Goal: Task Accomplishment & Management: Complete application form

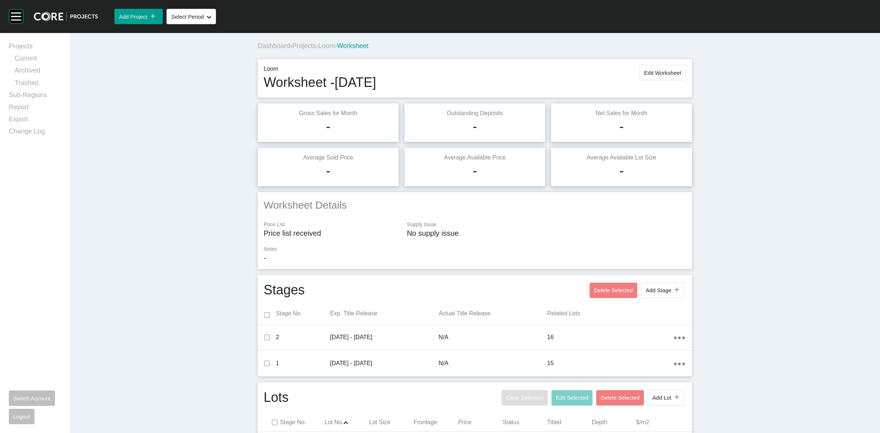
click at [298, 48] on span "Projects" at bounding box center [304, 45] width 24 height 7
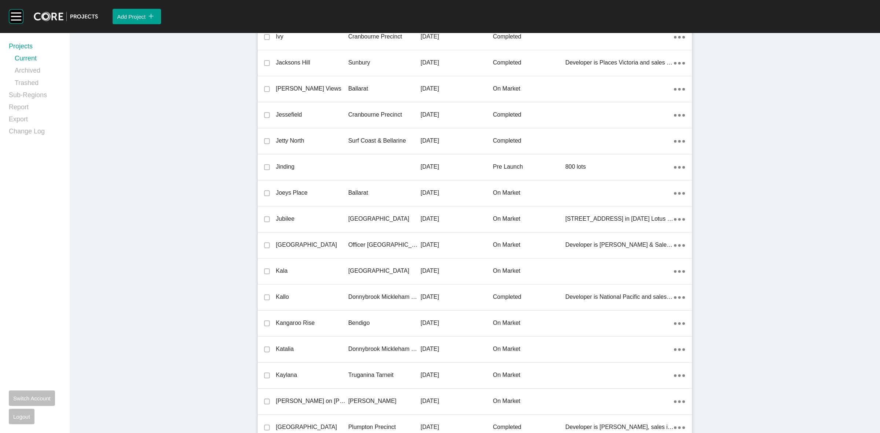
scroll to position [8808, 0]
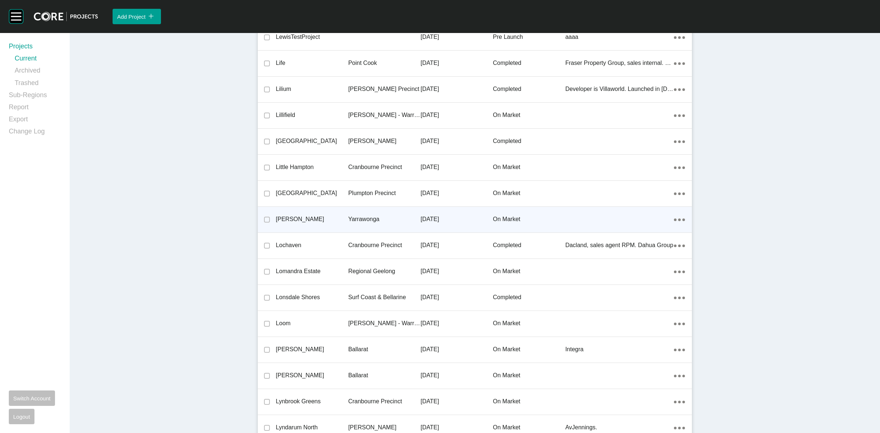
click at [367, 215] on p "Yarrawonga" at bounding box center [384, 219] width 72 height 8
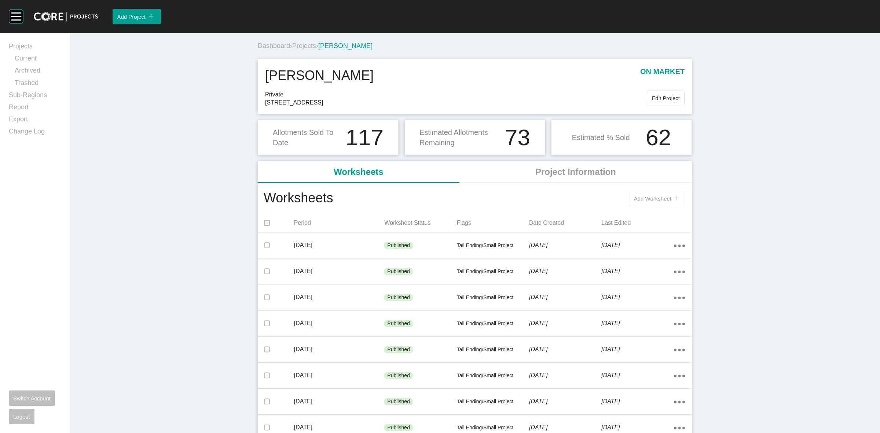
click at [655, 199] on span "Add Worksheet" at bounding box center [652, 198] width 37 height 6
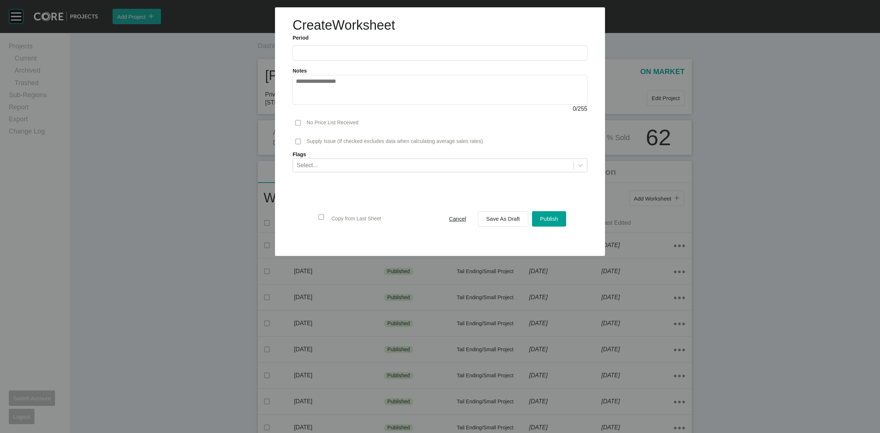
click at [372, 53] on input "text" at bounding box center [440, 53] width 288 height 6
click at [308, 107] on li "[DATE]" at bounding box center [306, 106] width 25 height 12
click at [348, 55] on input "*********" at bounding box center [440, 53] width 288 height 6
click at [329, 105] on li "Aug" at bounding box center [331, 106] width 25 height 12
type input "**********"
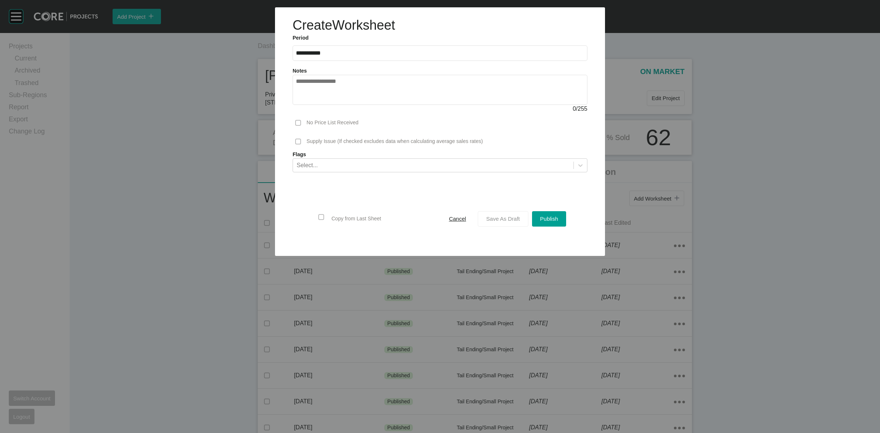
click at [495, 220] on span "Save As Draft" at bounding box center [503, 219] width 34 height 6
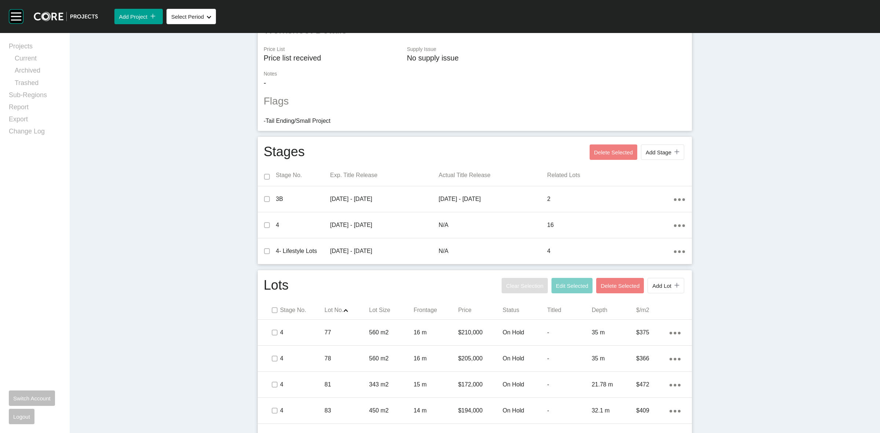
scroll to position [183, 0]
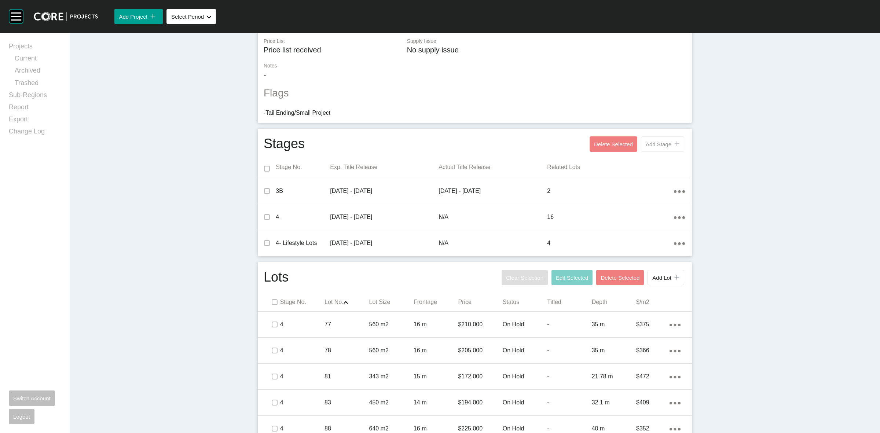
click at [650, 147] on span "Add Stage" at bounding box center [659, 144] width 26 height 6
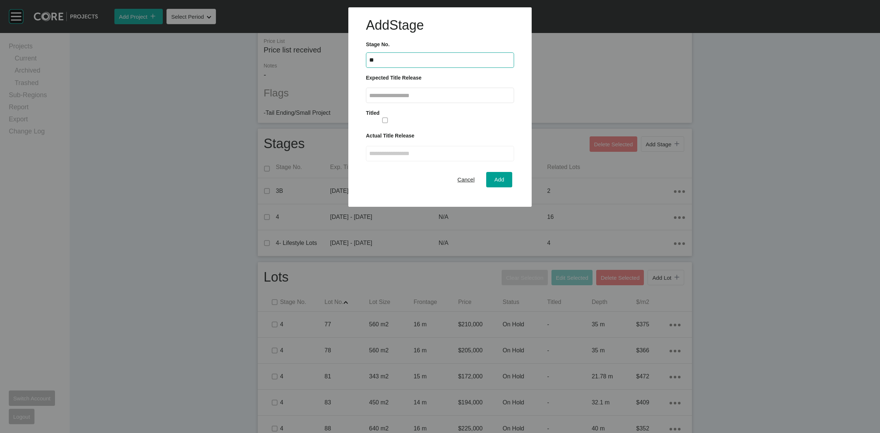
type input "**"
click at [483, 99] on label at bounding box center [440, 95] width 148 height 15
click at [483, 99] on input "text" at bounding box center [440, 95] width 142 height 6
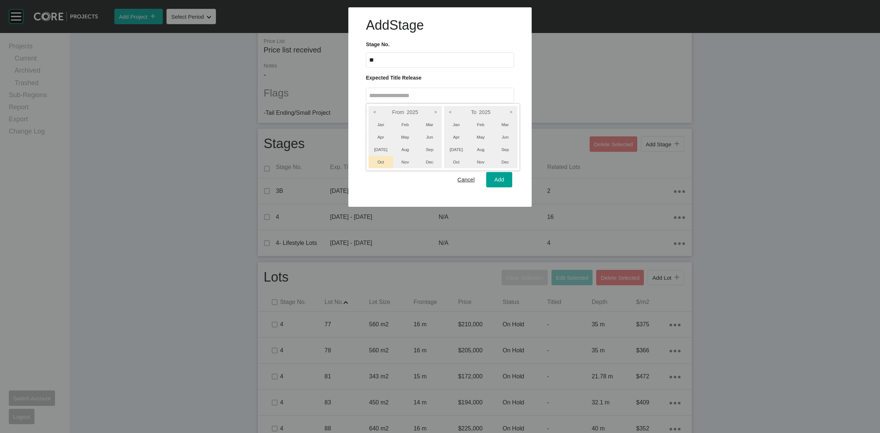
click at [381, 161] on li "Oct" at bounding box center [381, 162] width 25 height 12
click at [436, 113] on icon ">" at bounding box center [435, 112] width 12 height 12
click at [514, 110] on icon ">" at bounding box center [511, 112] width 12 height 12
click at [508, 147] on li "Sep" at bounding box center [505, 149] width 25 height 12
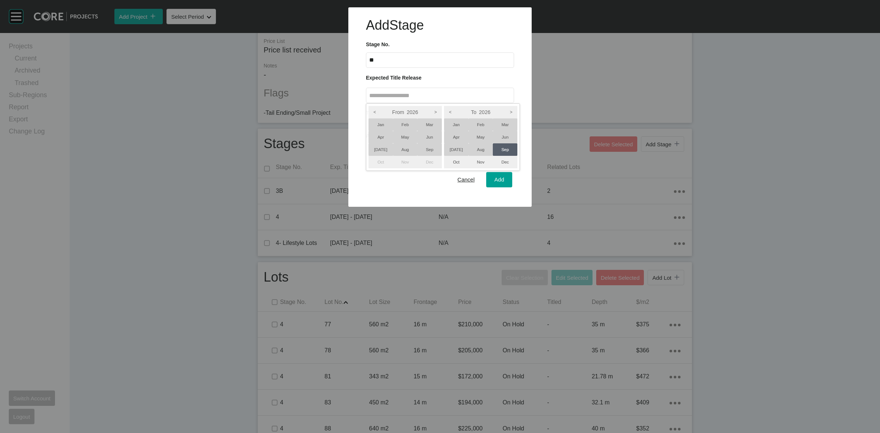
click at [381, 149] on li "[DATE]" at bounding box center [381, 149] width 25 height 12
click at [503, 182] on div at bounding box center [440, 103] width 880 height 207
type input "**********"
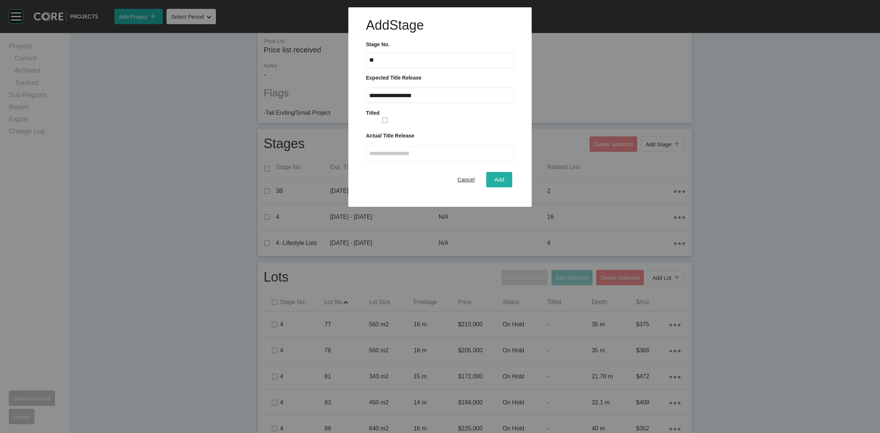
click at [502, 181] on span "Add" at bounding box center [499, 179] width 10 height 6
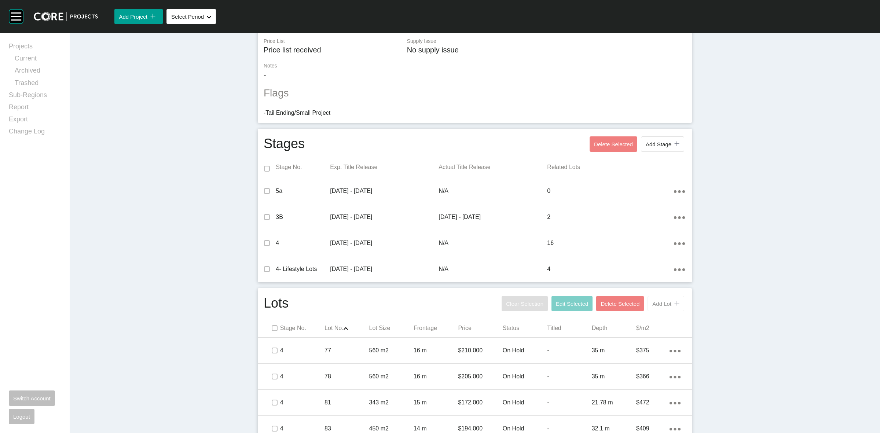
click at [659, 305] on span "Add Lot" at bounding box center [661, 304] width 19 height 6
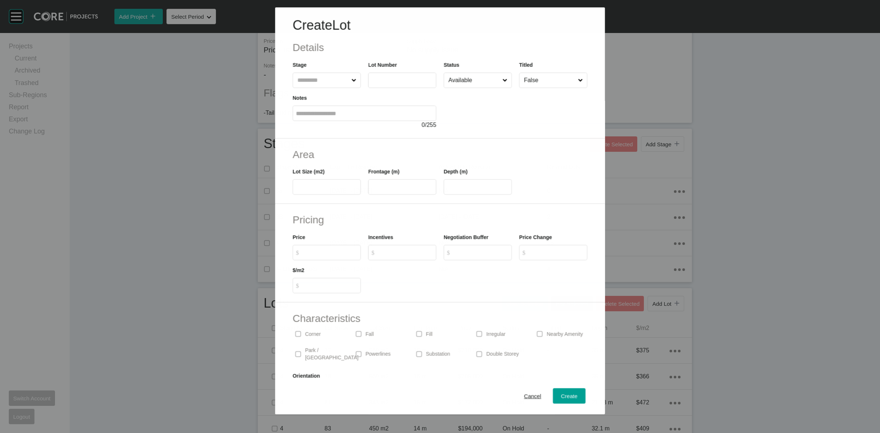
click at [323, 83] on input "text" at bounding box center [323, 80] width 54 height 15
type input "***"
click at [308, 185] on input "text" at bounding box center [327, 187] width 62 height 6
type input "***"
type input "**"
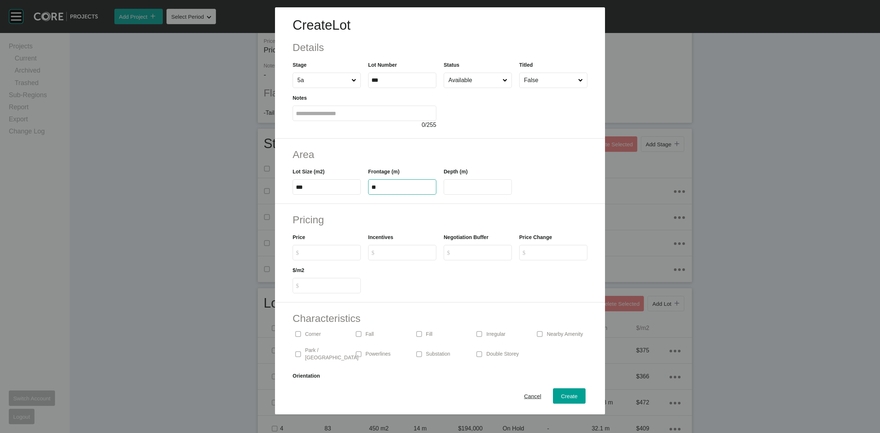
type input "**"
type input "*******"
type input "***"
type input "*"
click at [562, 400] on div "Create" at bounding box center [569, 396] width 20 height 10
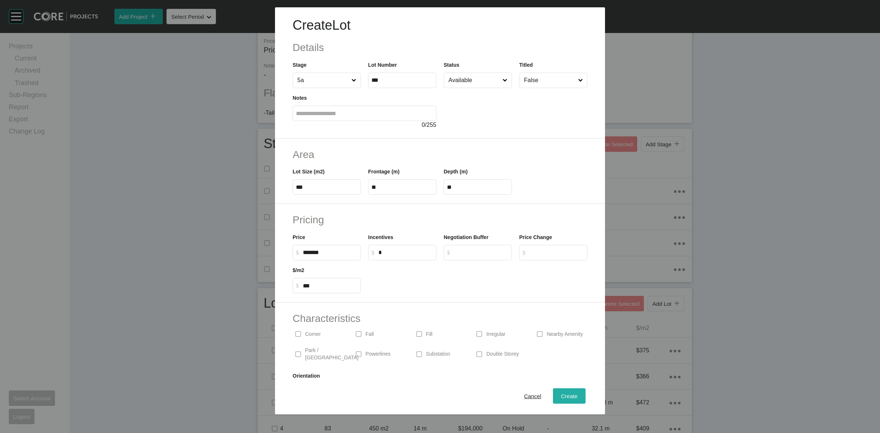
type input "*"
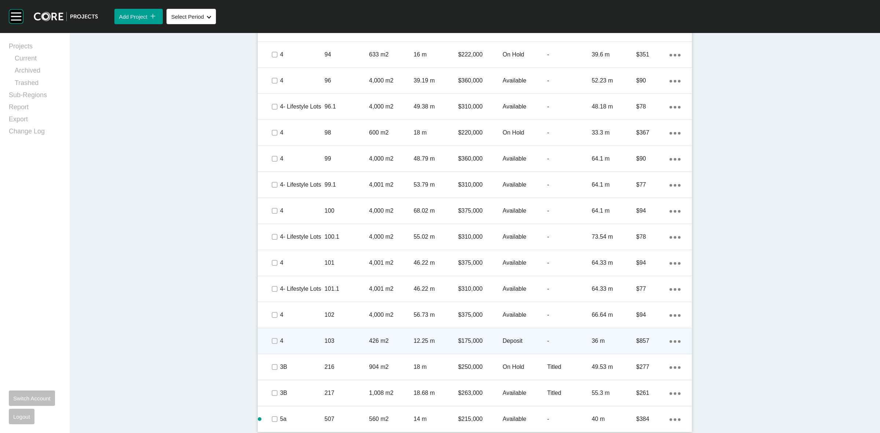
scroll to position [690, 0]
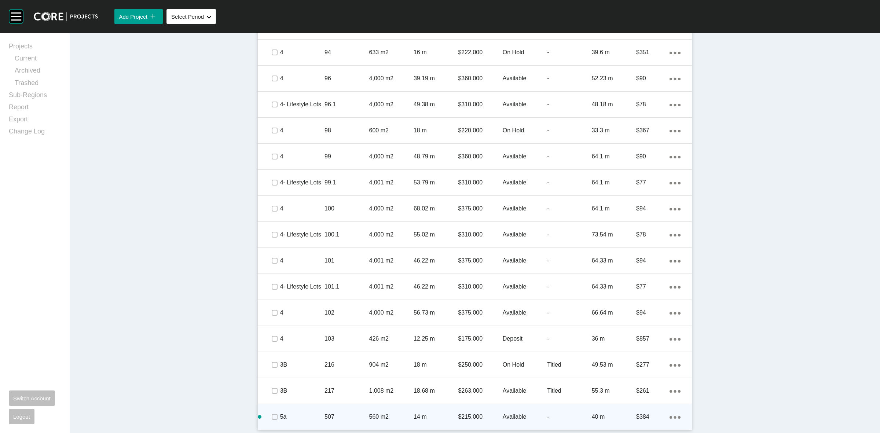
click at [674, 414] on div "Action Menu Dots Copy 6 Created with Sketch." at bounding box center [675, 417] width 11 height 8
click at [646, 409] on link "Duplicate" at bounding box center [642, 410] width 28 height 11
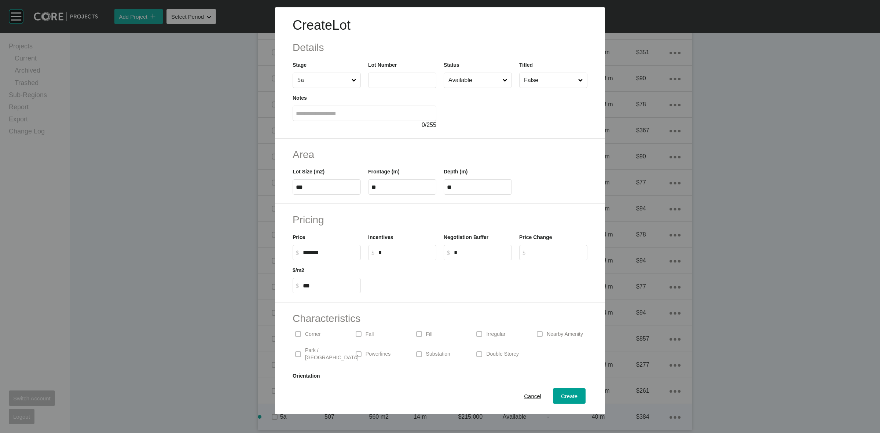
click at [392, 85] on label at bounding box center [402, 80] width 68 height 15
click at [392, 83] on input "text" at bounding box center [402, 80] width 62 height 6
type input "***"
click at [561, 393] on span "Create" at bounding box center [569, 396] width 17 height 6
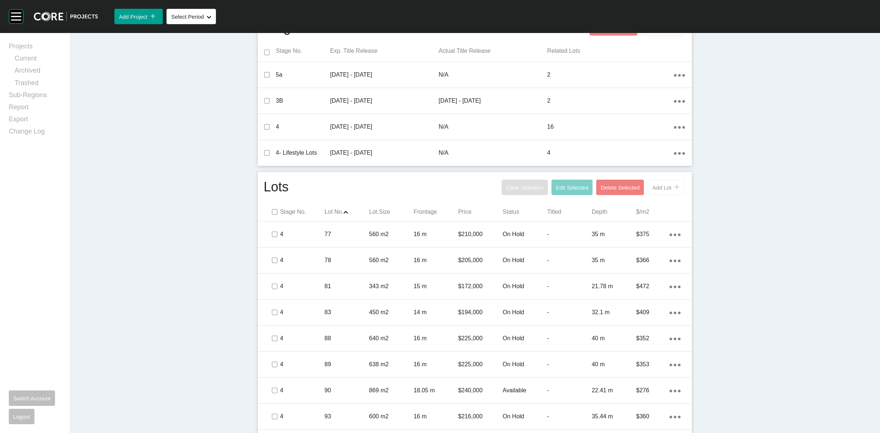
scroll to position [277, 0]
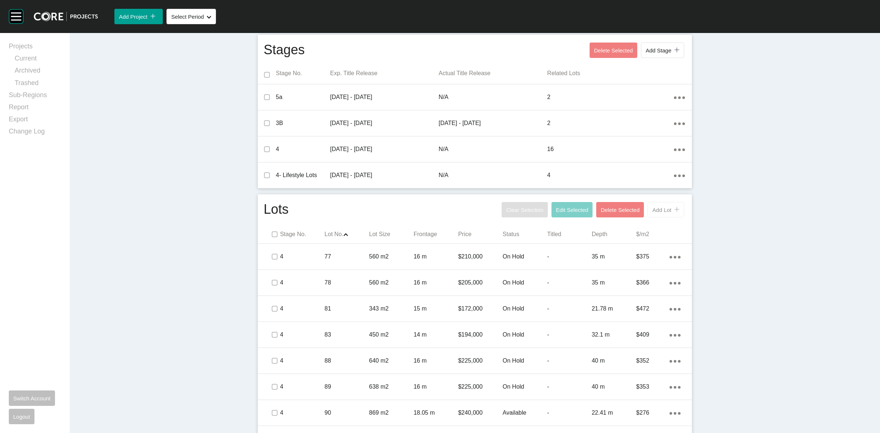
click at [655, 209] on span "Add Lot" at bounding box center [661, 210] width 19 height 6
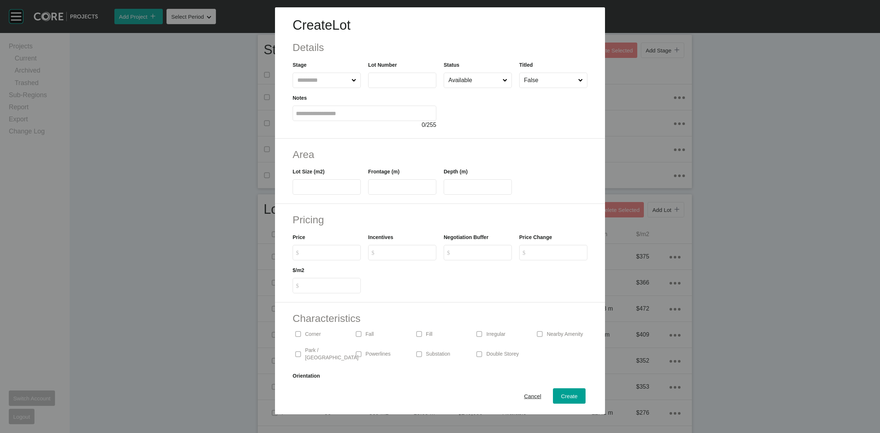
click at [322, 81] on input "text" at bounding box center [323, 80] width 54 height 15
type input "***"
type input "*****"
type input "**"
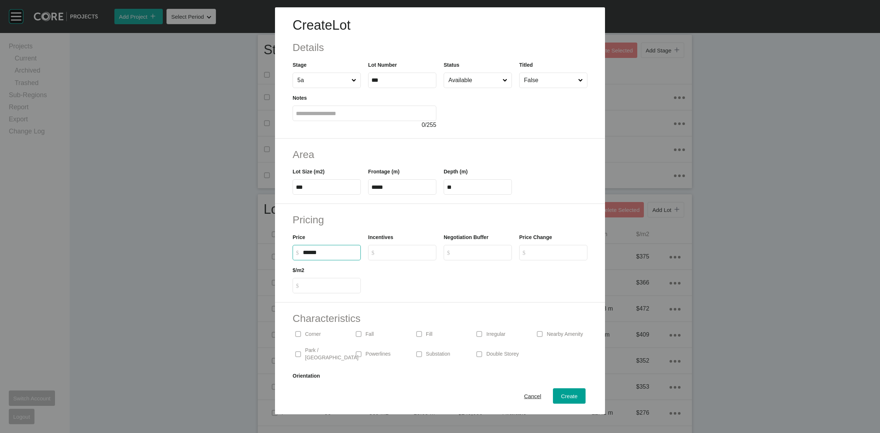
type input "*******"
type input "***"
type input "*"
click at [561, 396] on span "Create" at bounding box center [569, 396] width 17 height 6
type input "*"
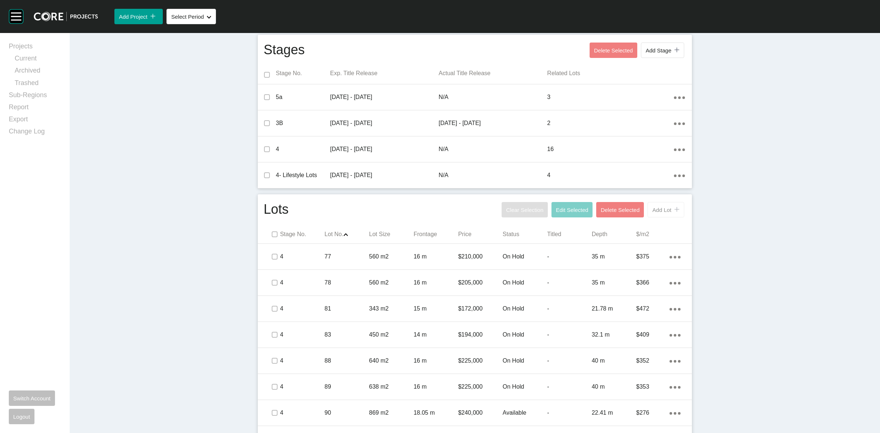
click at [648, 209] on button "Add Lot icon/tick copy 11 Created with Sketch." at bounding box center [666, 209] width 37 height 15
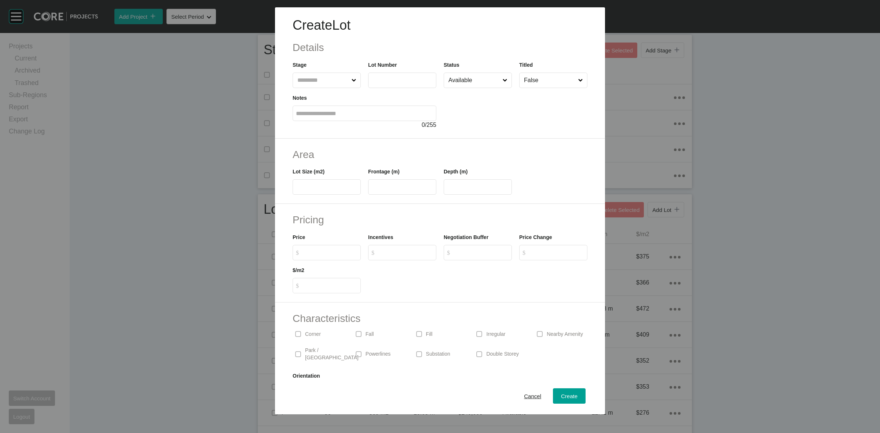
click at [317, 76] on input "text" at bounding box center [323, 80] width 54 height 15
type input "***"
type input "*****"
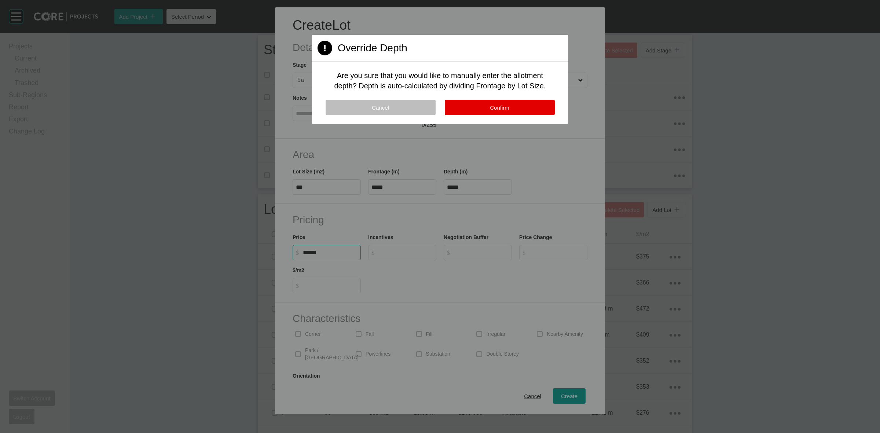
type input "*******"
type input "***"
type input "*"
click at [483, 107] on button "Confirm" at bounding box center [500, 107] width 110 height 15
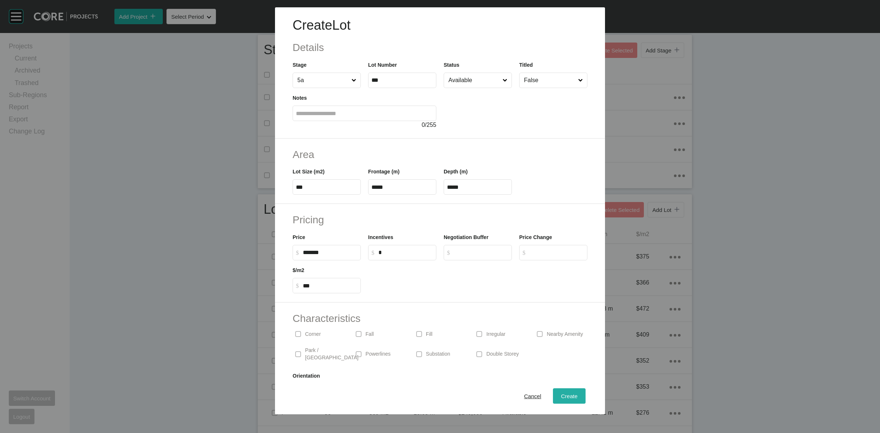
click at [567, 397] on span "Create" at bounding box center [569, 396] width 17 height 6
type input "*"
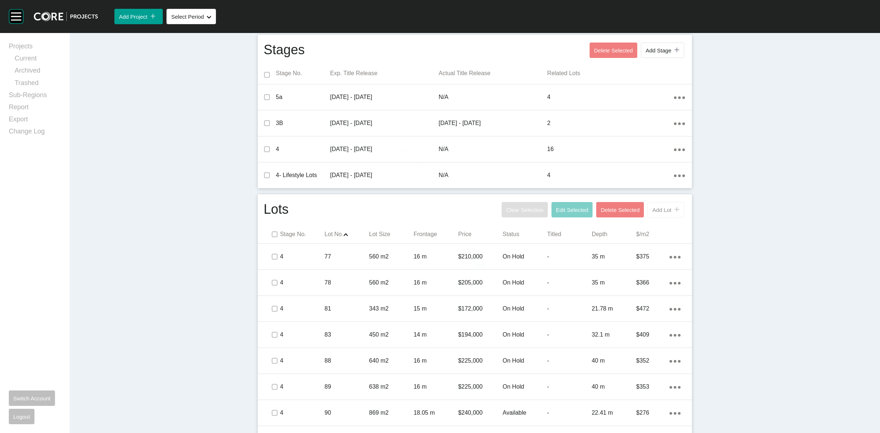
click at [659, 212] on span "Add Lot" at bounding box center [661, 210] width 19 height 6
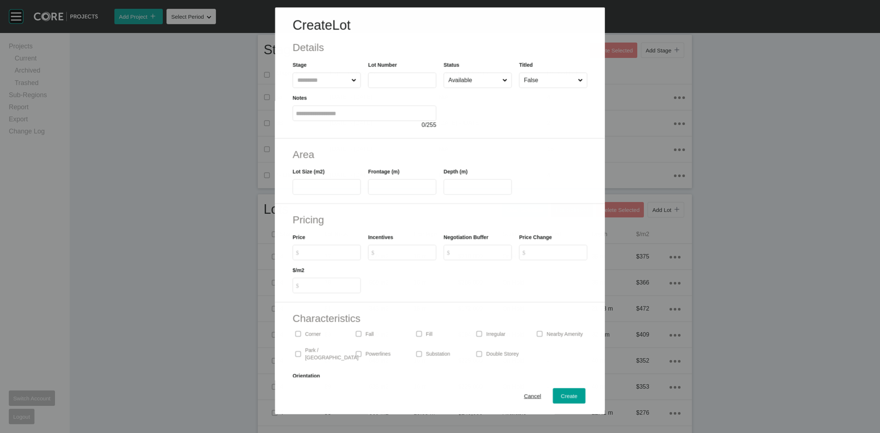
click at [315, 85] on input "text" at bounding box center [323, 80] width 54 height 15
type input "***"
type input "**"
type input "****"
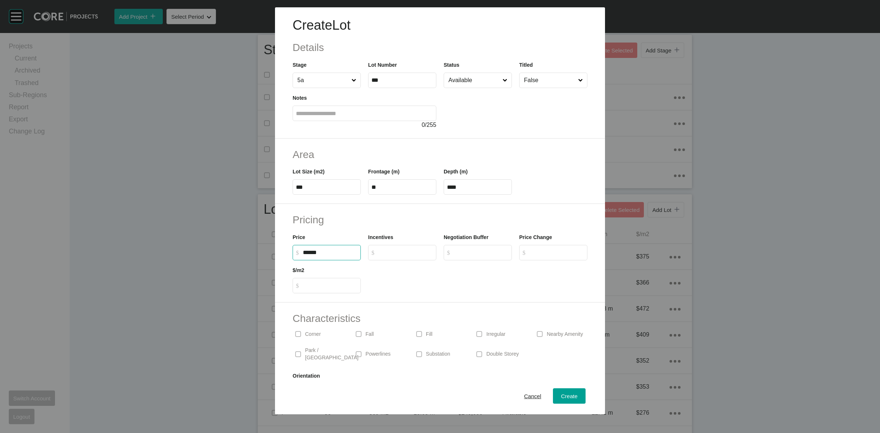
type input "*******"
type input "***"
type input "*"
drag, startPoint x: 473, startPoint y: 193, endPoint x: 353, endPoint y: 169, distance: 122.3
click at [421, 190] on div "Lot Size (m2) *** Frontage (m) ** Depth (m) ****" at bounding box center [440, 178] width 302 height 33
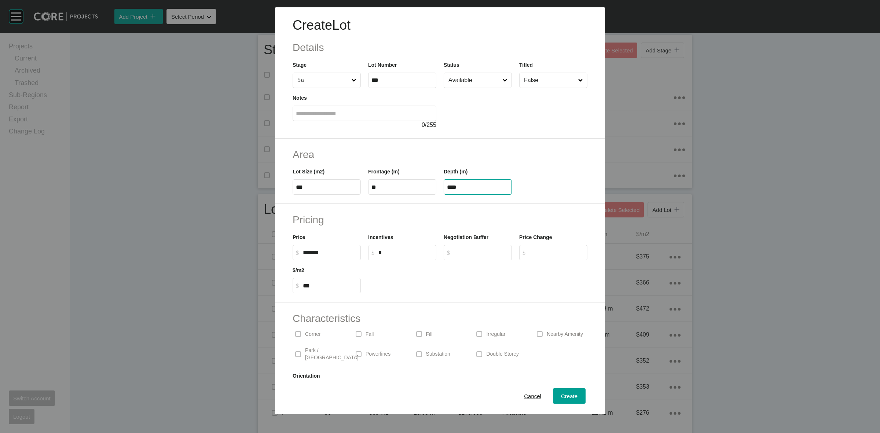
drag, startPoint x: 461, startPoint y: 186, endPoint x: 388, endPoint y: 184, distance: 72.6
click at [429, 190] on div "Lot Size (m2) *** Frontage (m) ** Depth (m) ****" at bounding box center [440, 178] width 302 height 33
type input "**"
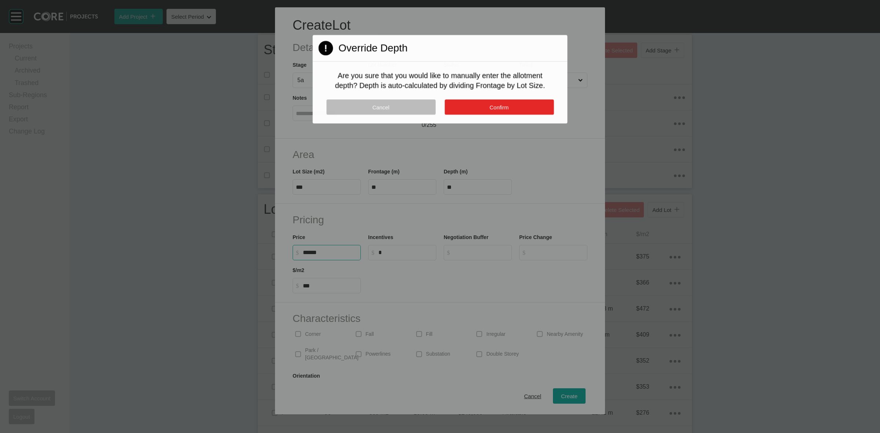
type input "*******"
click at [468, 106] on button "Confirm" at bounding box center [499, 107] width 110 height 15
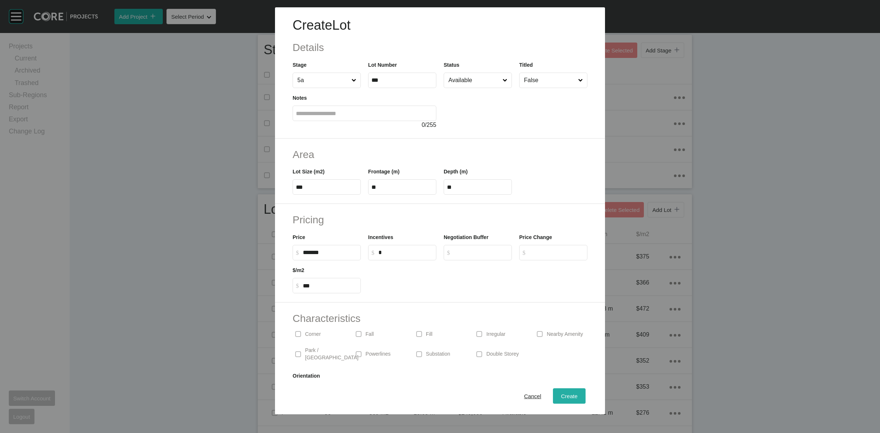
click at [565, 396] on span "Create" at bounding box center [569, 396] width 17 height 6
type input "*"
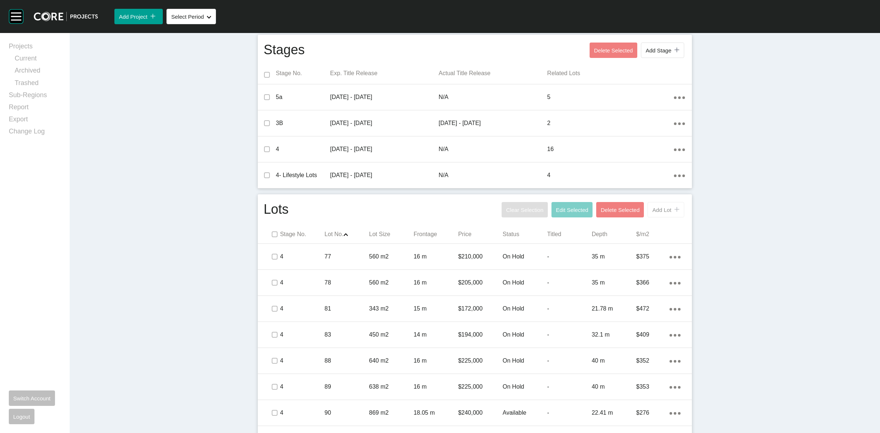
click at [656, 213] on button "Add Lot icon/tick copy 11 Created with Sketch." at bounding box center [666, 209] width 37 height 15
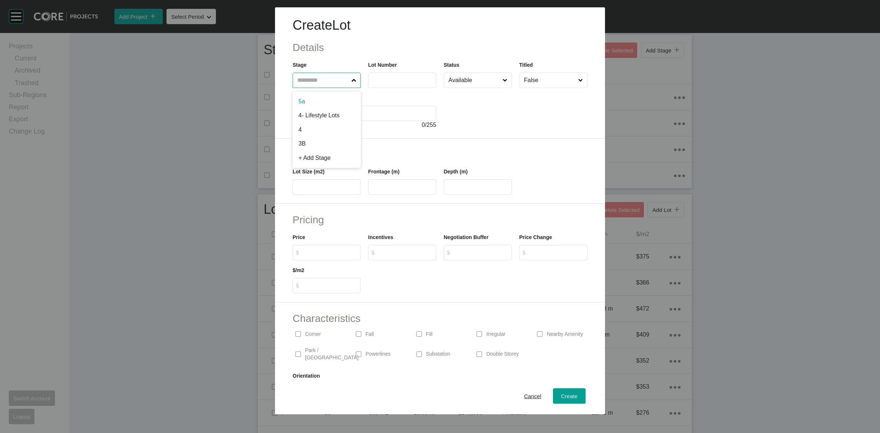
click at [299, 80] on input "text" at bounding box center [323, 80] width 54 height 15
type input "***"
type input "**"
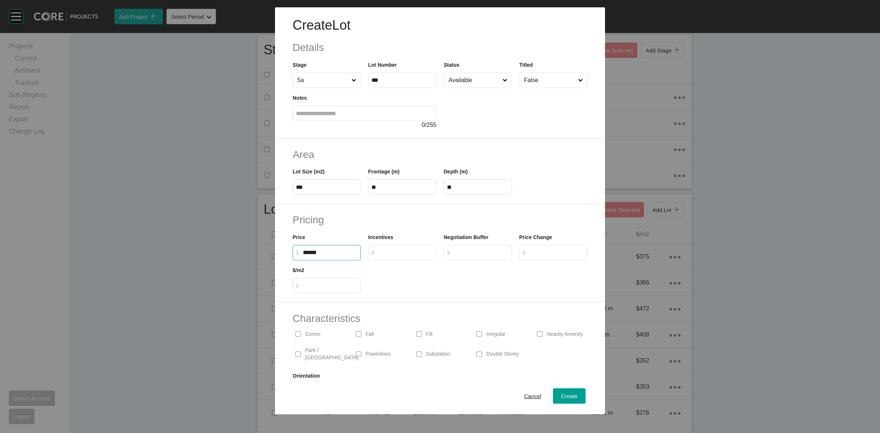
type input "*******"
type input "***"
type input "*"
click at [561, 395] on span "Create" at bounding box center [569, 396] width 17 height 6
type input "*"
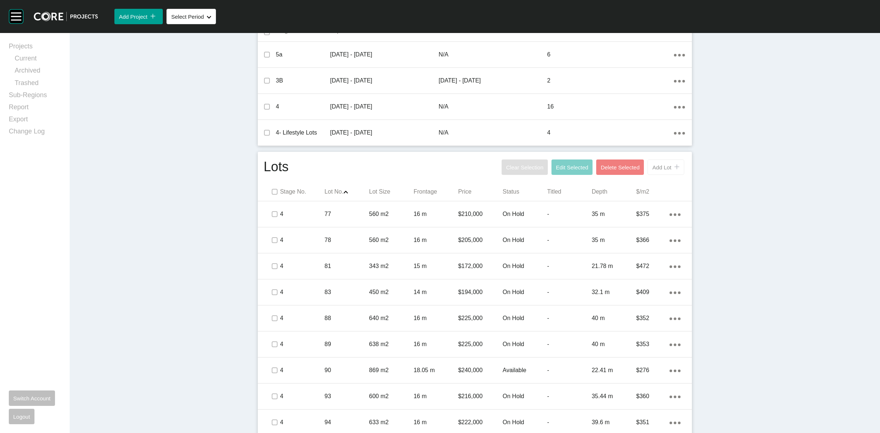
scroll to position [316, 0]
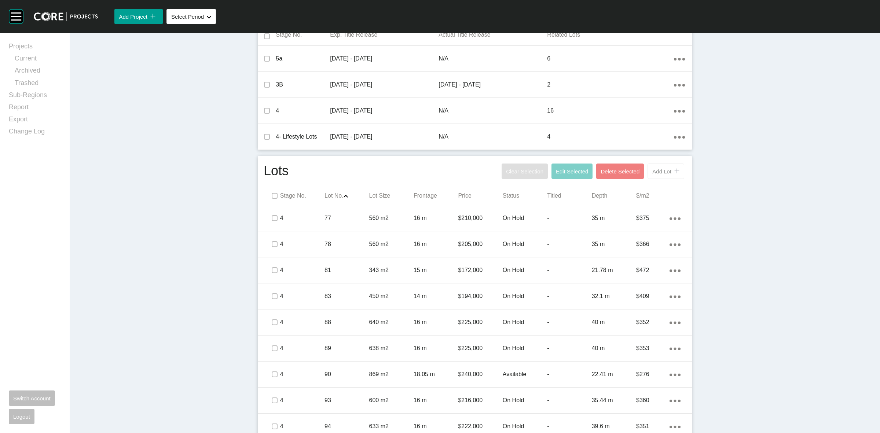
click at [659, 172] on span "Add Lot" at bounding box center [661, 171] width 19 height 6
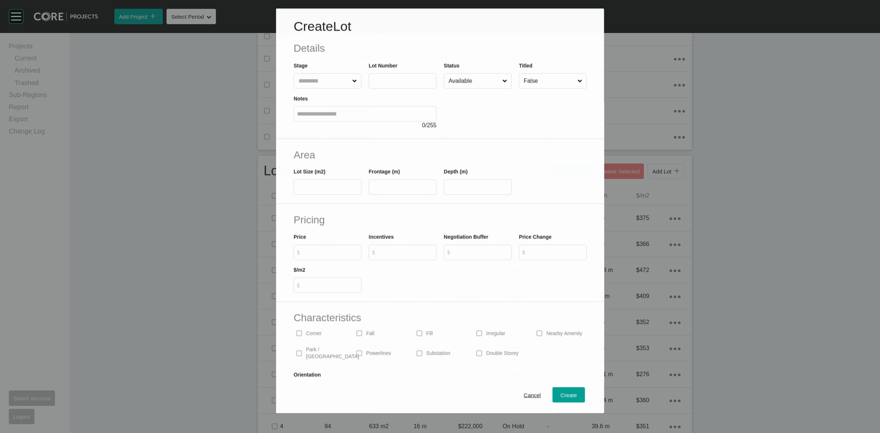
click at [326, 83] on input "text" at bounding box center [324, 81] width 54 height 15
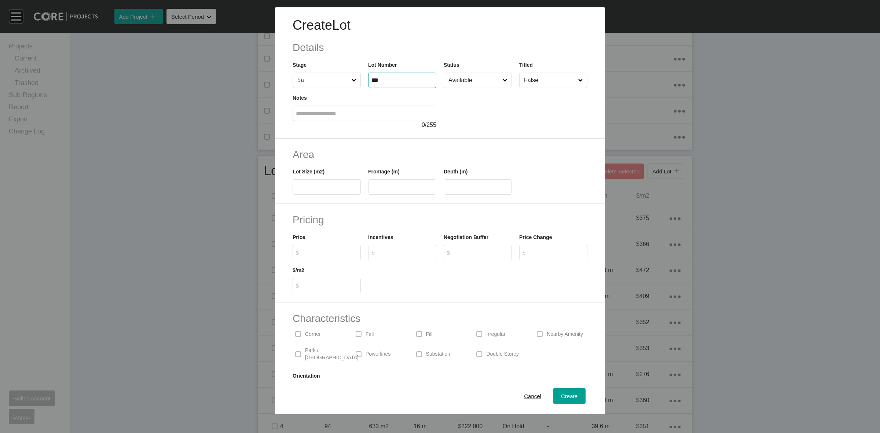
type input "***"
type input "**"
type input "*******"
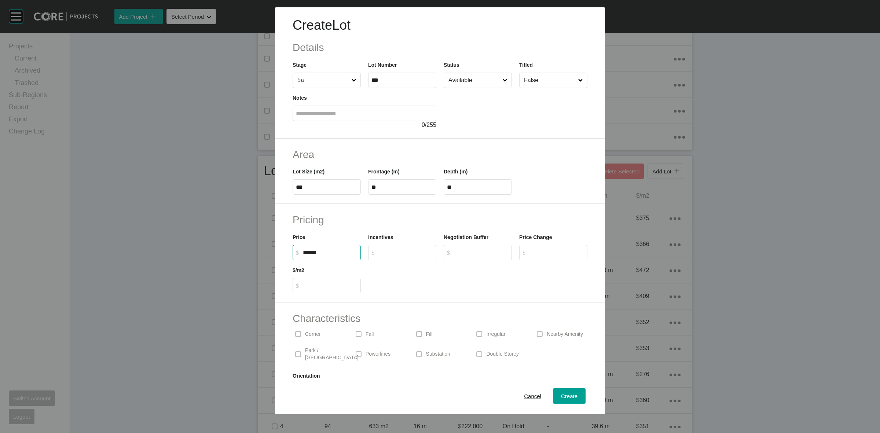
type input "***"
type input "*"
click at [561, 395] on span "Create" at bounding box center [569, 396] width 17 height 6
type input "*"
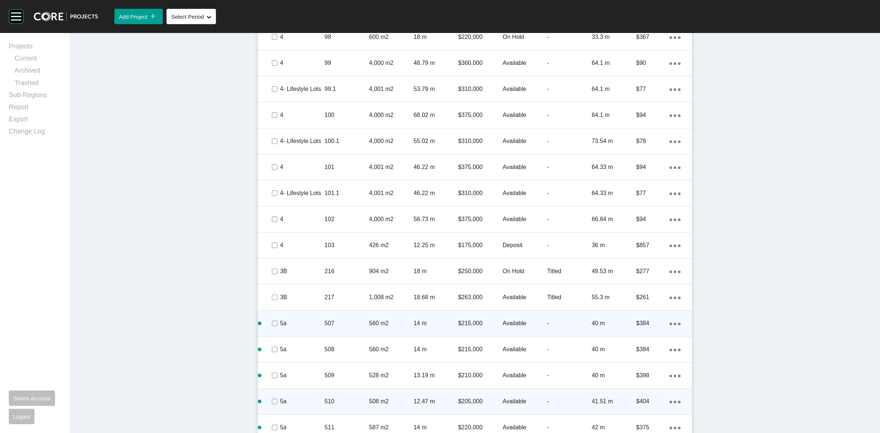
scroll to position [846, 0]
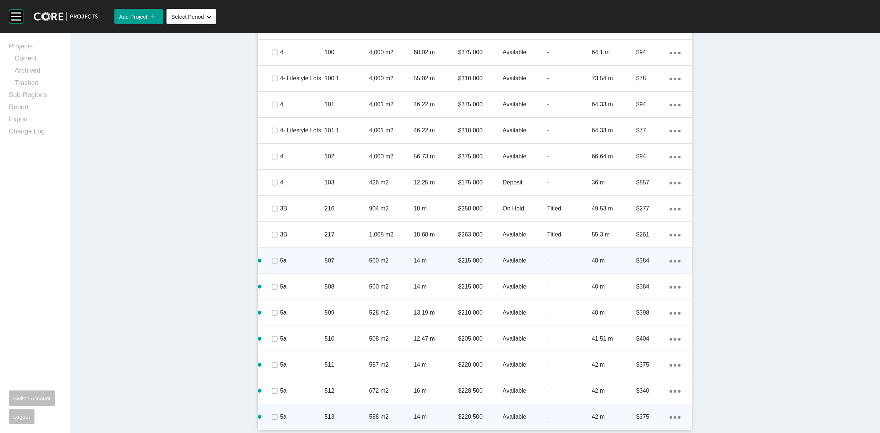
click at [641, 407] on link "Duplicate" at bounding box center [642, 410] width 28 height 11
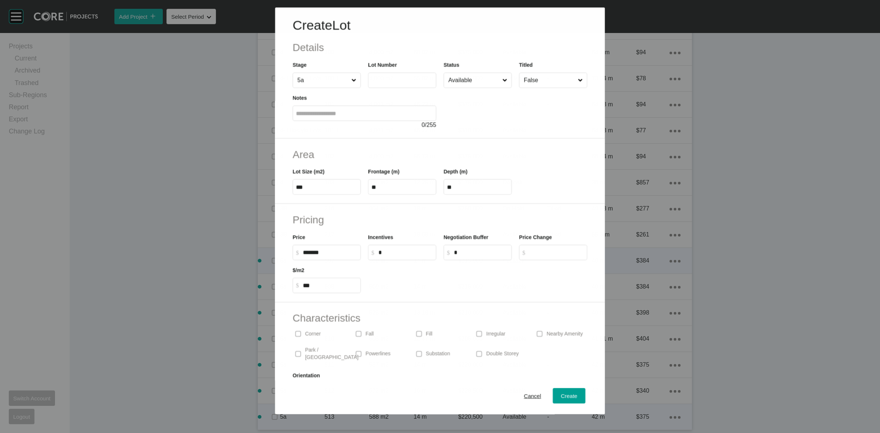
click at [401, 80] on input "text" at bounding box center [402, 80] width 62 height 6
type input "***"
click at [568, 397] on span "Create" at bounding box center [569, 396] width 17 height 6
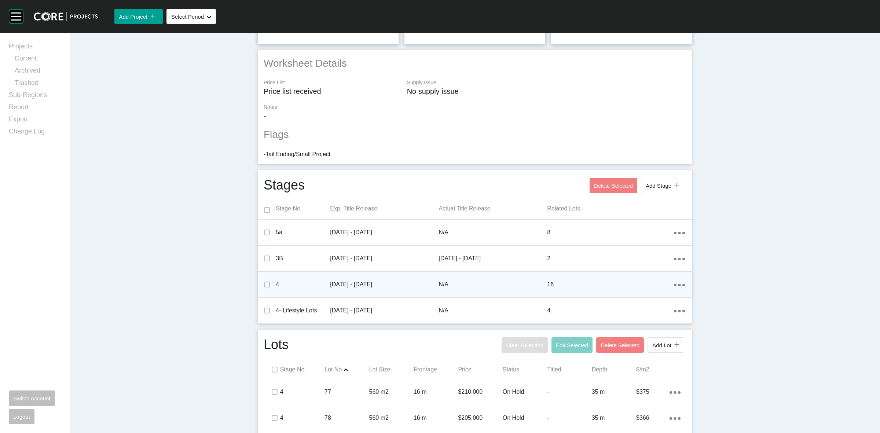
scroll to position [158, 0]
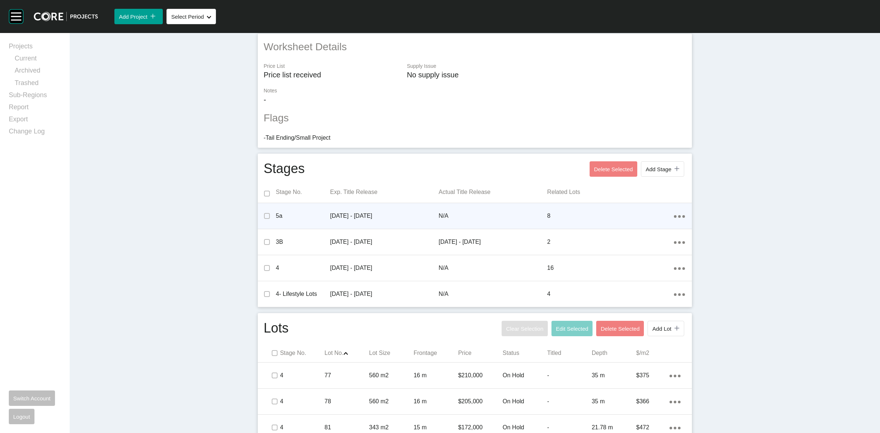
click at [675, 215] on icon "Action Menu Dots Copy 6 Created with Sketch." at bounding box center [679, 216] width 11 height 3
click at [642, 205] on link "Edit" at bounding box center [649, 206] width 20 height 11
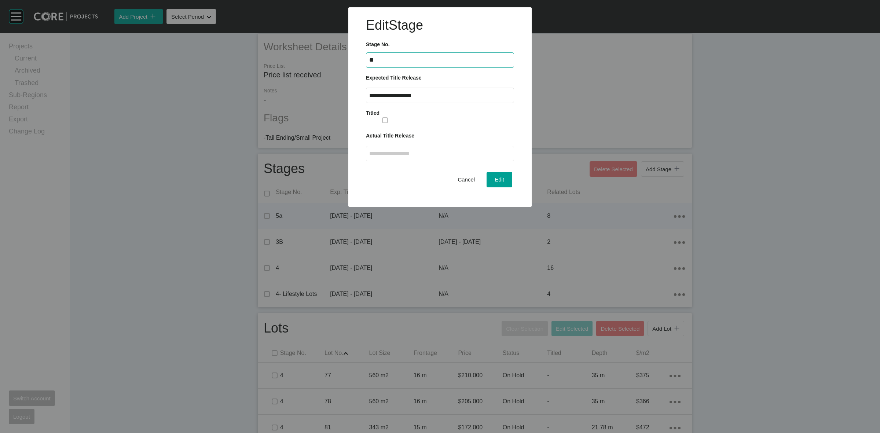
click at [432, 92] on input "**********" at bounding box center [440, 95] width 142 height 6
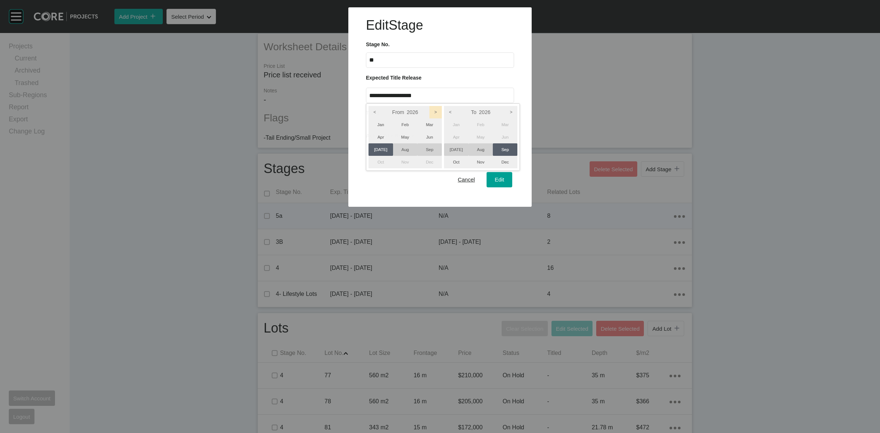
click at [433, 108] on icon ">" at bounding box center [435, 112] width 12 height 12
click at [376, 112] on icon "<" at bounding box center [375, 112] width 12 height 12
click at [512, 136] on li "Jun" at bounding box center [505, 137] width 25 height 12
drag, startPoint x: 389, startPoint y: 132, endPoint x: 444, endPoint y: 136, distance: 55.1
click at [391, 132] on li "Apr" at bounding box center [381, 137] width 25 height 12
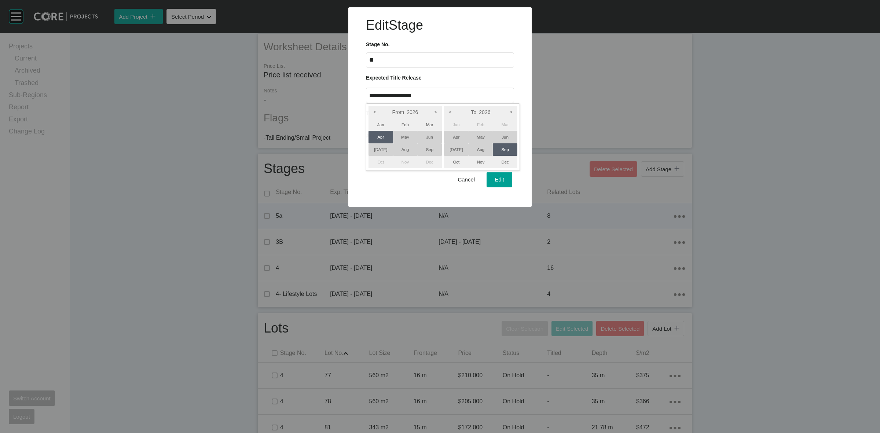
click at [506, 136] on li "Jun" at bounding box center [505, 137] width 25 height 12
click at [500, 177] on div at bounding box center [440, 103] width 880 height 207
type input "**********"
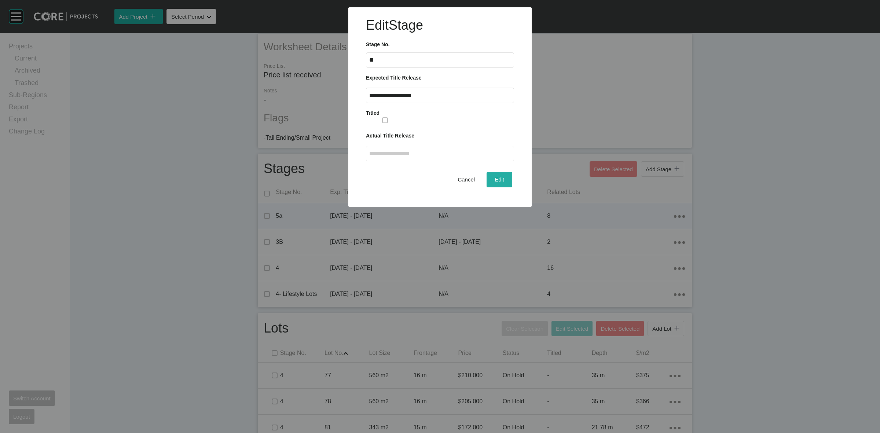
click at [499, 179] on span "Edit" at bounding box center [500, 179] width 10 height 6
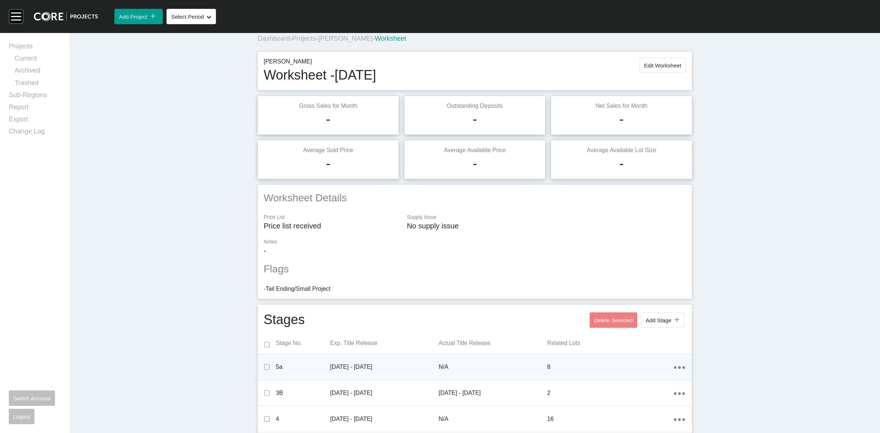
scroll to position [0, 0]
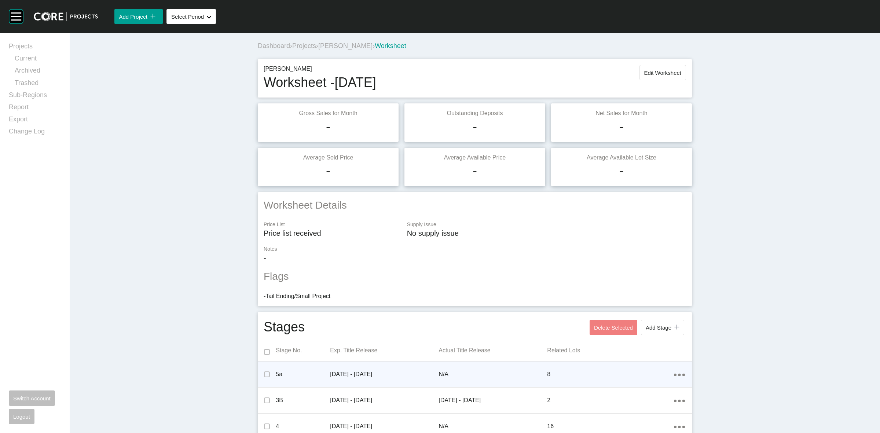
click at [323, 45] on span "[PERSON_NAME]" at bounding box center [345, 45] width 54 height 7
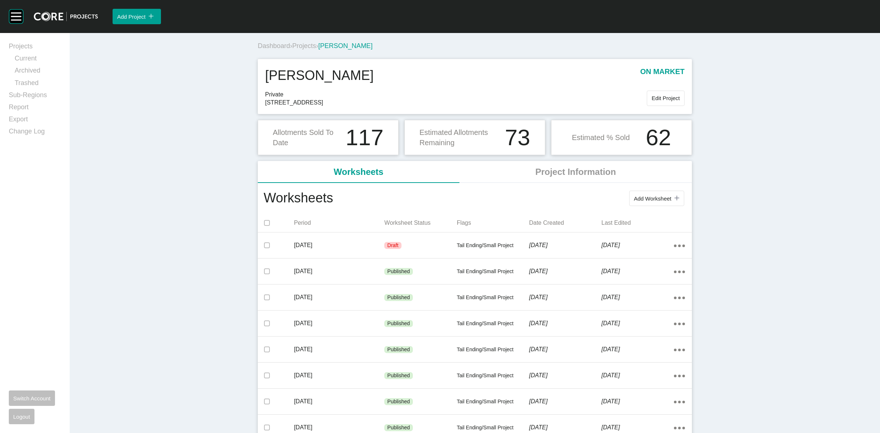
click at [298, 46] on span "Projects" at bounding box center [304, 45] width 24 height 7
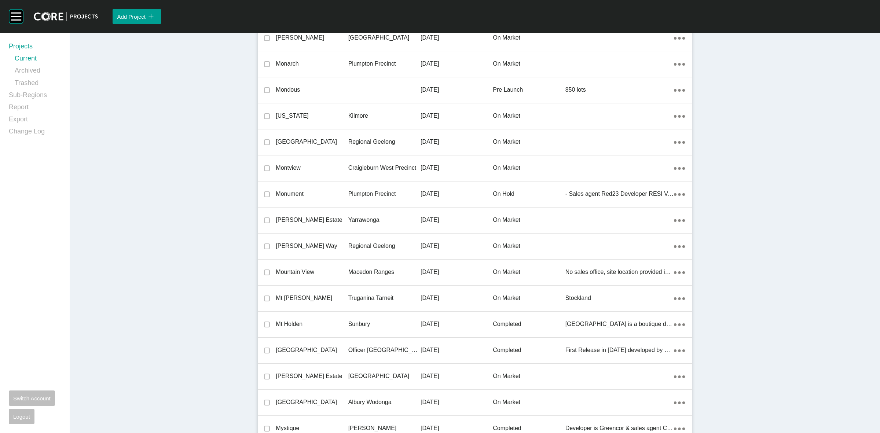
scroll to position [11046, 0]
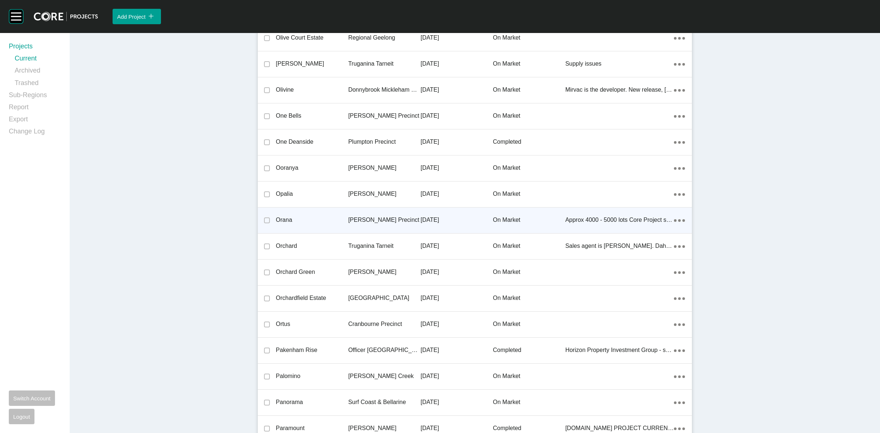
click at [365, 216] on p "[PERSON_NAME] Precinct" at bounding box center [384, 220] width 72 height 8
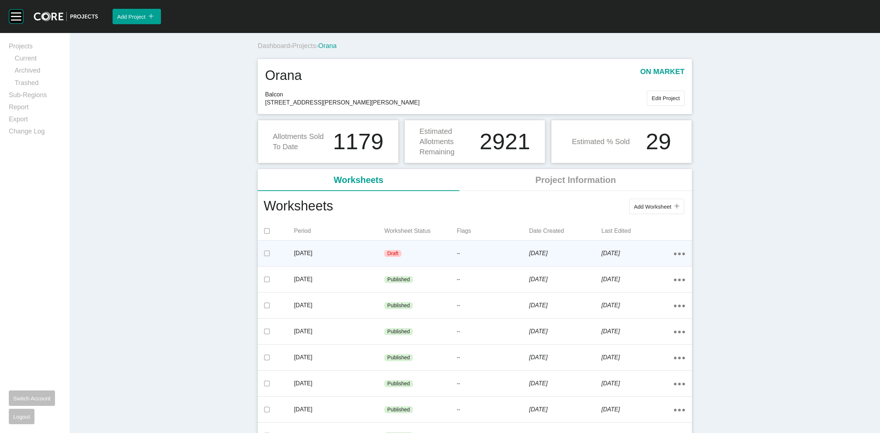
click at [428, 255] on div "Draft" at bounding box center [420, 254] width 72 height 22
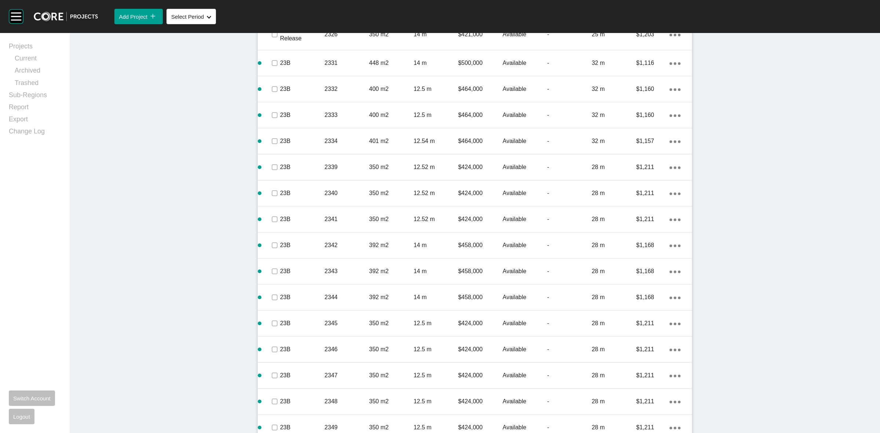
scroll to position [1650, 0]
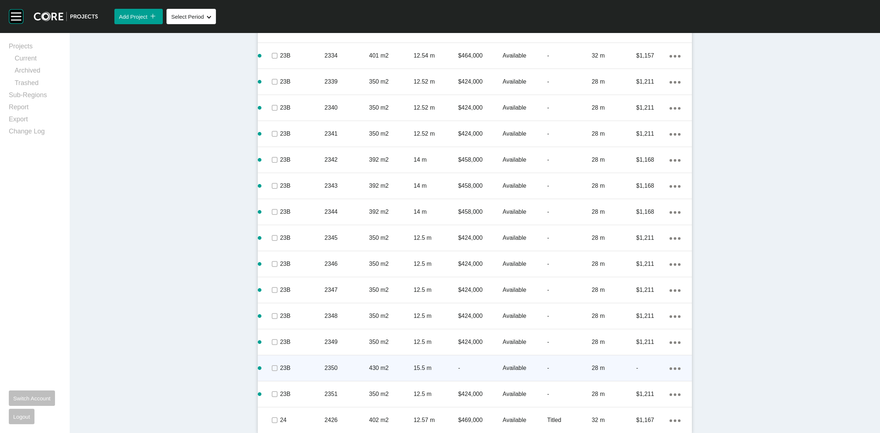
click at [352, 360] on div "2350" at bounding box center [347, 368] width 44 height 23
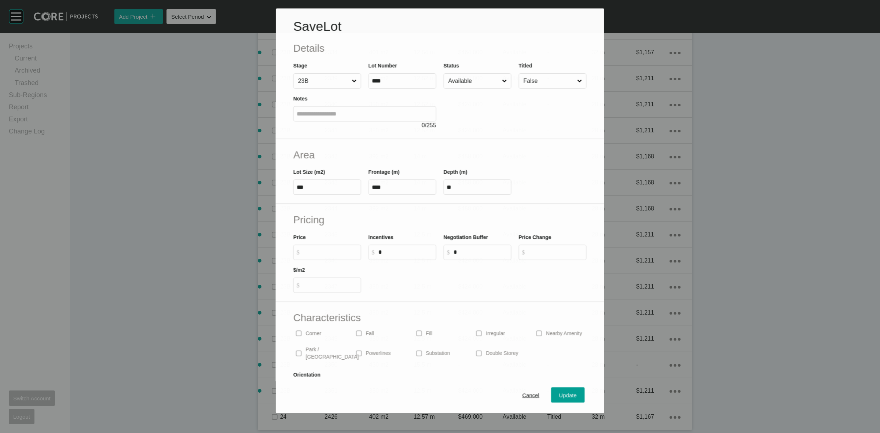
scroll to position [1627, 0]
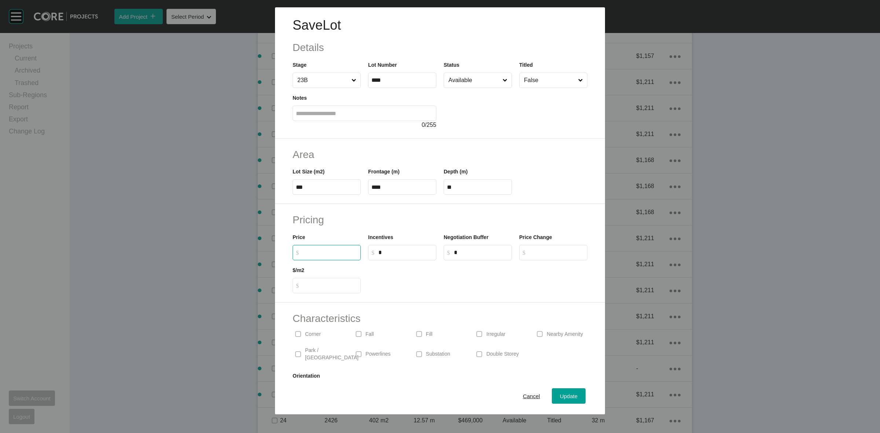
click at [320, 252] on input "$ Created with Sketch. $" at bounding box center [330, 252] width 55 height 6
type input "*******"
type input "*****"
click at [560, 394] on span "Update" at bounding box center [569, 396] width 18 height 6
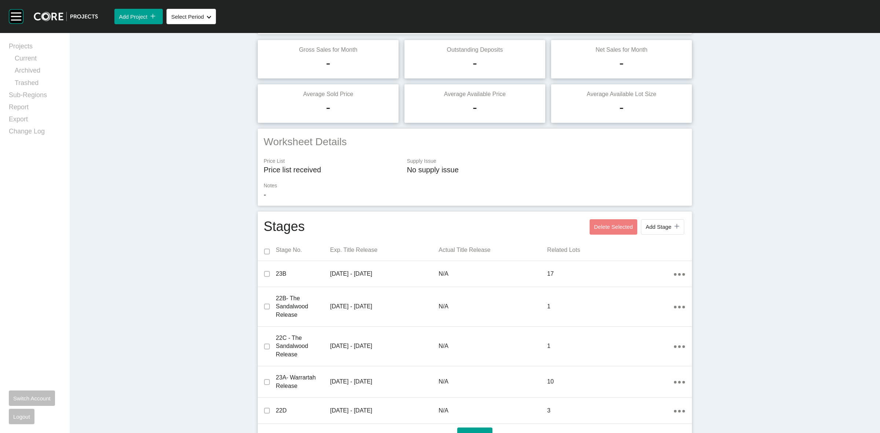
scroll to position [0, 0]
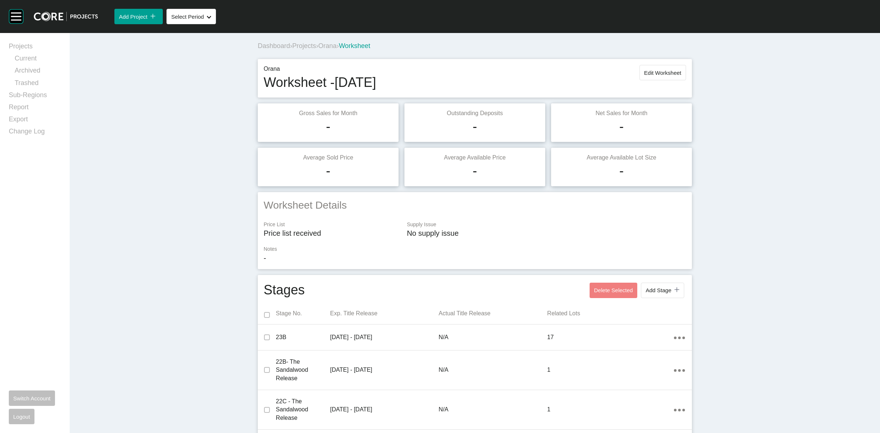
click at [296, 48] on span "Projects" at bounding box center [304, 45] width 24 height 7
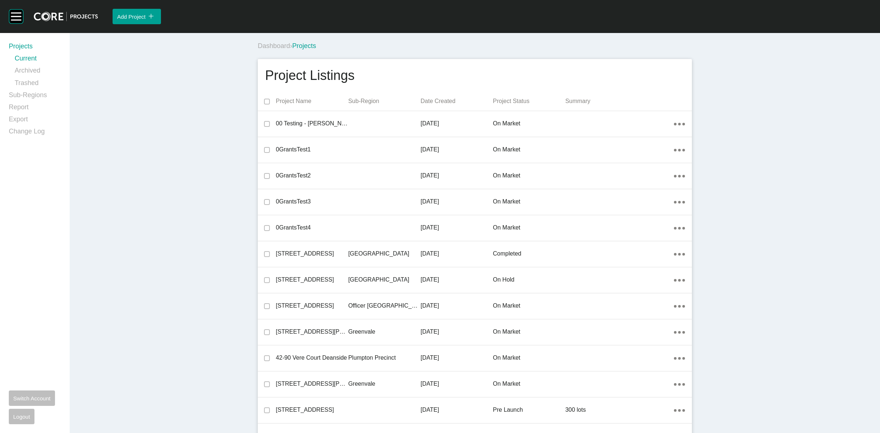
scroll to position [12165, 0]
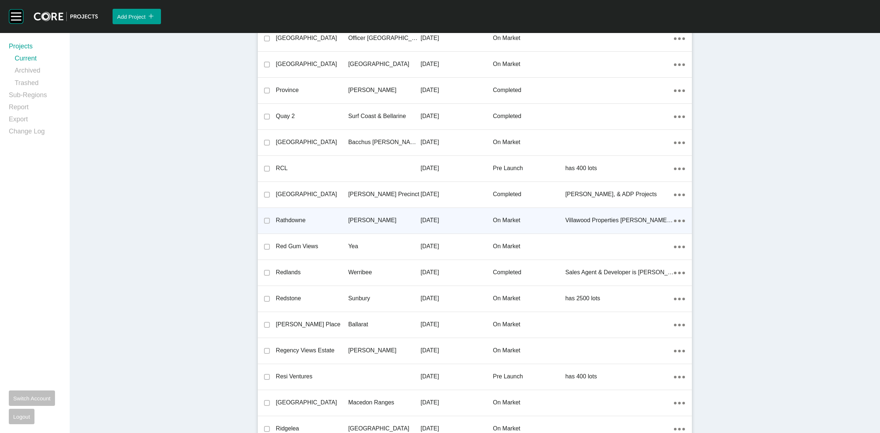
click at [361, 217] on p "[PERSON_NAME]" at bounding box center [384, 220] width 72 height 8
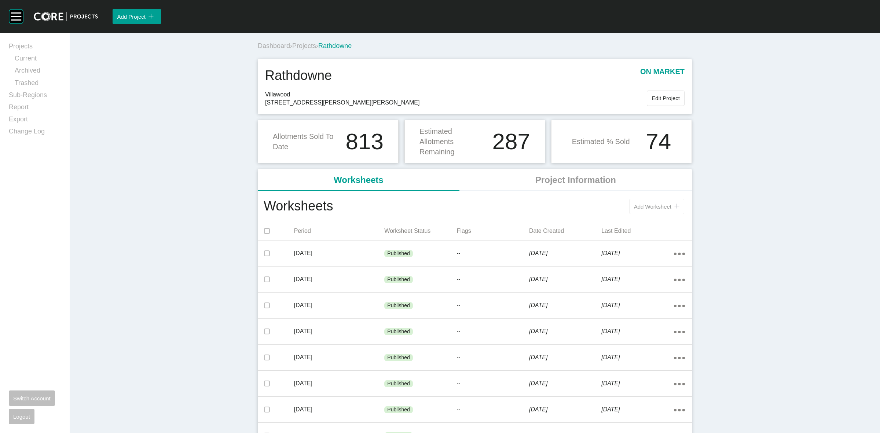
click at [644, 210] on div "Add Worksheet icon/tick copy 11 Created with Sketch." at bounding box center [656, 207] width 45 height 6
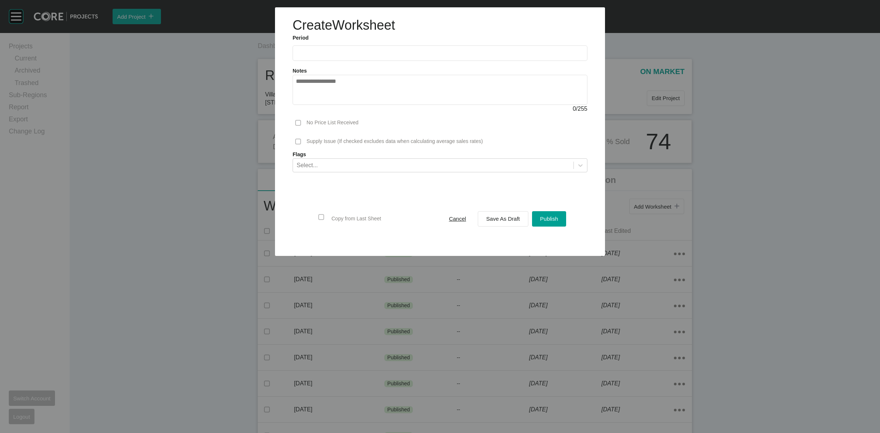
click at [376, 52] on input "text" at bounding box center [440, 53] width 288 height 6
click at [333, 100] on li "Aug" at bounding box center [331, 106] width 25 height 12
type input "**********"
click at [506, 218] on span "Save As Draft" at bounding box center [503, 219] width 34 height 6
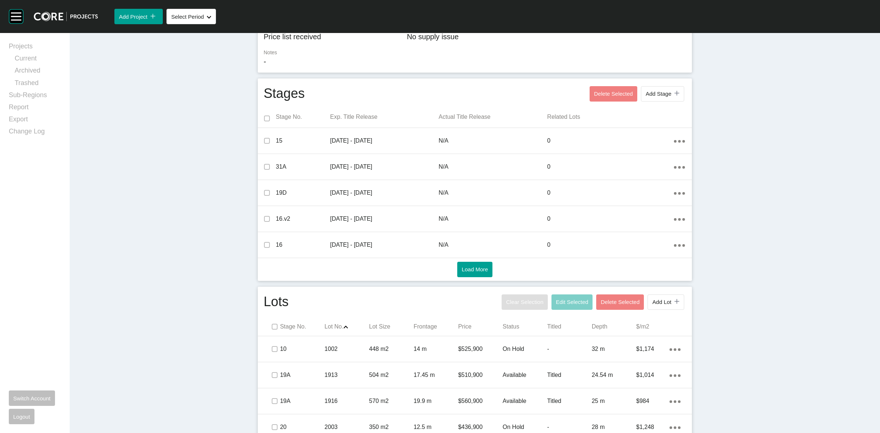
scroll to position [183, 0]
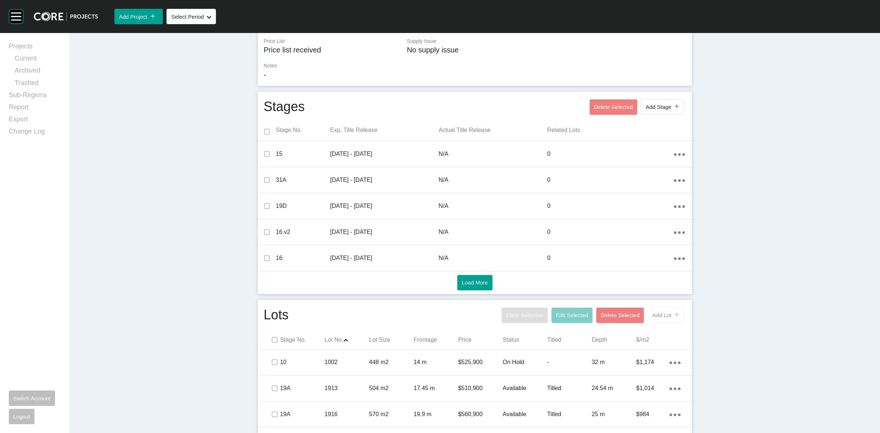
click at [654, 312] on span "Add Lot" at bounding box center [661, 315] width 19 height 6
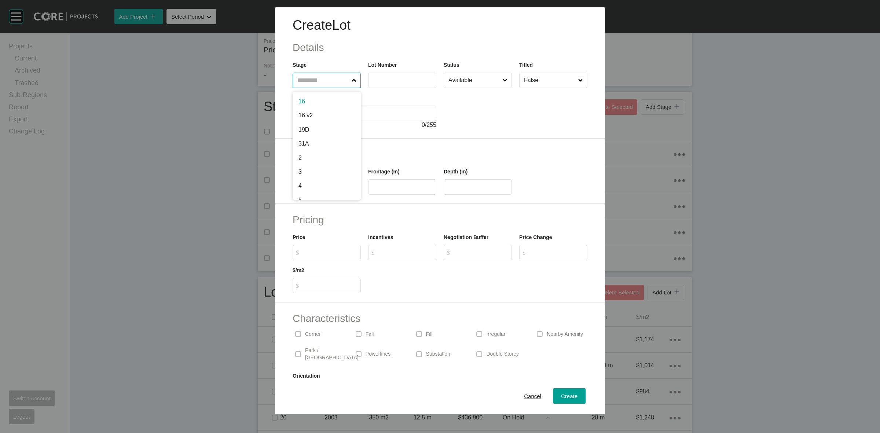
click at [334, 83] on input "text" at bounding box center [323, 80] width 54 height 15
type input "**"
type input "****"
type input "***"
type input "*******"
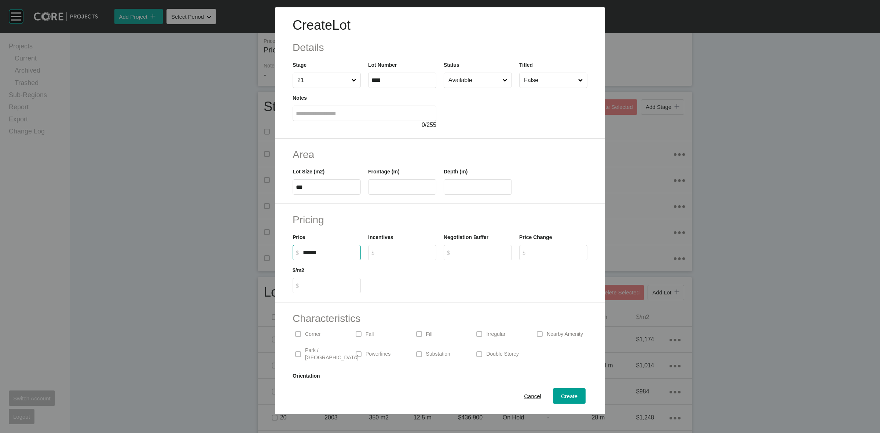
type input "*****"
type input "*"
click at [406, 186] on input "text" at bounding box center [402, 187] width 62 height 6
type input "****"
type input "**"
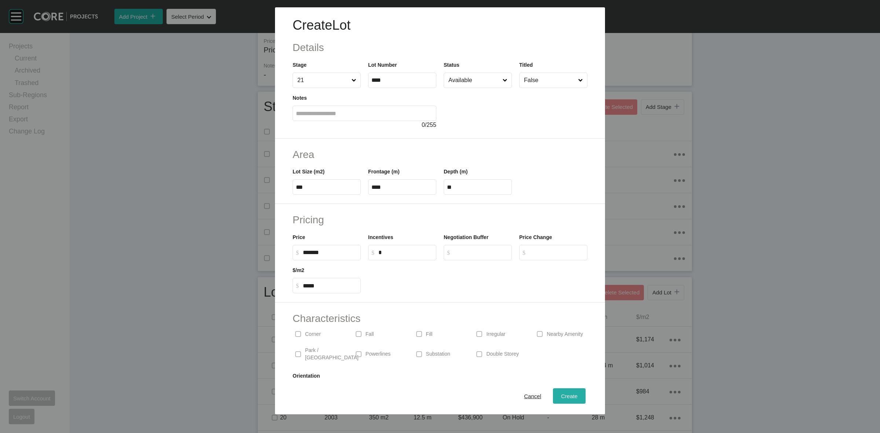
click at [561, 396] on span "Create" at bounding box center [569, 396] width 17 height 6
type input "*"
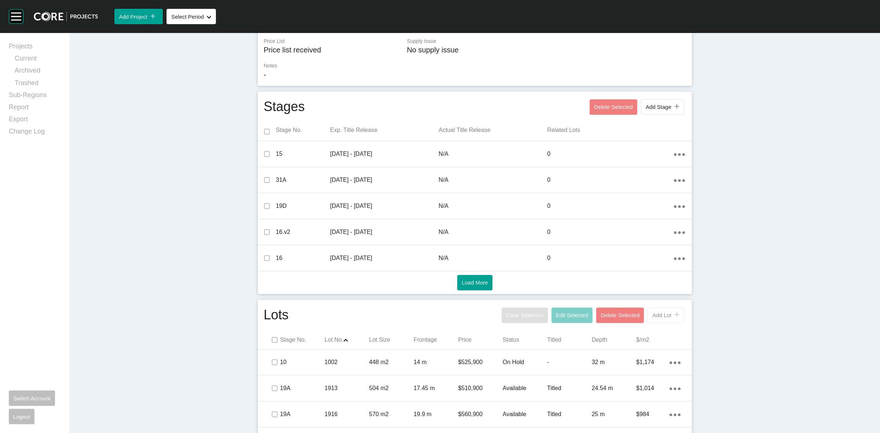
click at [655, 320] on button "Add Lot icon/tick copy 11 Created with Sketch." at bounding box center [666, 315] width 37 height 15
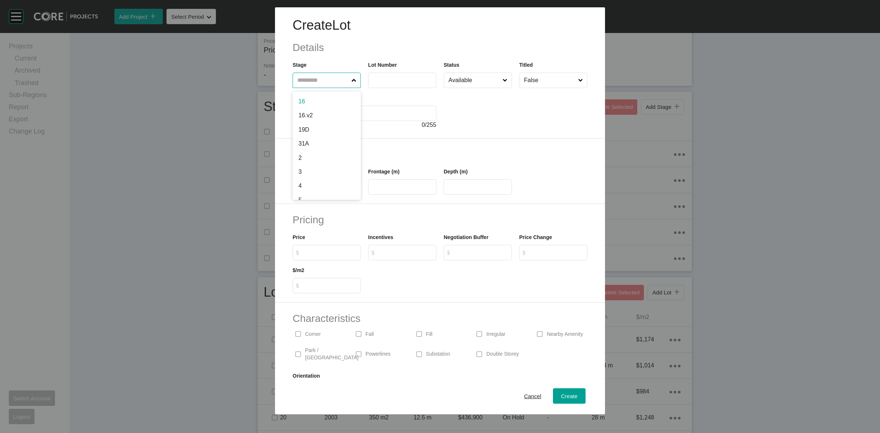
click at [321, 83] on input "text" at bounding box center [323, 80] width 54 height 15
type input "**"
type input "****"
type input "***"
type input "*"
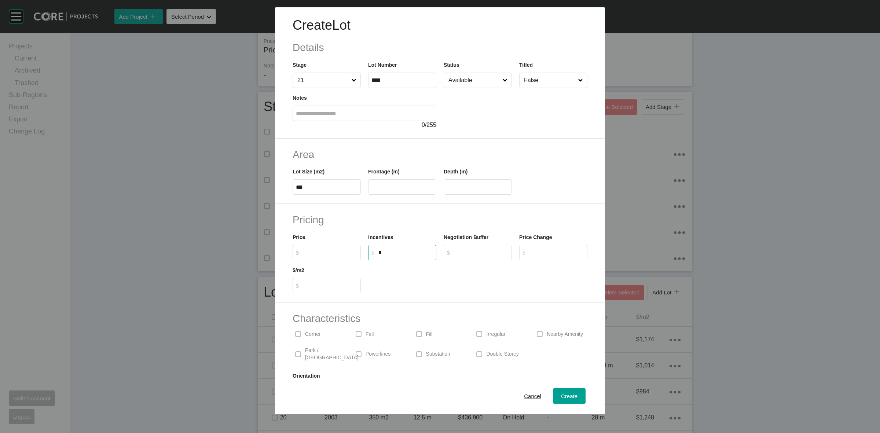
click at [324, 250] on input "$ Created with Sketch. $" at bounding box center [330, 252] width 55 height 6
type input "*******"
type input "*****"
click at [385, 190] on input "text" at bounding box center [402, 187] width 62 height 6
type input "**"
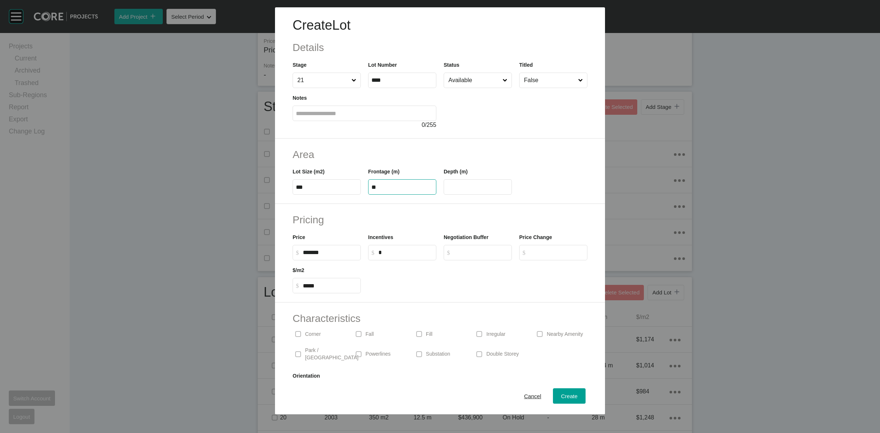
type input "**"
click at [563, 395] on span "Create" at bounding box center [569, 396] width 17 height 6
type input "*"
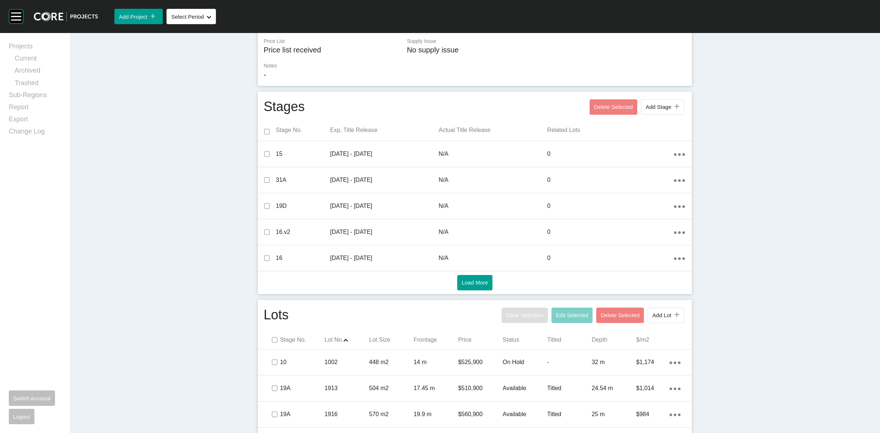
click at [655, 307] on div "Clear Selection Edit Selected Delete Selected Add Lot icon/tick copy 11 Created…" at bounding box center [593, 315] width 186 height 19
click at [655, 315] on span "Add Lot" at bounding box center [661, 315] width 19 height 6
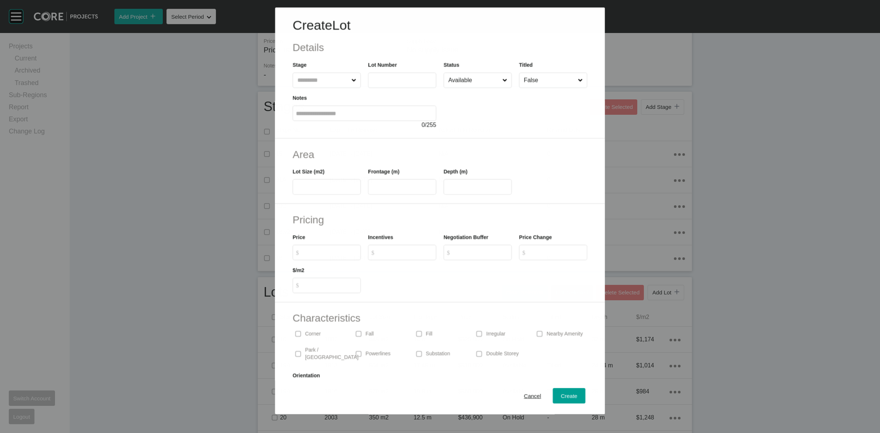
click at [302, 76] on input "text" at bounding box center [323, 80] width 54 height 15
type input "**"
type input "****"
type input "***"
type input "*******"
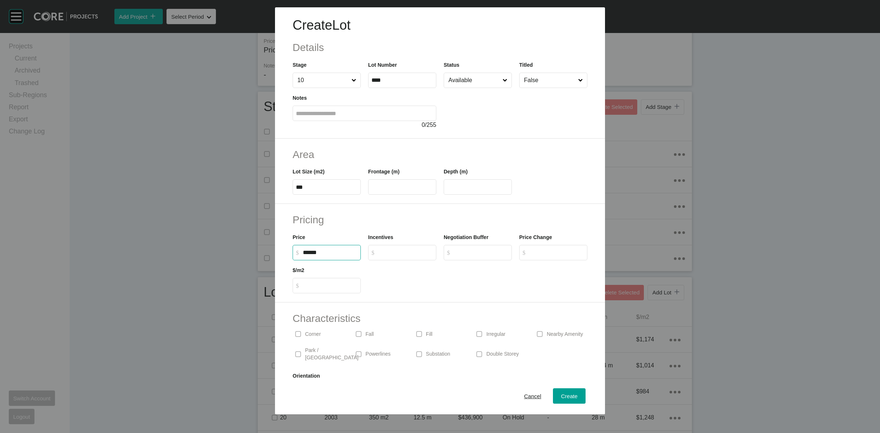
type input "*****"
type input "*"
click at [410, 188] on input "text" at bounding box center [402, 187] width 62 height 6
type input "****"
type input "**"
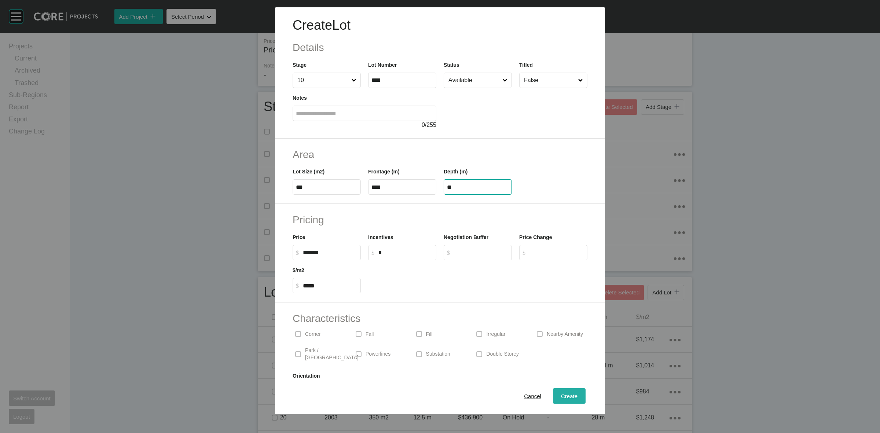
click at [564, 395] on span "Create" at bounding box center [569, 396] width 17 height 6
type input "*"
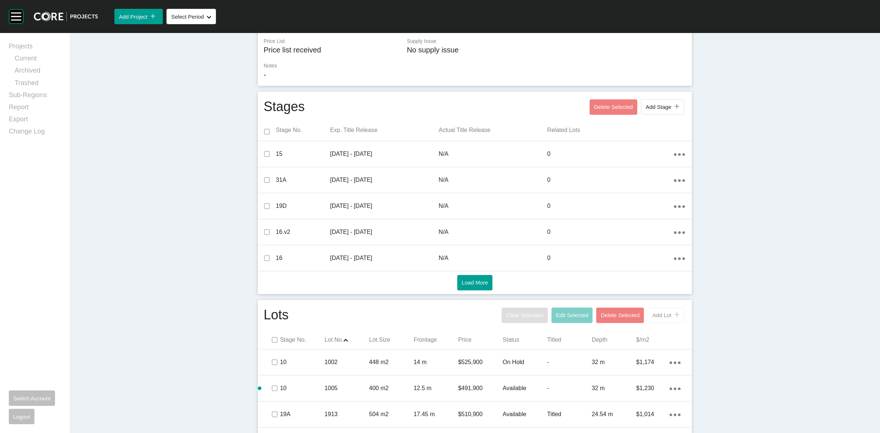
click at [656, 316] on span "Add Lot" at bounding box center [661, 315] width 19 height 6
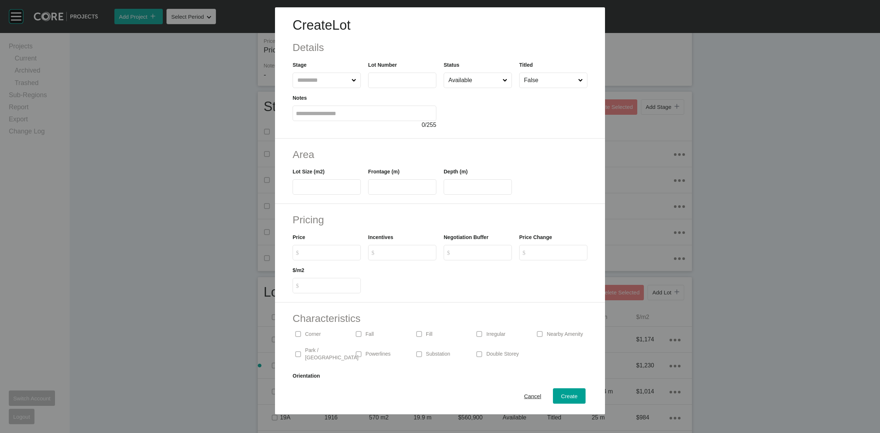
click at [327, 79] on input "text" at bounding box center [323, 80] width 54 height 15
type input "**"
type input "****"
type input "***"
type input "*******"
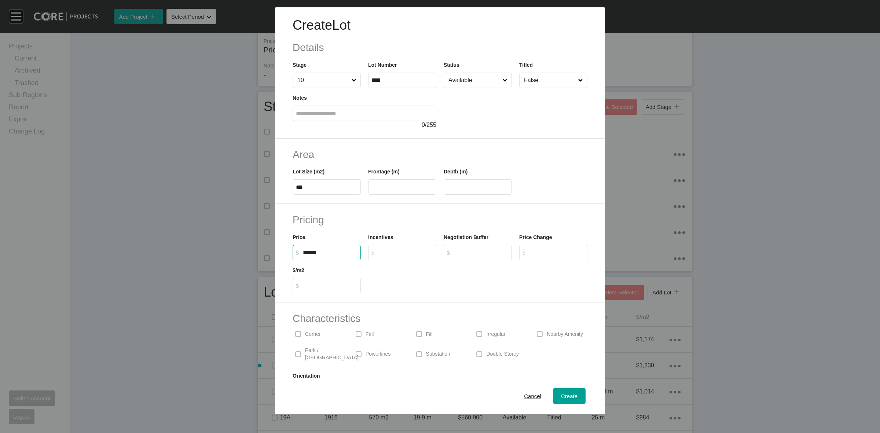
type input "*****"
type input "*"
click at [386, 189] on input "text" at bounding box center [402, 187] width 62 height 6
type input "****"
type input "**"
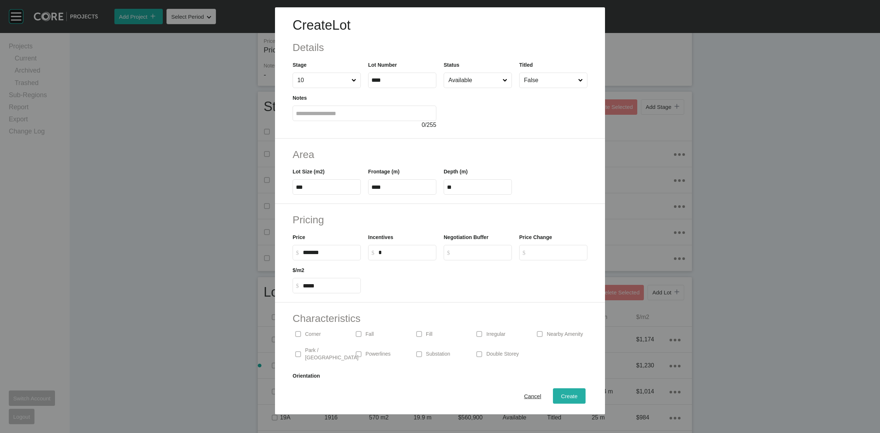
click at [567, 398] on span "Create" at bounding box center [569, 396] width 17 height 6
type input "*"
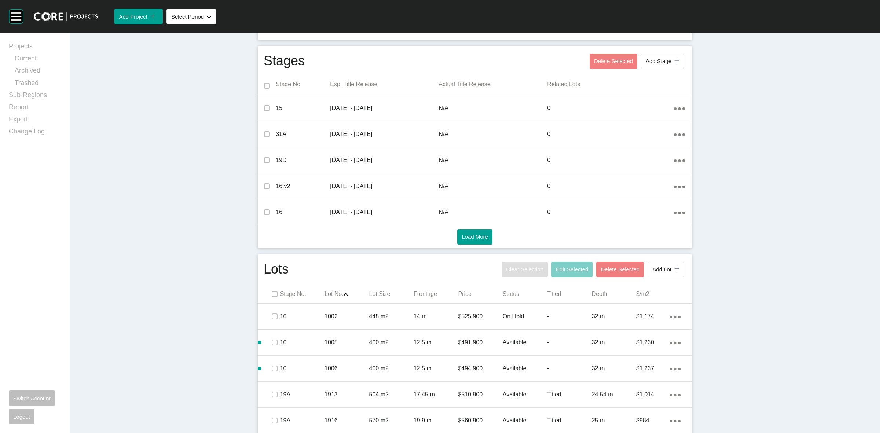
scroll to position [0, 0]
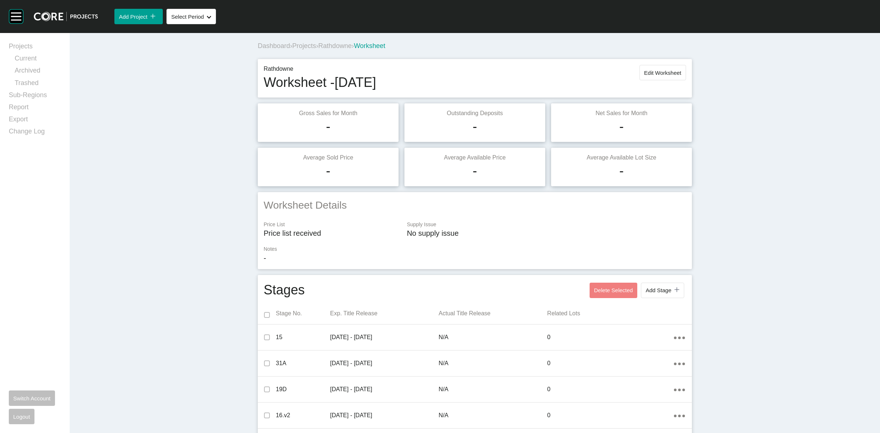
click at [294, 45] on span "Projects" at bounding box center [304, 45] width 24 height 7
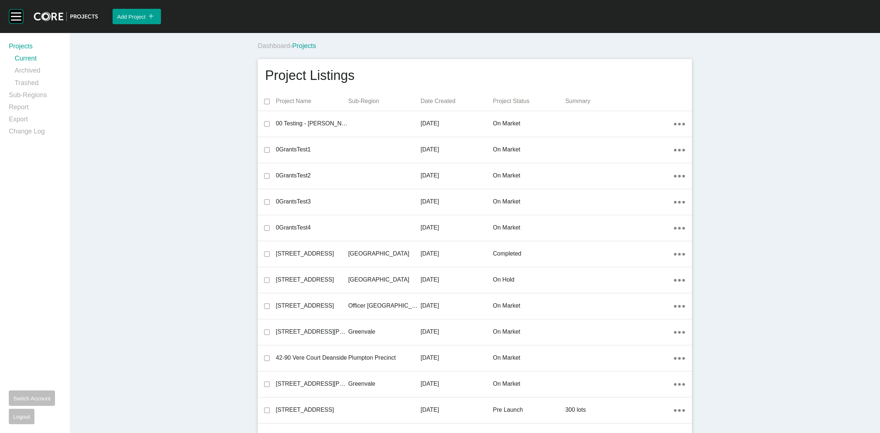
scroll to position [16017, 0]
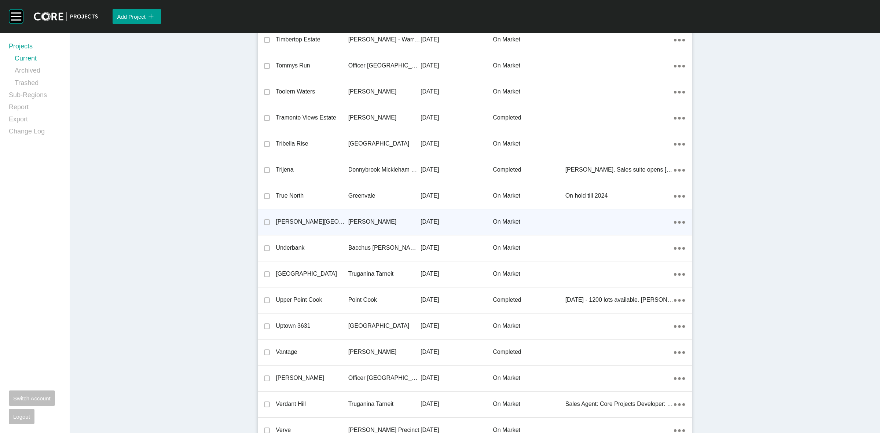
click at [351, 218] on p "[PERSON_NAME]" at bounding box center [384, 222] width 72 height 8
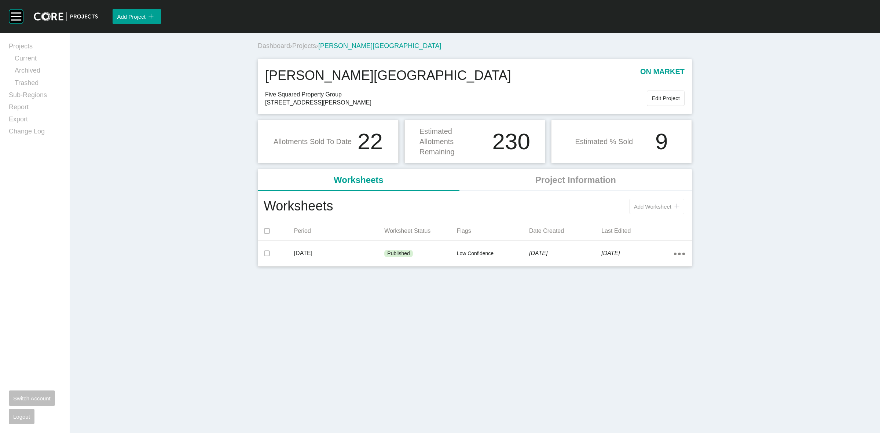
click at [641, 202] on button "Add Worksheet icon/tick copy 11 Created with Sketch." at bounding box center [656, 206] width 55 height 15
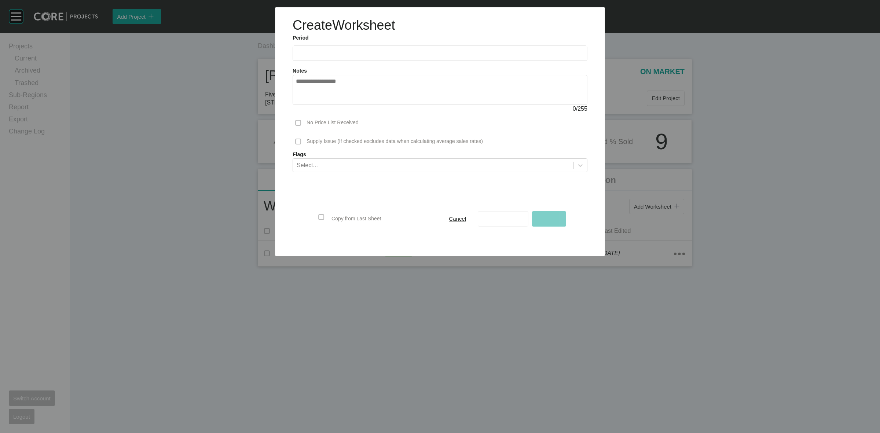
click at [366, 49] on label at bounding box center [440, 52] width 295 height 15
click at [366, 50] on input "text" at bounding box center [440, 53] width 288 height 6
click at [327, 53] on input "text" at bounding box center [440, 53] width 288 height 6
click at [334, 101] on li "Aug" at bounding box center [331, 106] width 25 height 12
type input "**********"
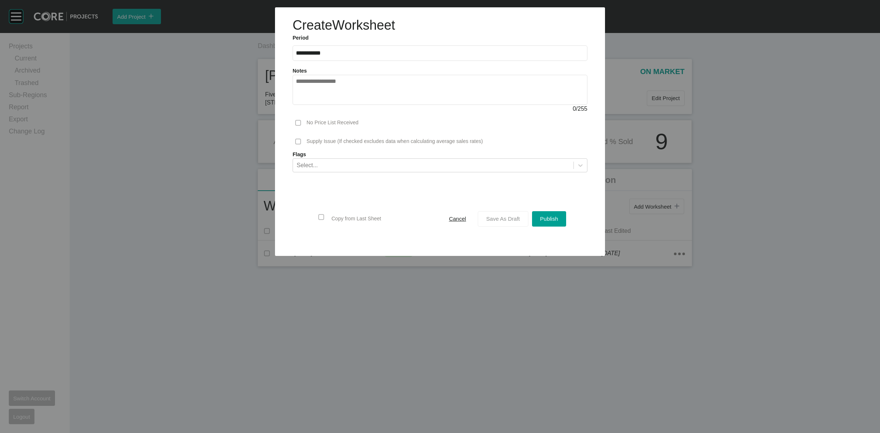
click at [512, 219] on span "Save As Draft" at bounding box center [503, 219] width 34 height 6
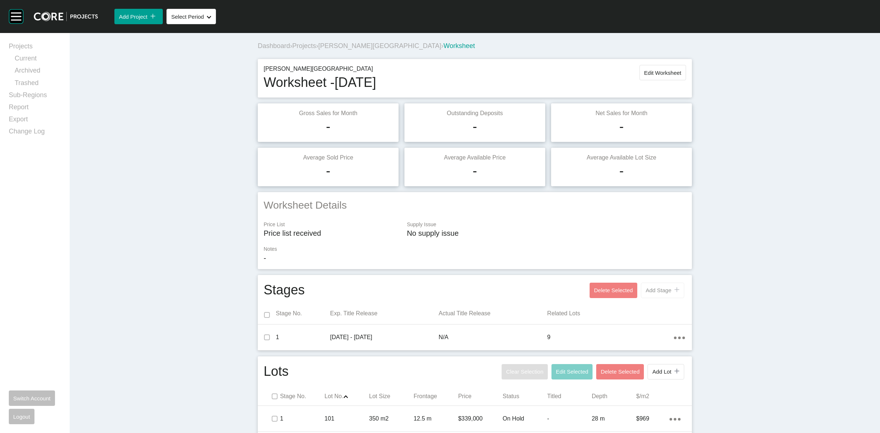
click at [660, 290] on span "Add Stage" at bounding box center [659, 290] width 26 height 6
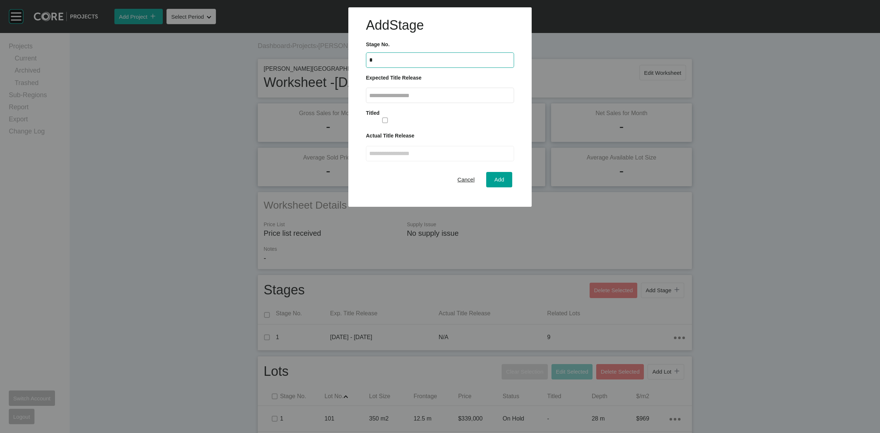
type input "*"
click at [404, 96] on input "text" at bounding box center [440, 95] width 142 height 6
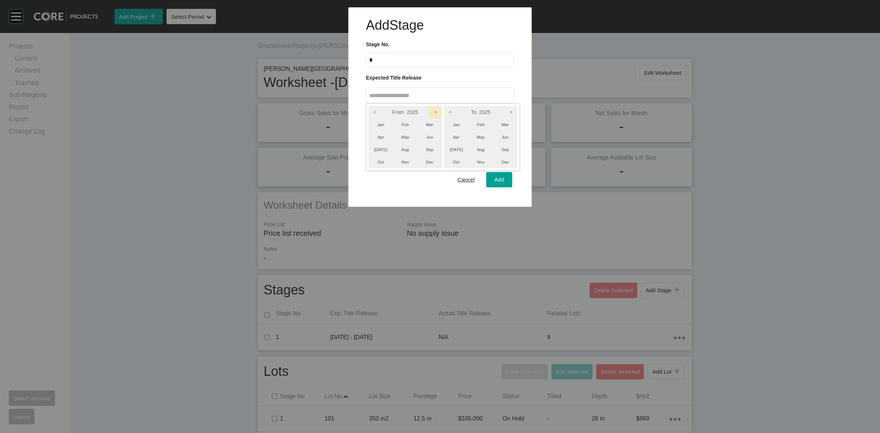
click at [435, 111] on icon ">" at bounding box center [435, 112] width 12 height 12
click at [514, 110] on icon ">" at bounding box center [511, 112] width 12 height 12
drag, startPoint x: 509, startPoint y: 160, endPoint x: 411, endPoint y: 161, distance: 97.9
click at [508, 161] on li "Dec" at bounding box center [505, 162] width 25 height 12
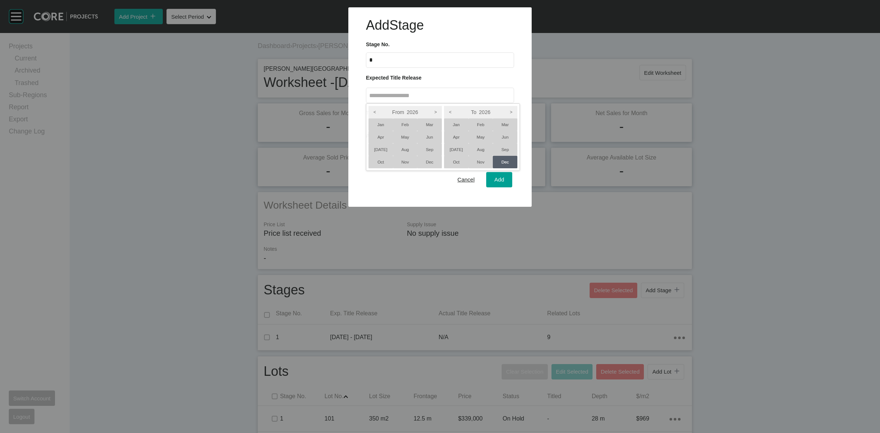
drag, startPoint x: 378, startPoint y: 161, endPoint x: 404, endPoint y: 161, distance: 26.0
click at [378, 161] on li "Oct" at bounding box center [381, 162] width 25 height 12
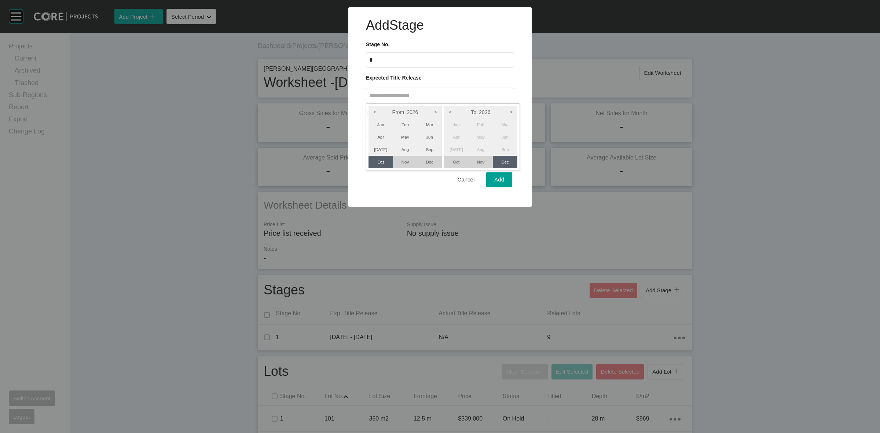
click at [499, 178] on div at bounding box center [440, 103] width 880 height 207
type input "**********"
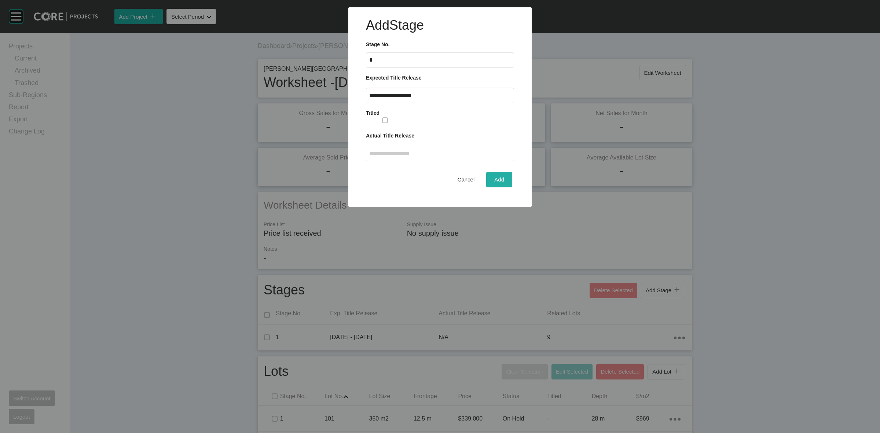
click at [499, 180] on span "Add" at bounding box center [499, 179] width 10 height 6
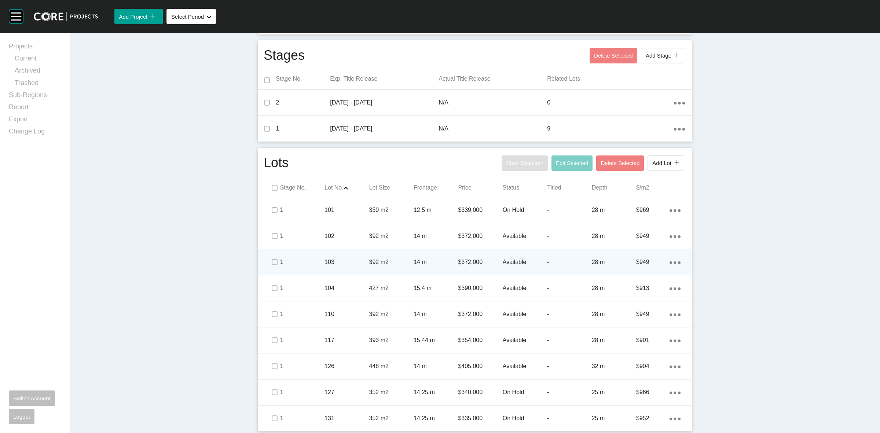
scroll to position [236, 0]
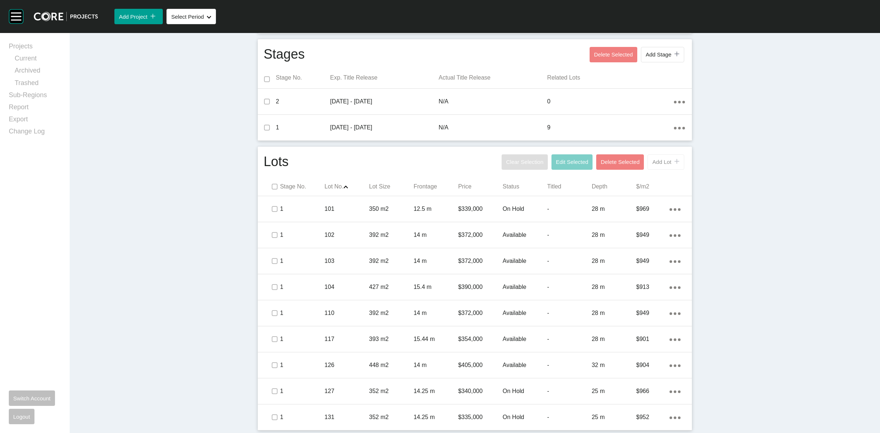
click at [660, 162] on span "Add Lot" at bounding box center [661, 162] width 19 height 6
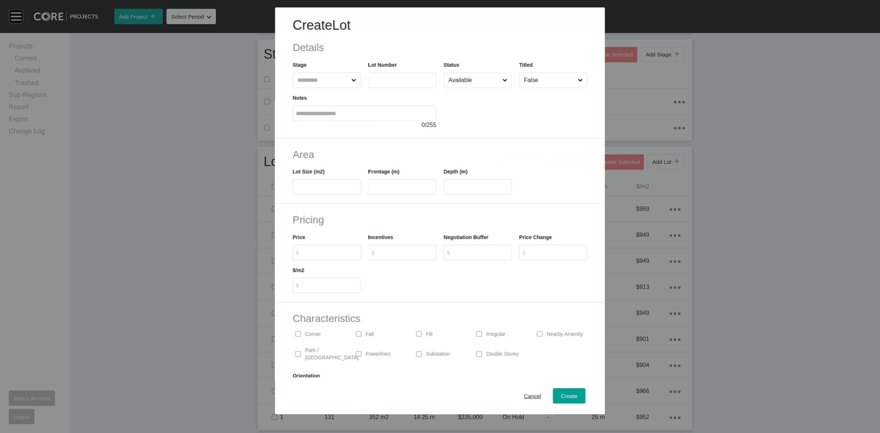
click at [322, 81] on input "text" at bounding box center [323, 80] width 54 height 15
type input "*"
type input "***"
type input "****"
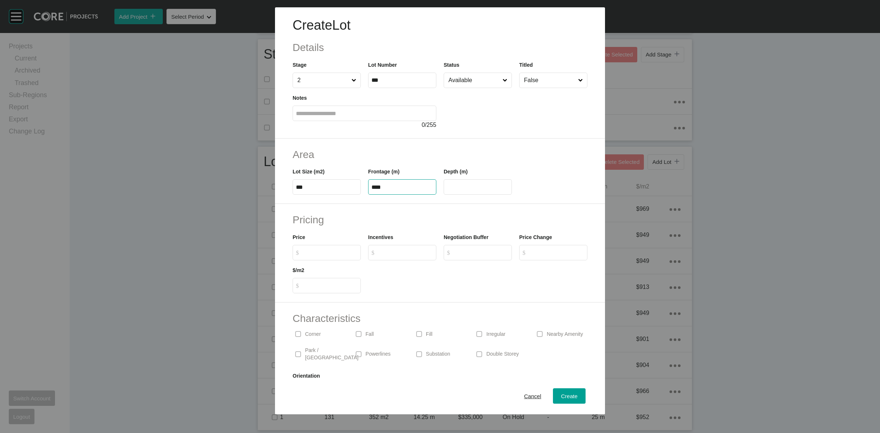
type input "**"
type input "*******"
type input "*****"
type input "*"
click at [562, 395] on span "Create" at bounding box center [569, 396] width 17 height 6
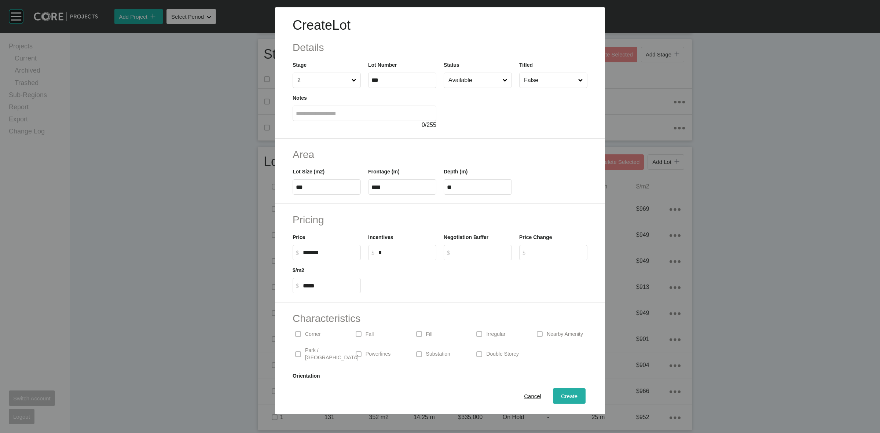
type input "*"
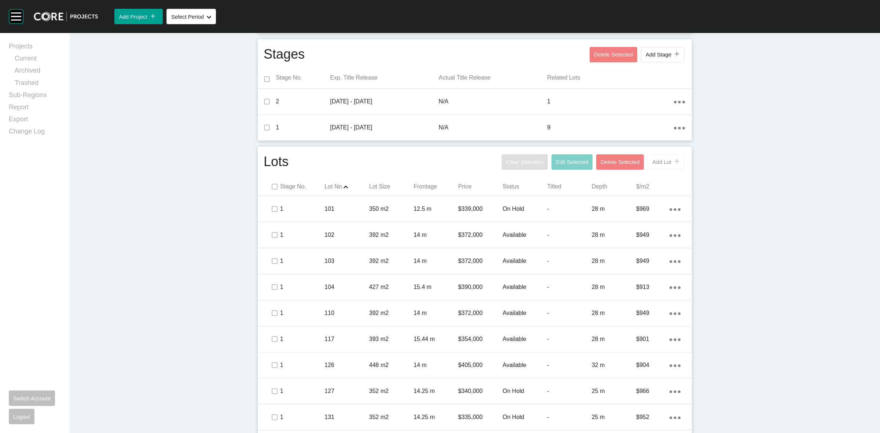
click at [655, 166] on button "Add Lot icon/tick copy 11 Created with Sketch." at bounding box center [666, 161] width 37 height 15
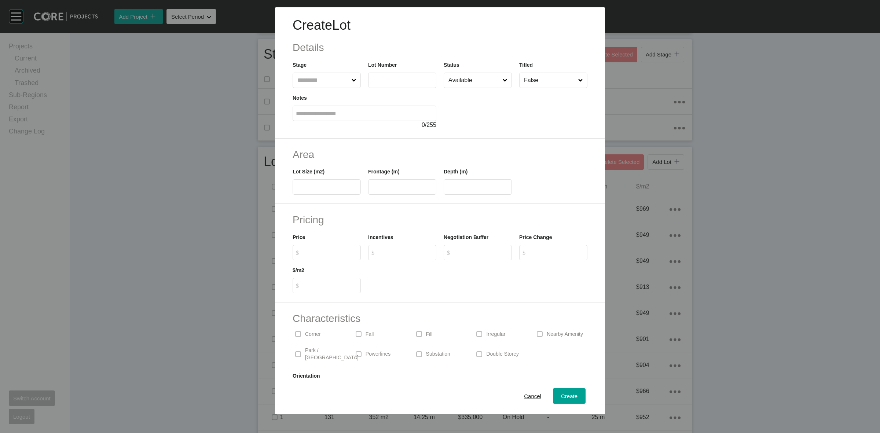
click at [318, 76] on input "text" at bounding box center [323, 80] width 54 height 15
type input "*"
type input "***"
type input "****"
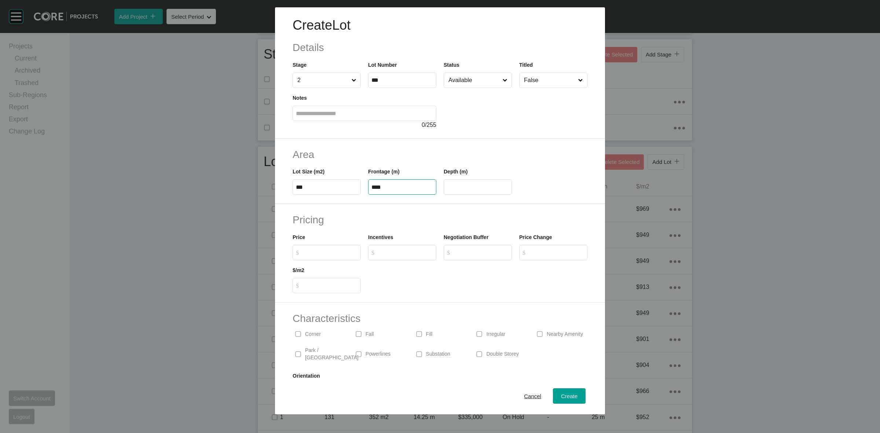
type input "**"
type input "*******"
type input "*****"
type input "*"
click at [563, 393] on span "Create" at bounding box center [569, 396] width 17 height 6
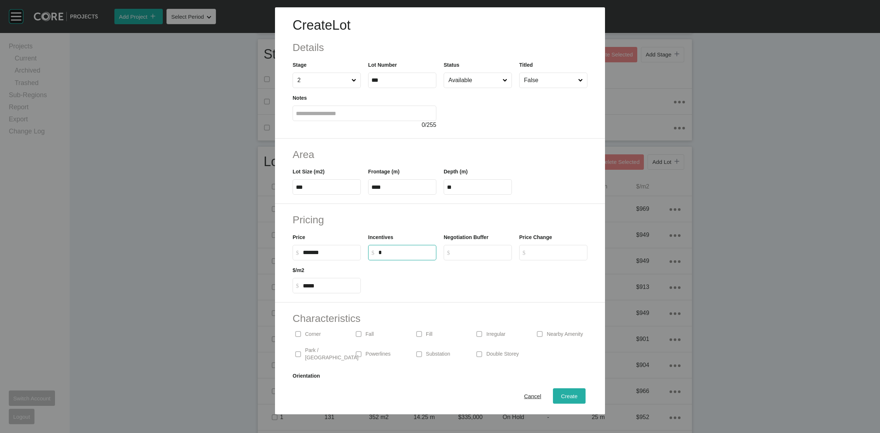
type input "*"
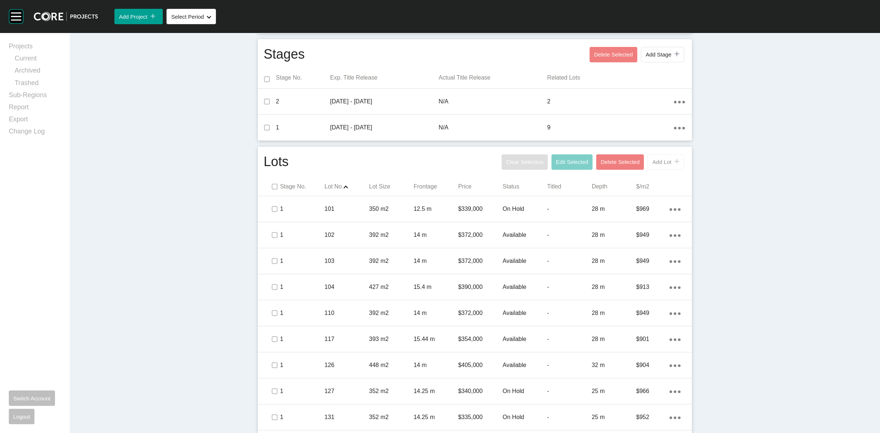
click at [658, 164] on span "Add Lot" at bounding box center [661, 162] width 19 height 6
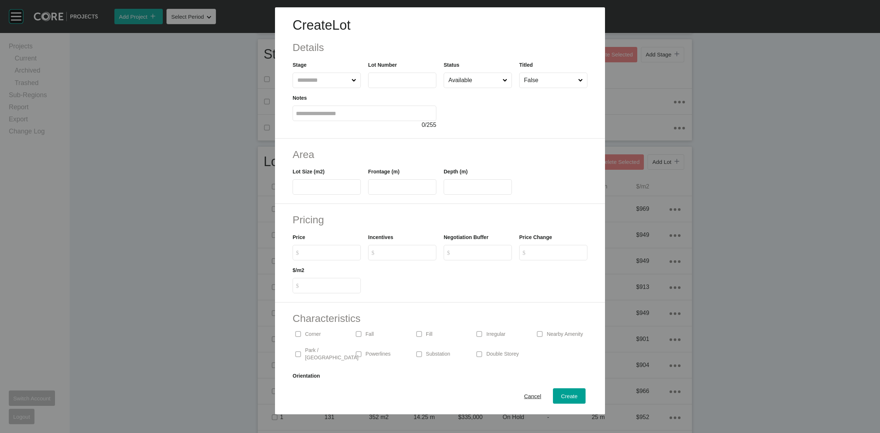
click at [329, 79] on input "text" at bounding box center [323, 80] width 54 height 15
type input "*"
click at [528, 395] on span "Cancel" at bounding box center [532, 396] width 17 height 6
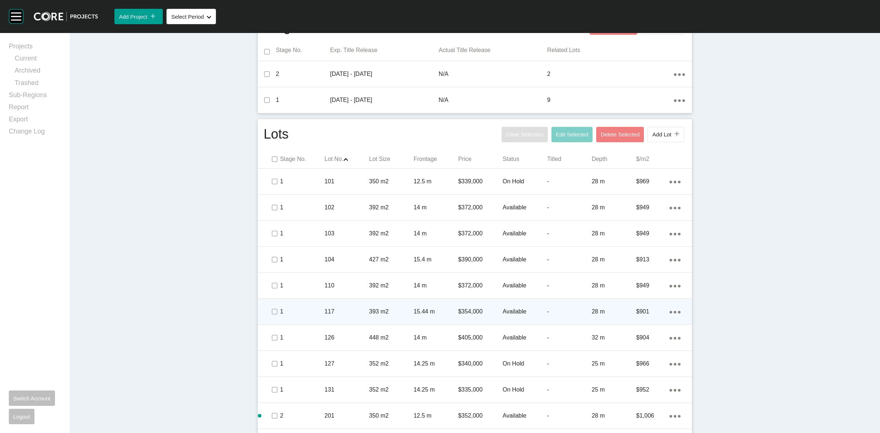
scroll to position [288, 0]
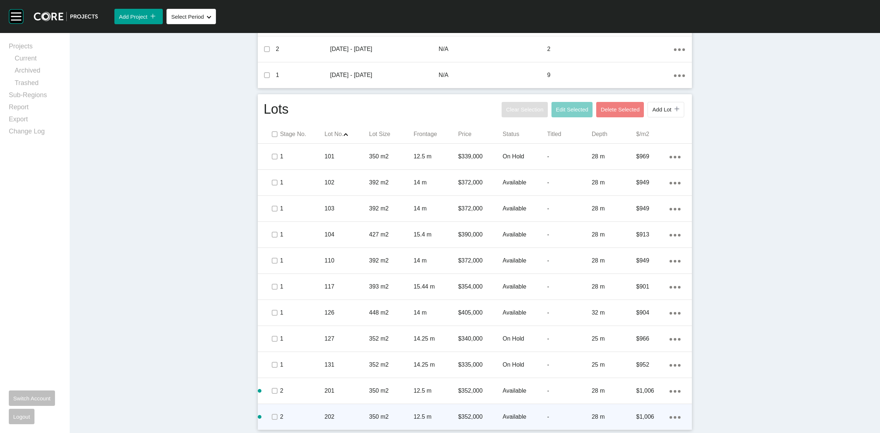
click at [674, 158] on ellipse at bounding box center [675, 157] width 3 height 3
click at [644, 413] on link "Duplicate" at bounding box center [642, 410] width 28 height 11
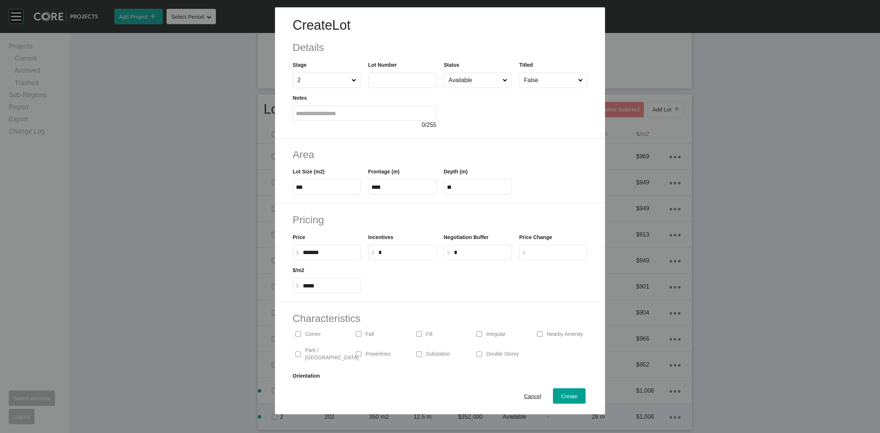
click at [404, 83] on input "text" at bounding box center [402, 80] width 62 height 6
type input "***"
click at [569, 393] on span "Create" at bounding box center [569, 396] width 17 height 6
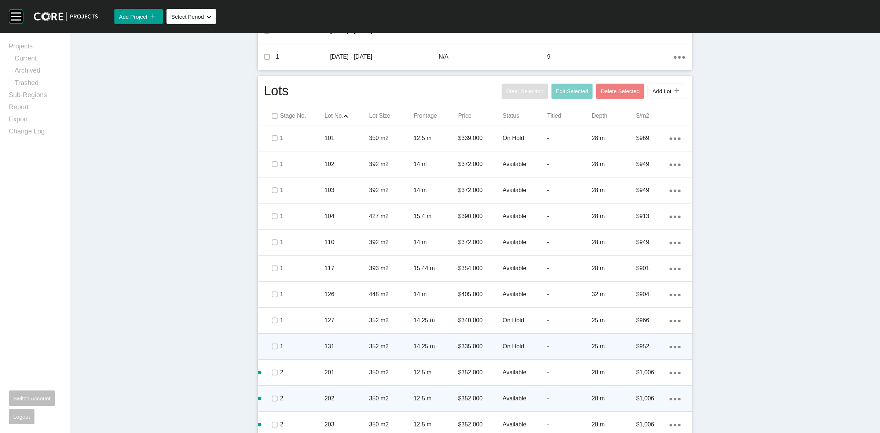
scroll to position [314, 0]
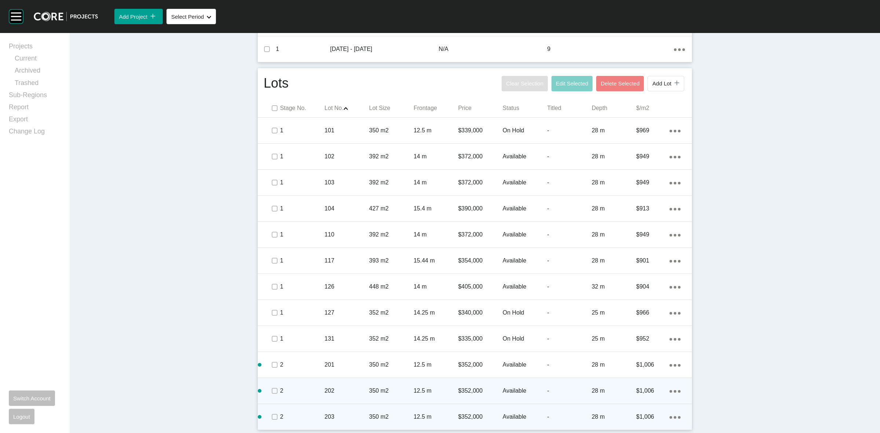
click at [670, 417] on icon "Action Menu Dots Copy 6 Created with Sketch." at bounding box center [675, 417] width 11 height 3
click at [647, 411] on link "Duplicate" at bounding box center [642, 410] width 28 height 11
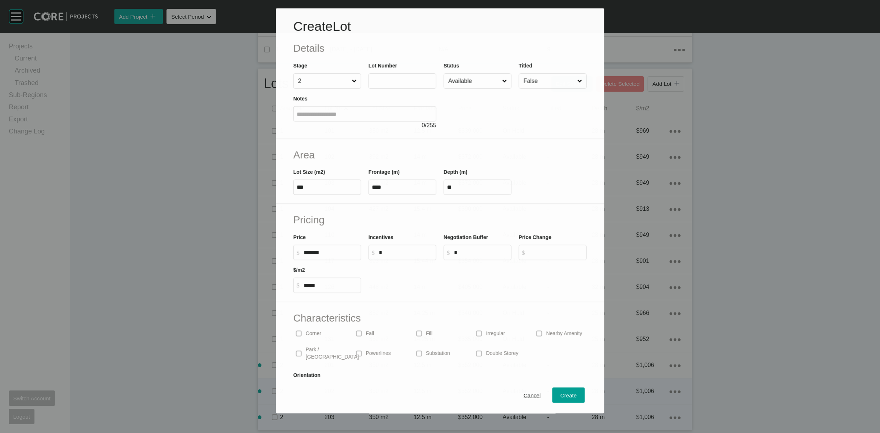
click at [386, 83] on input "text" at bounding box center [402, 81] width 61 height 6
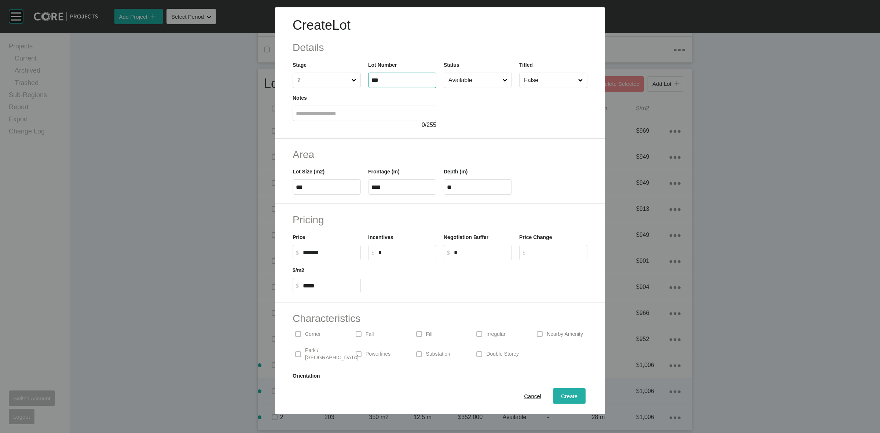
type input "***"
click at [561, 397] on span "Create" at bounding box center [569, 396] width 17 height 6
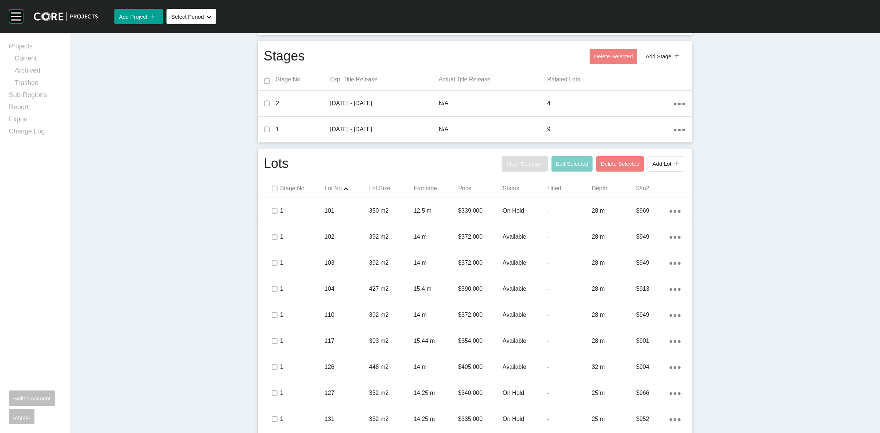
scroll to position [222, 0]
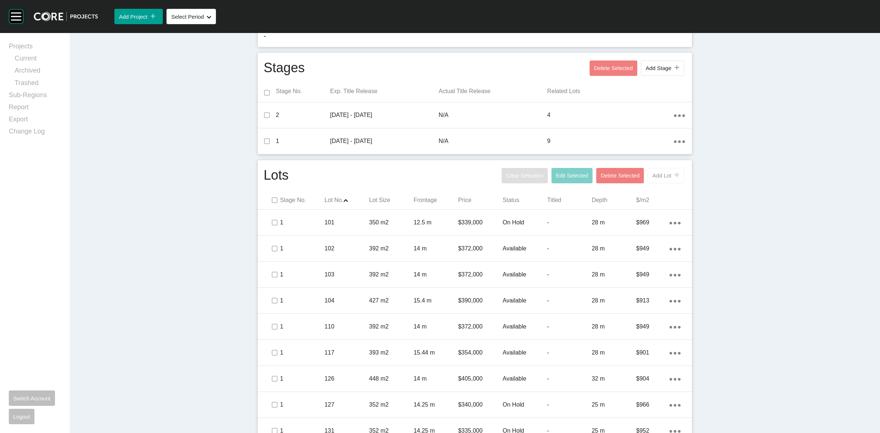
click at [671, 174] on div "icon/tick copy 11 Created with Sketch." at bounding box center [675, 175] width 8 height 6
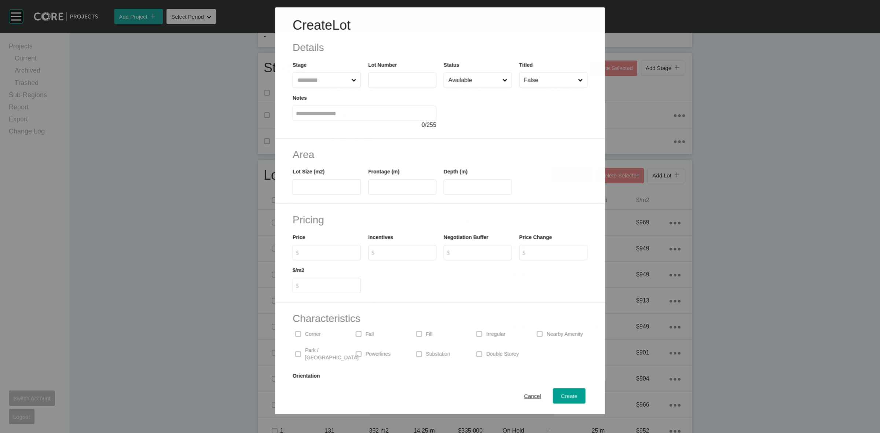
click at [325, 80] on input "text" at bounding box center [323, 80] width 54 height 15
type input "*"
type input "***"
type input "**"
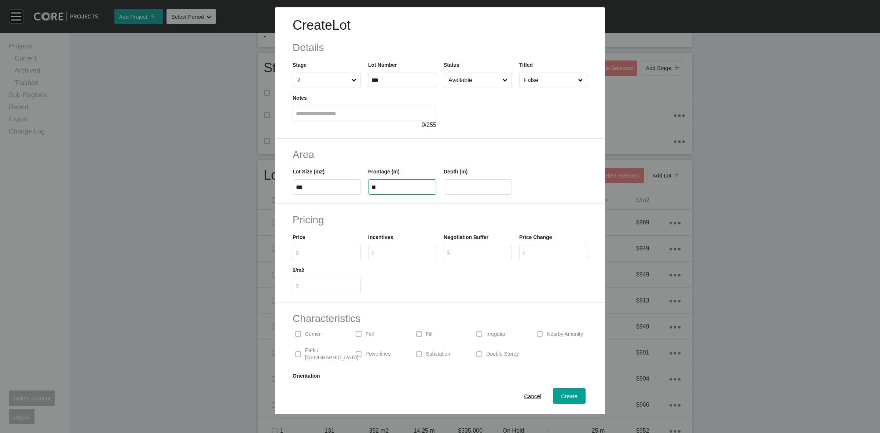
type input "**"
type input "*******"
type input "***"
type input "*"
click at [567, 397] on span "Create" at bounding box center [569, 396] width 17 height 6
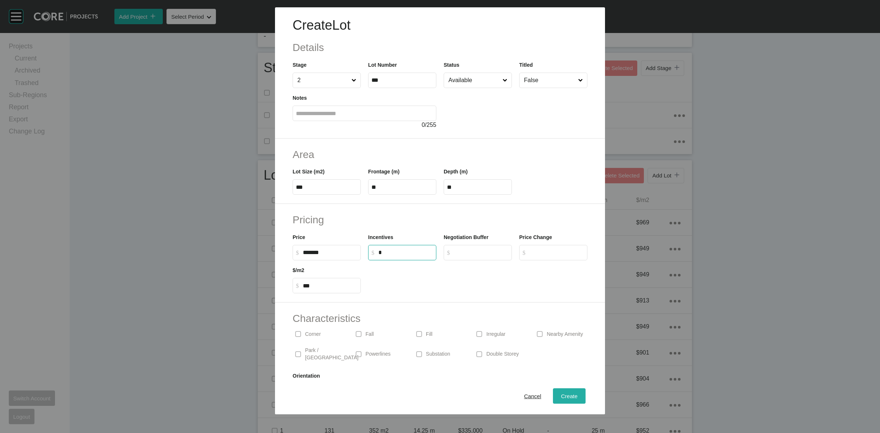
type input "*"
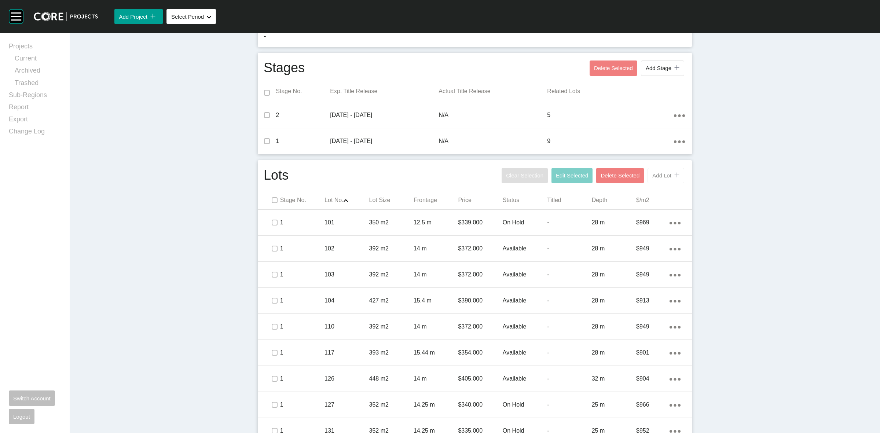
click at [653, 168] on button "Add Lot icon/tick copy 11 Created with Sketch." at bounding box center [666, 175] width 37 height 15
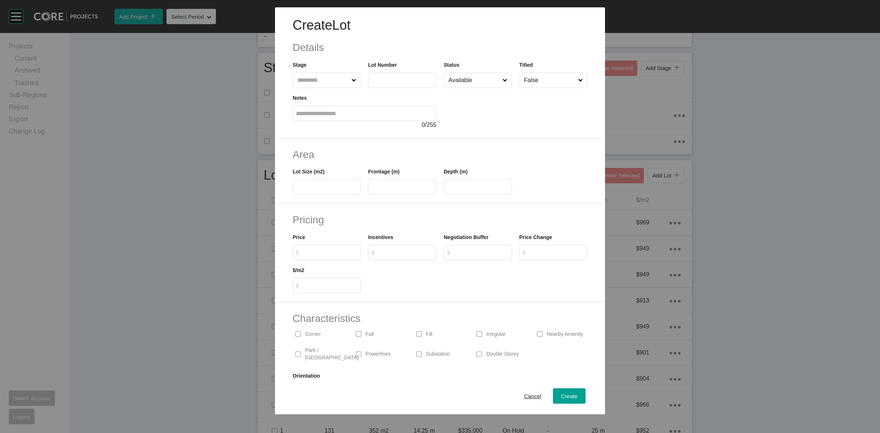
click at [336, 85] on input "text" at bounding box center [323, 80] width 54 height 15
type input "*"
type input "***"
type input "*****"
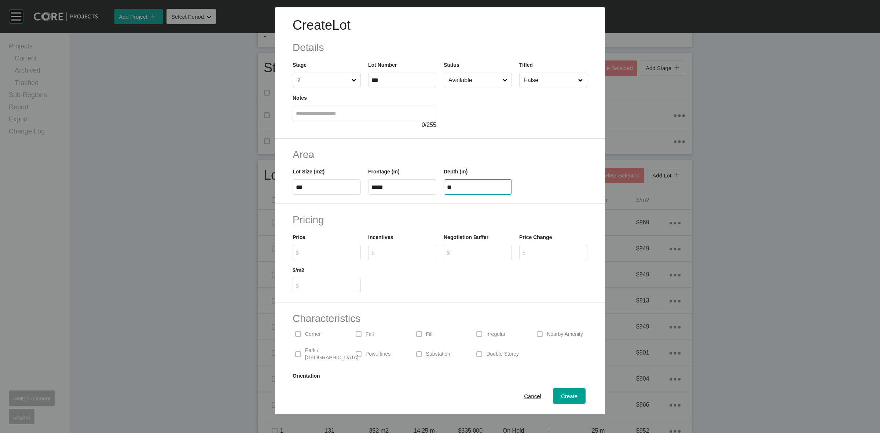
type input "**"
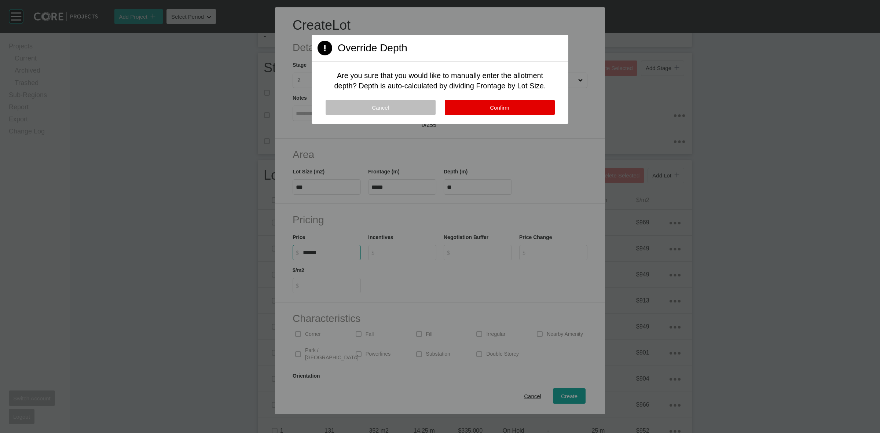
type input "*******"
type input "***"
type input "*"
click at [477, 106] on button "Confirm" at bounding box center [500, 107] width 110 height 15
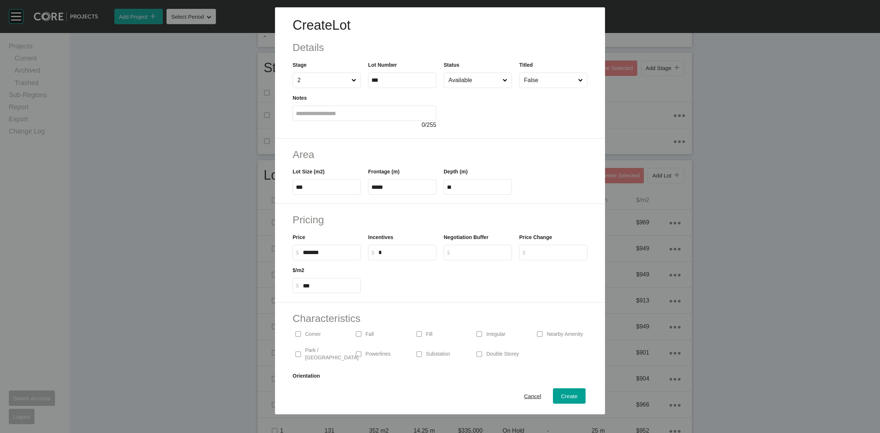
click at [470, 78] on button "Confirm" at bounding box center [457, 75] width 33 height 5
click at [462, 80] on input "Available" at bounding box center [474, 80] width 54 height 15
click at [310, 333] on p "Corner" at bounding box center [313, 334] width 16 height 7
click at [561, 395] on span "Create" at bounding box center [569, 396] width 17 height 6
type input "*"
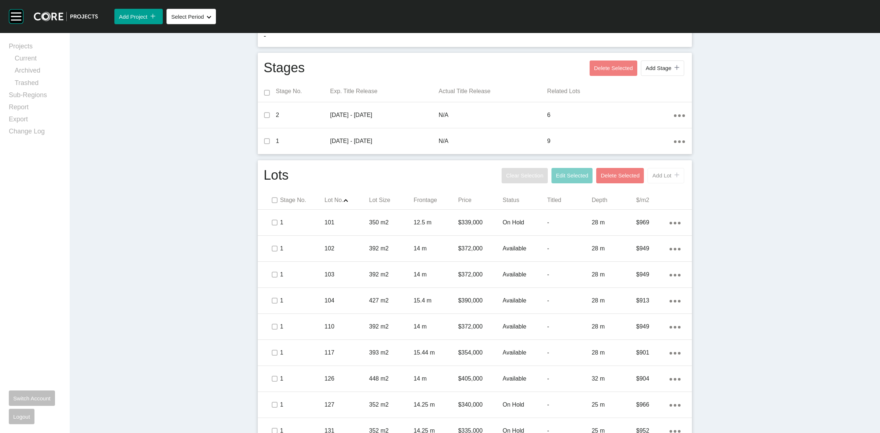
click at [658, 176] on span "Add Lot" at bounding box center [661, 175] width 19 height 6
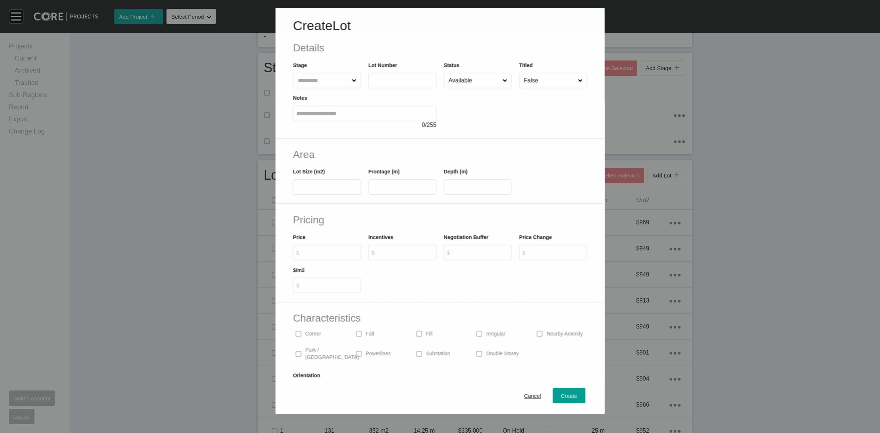
click at [327, 82] on input "text" at bounding box center [323, 80] width 54 height 15
type input "*"
type input "***"
type input "**"
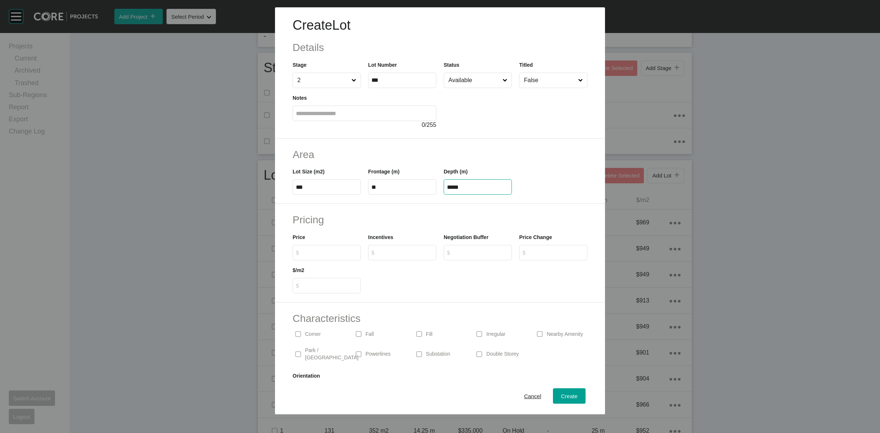
type input "*****"
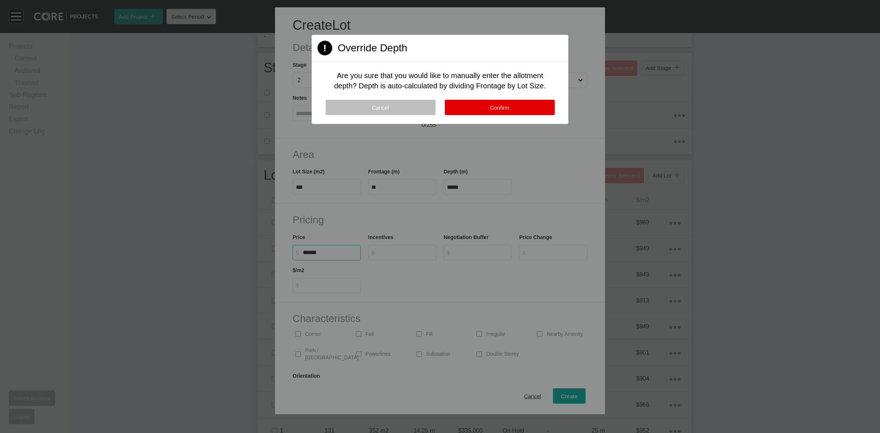
type input "*******"
type input "***"
type input "*"
click at [525, 106] on button "Confirm" at bounding box center [500, 107] width 110 height 15
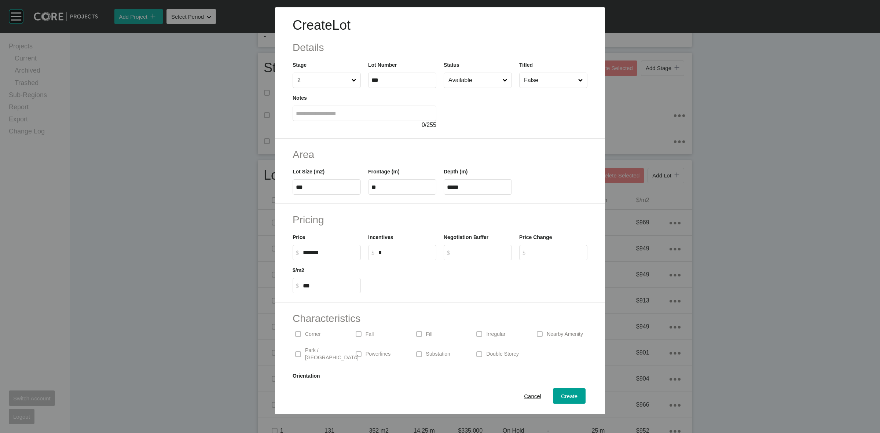
click at [315, 337] on p "Corner" at bounding box center [313, 334] width 16 height 7
click at [469, 83] on input "Available" at bounding box center [474, 80] width 54 height 15
click at [560, 392] on div "Create" at bounding box center [569, 396] width 20 height 10
type input "*"
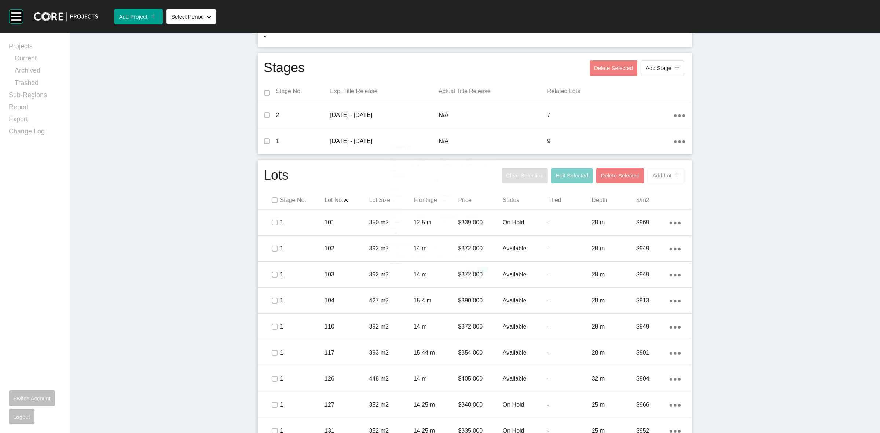
click at [657, 179] on span "Add Lot" at bounding box center [661, 175] width 19 height 6
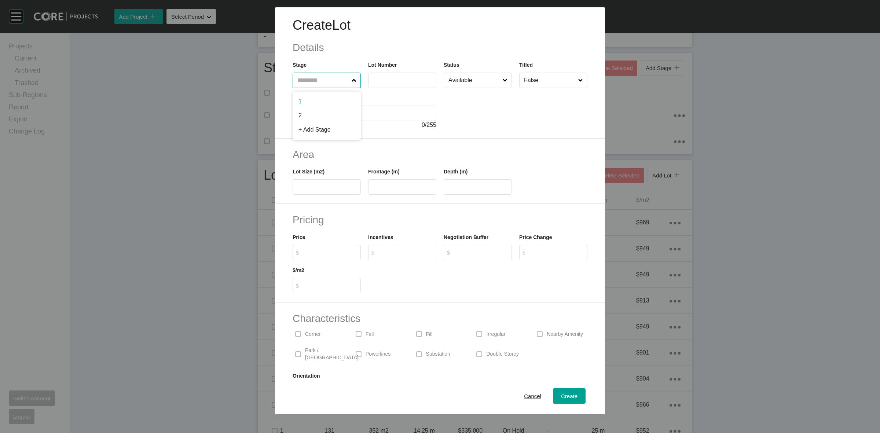
click at [315, 81] on input "text" at bounding box center [323, 80] width 54 height 15
type input "*"
type input "***"
type input "*"
type input "***"
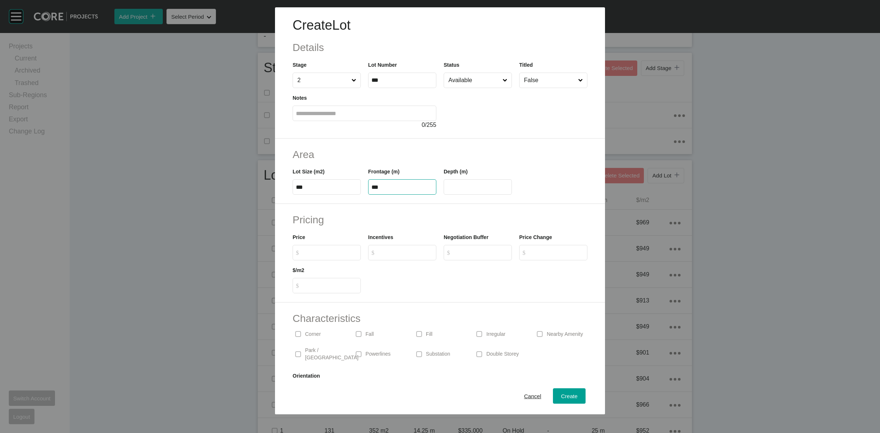
type input "***"
type input "**"
type input "*******"
type input "*****"
click at [524, 395] on span "Cancel" at bounding box center [532, 396] width 17 height 6
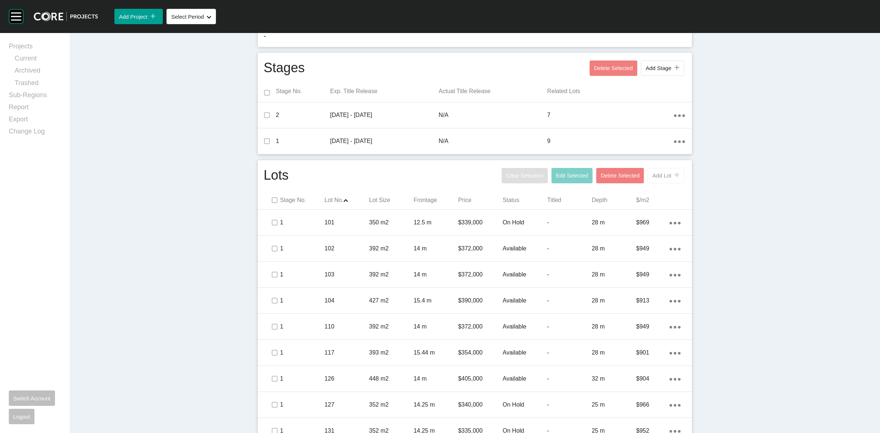
click at [659, 175] on span "Add Lot" at bounding box center [661, 175] width 19 height 6
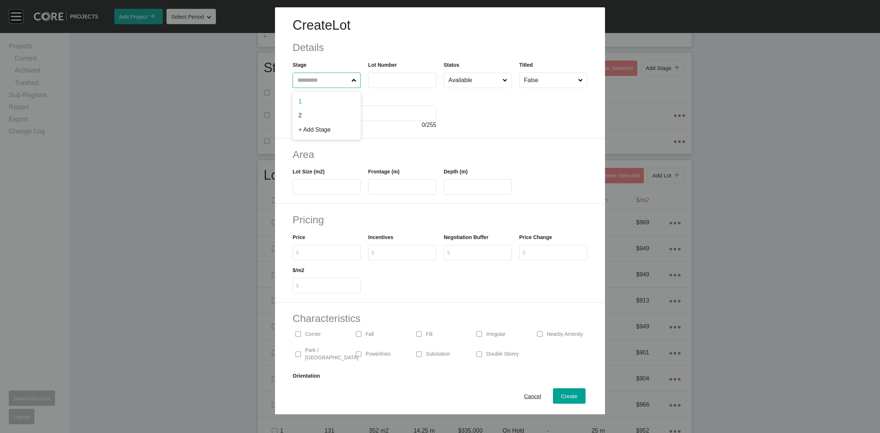
click at [311, 84] on input "text" at bounding box center [323, 80] width 54 height 15
type input "*"
type input "**"
type input "***"
type input "****"
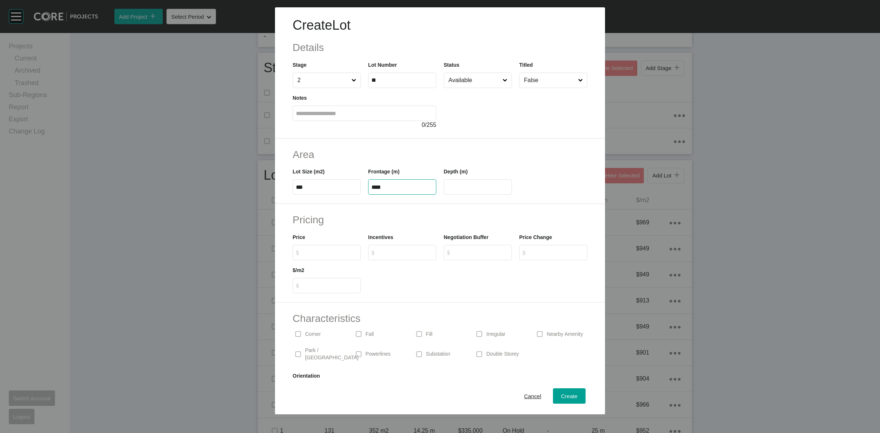
type input "**"
type input "*******"
type input "*****"
type input "*"
click at [568, 391] on div "Create" at bounding box center [569, 396] width 20 height 10
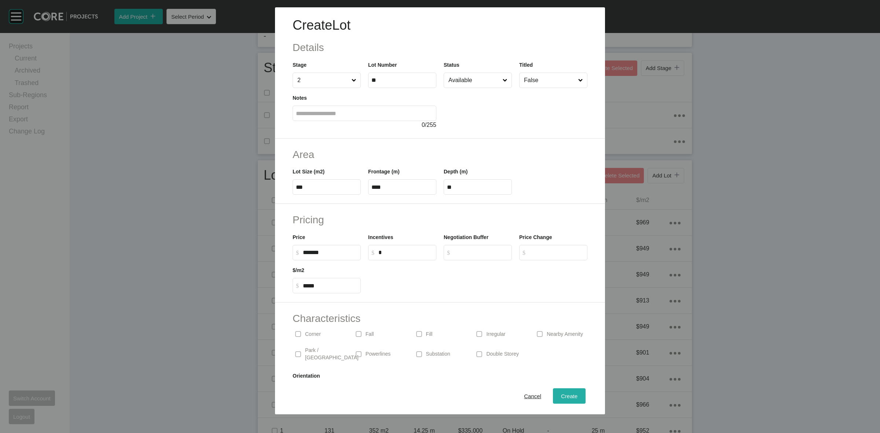
type input "*"
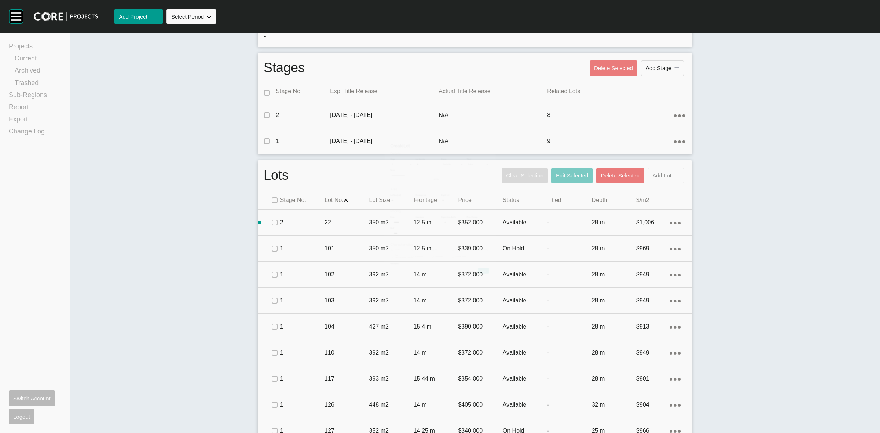
click at [659, 177] on span "Add Lot" at bounding box center [661, 175] width 19 height 6
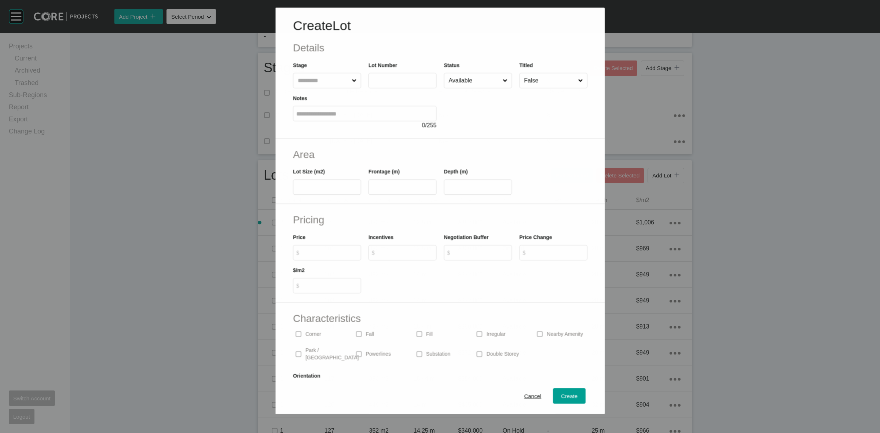
click at [312, 81] on input "text" at bounding box center [323, 80] width 54 height 15
type input "**"
click at [525, 395] on span "Cancel" at bounding box center [532, 396] width 17 height 6
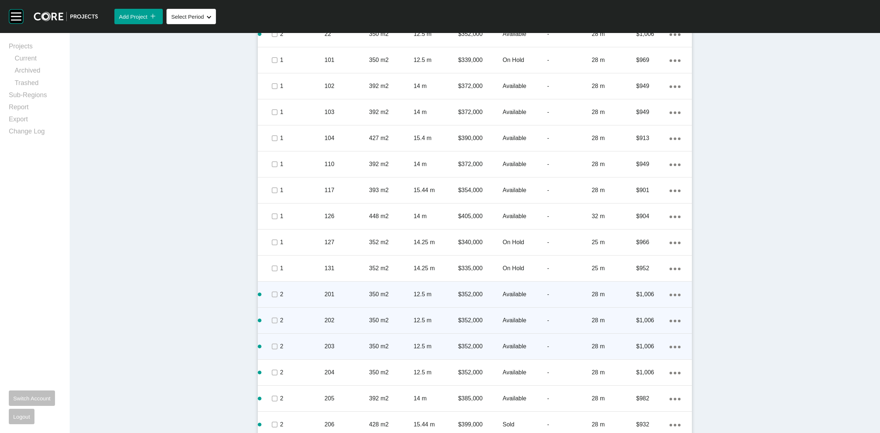
scroll to position [353, 0]
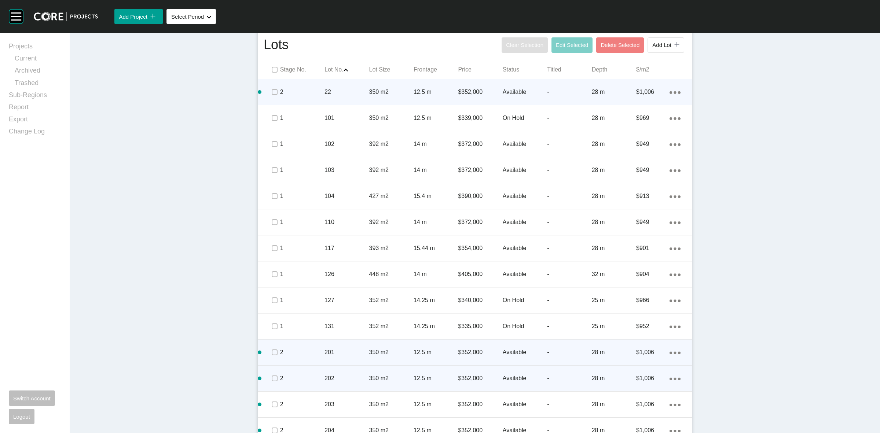
click at [594, 94] on p "28 m" at bounding box center [614, 92] width 44 height 8
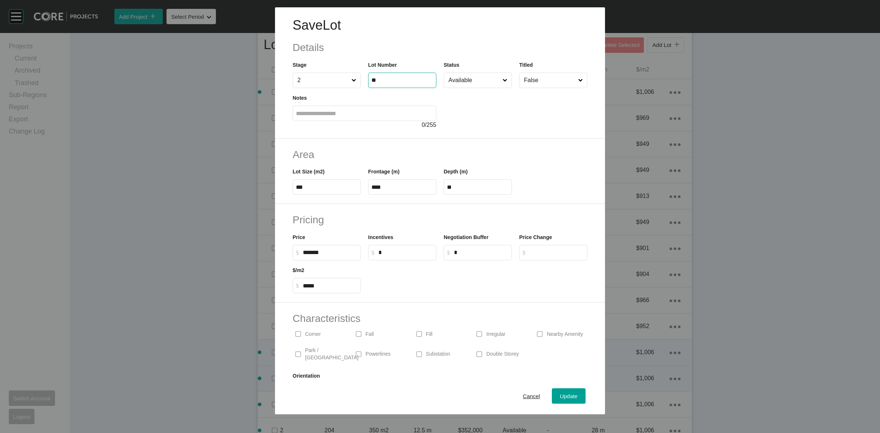
click at [387, 79] on input "**" at bounding box center [402, 80] width 62 height 6
type input "***"
click at [560, 393] on span "Update" at bounding box center [569, 396] width 18 height 6
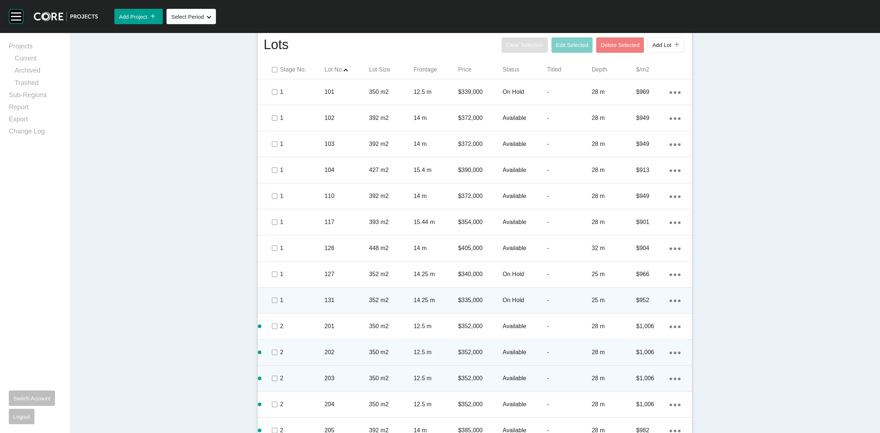
scroll to position [444, 0]
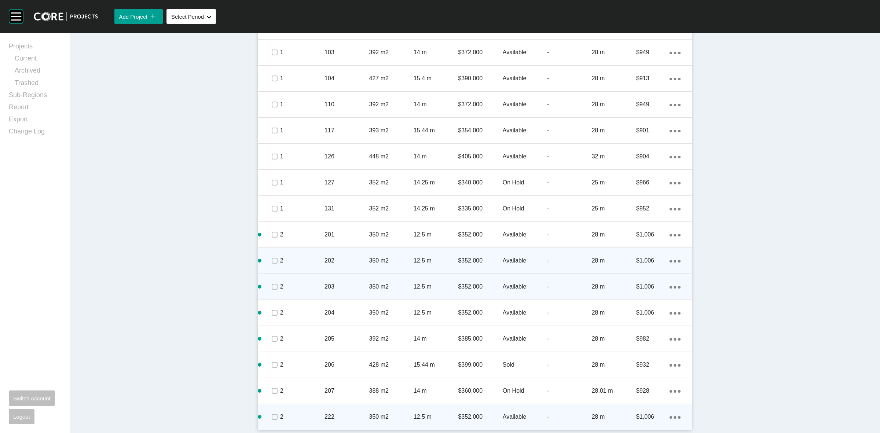
click at [672, 415] on div "Action Menu Dots Copy 6 Created with Sketch." at bounding box center [675, 417] width 11 height 8
click at [652, 411] on link "Duplicate" at bounding box center [642, 410] width 28 height 11
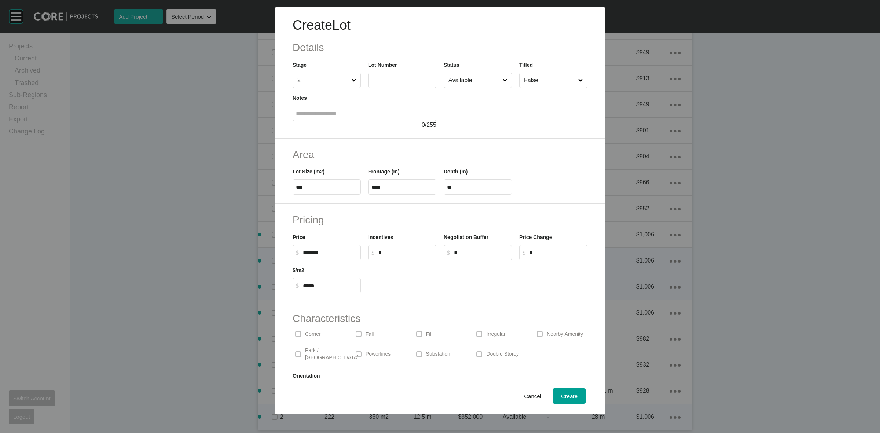
click at [408, 76] on label at bounding box center [402, 80] width 68 height 15
click at [408, 77] on input "text" at bounding box center [402, 80] width 62 height 6
type input "***"
click at [561, 396] on span "Create" at bounding box center [569, 396] width 17 height 6
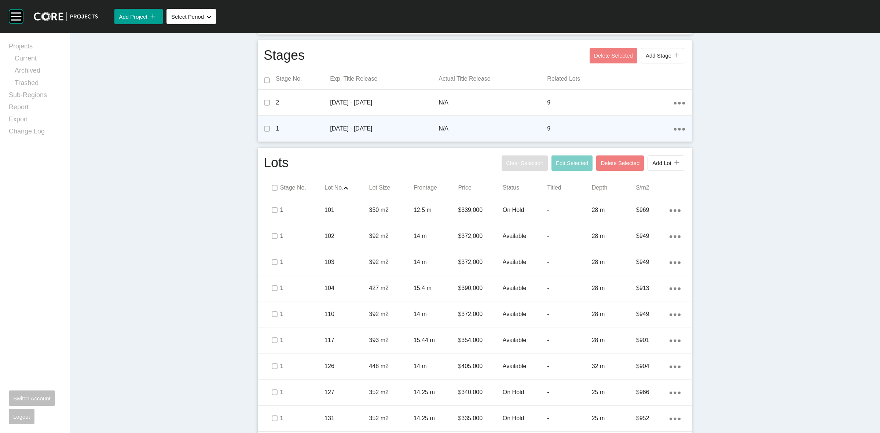
scroll to position [124, 0]
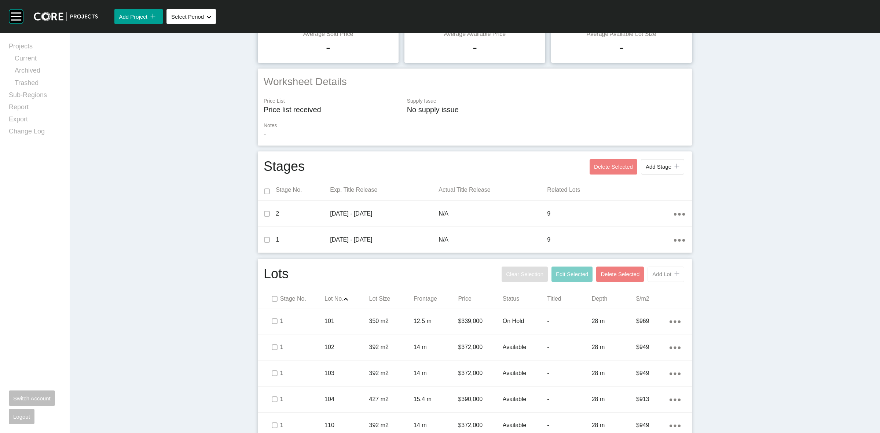
click at [652, 272] on span "Add Lot" at bounding box center [661, 274] width 19 height 6
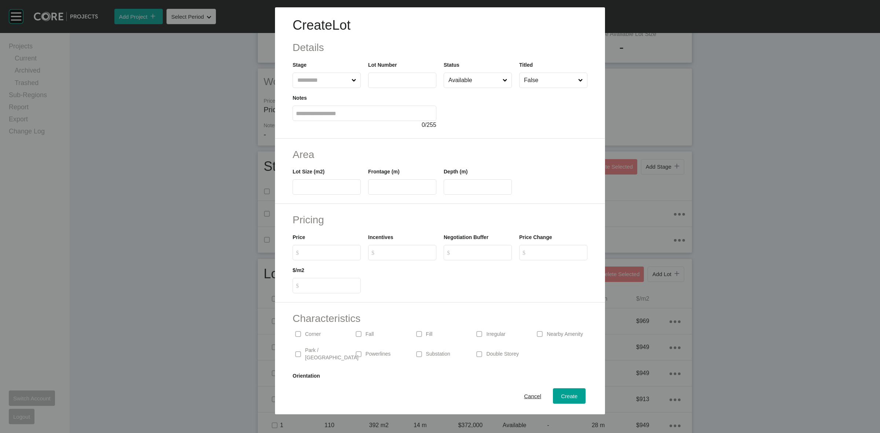
click at [318, 74] on input "text" at bounding box center [323, 80] width 54 height 15
type input "*"
type input "***"
type input "*****"
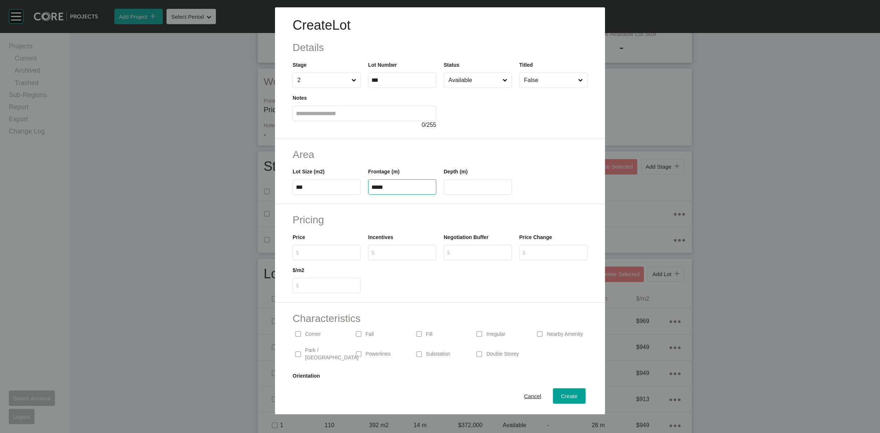
type input "**"
type input "*******"
type input "*****"
type input "*"
click at [561, 395] on span "Create" at bounding box center [569, 396] width 17 height 6
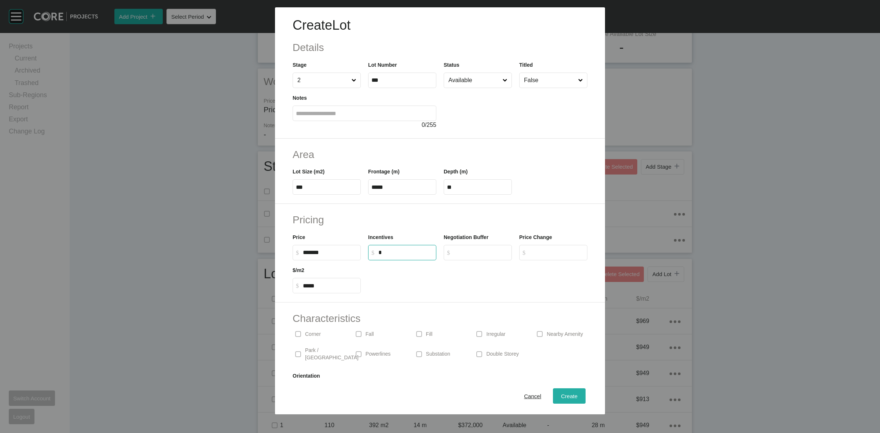
type input "*"
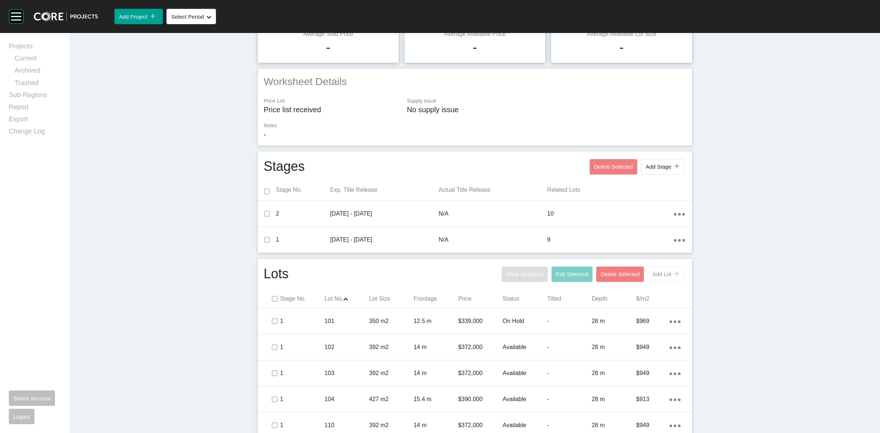
click at [661, 276] on span "Add Lot" at bounding box center [661, 274] width 19 height 6
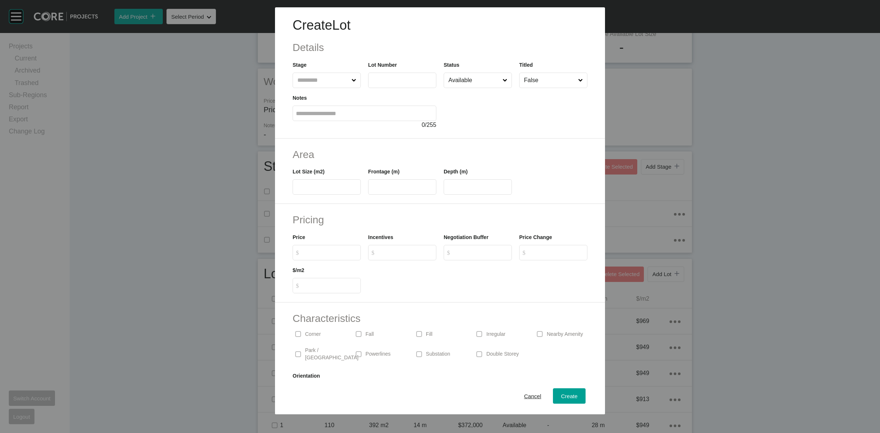
click at [323, 81] on input "text" at bounding box center [323, 80] width 54 height 15
type input "*"
type input "***"
type input "**"
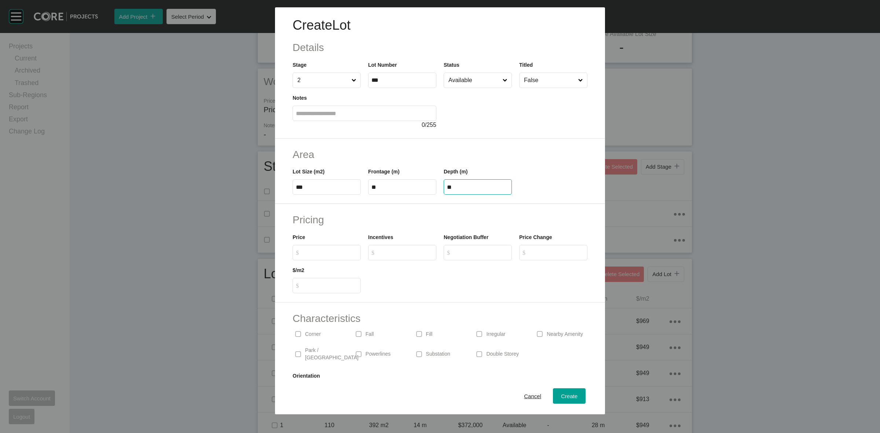
type input "**"
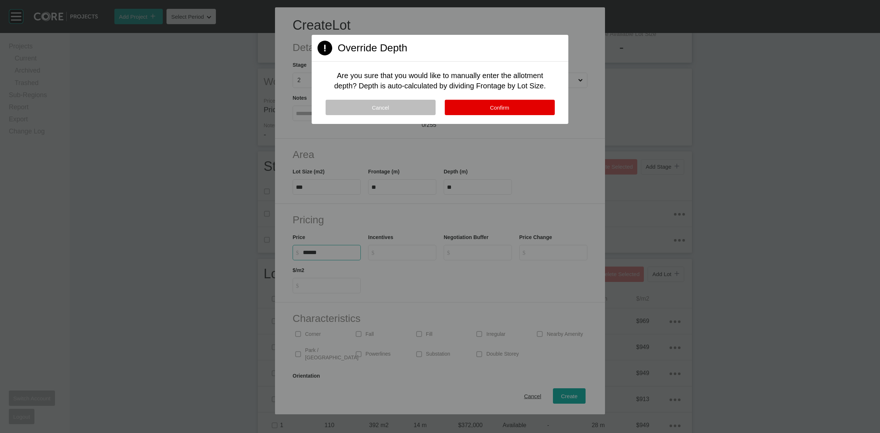
type input "*******"
type input "*****"
type input "*"
click at [502, 103] on button "Confirm" at bounding box center [500, 107] width 110 height 15
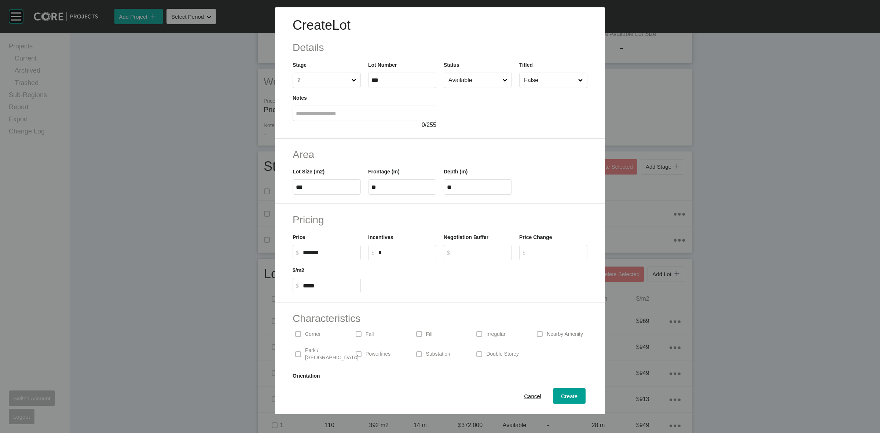
click at [308, 329] on div "Corner" at bounding box center [319, 334] width 53 height 17
click at [561, 395] on span "Create" at bounding box center [569, 396] width 17 height 6
type input "*"
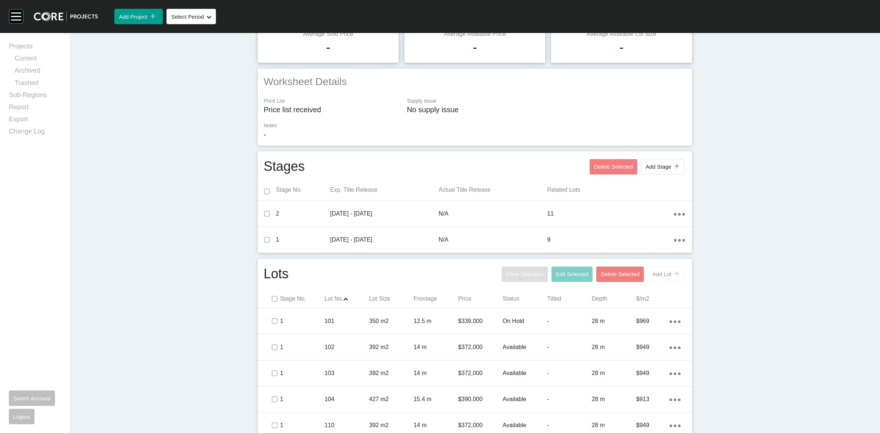
click at [662, 281] on button "Add Lot icon/tick copy 11 Created with Sketch." at bounding box center [666, 274] width 37 height 15
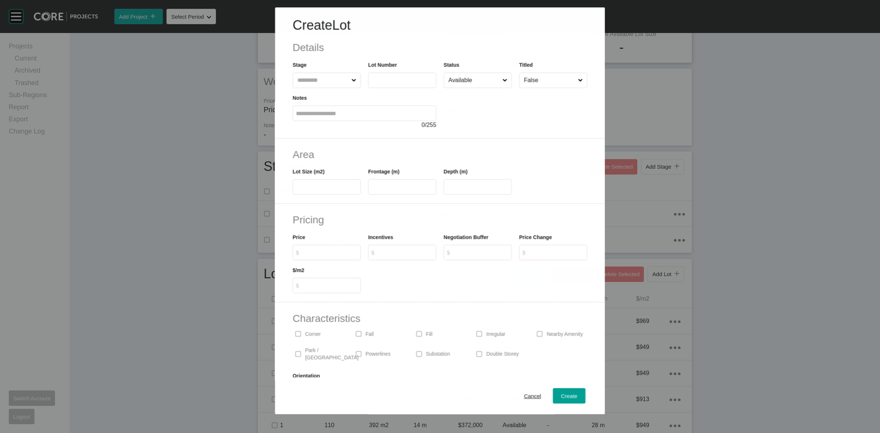
click at [319, 75] on input "text" at bounding box center [323, 80] width 54 height 15
type input "*"
click at [561, 393] on span "Create" at bounding box center [569, 396] width 17 height 6
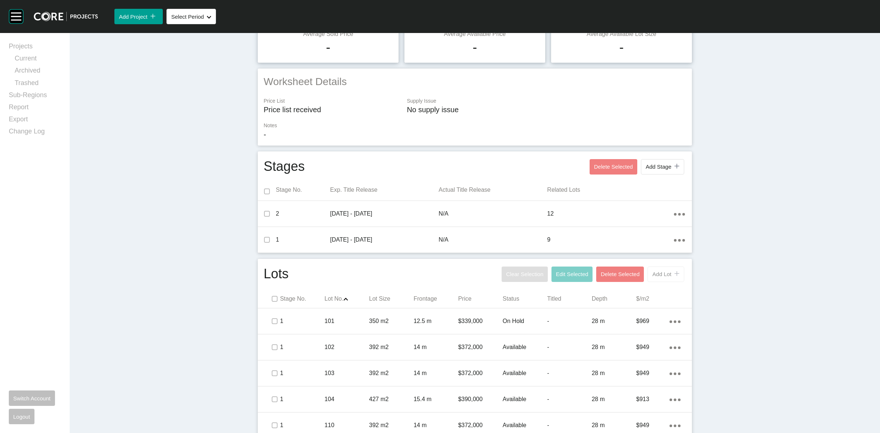
click at [659, 278] on button "Add Lot icon/tick copy 11 Created with Sketch." at bounding box center [666, 274] width 37 height 15
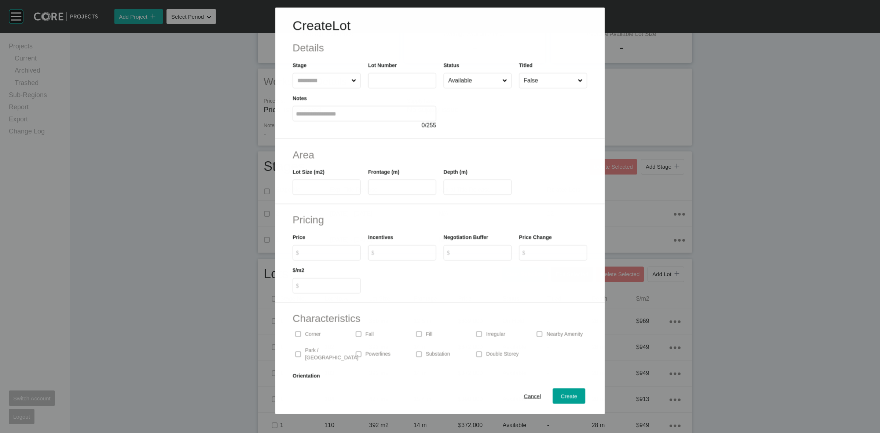
click at [328, 80] on input "text" at bounding box center [323, 80] width 54 height 15
drag, startPoint x: 373, startPoint y: 184, endPoint x: 378, endPoint y: 188, distance: 6.2
click at [376, 186] on input "*****" at bounding box center [402, 187] width 62 height 6
click at [378, 188] on input "*****" at bounding box center [402, 187] width 62 height 6
click at [455, 79] on input "Available" at bounding box center [474, 80] width 54 height 15
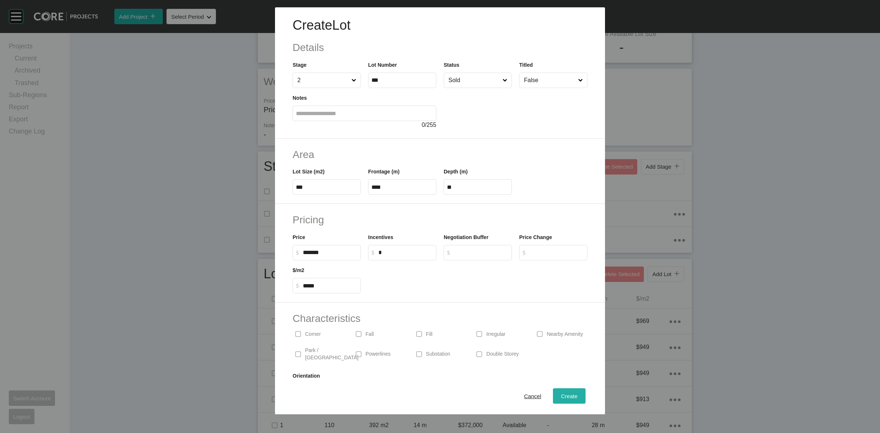
click at [561, 396] on span "Create" at bounding box center [569, 396] width 17 height 6
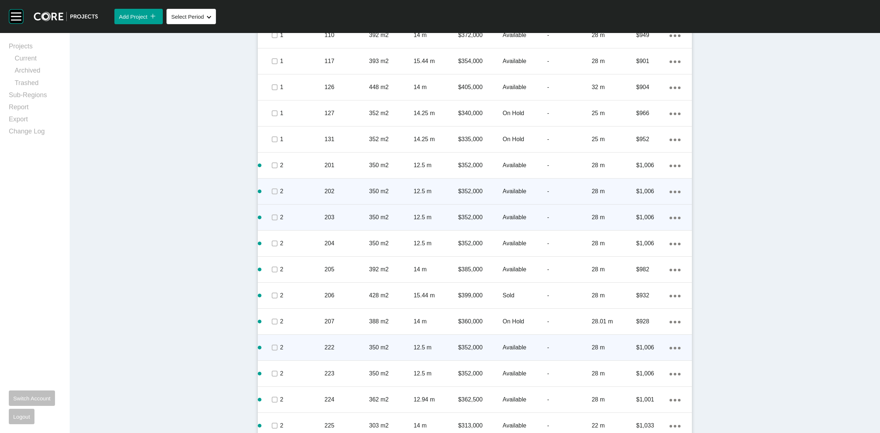
scroll to position [574, 0]
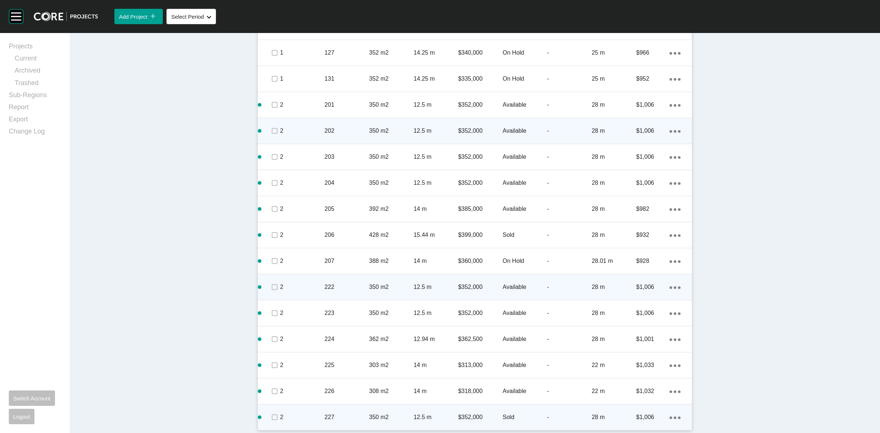
click at [670, 417] on icon "Action Menu Dots Copy 6 Created with Sketch." at bounding box center [675, 418] width 11 height 3
click at [642, 409] on link "Duplicate" at bounding box center [642, 410] width 28 height 11
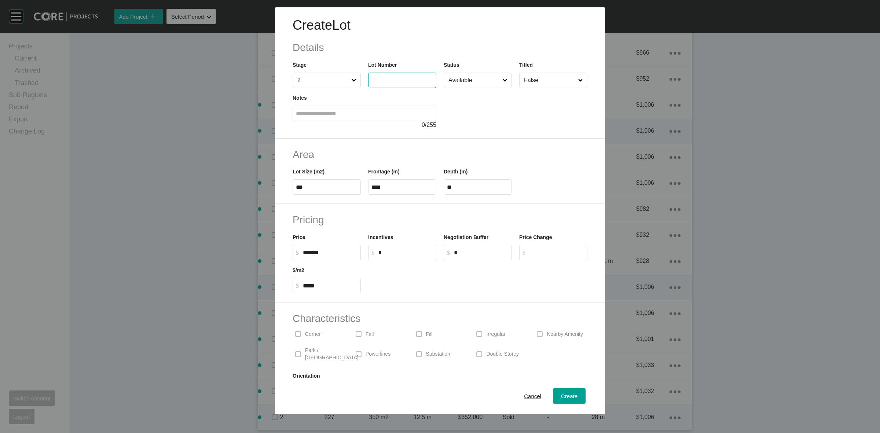
click at [384, 81] on input "text" at bounding box center [402, 80] width 62 height 6
click at [561, 399] on span "Create" at bounding box center [569, 396] width 17 height 6
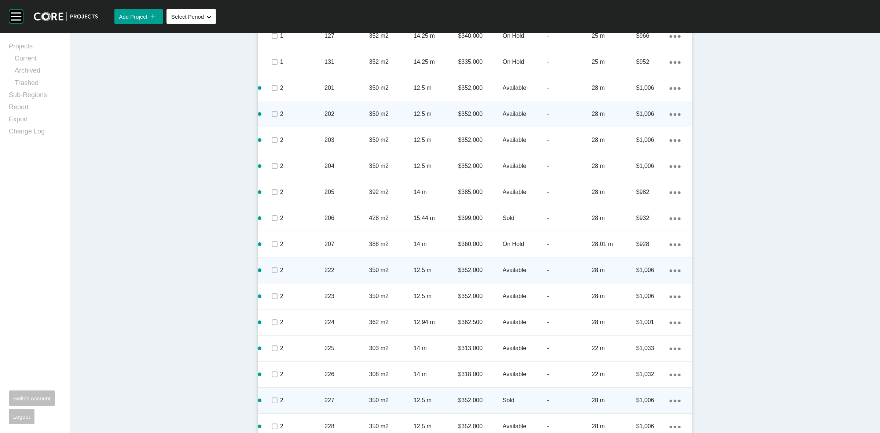
scroll to position [600, 0]
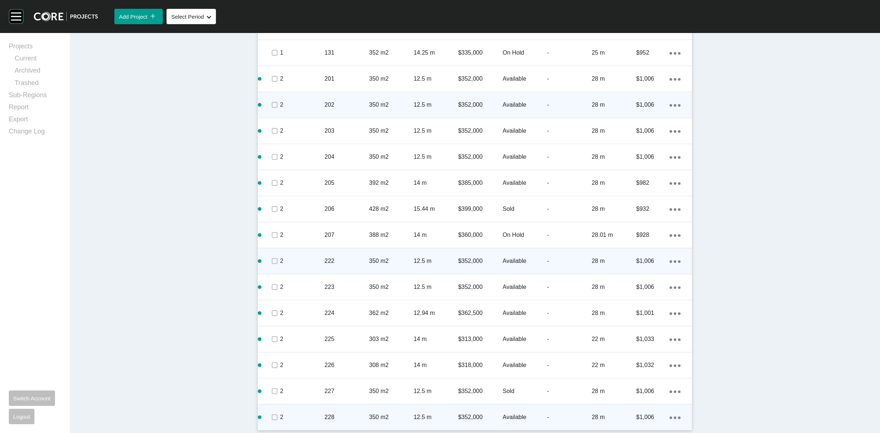
click at [670, 415] on div "Action Menu Dots Copy 6 Created with Sketch." at bounding box center [675, 417] width 11 height 8
click at [635, 408] on link "Duplicate" at bounding box center [642, 410] width 28 height 11
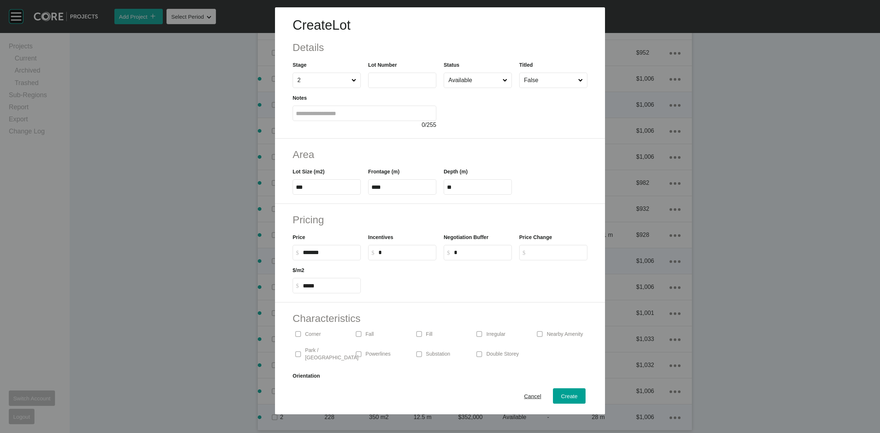
click at [407, 83] on input "text" at bounding box center [402, 80] width 62 height 6
click at [471, 83] on input "Available" at bounding box center [474, 80] width 54 height 15
drag, startPoint x: 457, startPoint y: 142, endPoint x: 483, endPoint y: 183, distance: 48.5
click at [561, 395] on span "Create" at bounding box center [569, 396] width 17 height 6
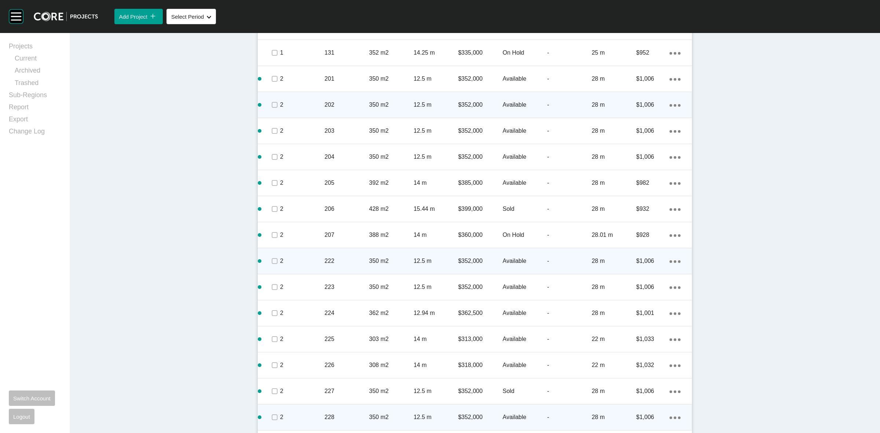
click at [470, 421] on div "$352,000" at bounding box center [480, 417] width 44 height 23
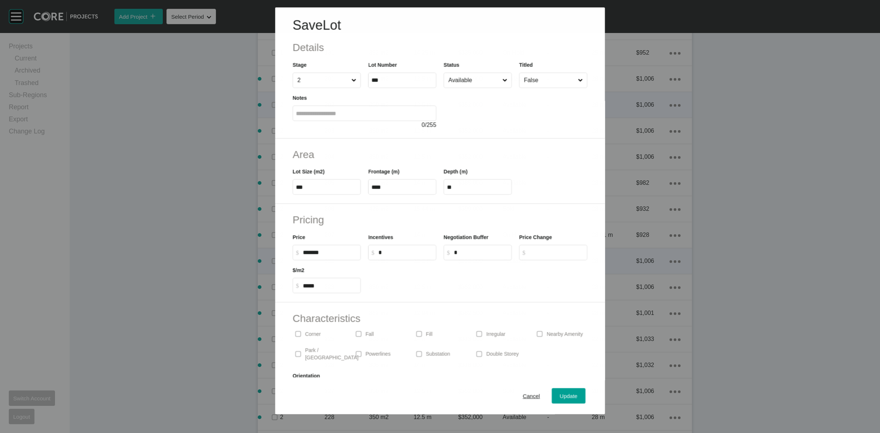
click at [477, 79] on input "Available" at bounding box center [474, 80] width 54 height 15
click at [564, 395] on span "Update" at bounding box center [569, 396] width 18 height 6
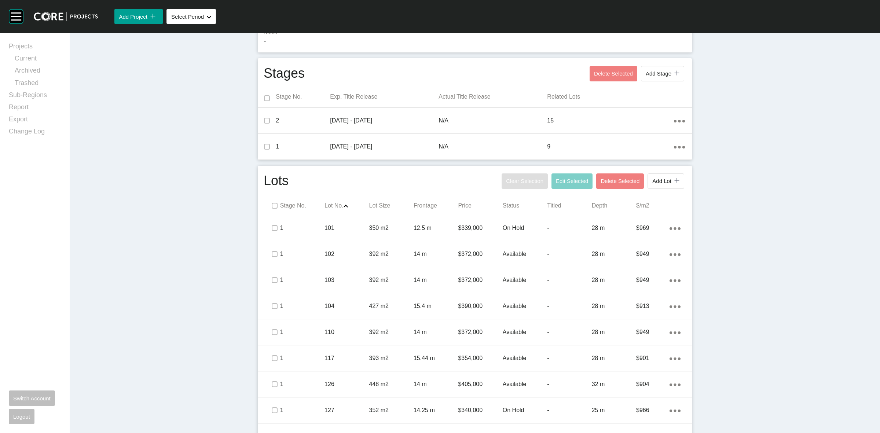
scroll to position [214, 0]
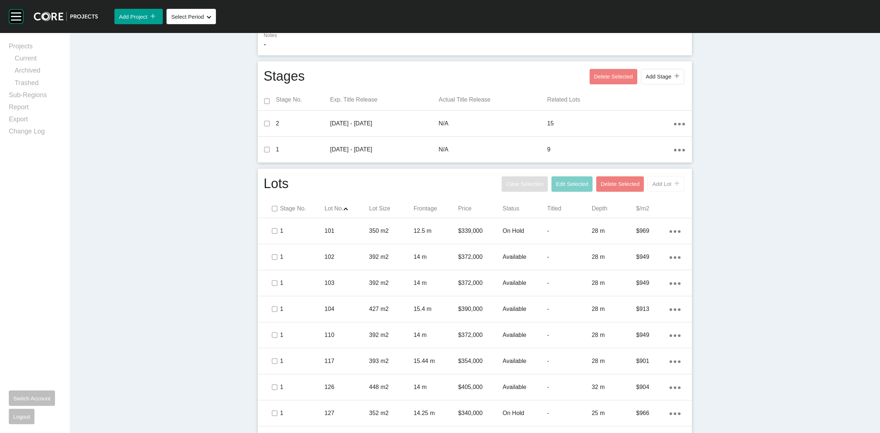
click at [657, 181] on span "Add Lot" at bounding box center [661, 184] width 19 height 6
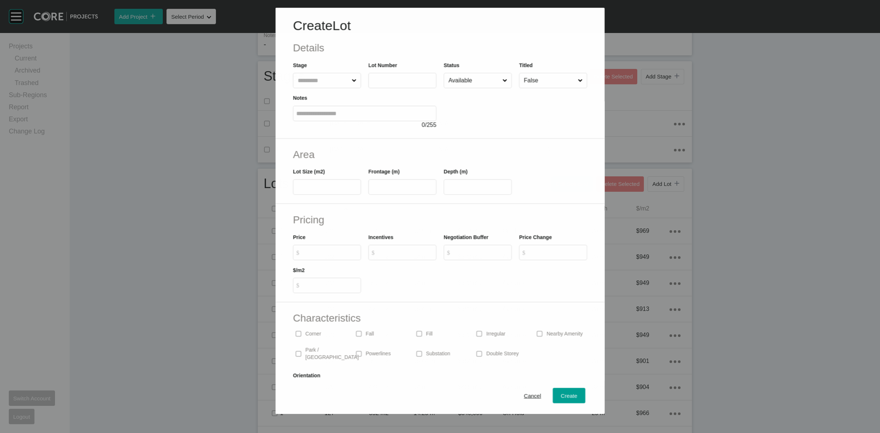
click at [327, 79] on input "text" at bounding box center [323, 80] width 54 height 15
click at [469, 79] on input "Available" at bounding box center [474, 80] width 54 height 15
click at [561, 395] on span "Create" at bounding box center [569, 396] width 17 height 6
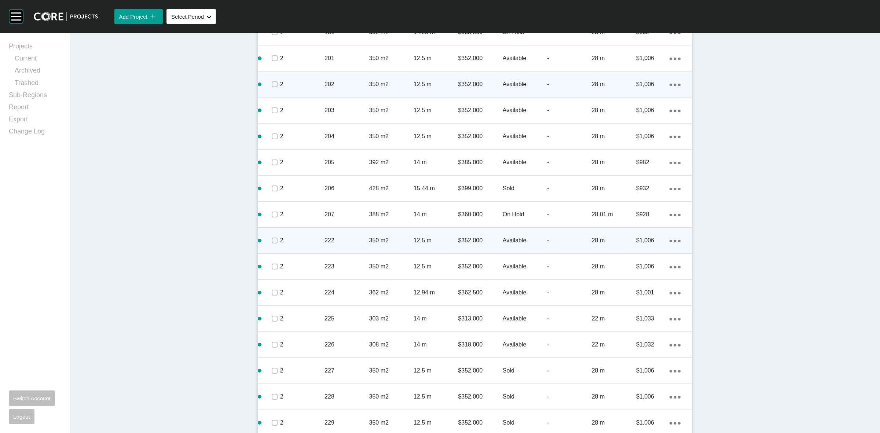
scroll to position [653, 0]
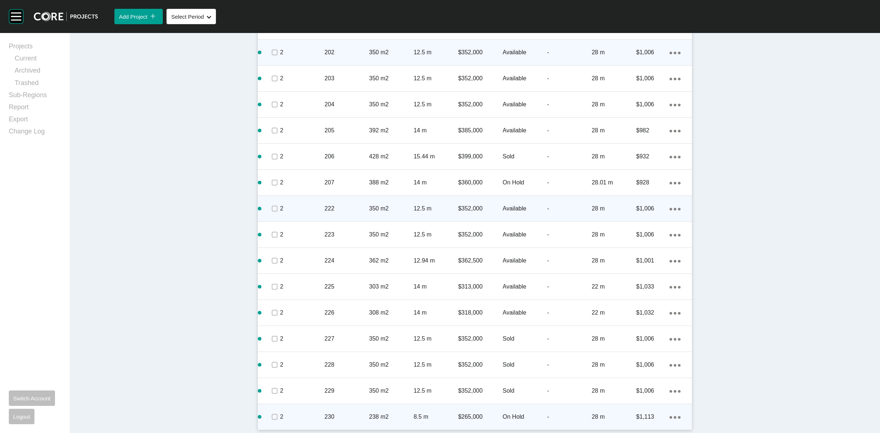
click at [641, 409] on link "Duplicate" at bounding box center [642, 410] width 28 height 11
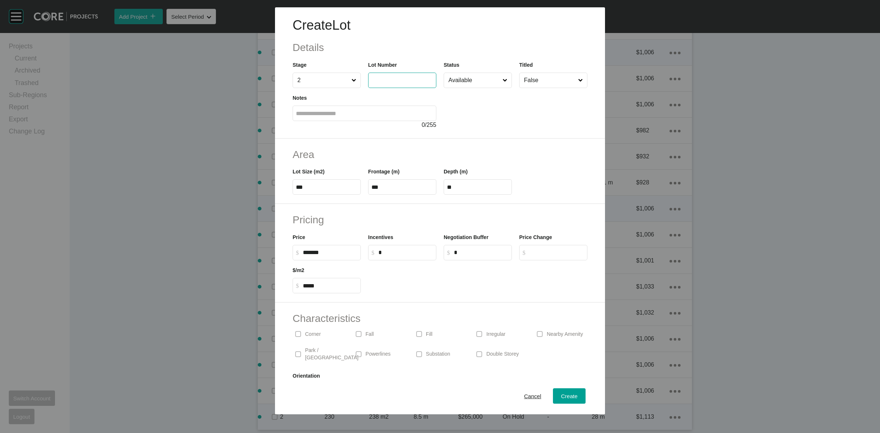
click at [389, 77] on input "text" at bounding box center [402, 80] width 62 height 6
click at [470, 79] on input "Available" at bounding box center [474, 80] width 54 height 15
drag, startPoint x: 453, startPoint y: 112, endPoint x: 459, endPoint y: 115, distance: 6.4
click at [559, 400] on div "Create" at bounding box center [569, 396] width 20 height 10
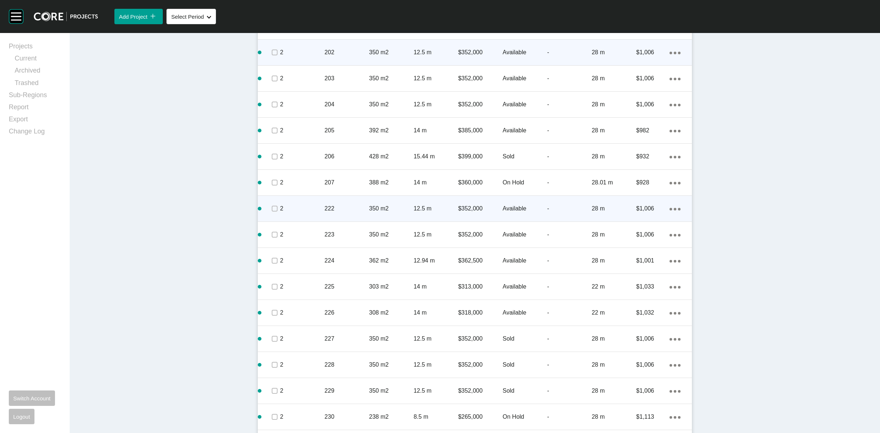
click at [671, 337] on div "Action Menu Dots Copy 6 Created with Sketch." at bounding box center [675, 339] width 11 height 8
click at [642, 341] on link "Duplicate" at bounding box center [642, 340] width 28 height 11
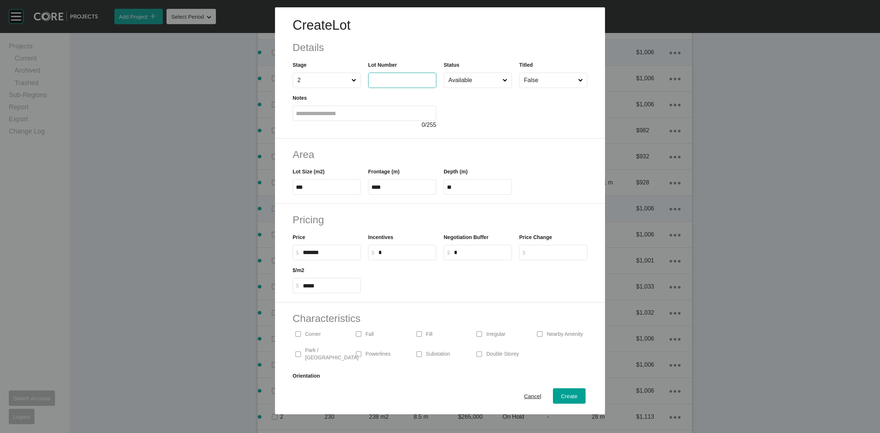
click at [384, 78] on input "text" at bounding box center [402, 80] width 62 height 6
click at [479, 113] on div at bounding box center [516, 108] width 144 height 41
click at [561, 393] on span "Create" at bounding box center [569, 396] width 17 height 6
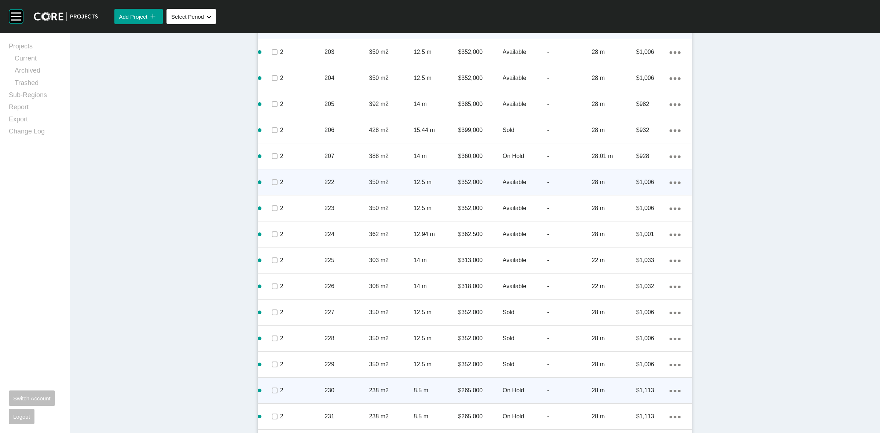
scroll to position [704, 0]
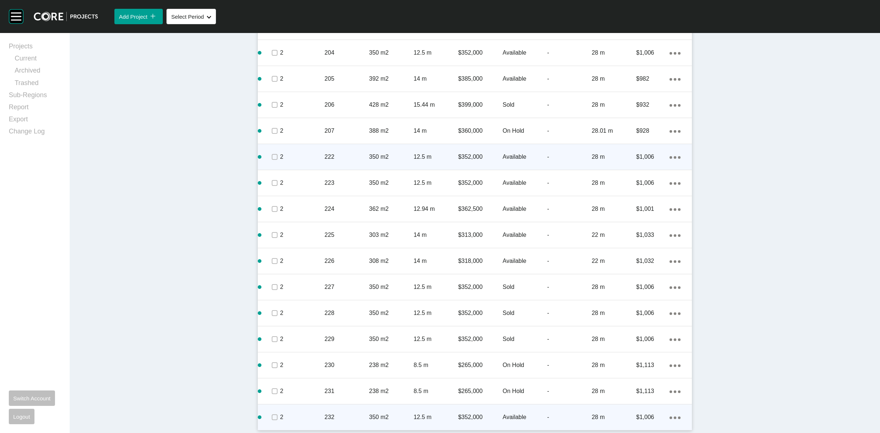
click at [644, 415] on link "Duplicate" at bounding box center [642, 410] width 28 height 11
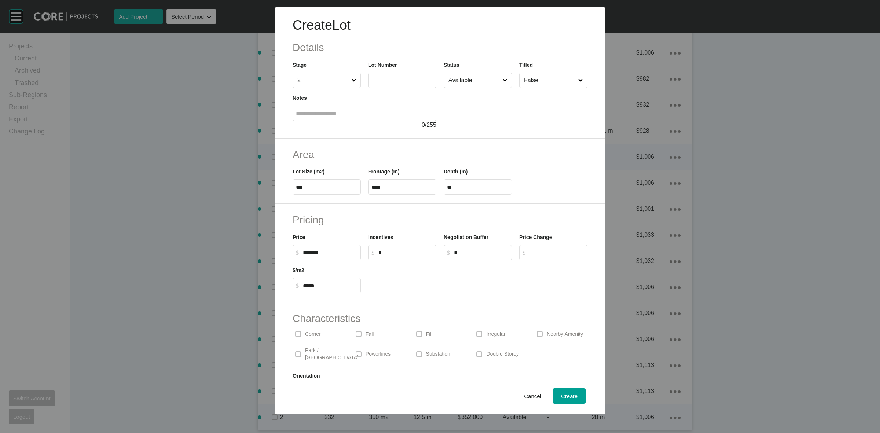
click at [413, 78] on input "text" at bounding box center [402, 80] width 62 height 6
click at [569, 399] on span "Create" at bounding box center [569, 396] width 17 height 6
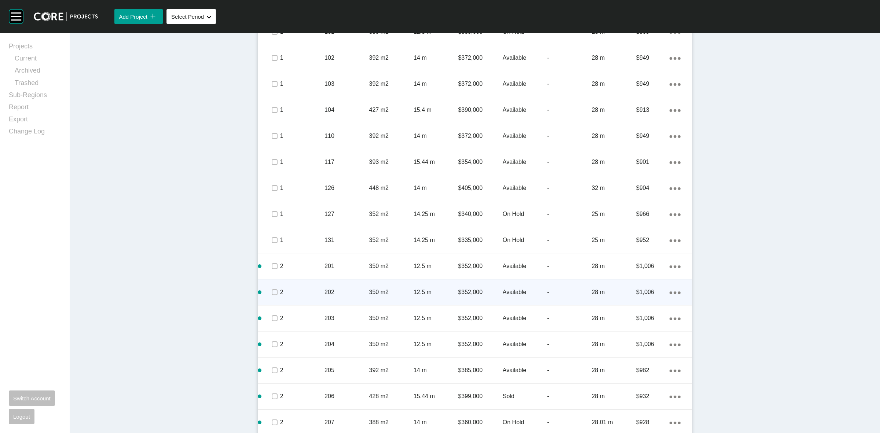
scroll to position [318, 0]
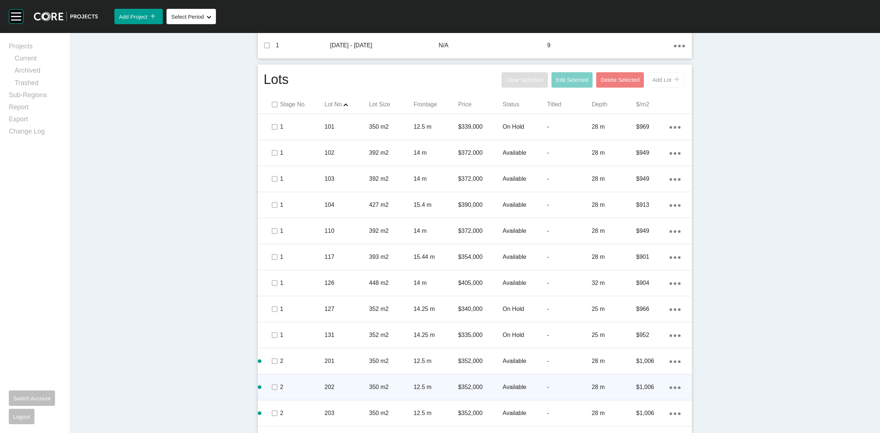
click at [656, 74] on button "Add Lot icon/tick copy 11 Created with Sketch." at bounding box center [666, 79] width 37 height 15
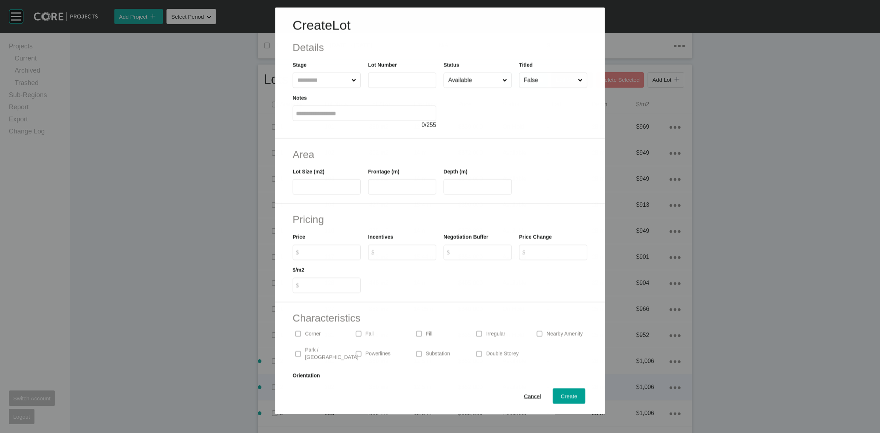
click at [316, 83] on input "text" at bounding box center [323, 80] width 54 height 15
click at [561, 398] on span "Create" at bounding box center [569, 396] width 17 height 6
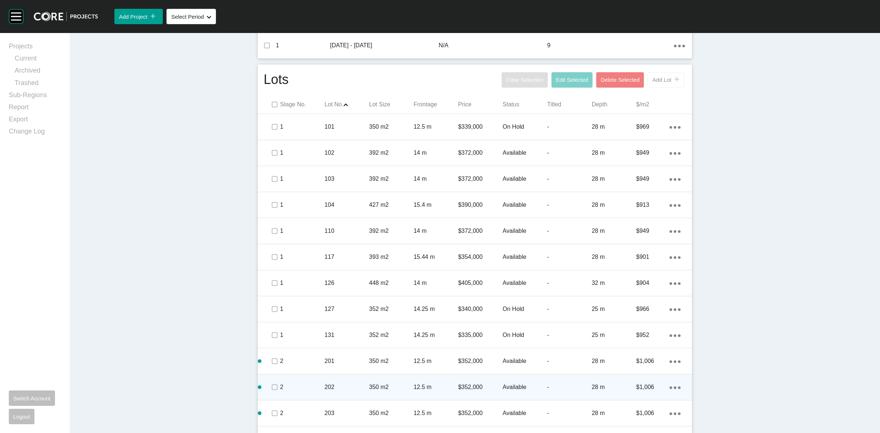
click at [654, 80] on span "Add Lot" at bounding box center [661, 80] width 19 height 6
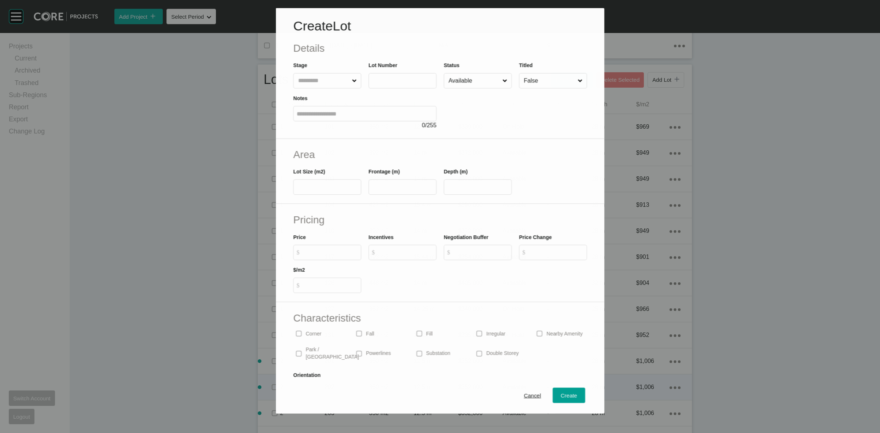
click at [332, 87] on input "text" at bounding box center [323, 80] width 54 height 15
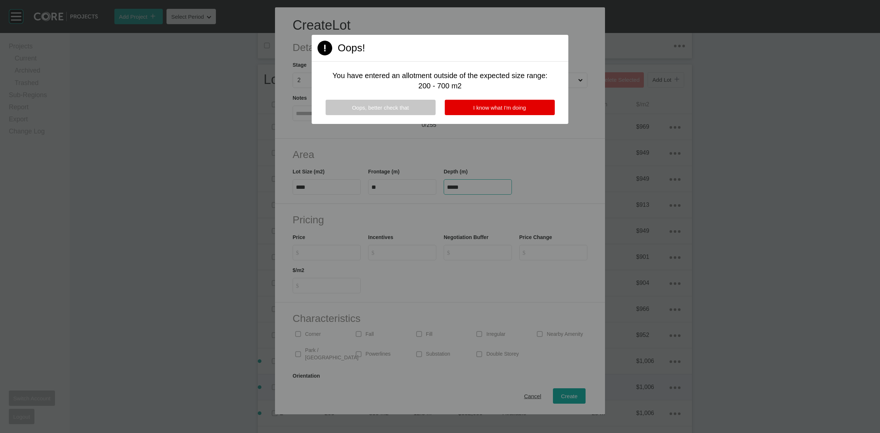
click at [358, 105] on span "Oops, better check that" at bounding box center [380, 108] width 57 height 6
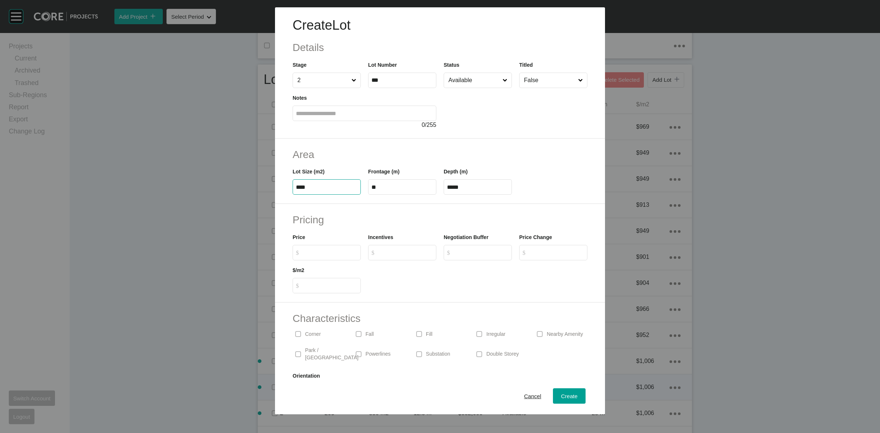
click at [319, 186] on input "****" at bounding box center [327, 187] width 62 height 6
click at [568, 394] on span "Create" at bounding box center [569, 396] width 17 height 6
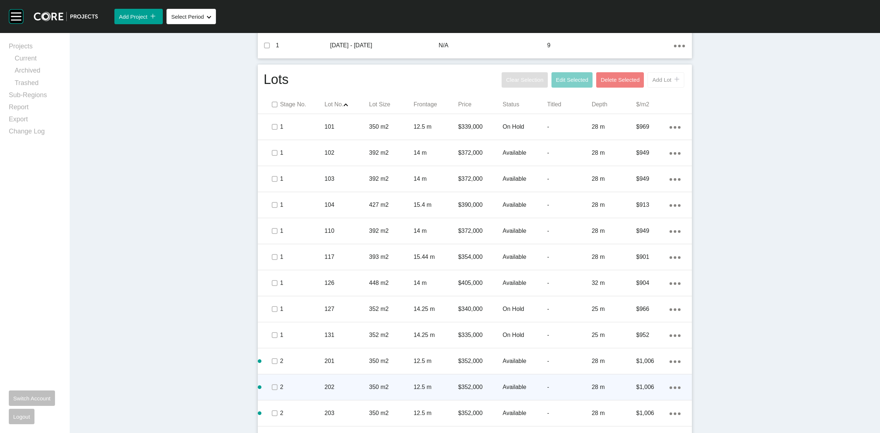
click at [659, 80] on span "Add Lot" at bounding box center [661, 80] width 19 height 6
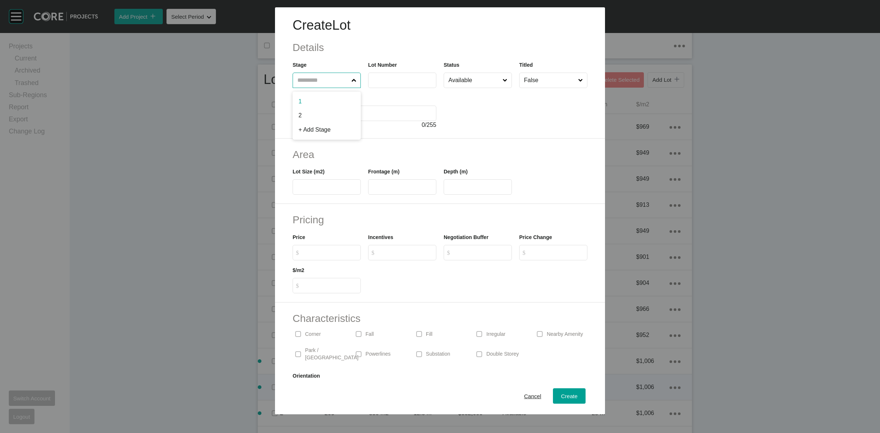
click at [333, 81] on input "text" at bounding box center [323, 80] width 54 height 15
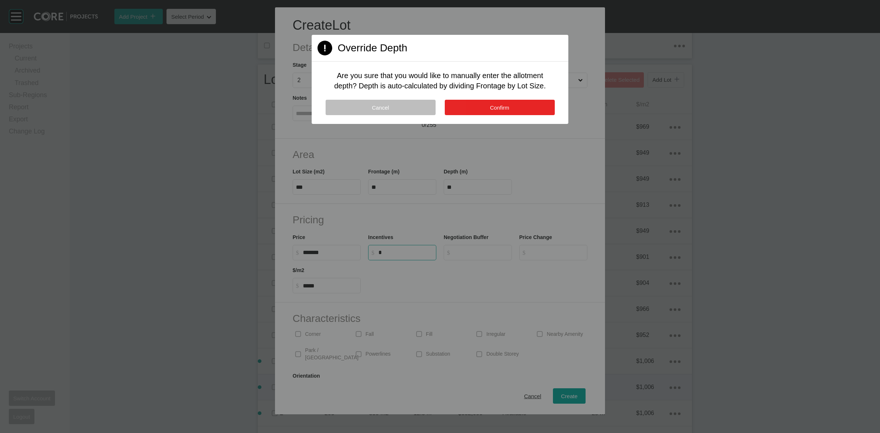
click at [472, 107] on button "Confirm" at bounding box center [500, 107] width 110 height 15
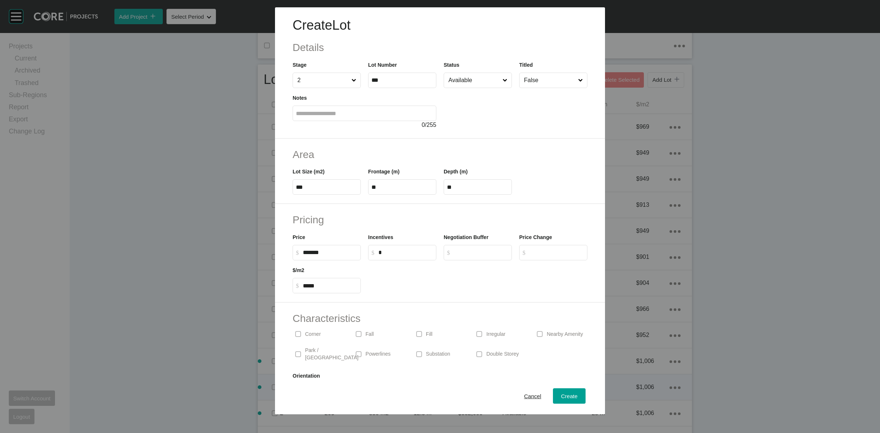
click at [312, 329] on div "Corner" at bounding box center [319, 334] width 53 height 17
click at [571, 395] on div "Create" at bounding box center [569, 396] width 20 height 10
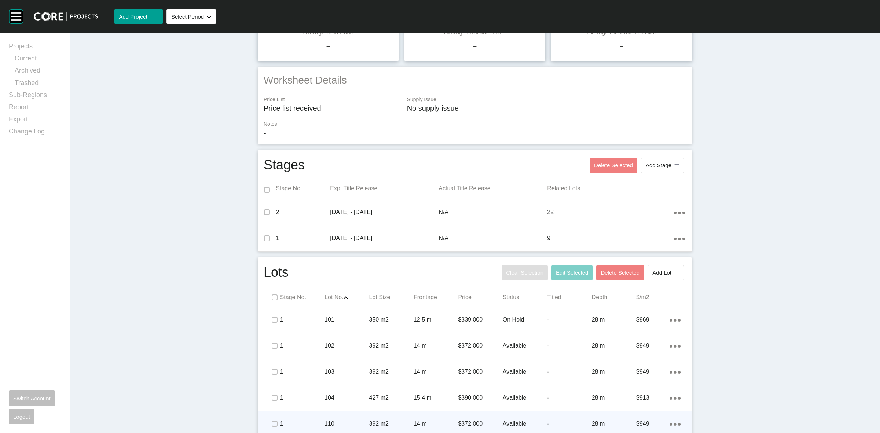
scroll to position [0, 0]
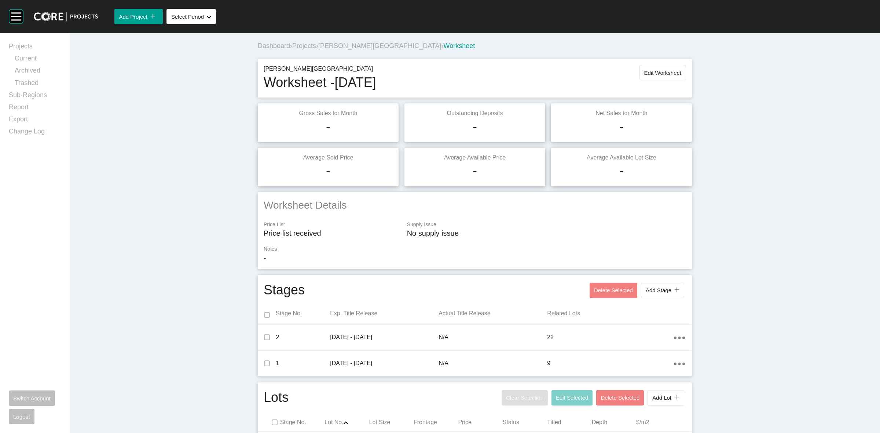
click at [304, 47] on span "Projects" at bounding box center [304, 45] width 24 height 7
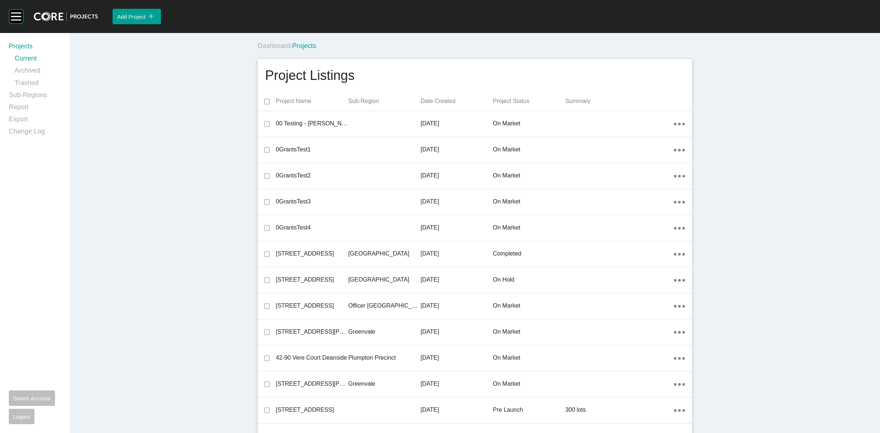
scroll to position [9276, 0]
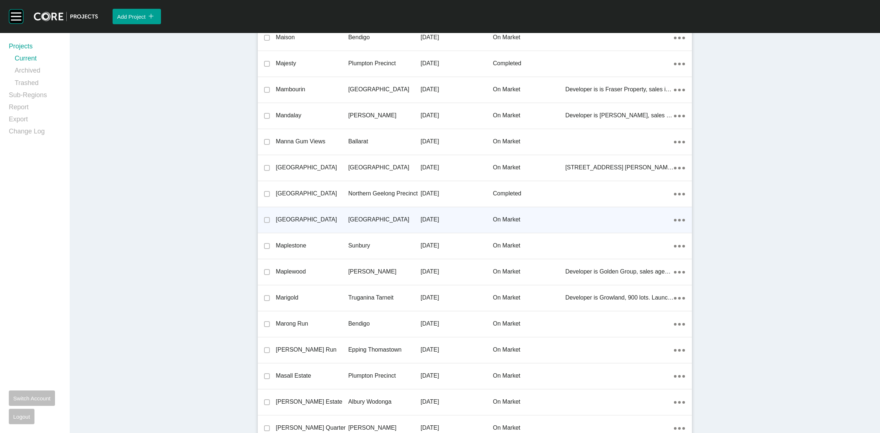
click at [362, 216] on p "[GEOGRAPHIC_DATA]" at bounding box center [384, 220] width 72 height 8
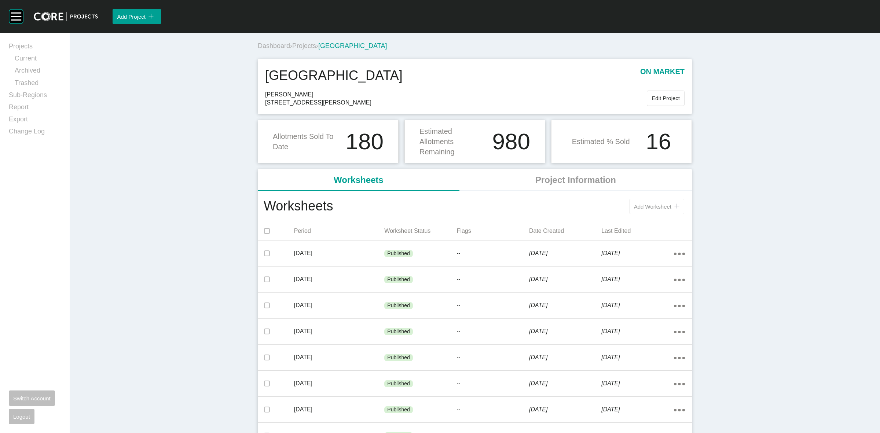
click at [635, 206] on span "Add Worksheet" at bounding box center [652, 207] width 37 height 6
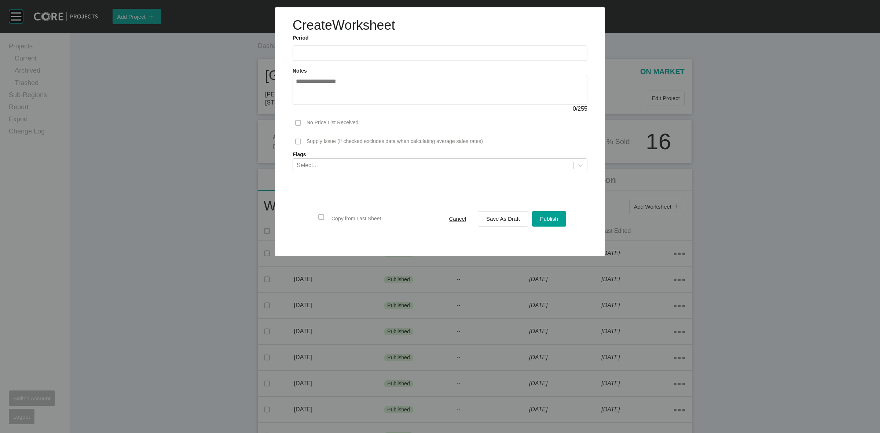
click at [355, 46] on label at bounding box center [440, 52] width 295 height 15
click at [355, 50] on input "text" at bounding box center [440, 53] width 288 height 6
click at [334, 105] on li "Aug" at bounding box center [331, 106] width 25 height 12
click at [492, 215] on div "Save As Draft" at bounding box center [502, 219] width 37 height 10
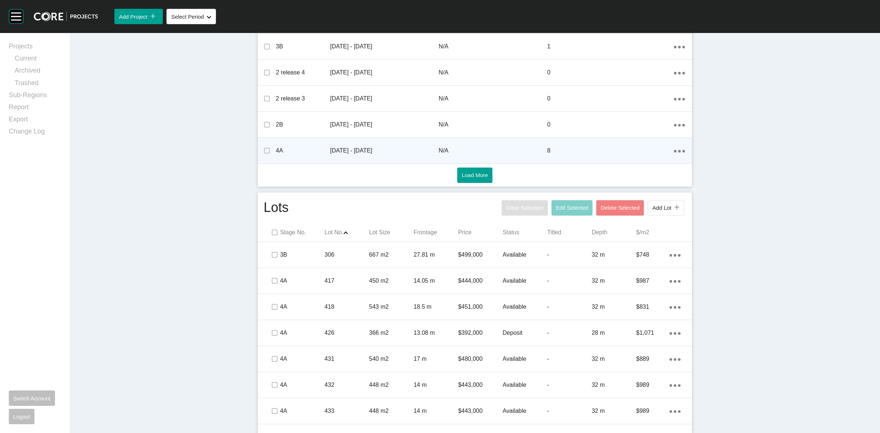
scroll to position [337, 0]
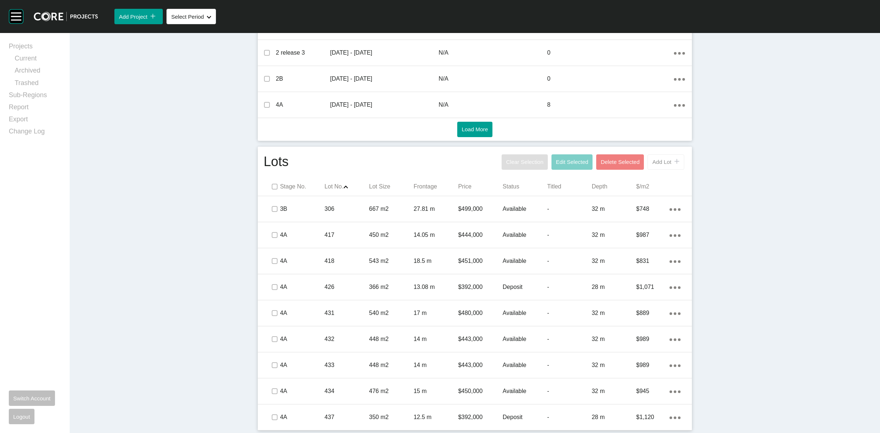
click at [656, 164] on span "Add Lot" at bounding box center [661, 162] width 19 height 6
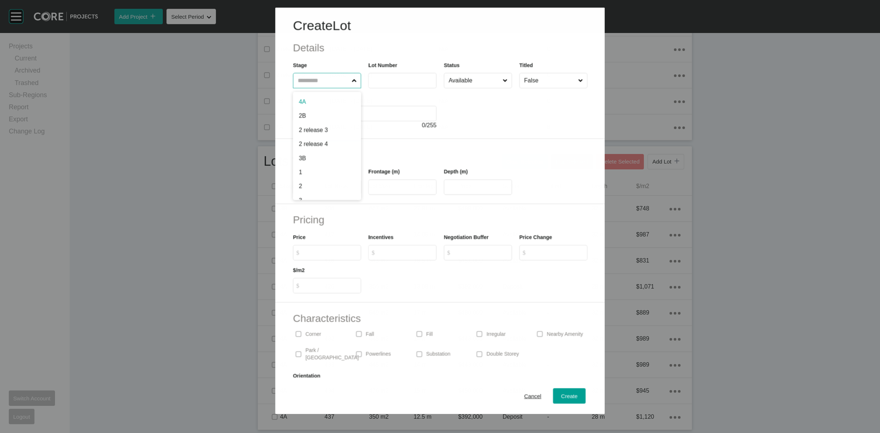
drag, startPoint x: 333, startPoint y: 80, endPoint x: 331, endPoint y: 65, distance: 14.4
click at [332, 79] on input "text" at bounding box center [323, 80] width 54 height 15
click at [567, 393] on span "Create" at bounding box center [569, 396] width 17 height 6
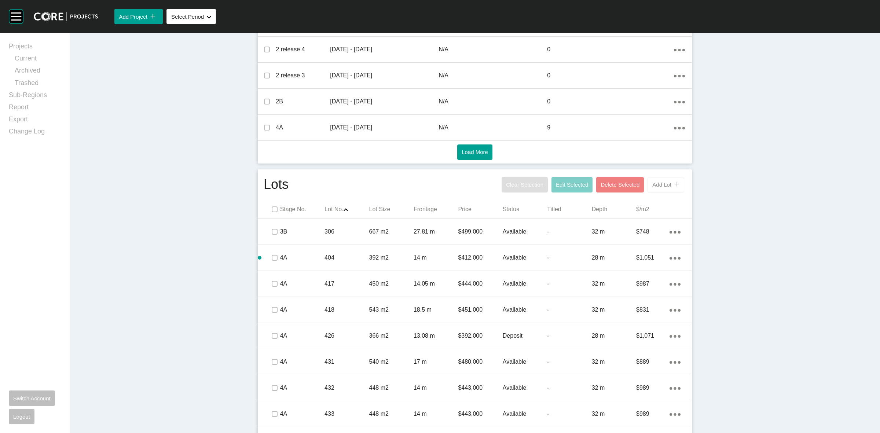
click at [671, 186] on div "icon/tick copy 11 Created with Sketch." at bounding box center [675, 185] width 8 height 6
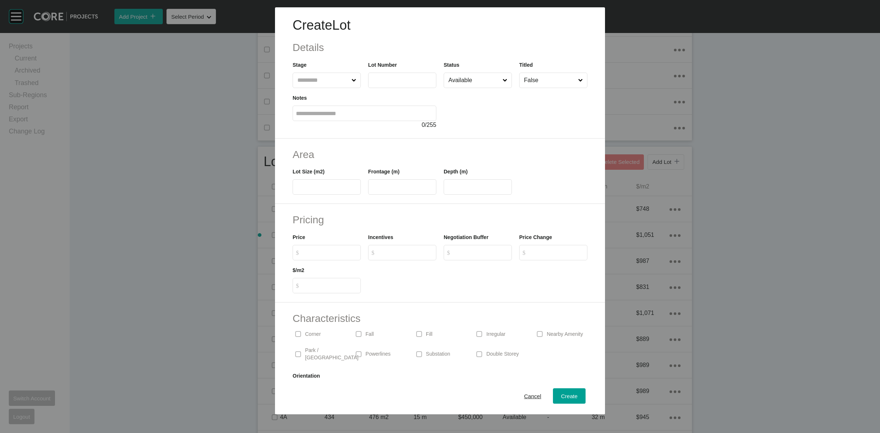
click at [324, 85] on input "text" at bounding box center [323, 80] width 54 height 15
click at [561, 395] on span "Create" at bounding box center [569, 396] width 17 height 6
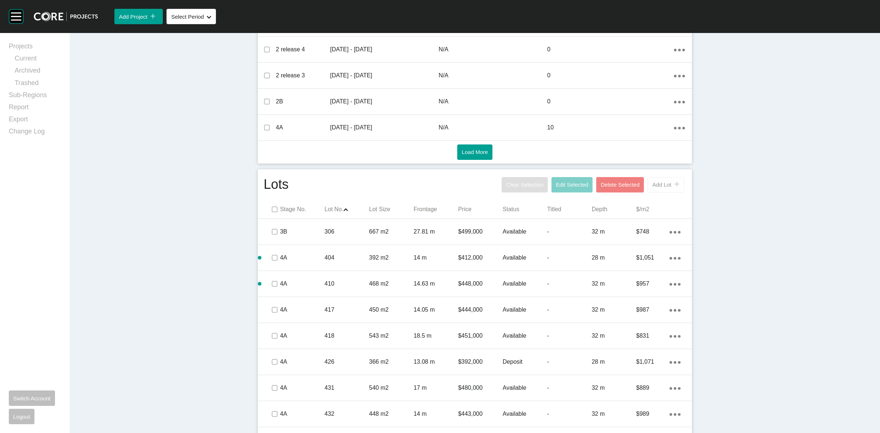
click at [661, 184] on span "Add Lot" at bounding box center [661, 185] width 19 height 6
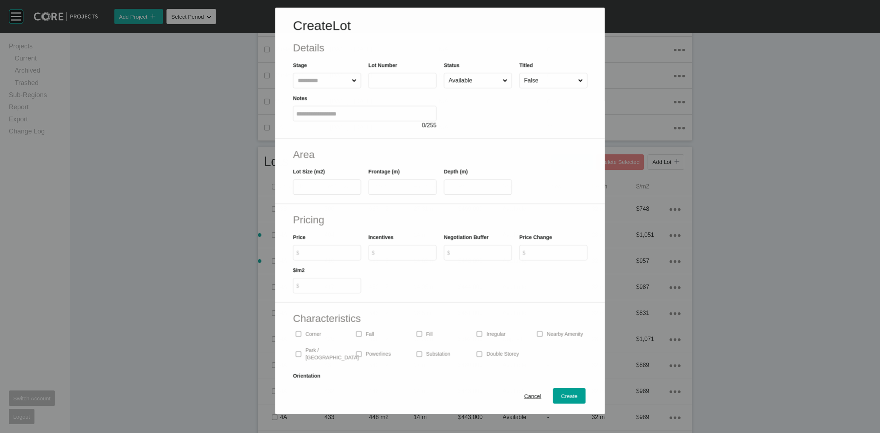
click at [319, 72] on div "Stage" at bounding box center [327, 74] width 68 height 27
click at [316, 85] on input "text" at bounding box center [323, 80] width 54 height 15
click at [563, 397] on span "Create" at bounding box center [569, 396] width 17 height 6
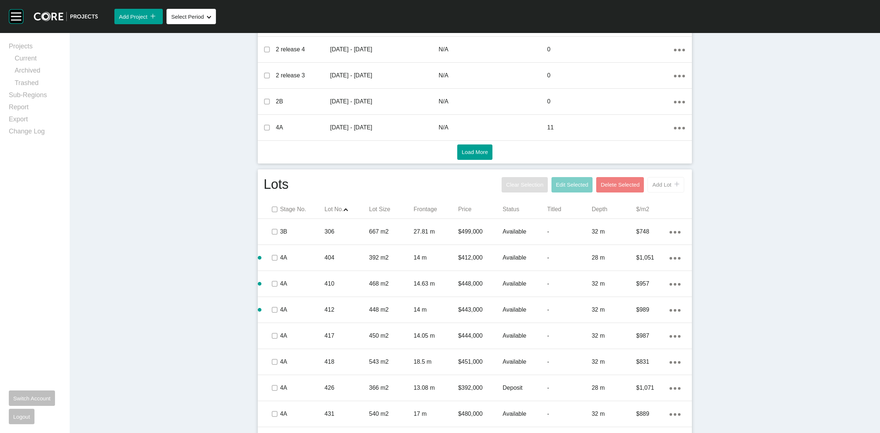
click at [667, 191] on button "Add Lot icon/tick copy 11 Created with Sketch." at bounding box center [666, 184] width 37 height 15
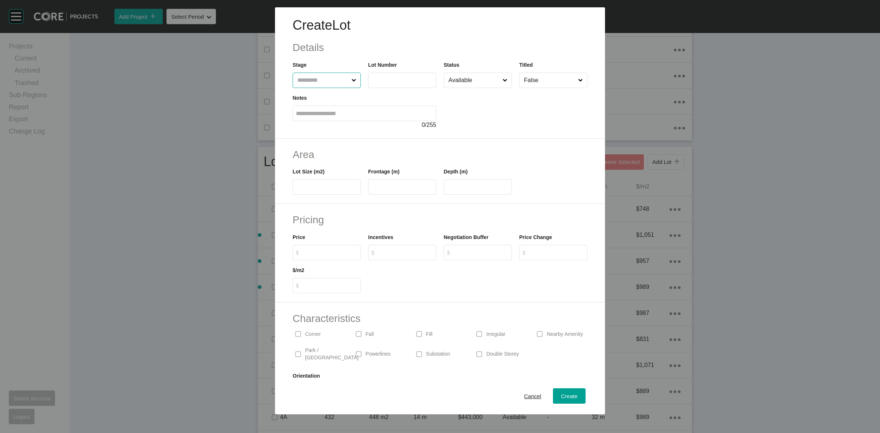
click at [314, 80] on input "text" at bounding box center [323, 80] width 54 height 15
click at [561, 393] on span "Create" at bounding box center [569, 396] width 17 height 6
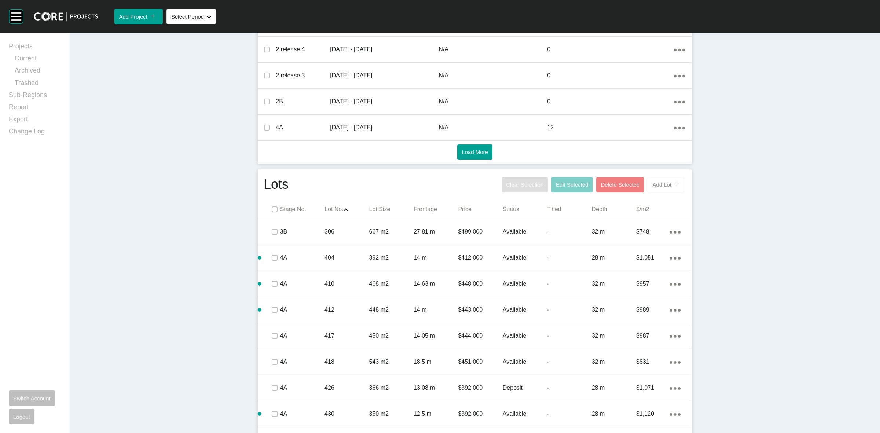
click at [661, 186] on span "Add Lot" at bounding box center [661, 185] width 19 height 6
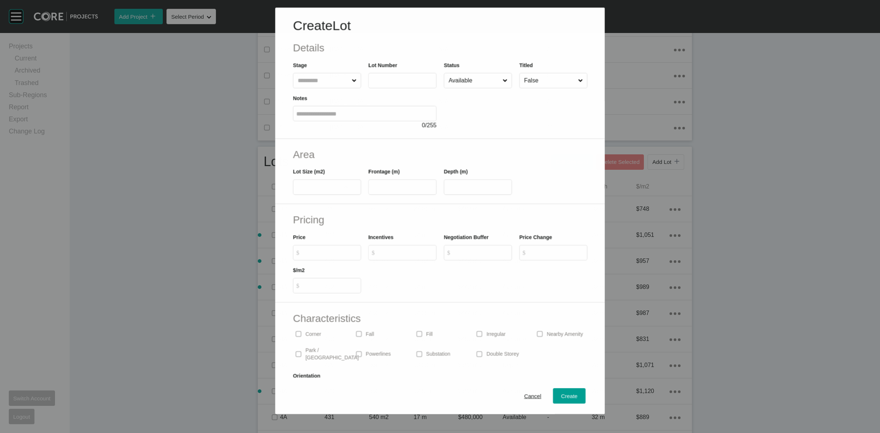
click at [336, 80] on input "text" at bounding box center [323, 80] width 54 height 15
click at [561, 395] on span "Create" at bounding box center [569, 396] width 17 height 6
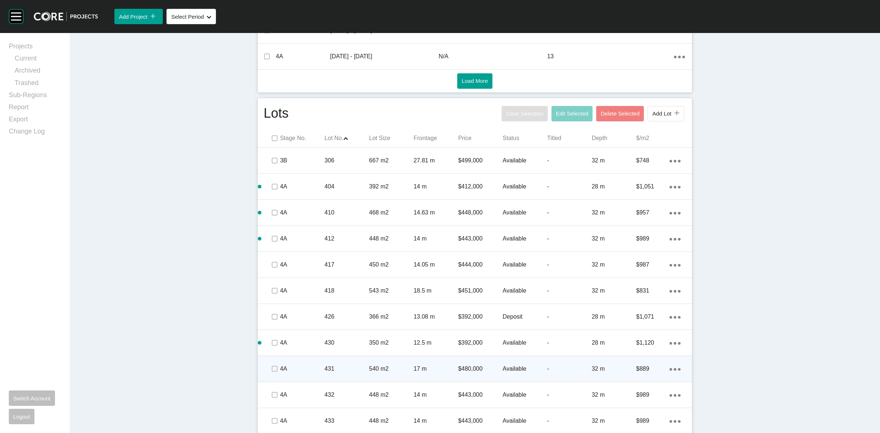
scroll to position [467, 0]
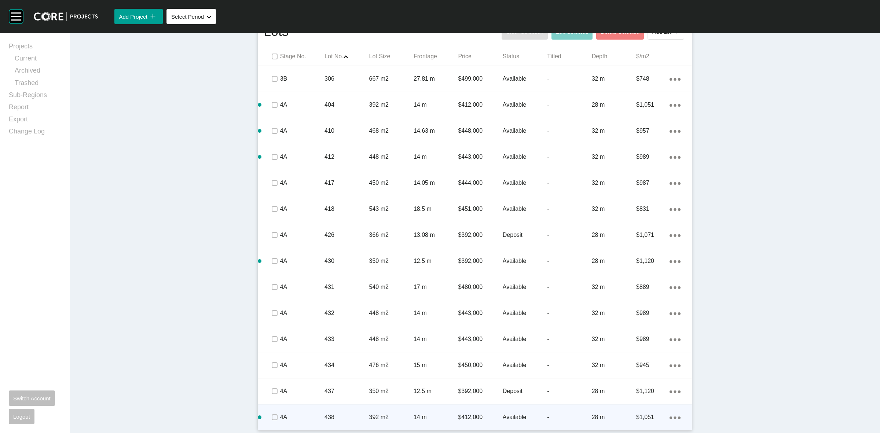
click at [670, 81] on ellipse at bounding box center [671, 79] width 3 height 3
click at [646, 411] on link "Duplicate" at bounding box center [642, 410] width 28 height 11
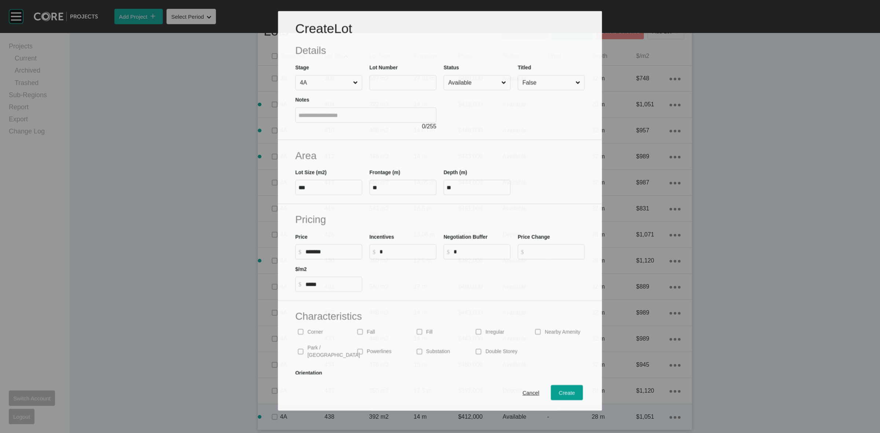
scroll to position [444, 0]
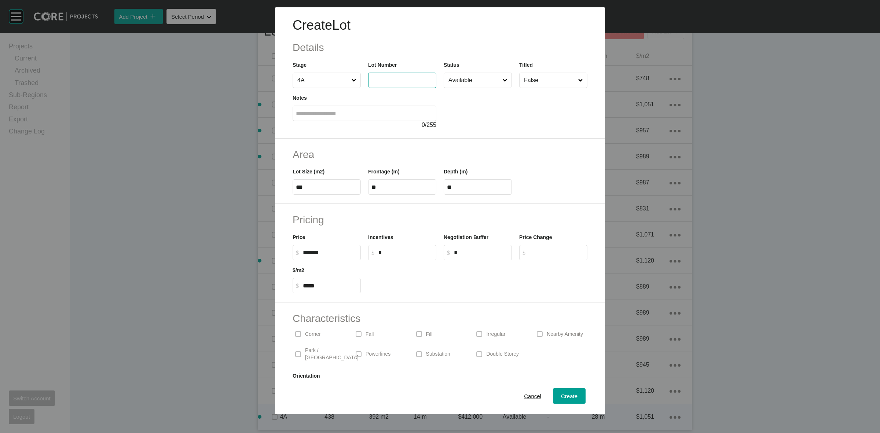
click at [380, 80] on input "text" at bounding box center [402, 80] width 62 height 6
click at [568, 397] on span "Create" at bounding box center [569, 396] width 17 height 6
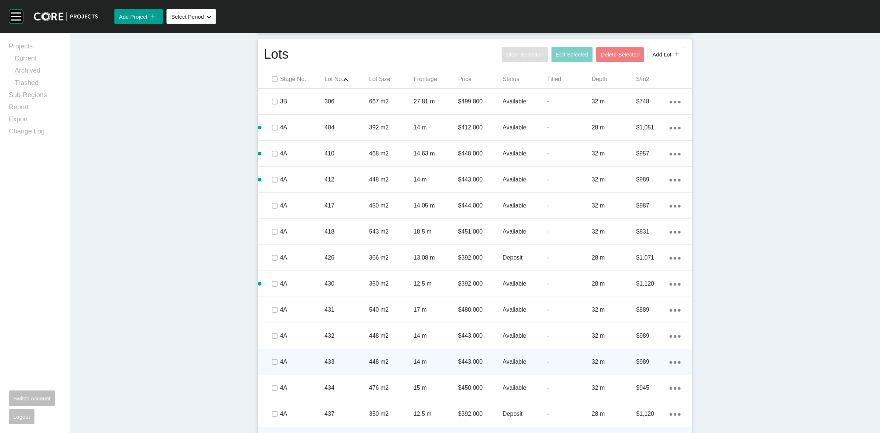
scroll to position [261, 0]
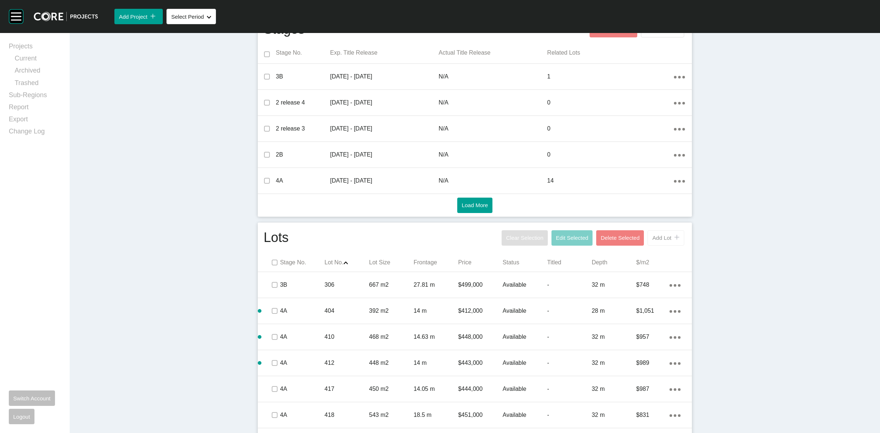
click at [661, 241] on span "Add Lot" at bounding box center [661, 238] width 19 height 6
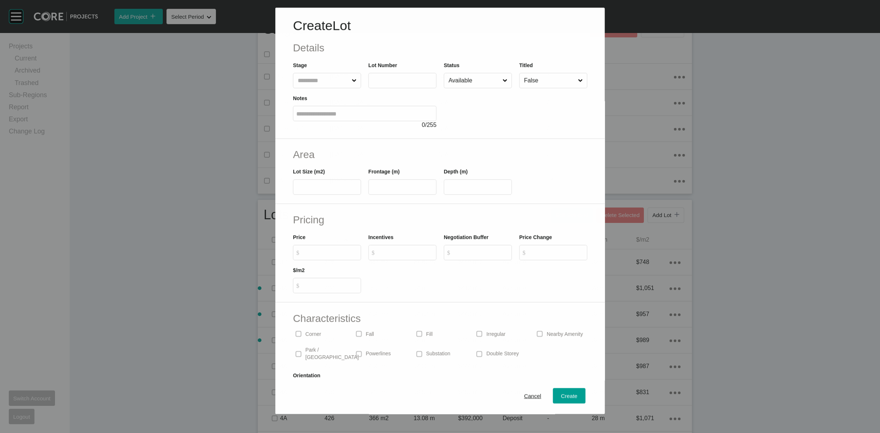
click at [314, 83] on input "text" at bounding box center [323, 80] width 54 height 15
click at [561, 393] on span "Create" at bounding box center [569, 396] width 17 height 6
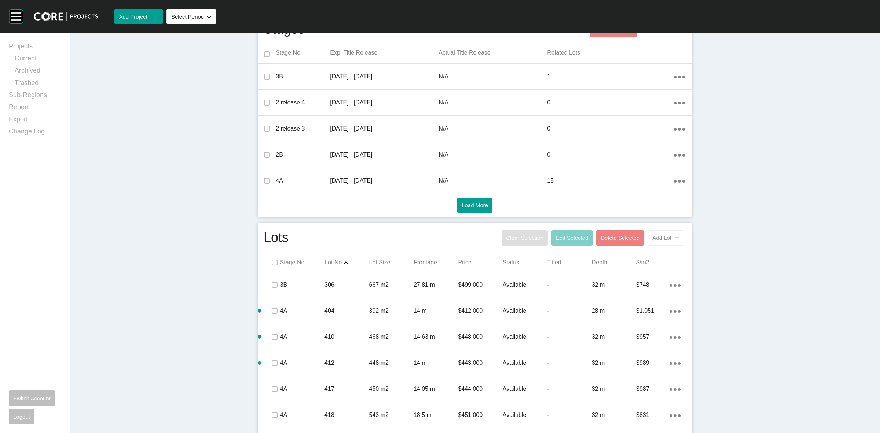
click at [663, 235] on div "Add Lot icon/tick copy 11 Created with Sketch." at bounding box center [665, 238] width 27 height 6
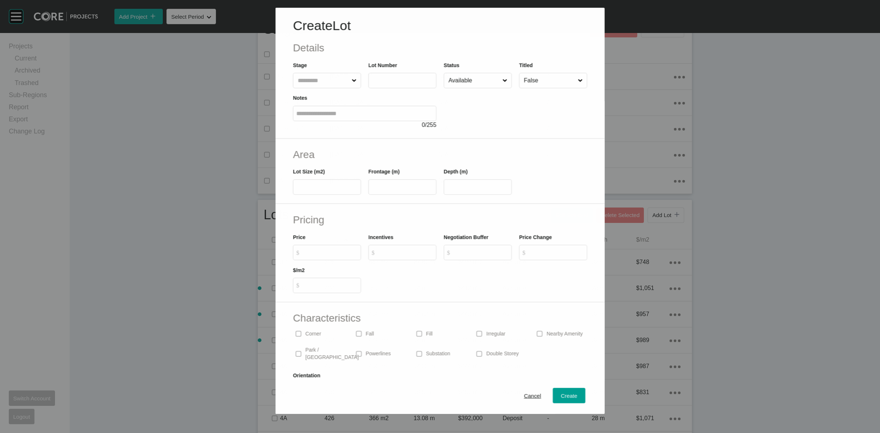
click at [308, 79] on input "text" at bounding box center [323, 80] width 54 height 15
click at [568, 396] on span "Create" at bounding box center [569, 396] width 17 height 6
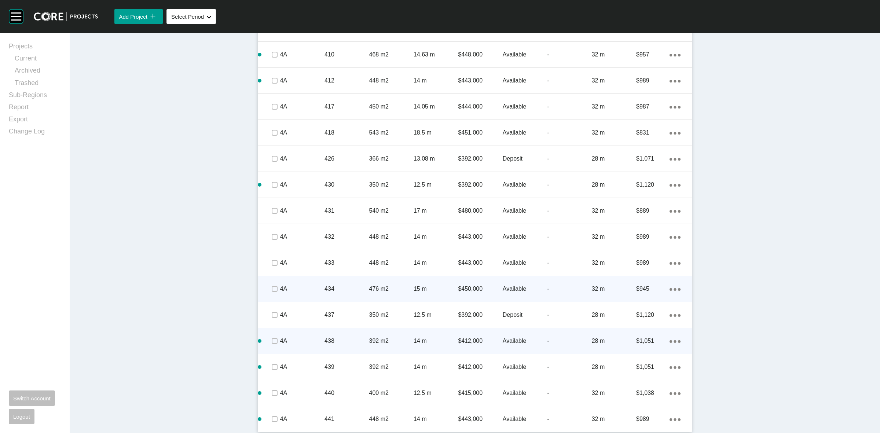
scroll to position [545, 0]
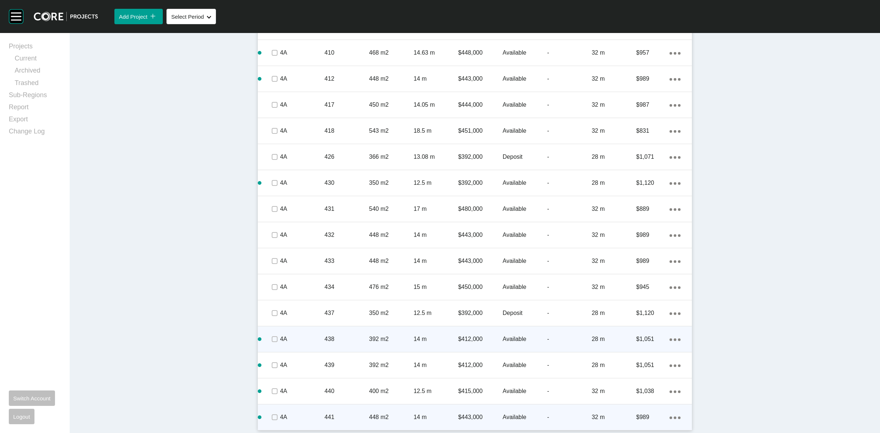
click at [670, 419] on div "Action Menu Dots Copy 6 Created with Sketch." at bounding box center [675, 417] width 11 height 8
click at [643, 409] on link "Duplicate" at bounding box center [642, 410] width 28 height 11
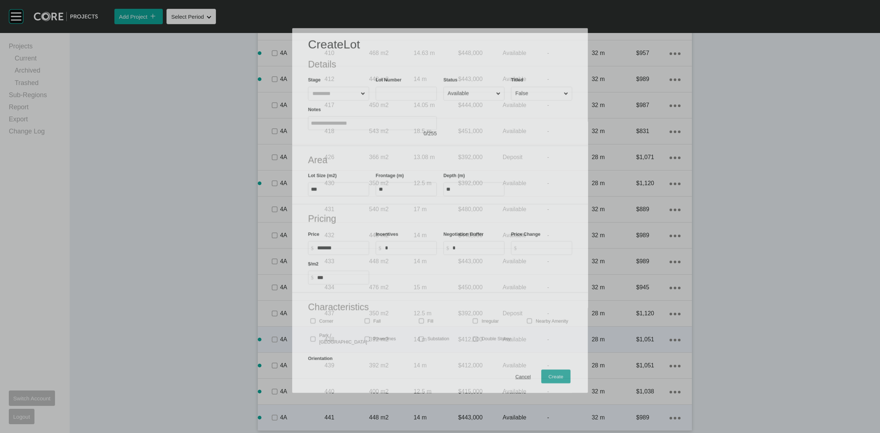
scroll to position [522, 0]
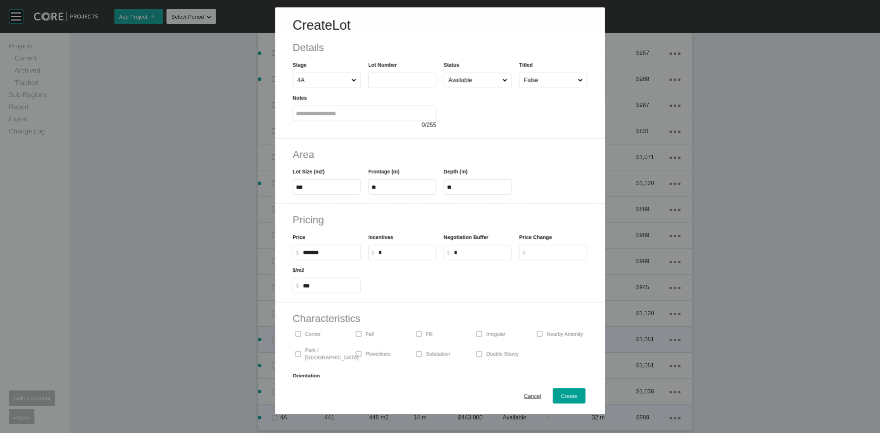
drag, startPoint x: 375, startPoint y: 83, endPoint x: 371, endPoint y: 76, distance: 7.4
click at [375, 83] on input "text" at bounding box center [402, 80] width 62 height 6
click at [562, 397] on span "Create" at bounding box center [569, 396] width 17 height 6
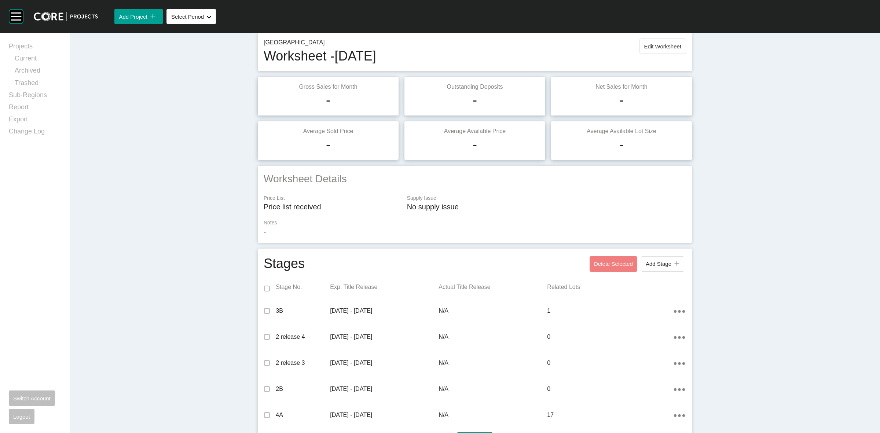
scroll to position [0, 0]
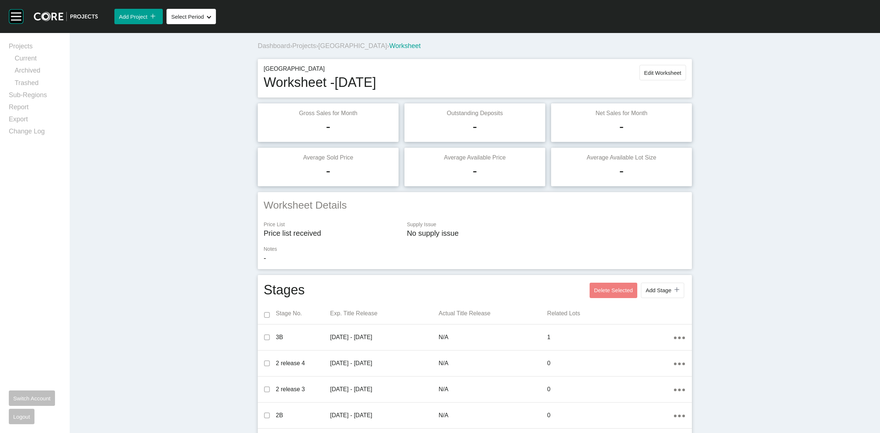
click at [303, 45] on span "Projects" at bounding box center [304, 45] width 24 height 7
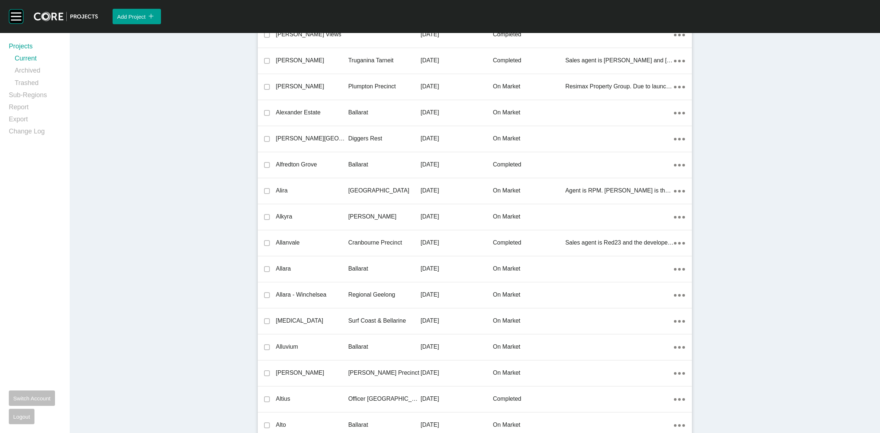
scroll to position [5268, 0]
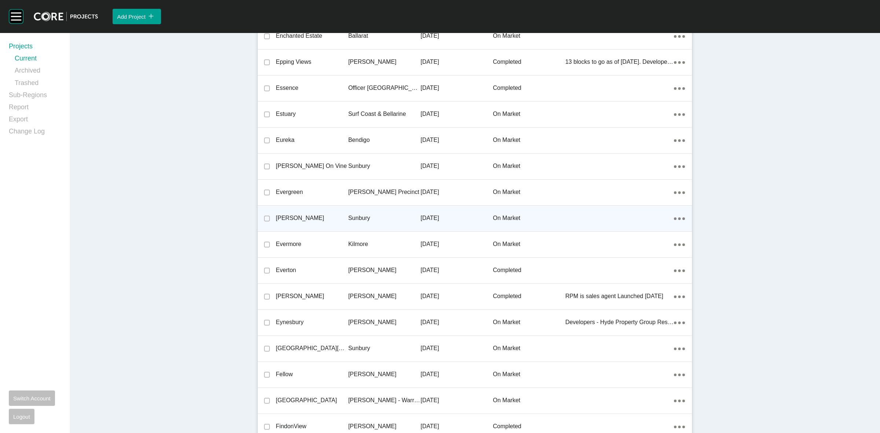
click at [355, 214] on p "Sunbury" at bounding box center [384, 218] width 72 height 8
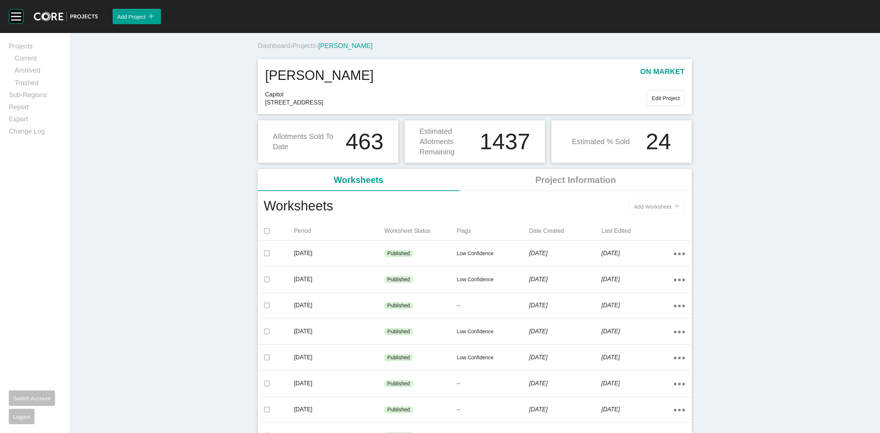
click at [652, 204] on span "Add Worksheet" at bounding box center [652, 207] width 37 height 6
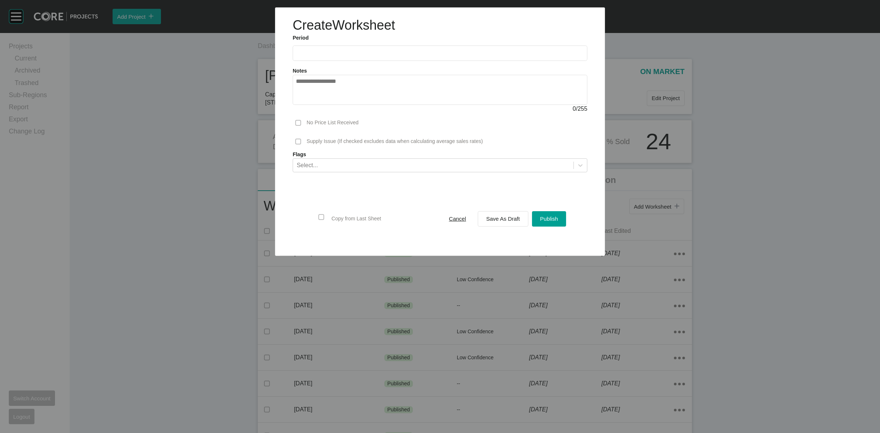
click at [345, 52] on input "text" at bounding box center [440, 53] width 288 height 6
click at [328, 103] on li "Aug" at bounding box center [331, 106] width 25 height 12
click at [499, 217] on span "Save As Draft" at bounding box center [503, 219] width 34 height 6
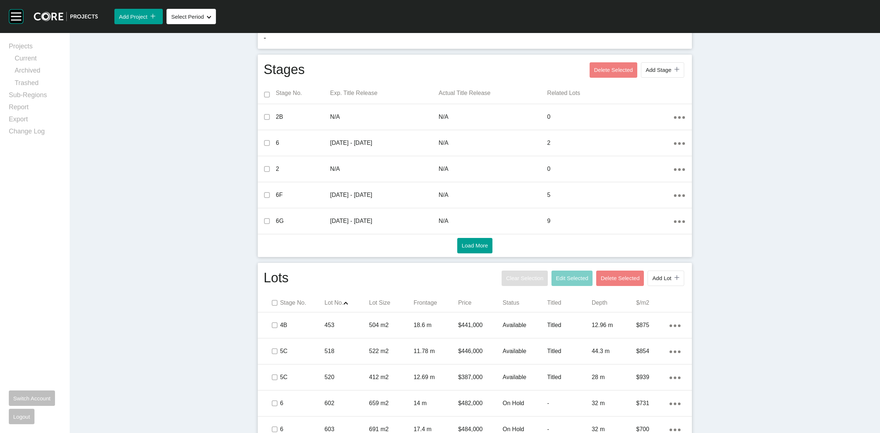
scroll to position [99, 0]
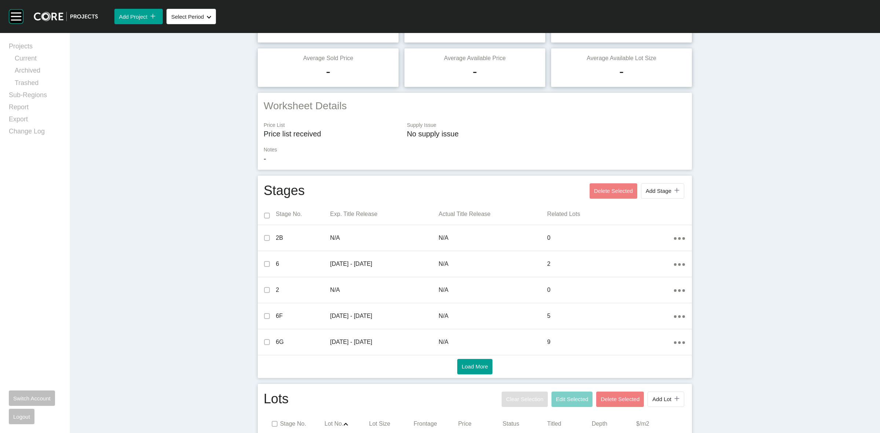
click at [655, 187] on button "Add Stage icon/tick copy 11 Created with Sketch." at bounding box center [662, 190] width 43 height 15
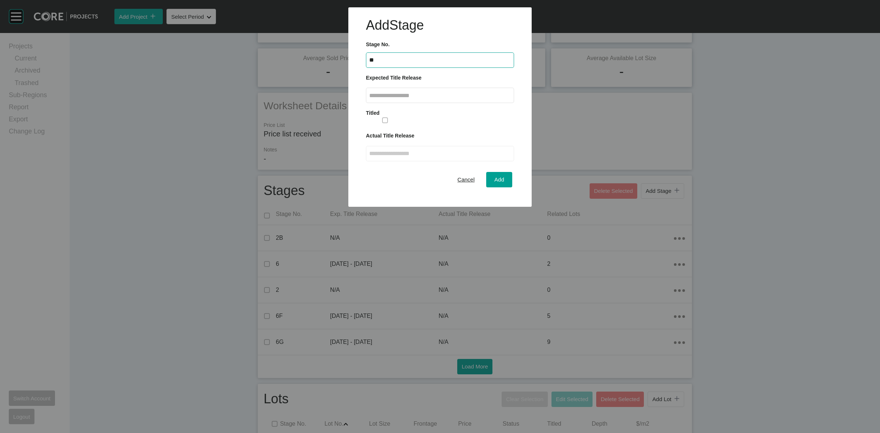
click at [454, 96] on input "text" at bounding box center [440, 95] width 142 height 6
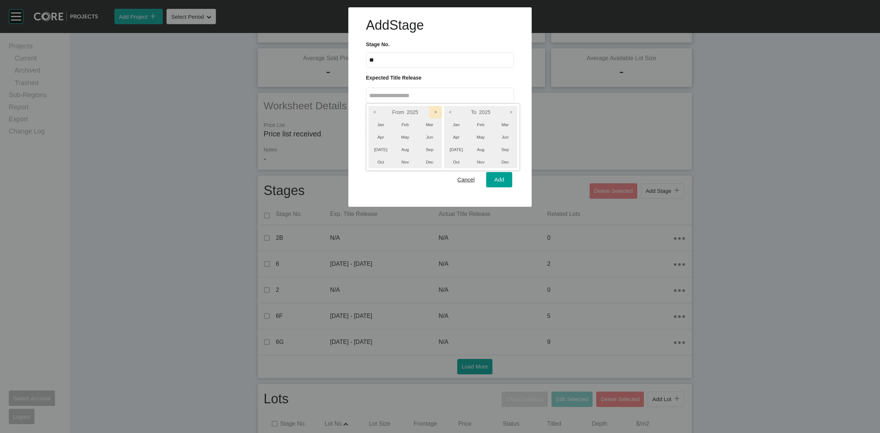
click at [436, 110] on icon ">" at bounding box center [435, 112] width 12 height 12
click at [510, 109] on icon ">" at bounding box center [511, 112] width 12 height 12
click at [496, 149] on li "Sep" at bounding box center [505, 149] width 25 height 12
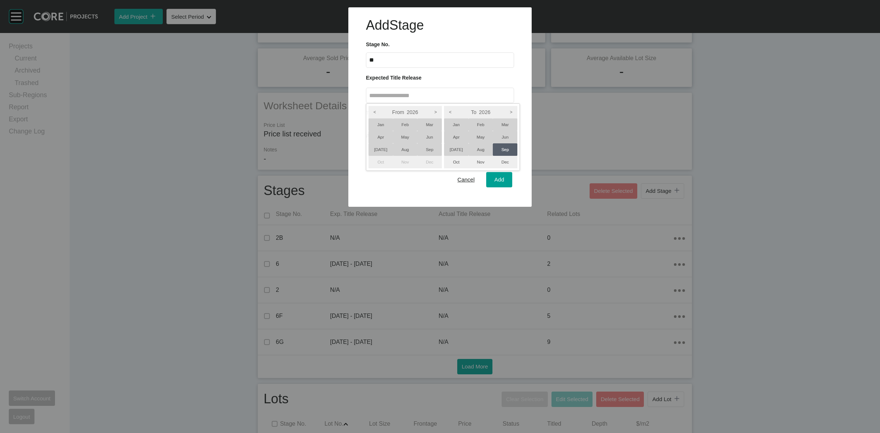
click at [384, 148] on li "[DATE]" at bounding box center [381, 149] width 25 height 12
click at [500, 181] on div at bounding box center [440, 103] width 880 height 207
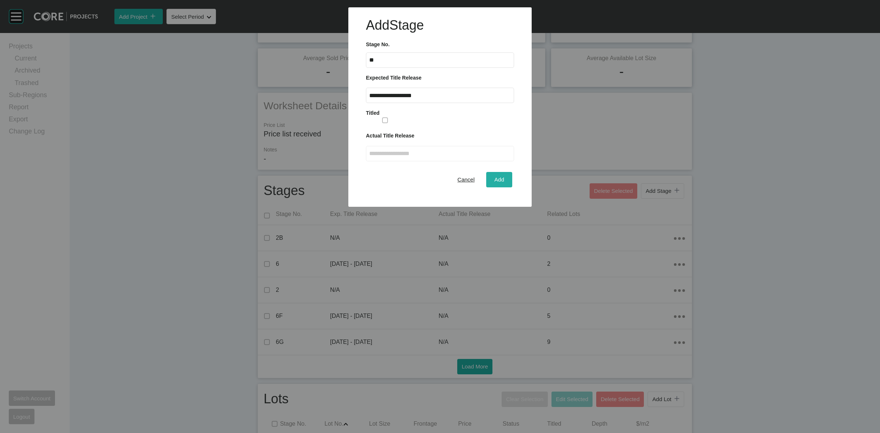
click at [499, 180] on span "Add" at bounding box center [499, 179] width 10 height 6
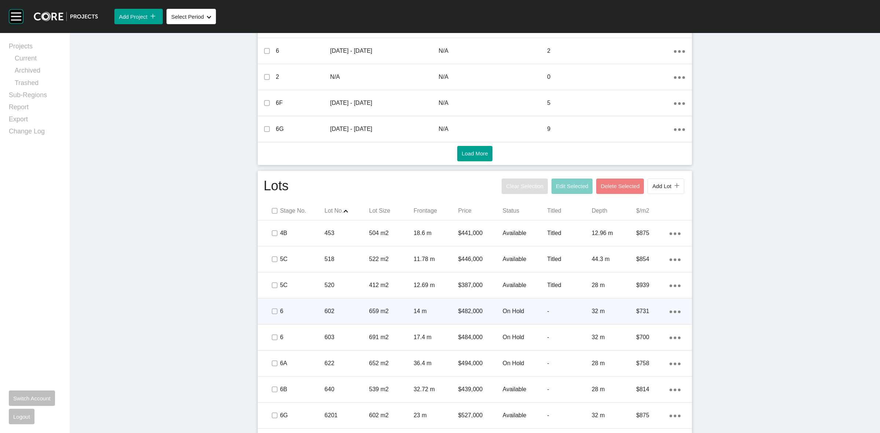
scroll to position [329, 0]
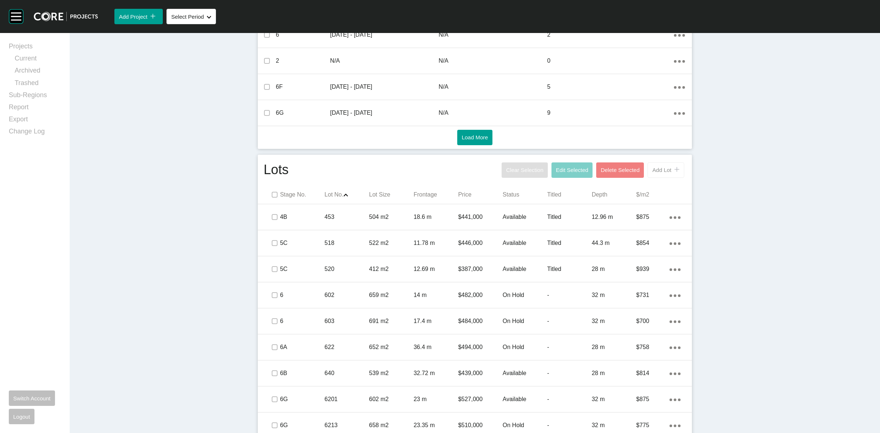
click at [653, 168] on span "Add Lot" at bounding box center [661, 170] width 19 height 6
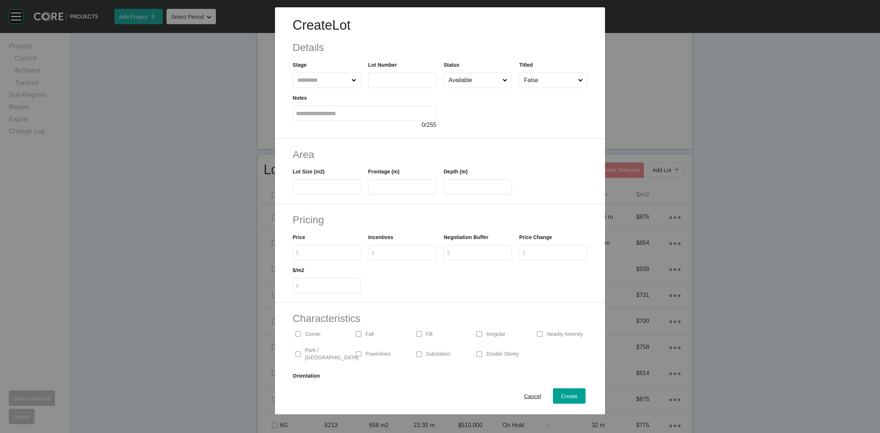
click at [345, 77] on input "text" at bounding box center [323, 80] width 54 height 15
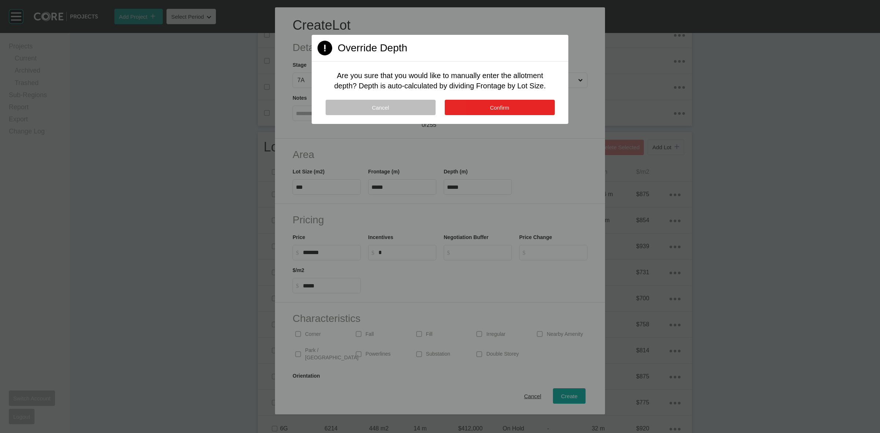
click at [540, 109] on button "Confirm" at bounding box center [500, 107] width 110 height 15
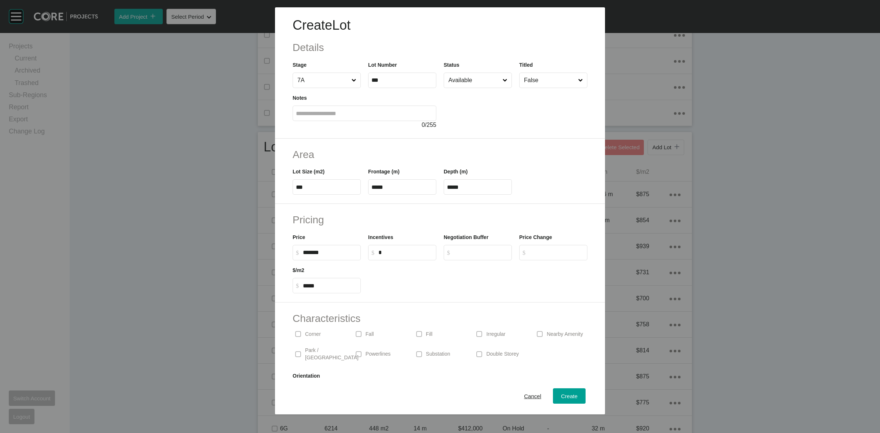
click at [468, 83] on input "Available" at bounding box center [474, 80] width 54 height 15
click at [561, 393] on span "Create" at bounding box center [569, 396] width 17 height 6
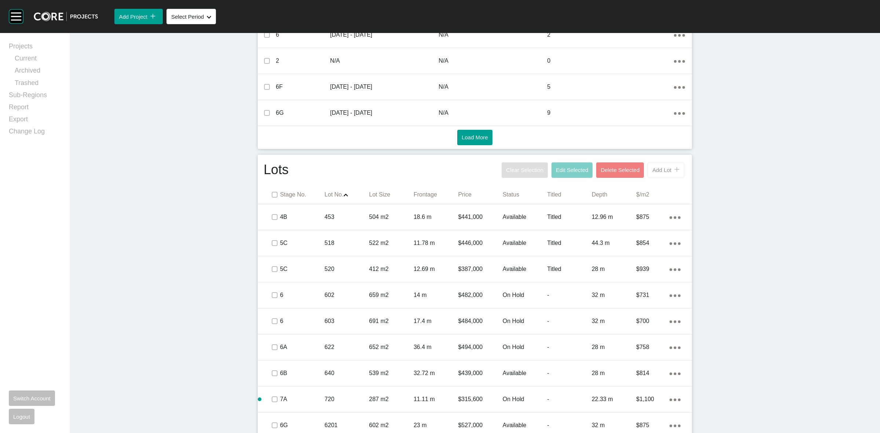
click at [653, 175] on button "Add Lot icon/tick copy 11 Created with Sketch." at bounding box center [666, 169] width 37 height 15
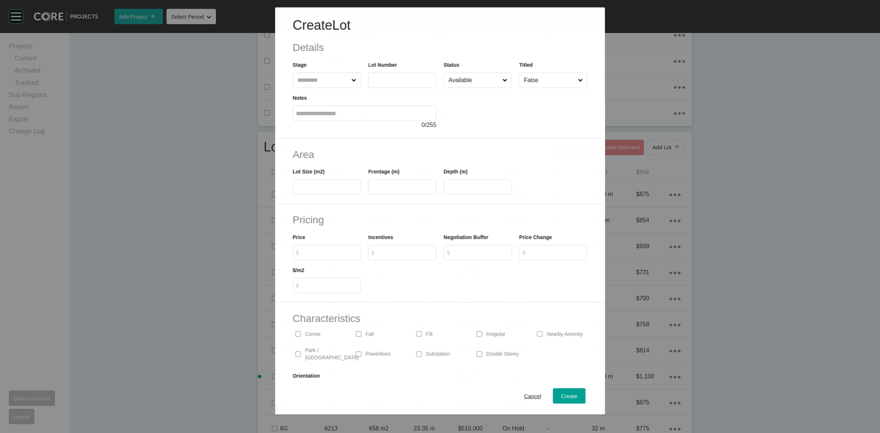
click at [321, 83] on input "text" at bounding box center [323, 80] width 54 height 15
click at [464, 77] on input "Available" at bounding box center [474, 80] width 54 height 15
click at [561, 395] on span "Create" at bounding box center [569, 396] width 17 height 6
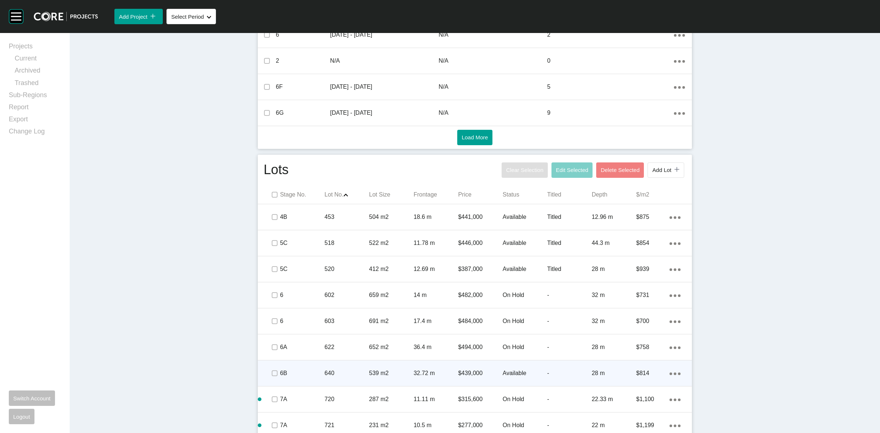
scroll to position [512, 0]
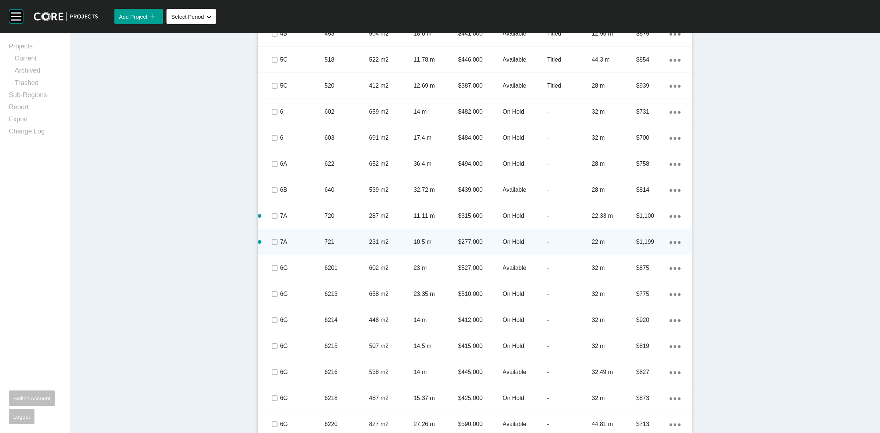
click at [670, 243] on icon "Action Menu Dots Copy 6 Created with Sketch." at bounding box center [675, 242] width 11 height 3
click at [633, 244] on link "Duplicate" at bounding box center [642, 243] width 28 height 11
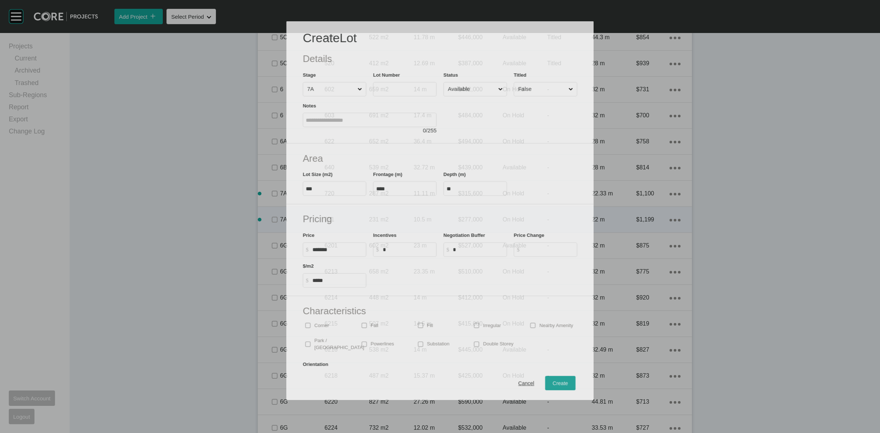
scroll to position [489, 0]
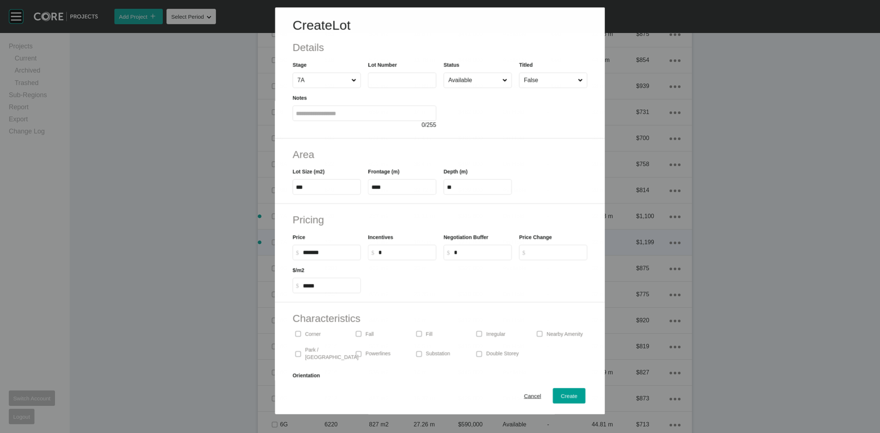
click at [398, 81] on input "text" at bounding box center [402, 80] width 62 height 6
click at [565, 396] on span "Create" at bounding box center [569, 396] width 17 height 6
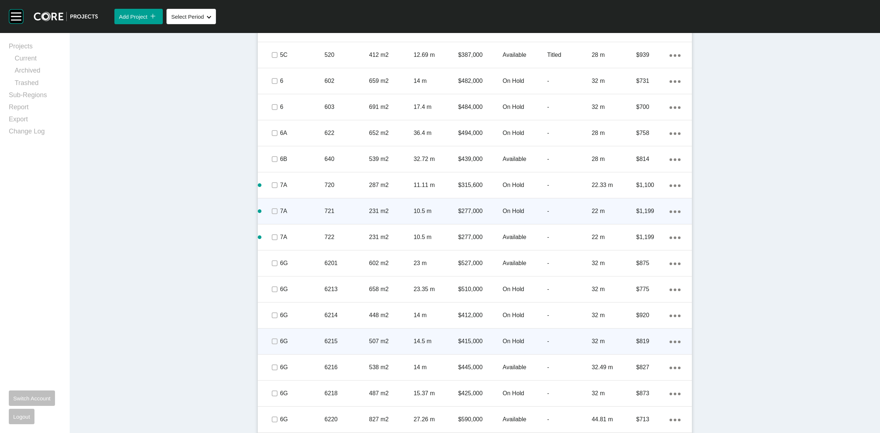
scroll to position [558, 0]
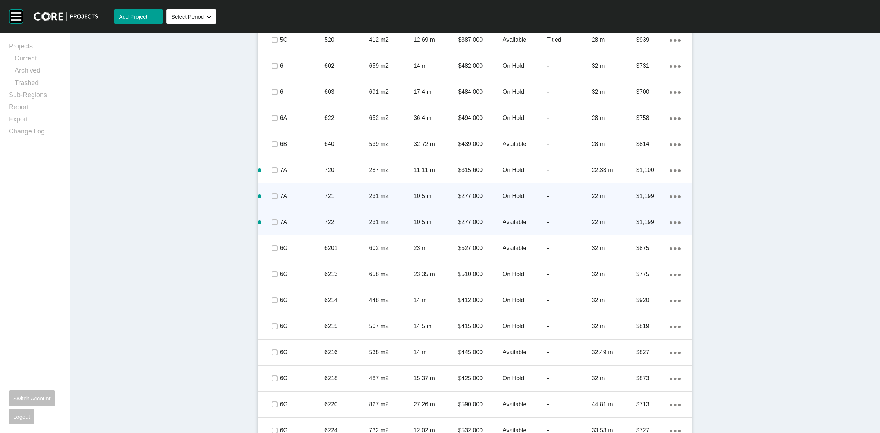
click at [671, 221] on icon "Action Menu Dots Copy 6 Created with Sketch." at bounding box center [675, 222] width 11 height 3
click at [646, 222] on link "Duplicate" at bounding box center [642, 223] width 28 height 11
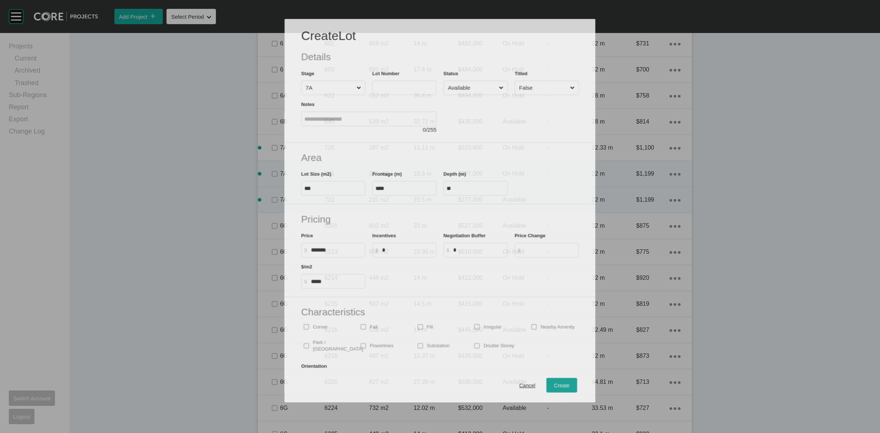
scroll to position [535, 0]
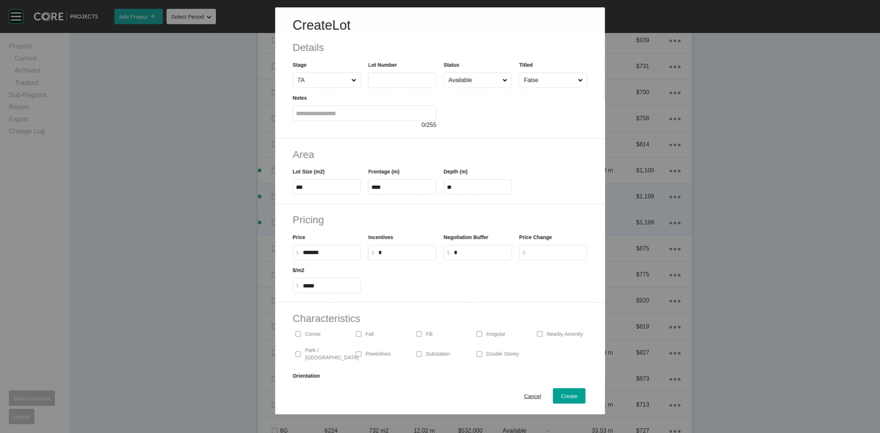
click at [398, 80] on input "text" at bounding box center [402, 80] width 62 height 6
click at [561, 393] on span "Create" at bounding box center [569, 396] width 17 height 6
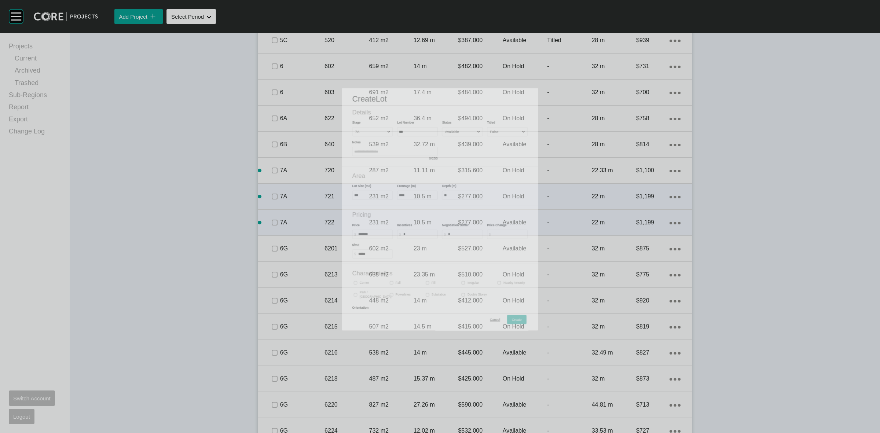
scroll to position [558, 0]
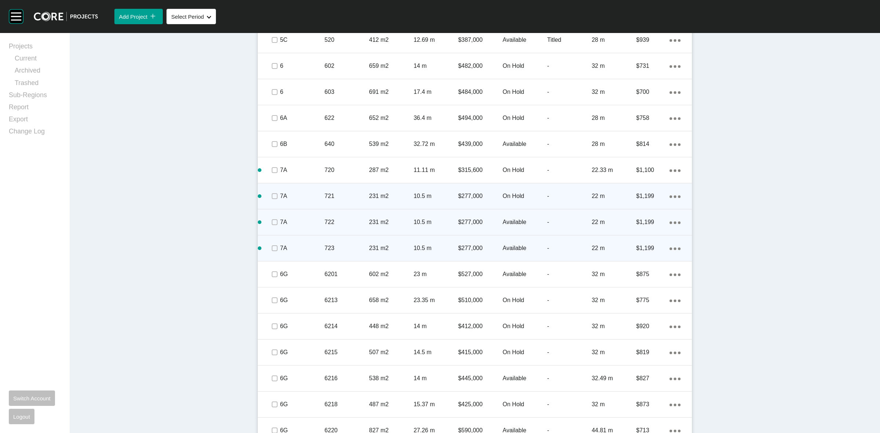
click at [671, 248] on icon "Action Menu Dots Copy 6 Created with Sketch." at bounding box center [675, 249] width 11 height 3
click at [645, 249] on link "Duplicate" at bounding box center [642, 249] width 28 height 11
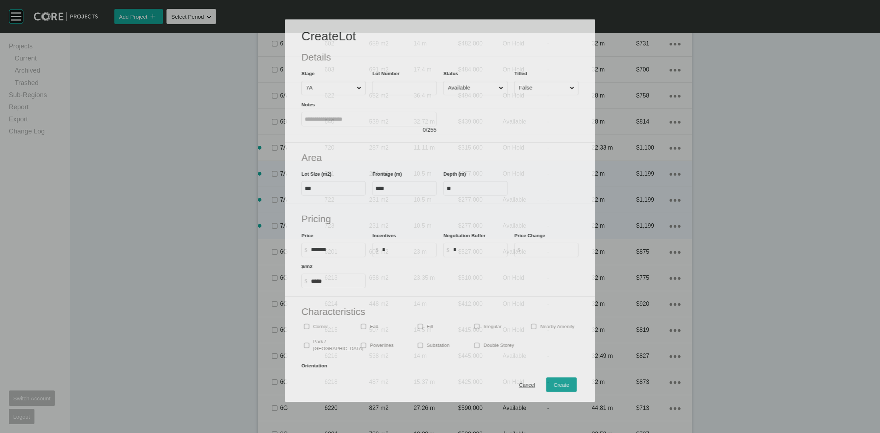
scroll to position [535, 0]
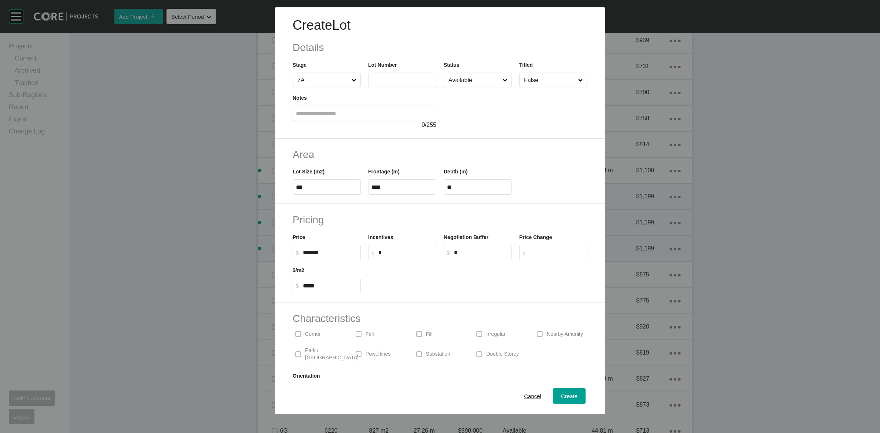
click at [395, 83] on input "text" at bounding box center [402, 80] width 62 height 6
click at [567, 397] on span "Create" at bounding box center [569, 396] width 17 height 6
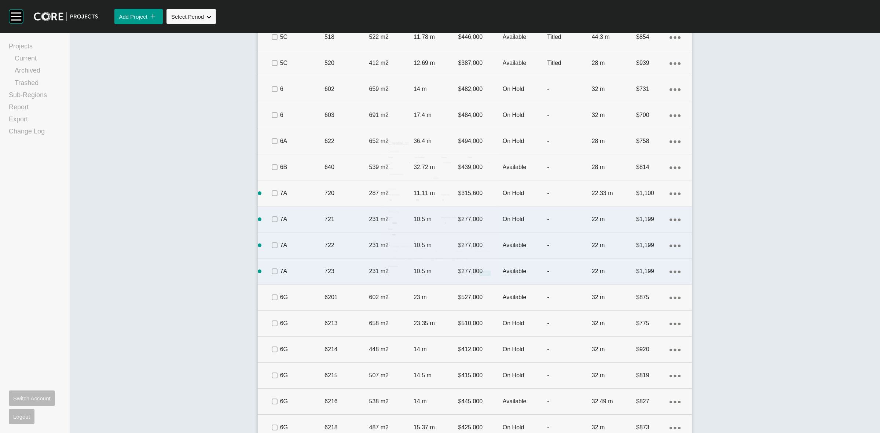
scroll to position [558, 0]
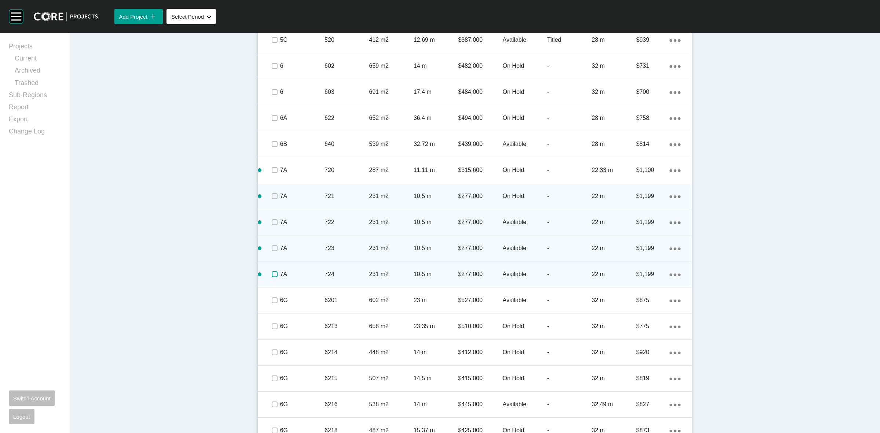
click at [272, 272] on label at bounding box center [275, 274] width 6 height 6
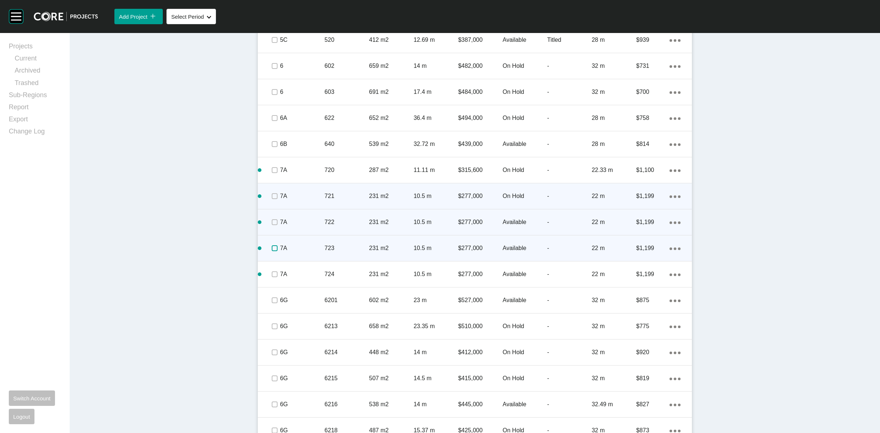
click at [270, 243] on span at bounding box center [274, 248] width 11 height 11
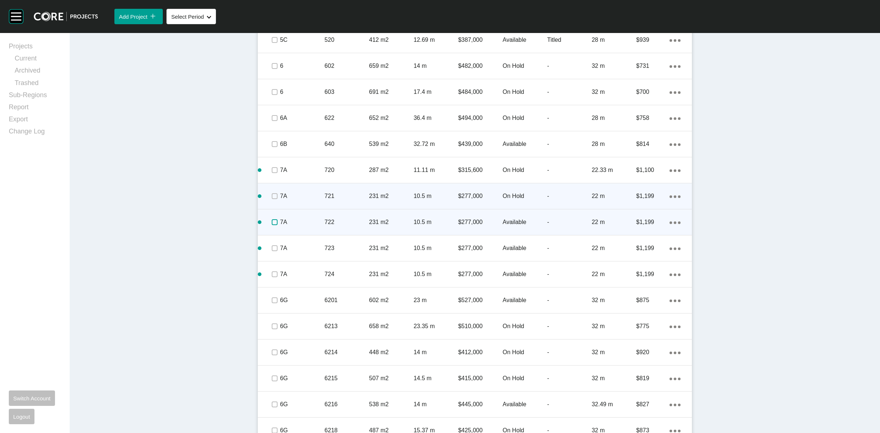
drag, startPoint x: 271, startPoint y: 224, endPoint x: 271, endPoint y: 204, distance: 20.2
click at [271, 217] on span at bounding box center [274, 222] width 11 height 11
click at [272, 193] on label at bounding box center [275, 196] width 6 height 6
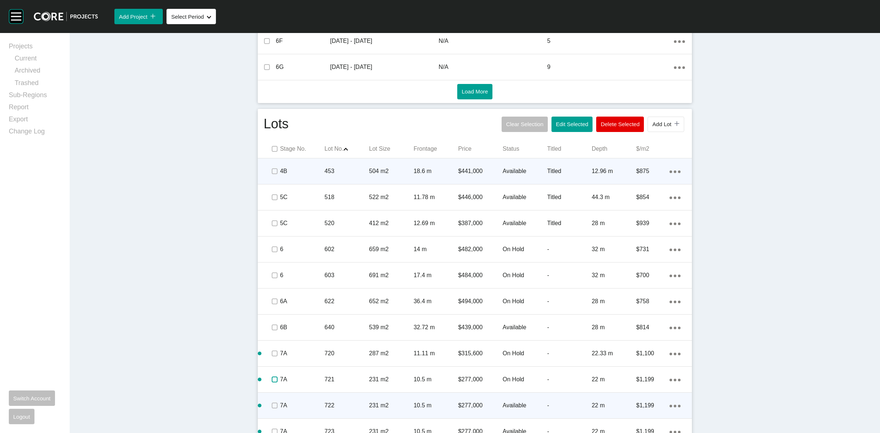
scroll to position [329, 0]
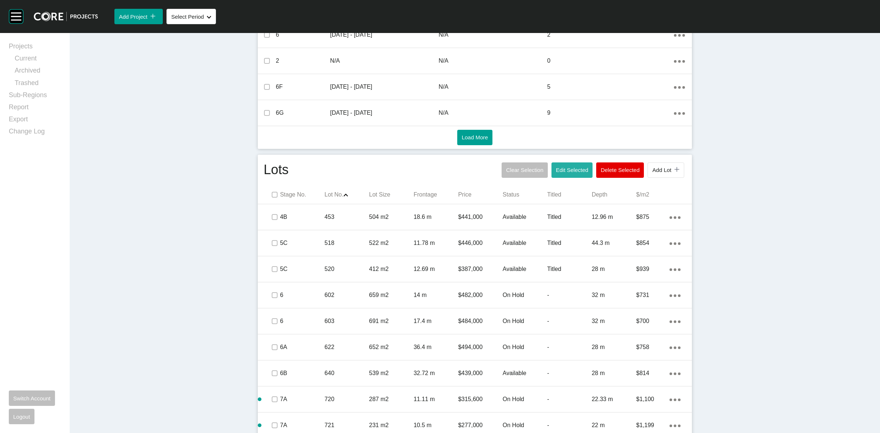
click at [564, 169] on span "Edit Selected" at bounding box center [572, 170] width 32 height 6
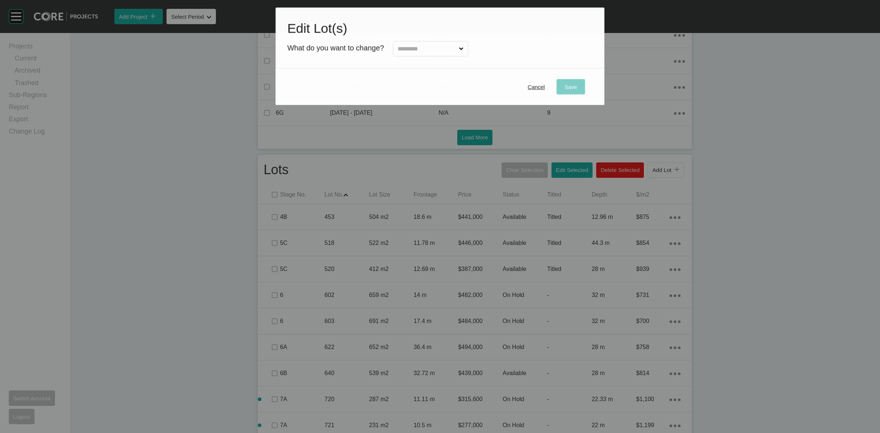
click at [445, 50] on input "text" at bounding box center [426, 49] width 61 height 15
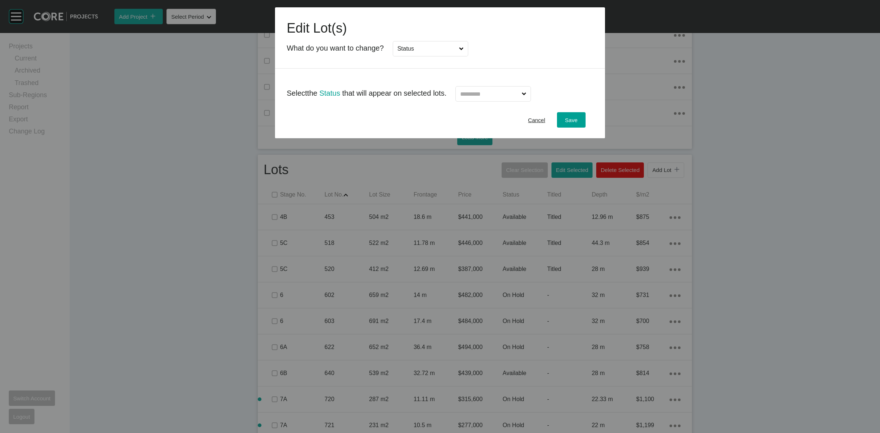
click at [476, 94] on input "text" at bounding box center [490, 94] width 62 height 15
click at [570, 117] on span "Save" at bounding box center [571, 120] width 12 height 6
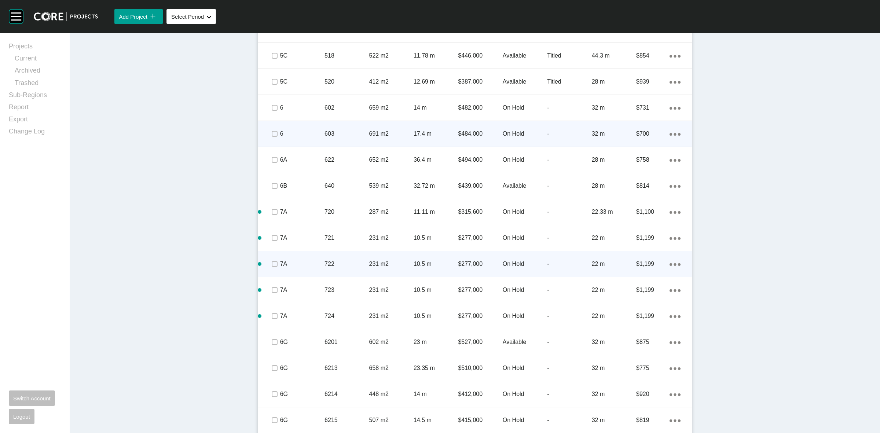
scroll to position [466, 0]
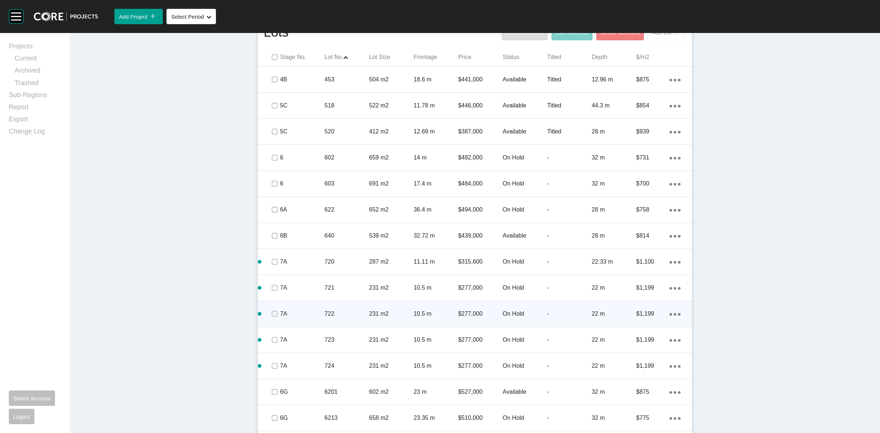
click at [654, 39] on button "Add Lot icon/tick copy 11 Created with Sketch." at bounding box center [666, 32] width 37 height 15
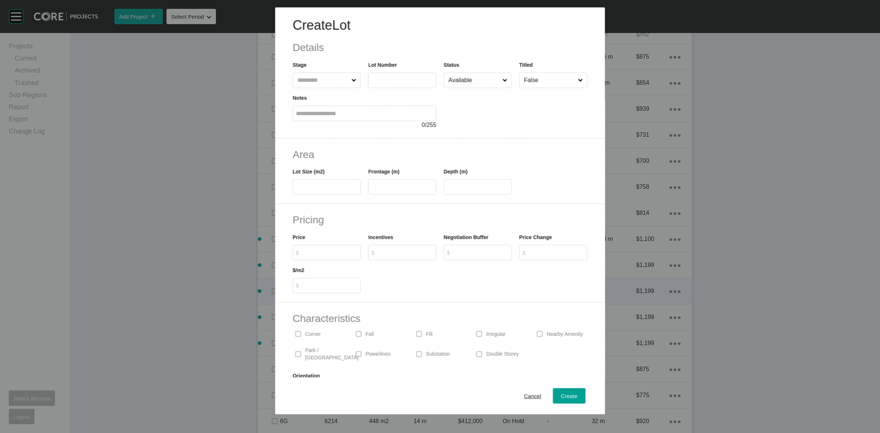
click at [330, 78] on input "text" at bounding box center [323, 80] width 54 height 15
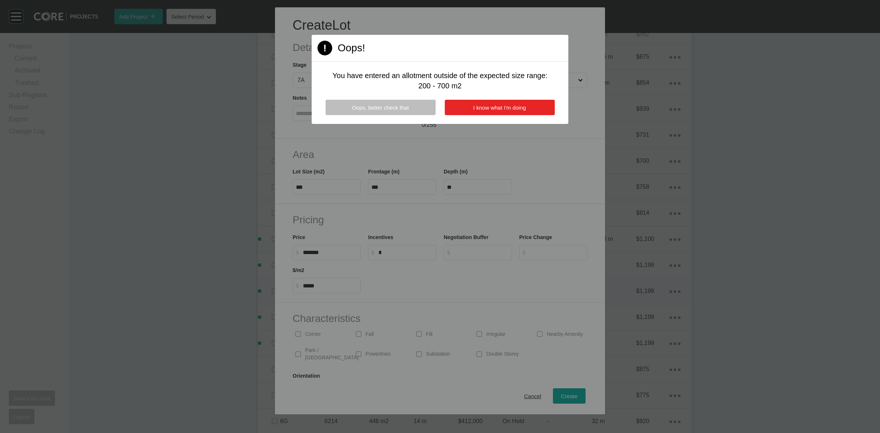
click at [494, 112] on button "I know what I'm doing" at bounding box center [500, 107] width 110 height 15
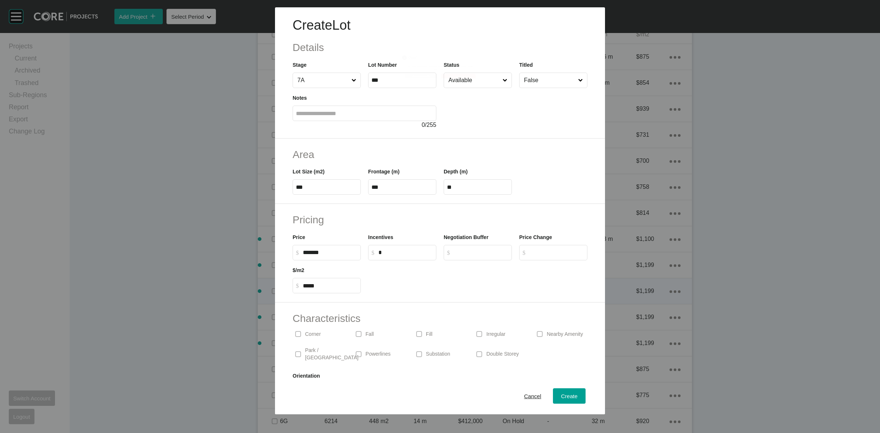
click at [474, 80] on div "Oops, better check that I know what I'm doing" at bounding box center [440, 77] width 80 height 7
click at [468, 83] on input "Available" at bounding box center [474, 80] width 54 height 15
click at [559, 400] on div "Create" at bounding box center [569, 396] width 20 height 10
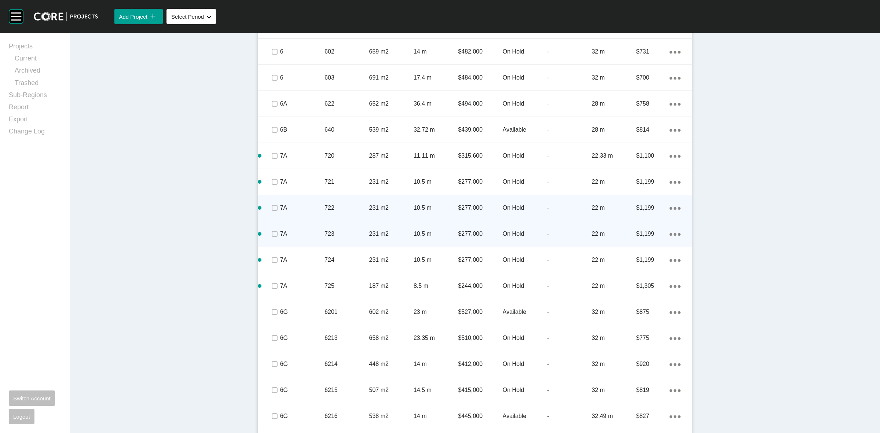
scroll to position [580, 0]
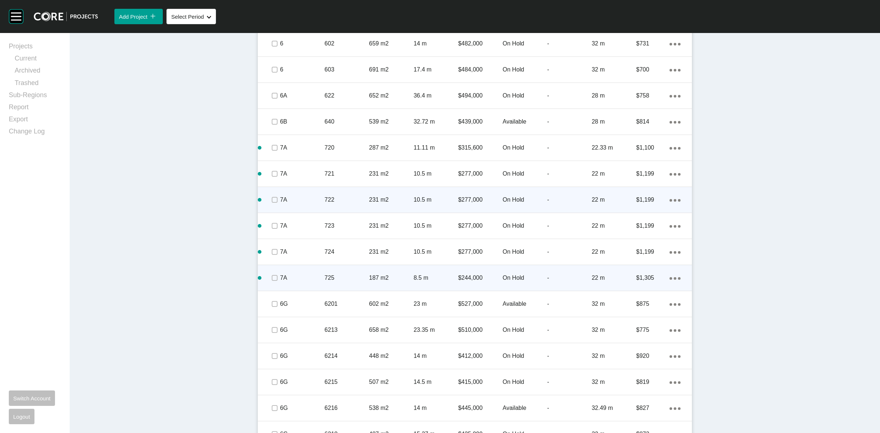
click at [671, 276] on div "Action Menu Dots Copy 6 Created with Sketch." at bounding box center [675, 278] width 11 height 8
click at [645, 278] on link "Duplicate" at bounding box center [642, 279] width 28 height 11
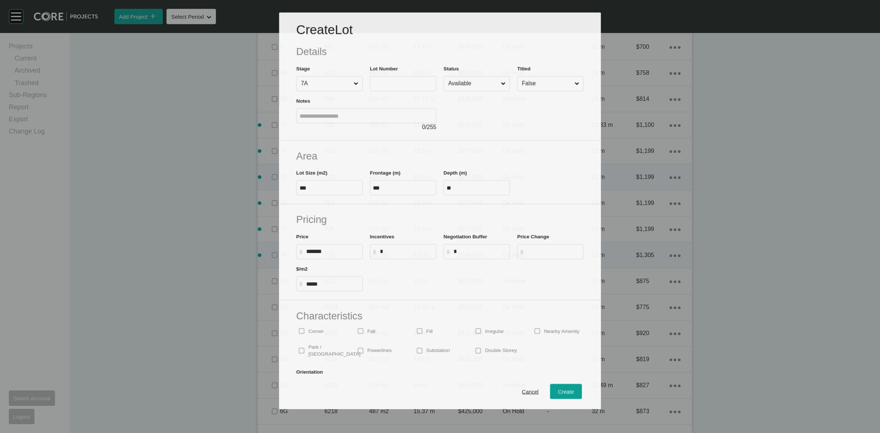
scroll to position [558, 0]
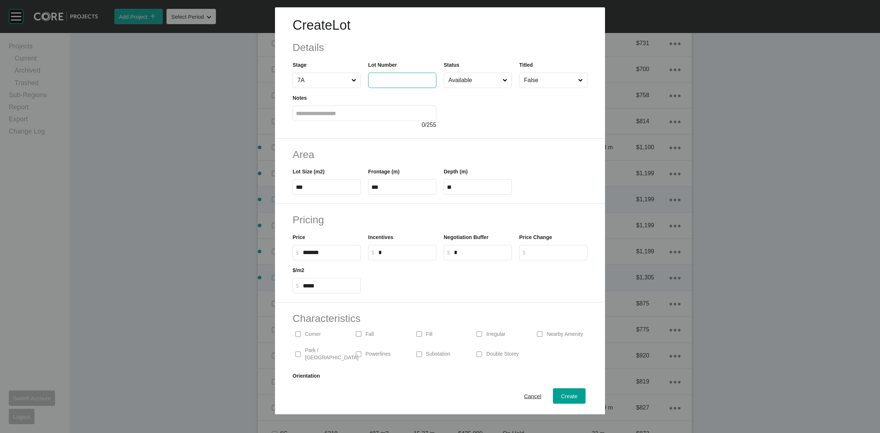
click at [391, 80] on input "text" at bounding box center [402, 80] width 62 height 6
click at [470, 79] on input "Available" at bounding box center [474, 80] width 54 height 15
click at [565, 392] on div "Create" at bounding box center [569, 396] width 20 height 10
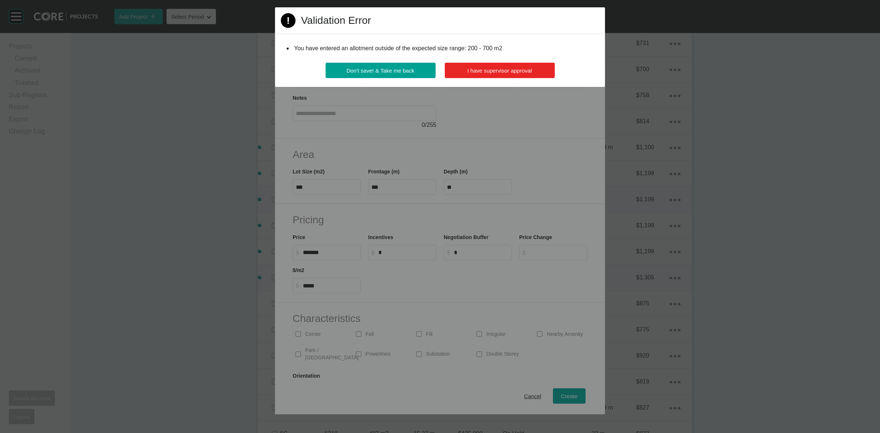
click at [498, 70] on span "I have supervisor approval" at bounding box center [500, 70] width 65 height 6
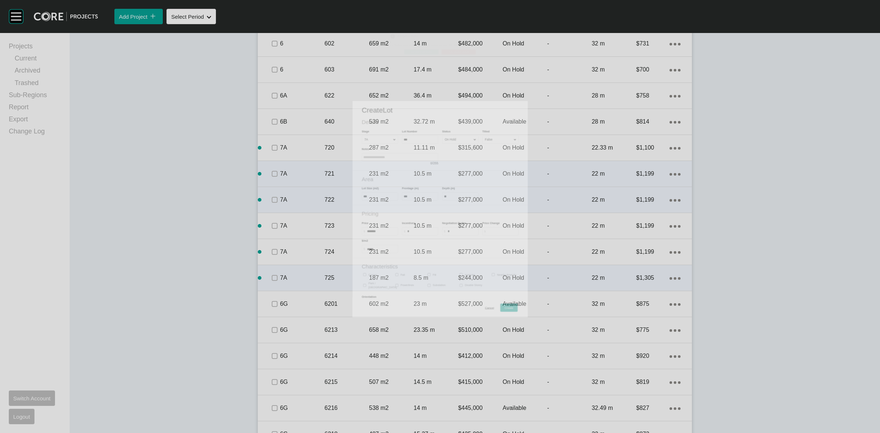
scroll to position [580, 0]
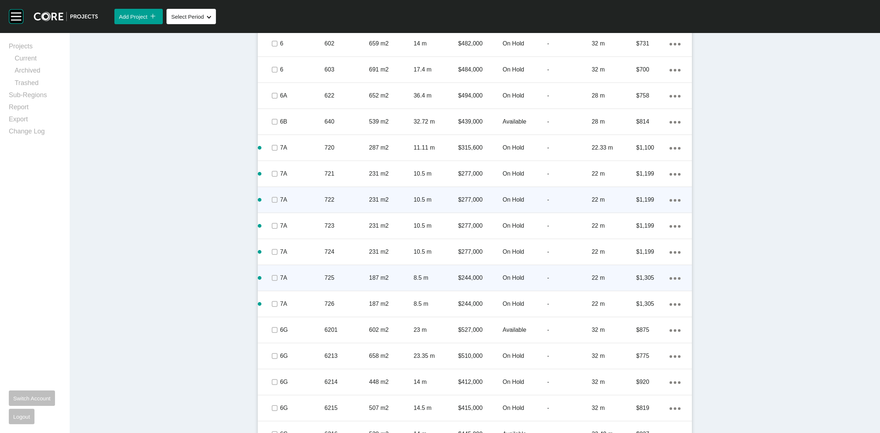
click at [670, 173] on icon "Action Menu Dots Copy 6 Created with Sketch." at bounding box center [675, 174] width 11 height 3
click at [635, 177] on link "Duplicate" at bounding box center [642, 174] width 28 height 11
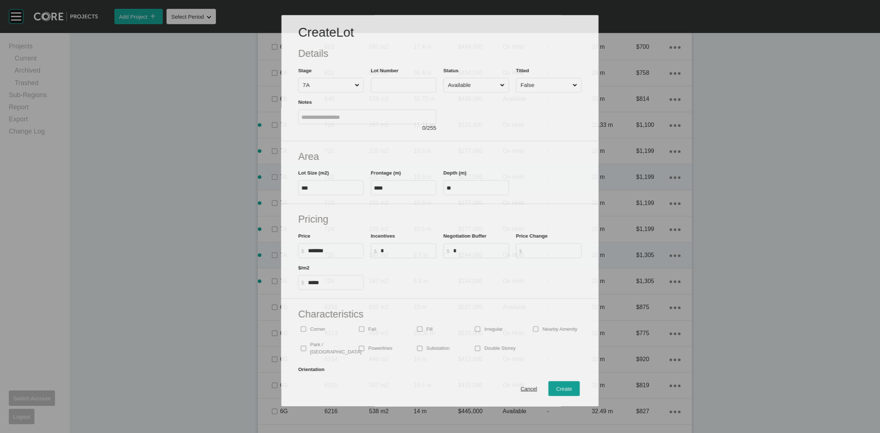
scroll to position [558, 0]
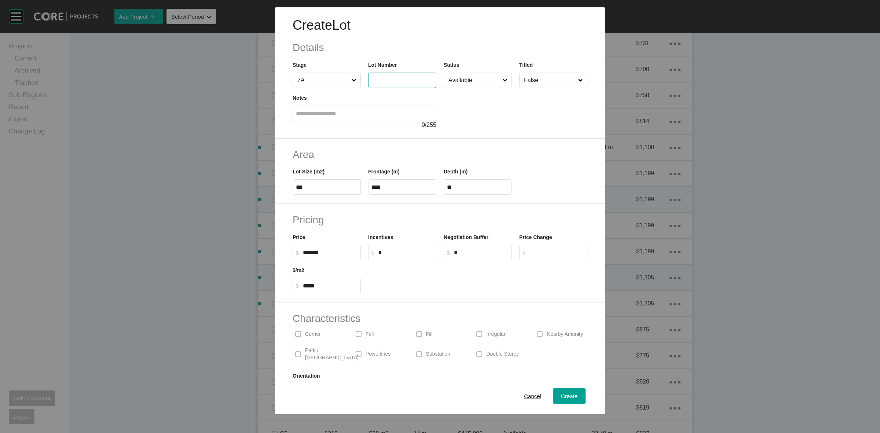
drag, startPoint x: 397, startPoint y: 78, endPoint x: 407, endPoint y: 62, distance: 18.6
click at [397, 77] on input "text" at bounding box center [402, 80] width 62 height 6
click at [462, 84] on input "Available" at bounding box center [474, 80] width 54 height 15
click at [567, 397] on span "Create" at bounding box center [569, 396] width 17 height 6
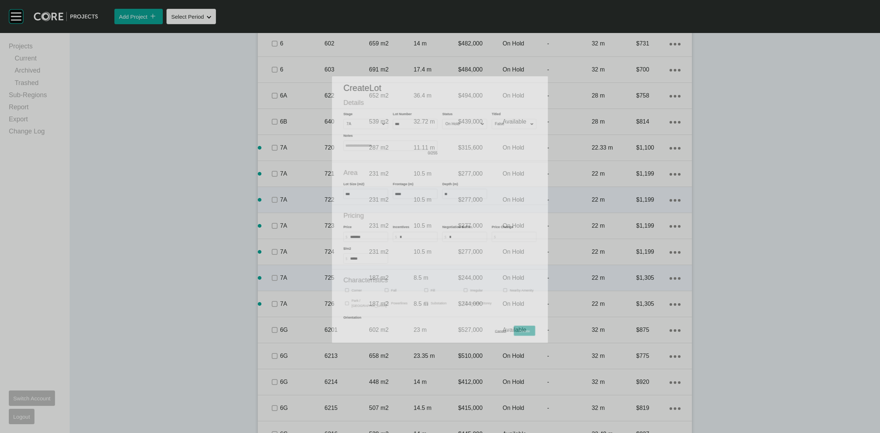
scroll to position [580, 0]
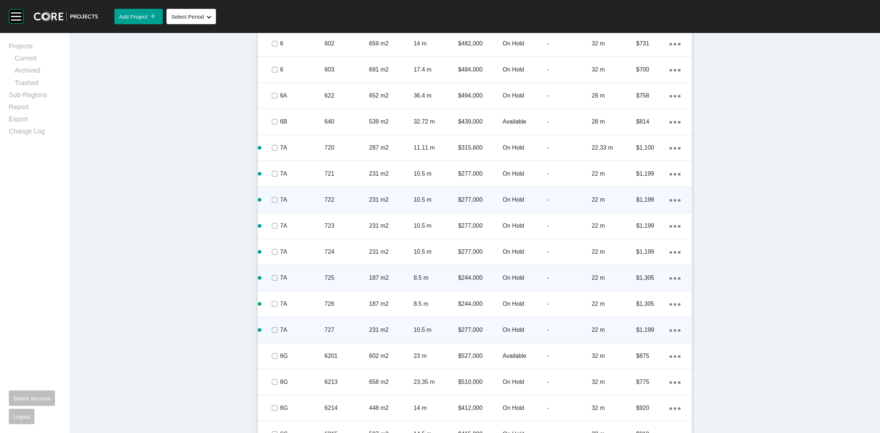
click at [647, 331] on link "Duplicate" at bounding box center [642, 331] width 28 height 11
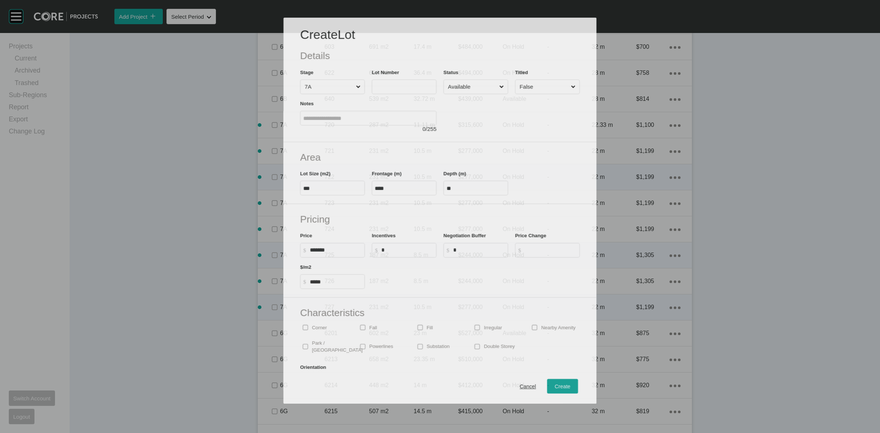
scroll to position [558, 0]
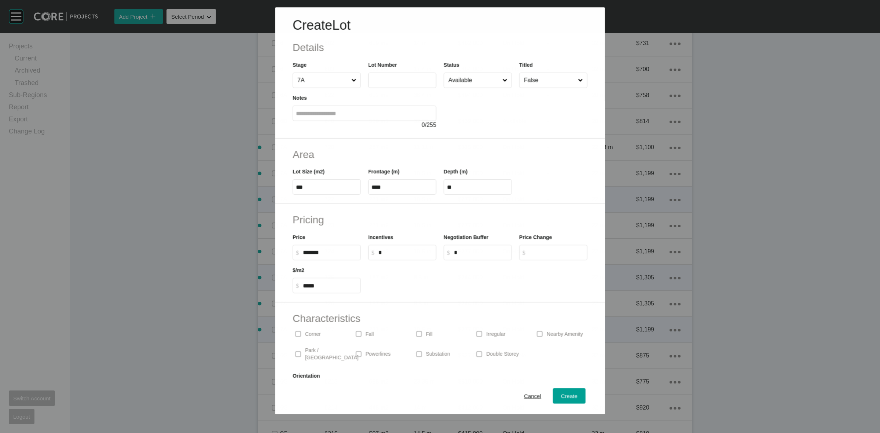
click at [386, 81] on input "text" at bounding box center [402, 80] width 62 height 6
click at [463, 83] on input "Available" at bounding box center [474, 80] width 54 height 15
click at [561, 398] on span "Create" at bounding box center [569, 396] width 17 height 6
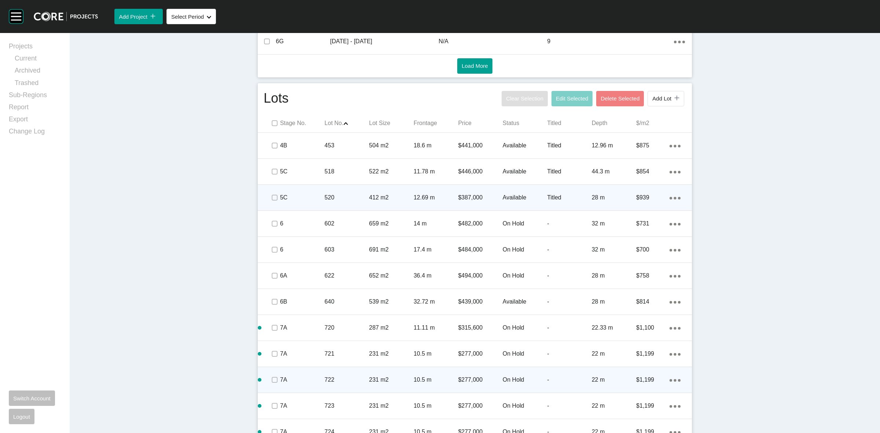
scroll to position [397, 0]
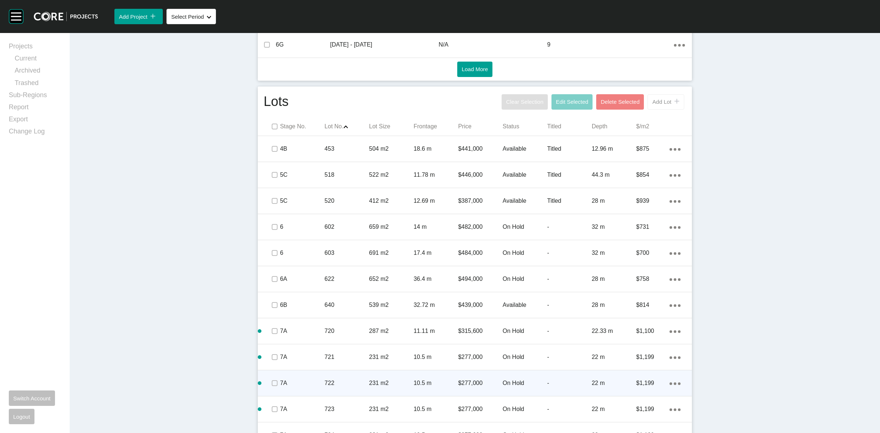
click at [655, 106] on button "Add Lot icon/tick copy 11 Created with Sketch." at bounding box center [666, 101] width 37 height 15
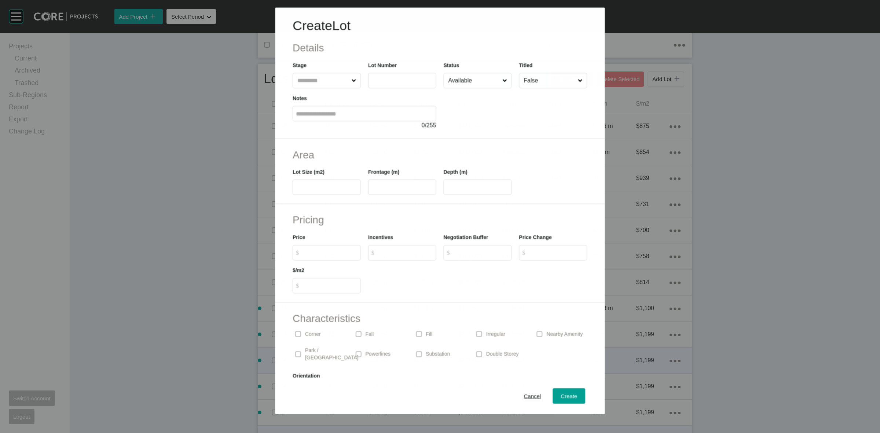
click at [334, 79] on input "text" at bounding box center [323, 80] width 54 height 15
click at [467, 80] on input "Available" at bounding box center [474, 80] width 54 height 15
click at [565, 393] on span "Create" at bounding box center [569, 396] width 17 height 6
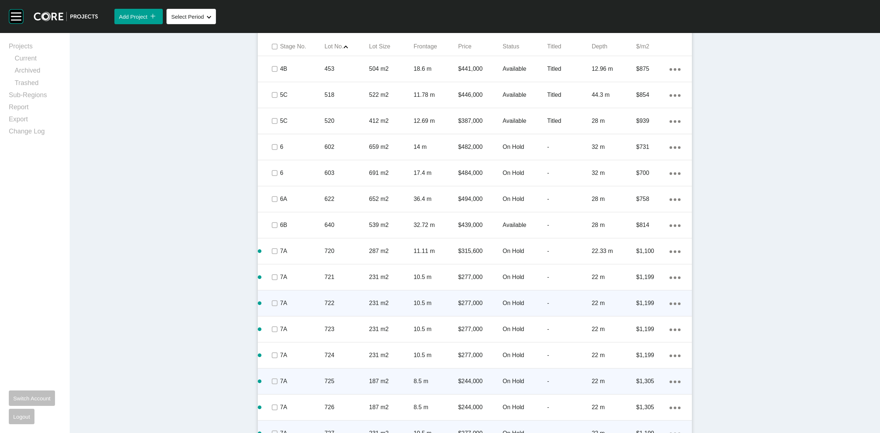
scroll to position [580, 0]
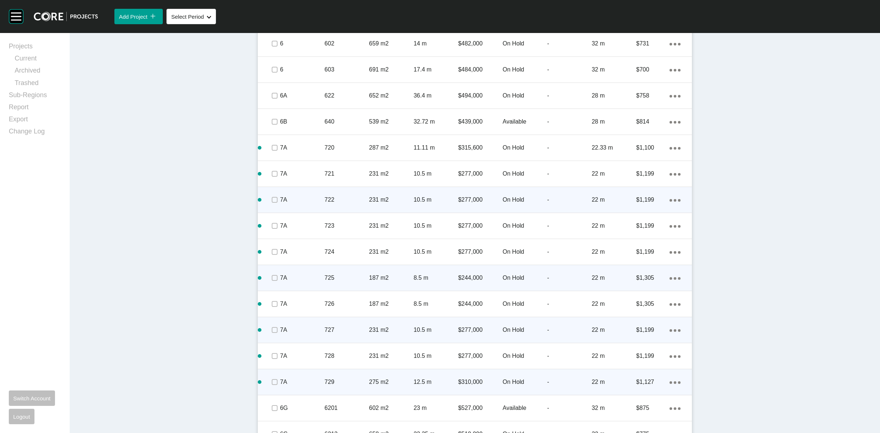
click at [647, 383] on link "Duplicate" at bounding box center [642, 383] width 28 height 11
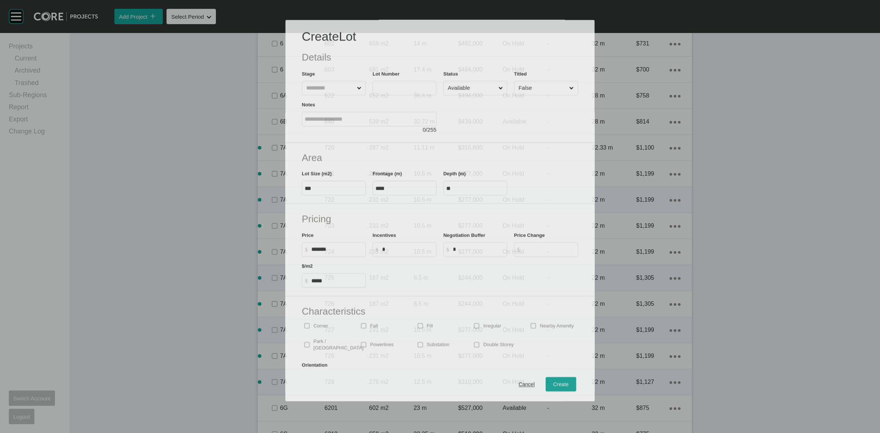
scroll to position [558, 0]
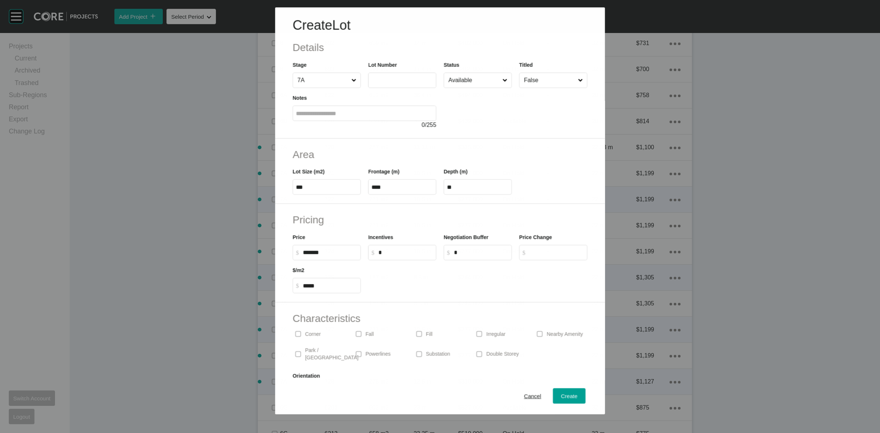
click at [379, 82] on input "text" at bounding box center [402, 80] width 62 height 6
click at [483, 80] on input "Available" at bounding box center [474, 80] width 54 height 15
click at [561, 397] on span "Create" at bounding box center [569, 396] width 17 height 6
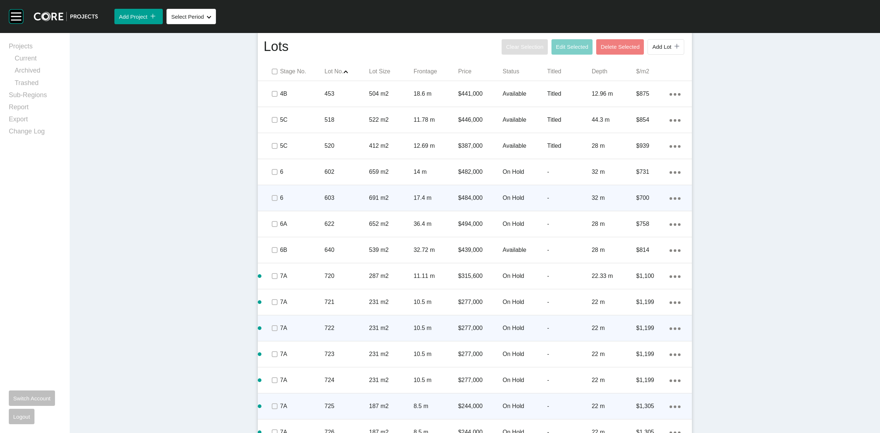
scroll to position [397, 0]
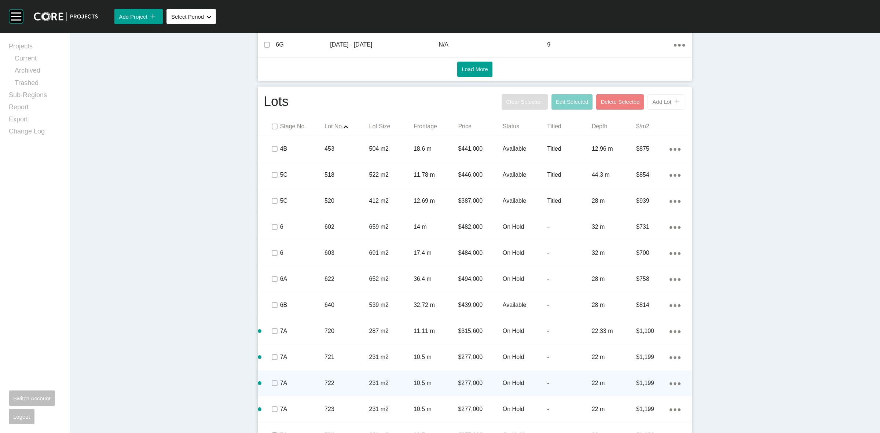
click at [664, 101] on span "Add Lot" at bounding box center [661, 102] width 19 height 6
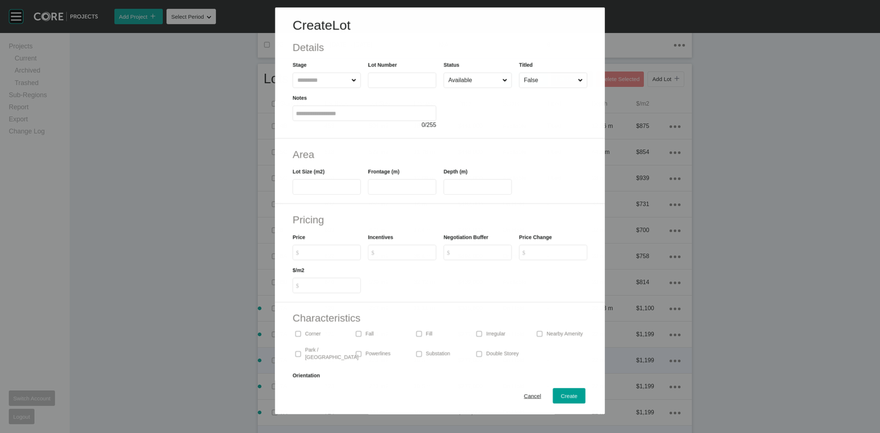
click at [339, 81] on input "text" at bounding box center [323, 80] width 54 height 15
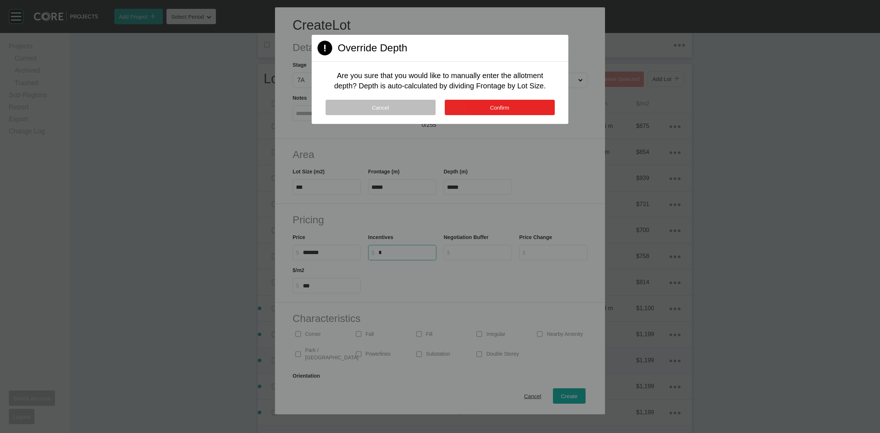
click at [477, 107] on button "Confirm" at bounding box center [500, 107] width 110 height 15
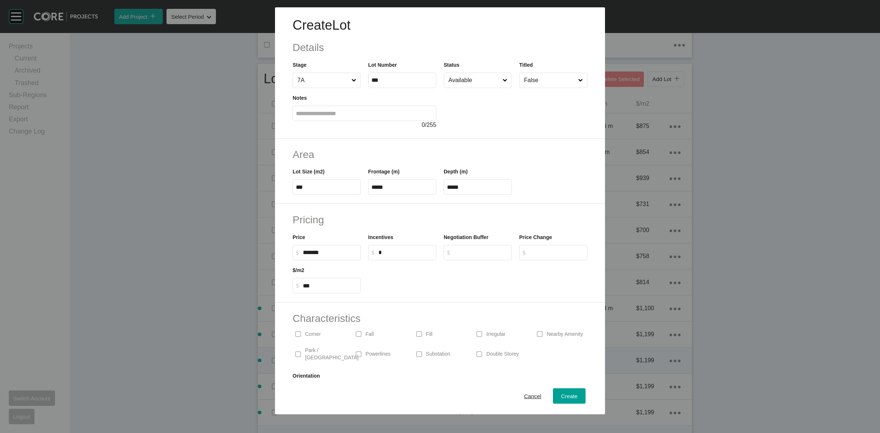
click at [458, 76] on span "Confirm" at bounding box center [458, 76] width 6 height 2
click at [465, 77] on input "Available" at bounding box center [474, 80] width 54 height 15
click at [563, 393] on span "Create" at bounding box center [569, 396] width 17 height 6
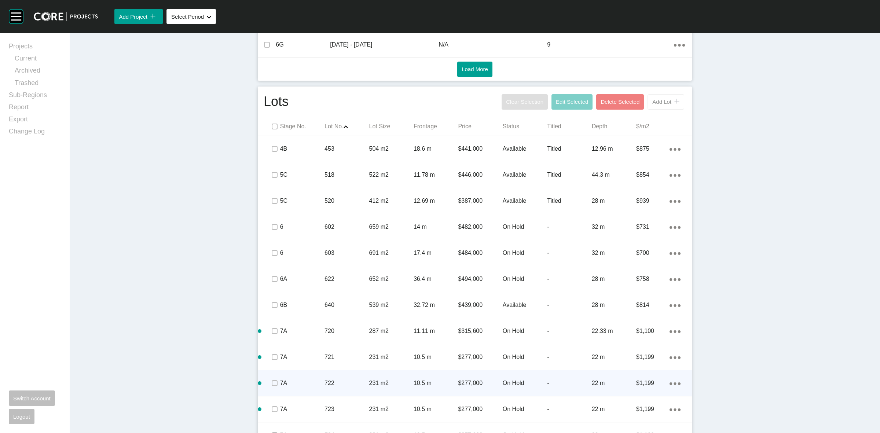
click at [663, 100] on span "Add Lot" at bounding box center [661, 102] width 19 height 6
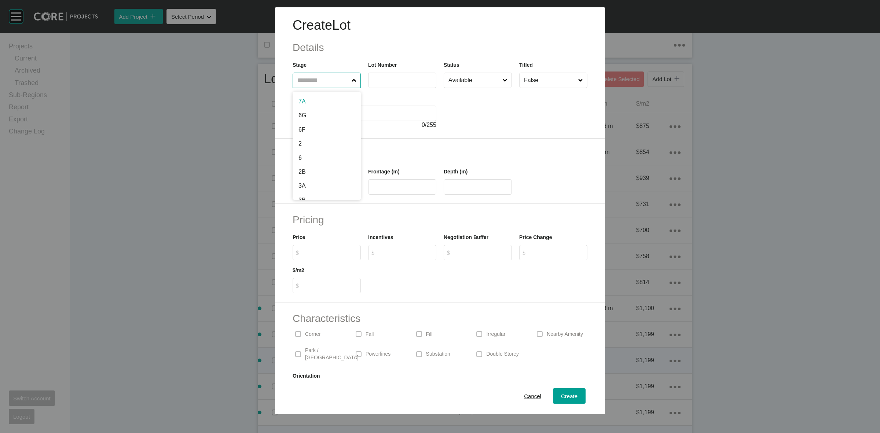
click at [323, 82] on input "text" at bounding box center [323, 80] width 54 height 15
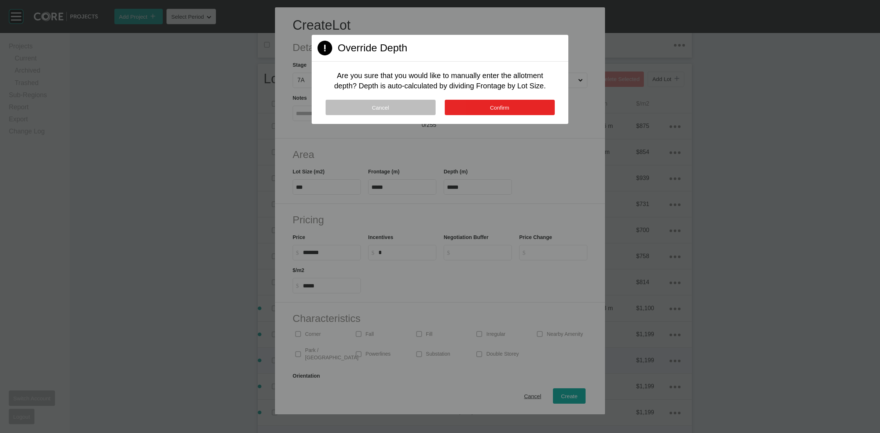
click at [465, 103] on button "Confirm" at bounding box center [500, 107] width 110 height 15
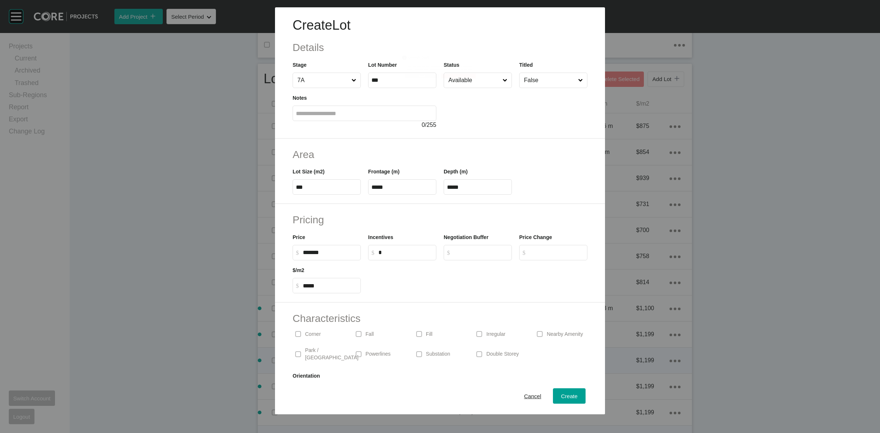
click at [462, 80] on div "Cancel Confirm" at bounding box center [440, 77] width 80 height 7
click at [460, 87] on input "Available" at bounding box center [474, 80] width 54 height 15
drag, startPoint x: 455, startPoint y: 112, endPoint x: 538, endPoint y: 252, distance: 162.7
click at [561, 395] on span "Create" at bounding box center [569, 396] width 17 height 6
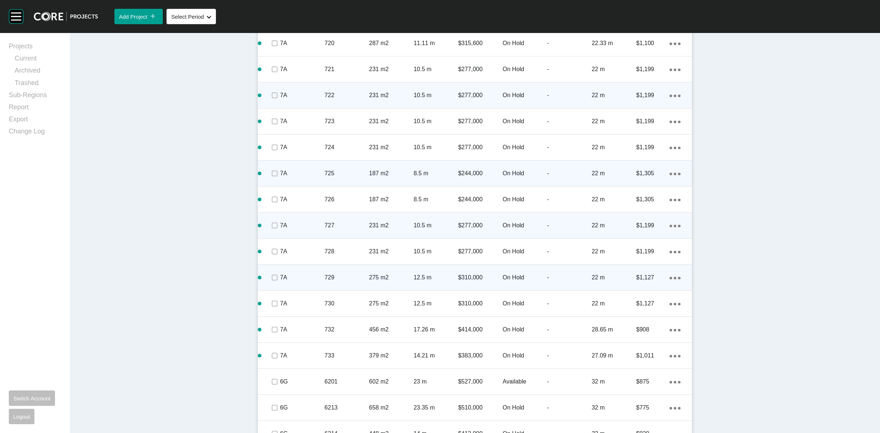
scroll to position [763, 0]
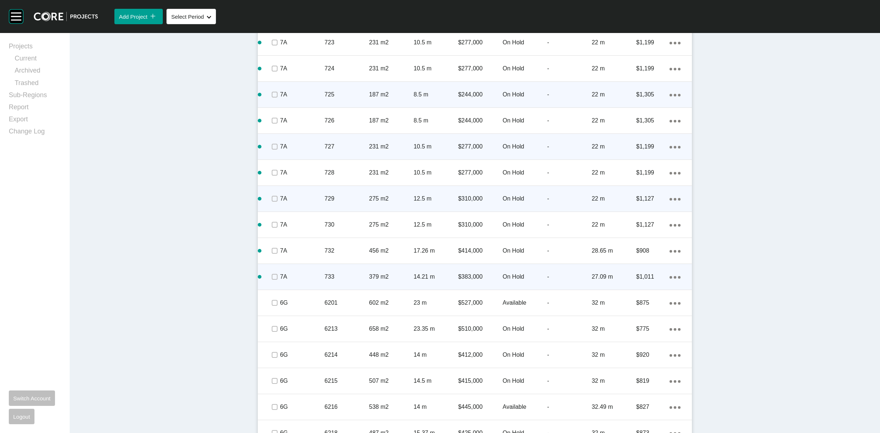
click at [674, 276] on icon "Action Menu Dots Copy 6 Created with Sketch." at bounding box center [675, 277] width 11 height 3
click at [638, 277] on link "Duplicate" at bounding box center [642, 277] width 28 height 11
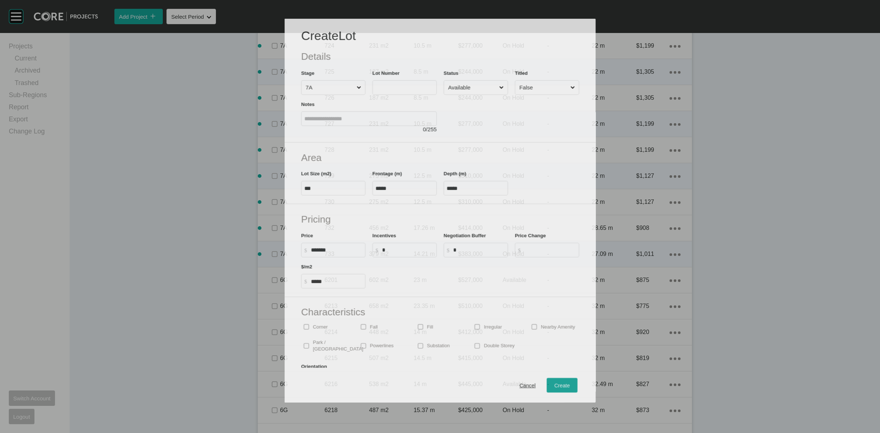
scroll to position [741, 0]
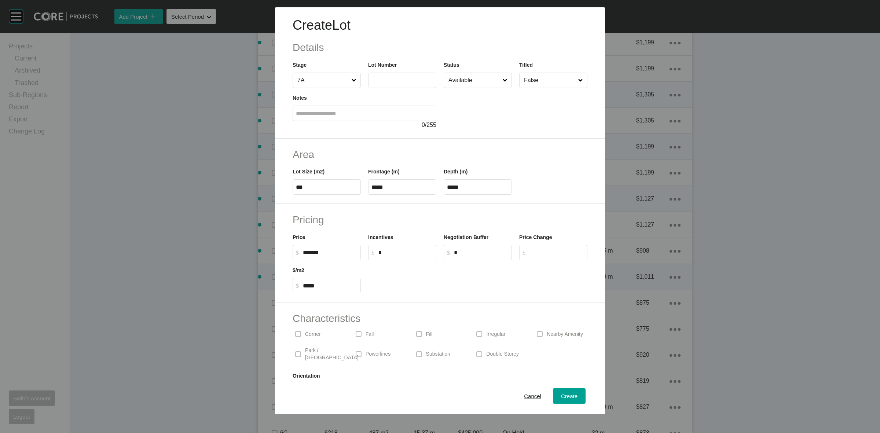
click at [378, 74] on label at bounding box center [402, 80] width 68 height 15
click at [378, 77] on input "text" at bounding box center [402, 80] width 62 height 6
click at [468, 81] on input "Available" at bounding box center [474, 80] width 54 height 15
click at [559, 400] on div "Create" at bounding box center [569, 396] width 20 height 10
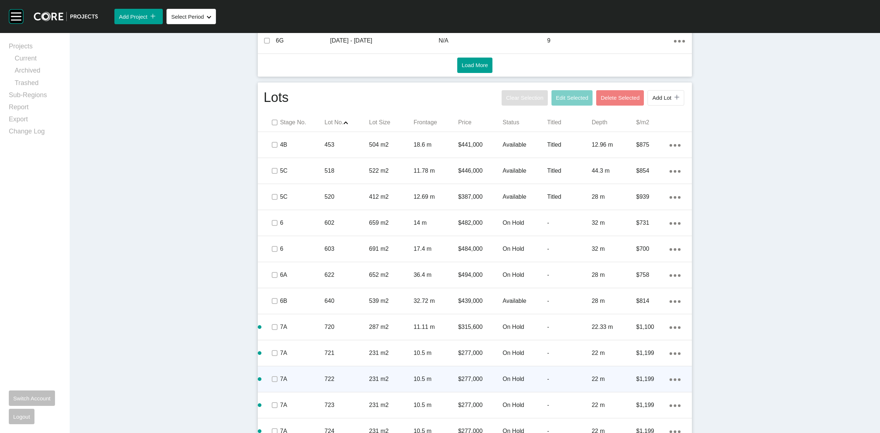
scroll to position [397, 0]
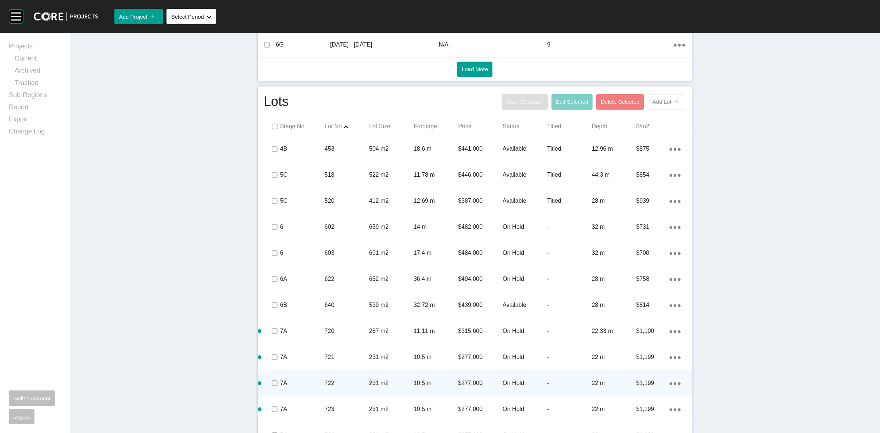
click at [655, 103] on span "Add Lot" at bounding box center [661, 102] width 19 height 6
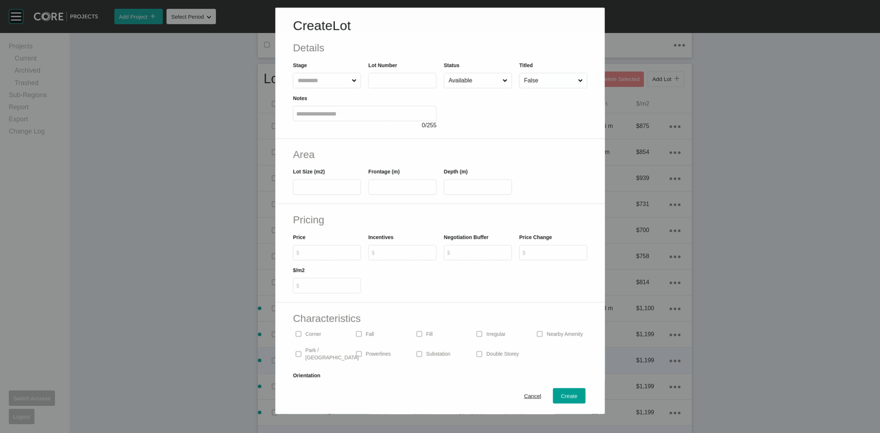
click at [323, 81] on input "text" at bounding box center [323, 80] width 54 height 15
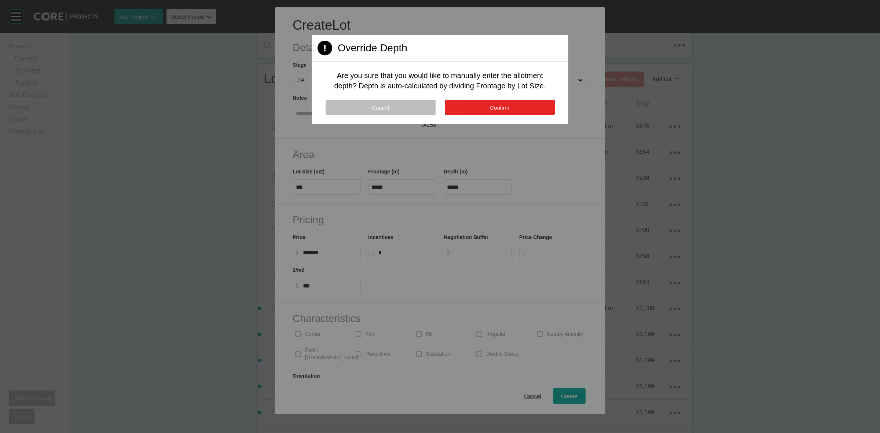
click at [472, 105] on button "Confirm" at bounding box center [500, 107] width 110 height 15
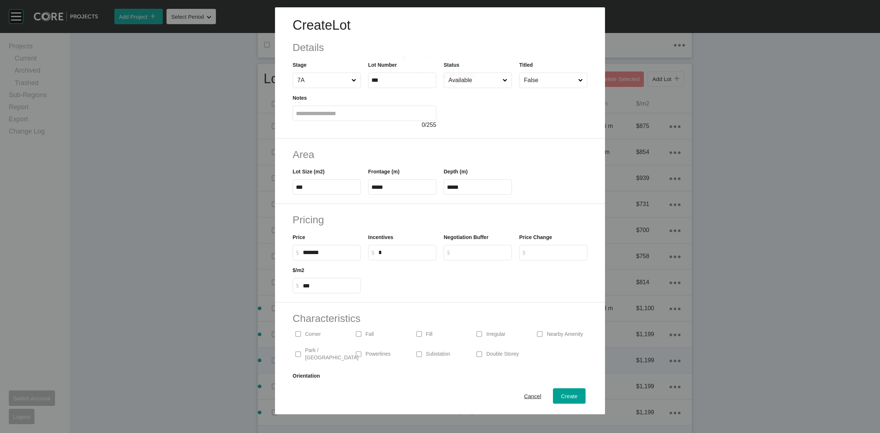
click at [470, 78] on div "Cancel Confirm" at bounding box center [440, 78] width 80 height 8
click at [463, 85] on input "Available" at bounding box center [474, 80] width 54 height 15
click at [567, 393] on span "Create" at bounding box center [569, 396] width 17 height 6
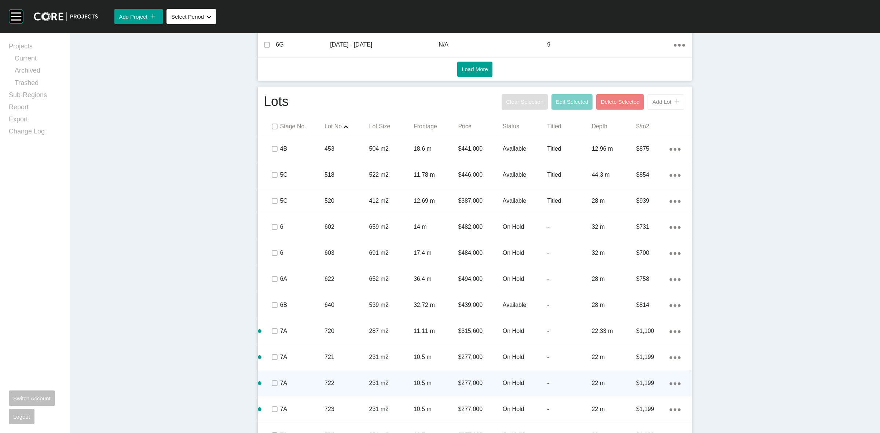
click at [657, 102] on span "Add Lot" at bounding box center [661, 102] width 19 height 6
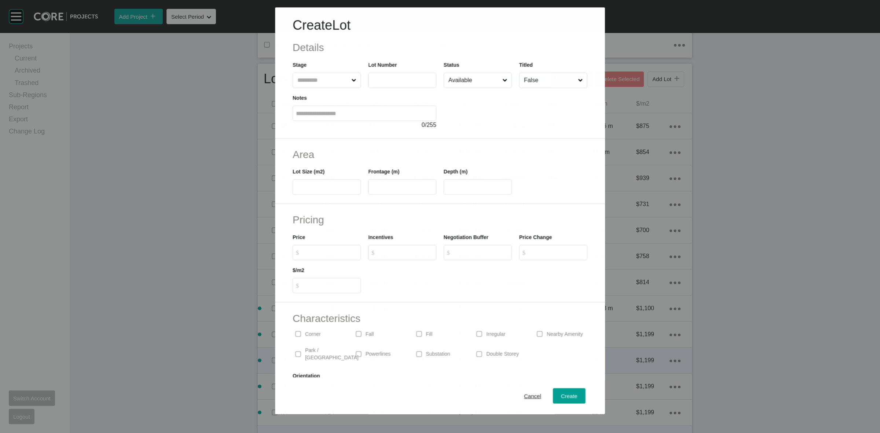
click at [332, 81] on input "text" at bounding box center [323, 80] width 54 height 15
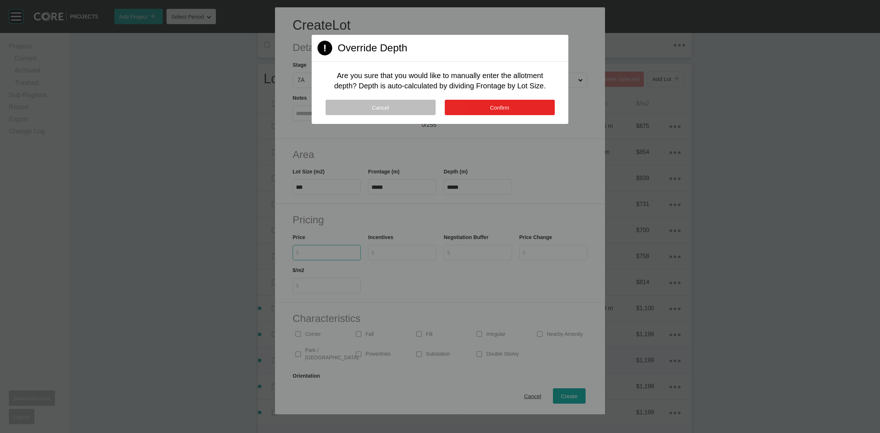
click at [507, 105] on span "Confirm" at bounding box center [499, 108] width 19 height 6
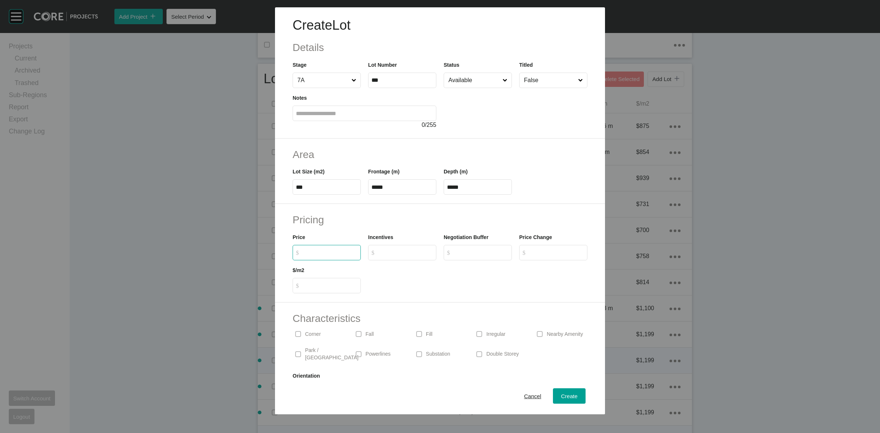
click at [334, 253] on input "$ Created with Sketch. $" at bounding box center [330, 252] width 55 height 6
click at [561, 395] on span "Create" at bounding box center [569, 396] width 17 height 6
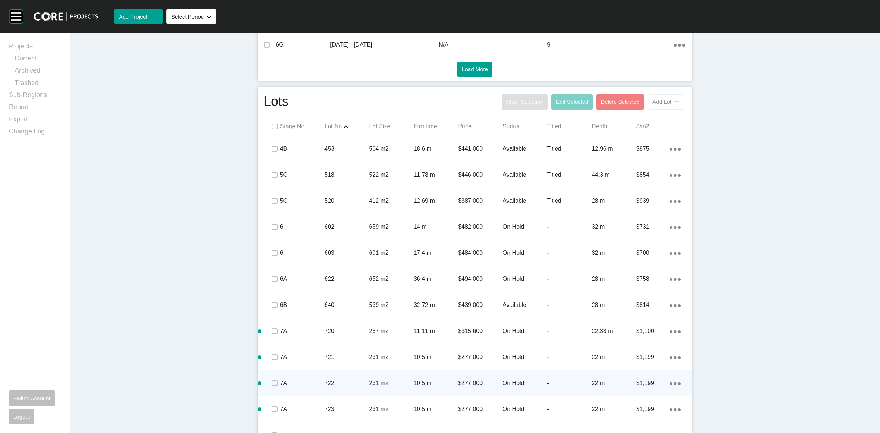
click at [660, 100] on span "Add Lot" at bounding box center [661, 102] width 19 height 6
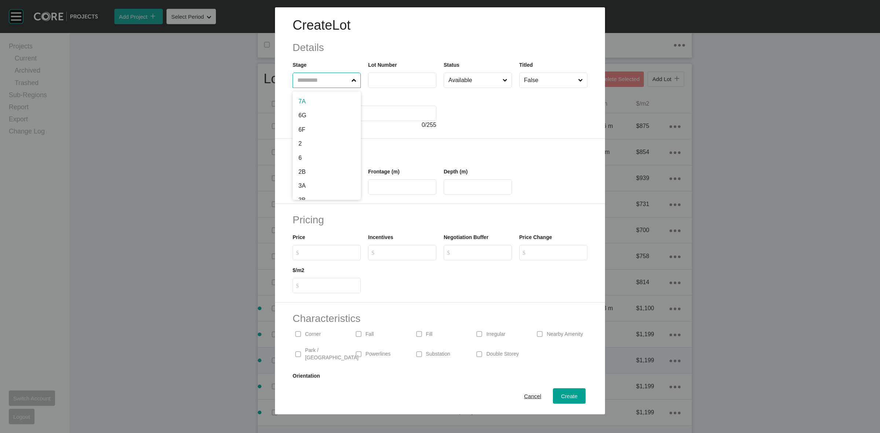
drag, startPoint x: 323, startPoint y: 85, endPoint x: 330, endPoint y: 70, distance: 16.1
click at [322, 84] on input "text" at bounding box center [323, 80] width 54 height 15
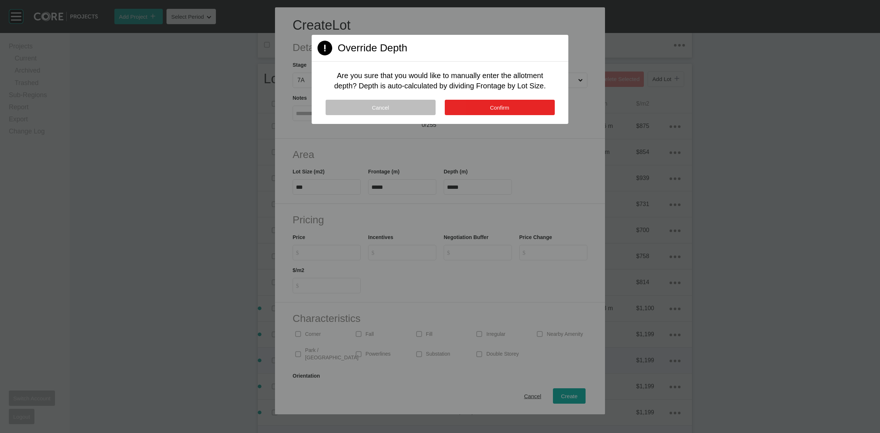
click at [505, 105] on span "Confirm" at bounding box center [499, 108] width 19 height 6
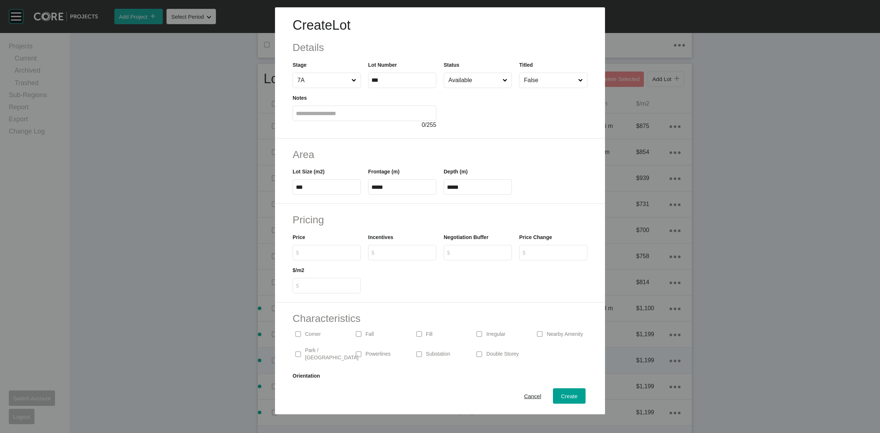
click at [332, 252] on input "$ Created with Sketch. $" at bounding box center [330, 252] width 55 height 6
click at [571, 396] on div "Create" at bounding box center [569, 396] width 20 height 10
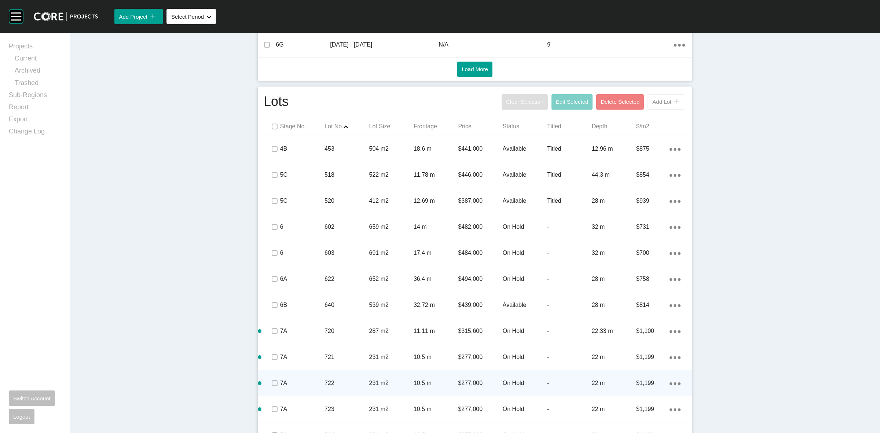
click at [652, 99] on div "Add Lot icon/tick copy 11 Created with Sketch." at bounding box center [665, 102] width 27 height 6
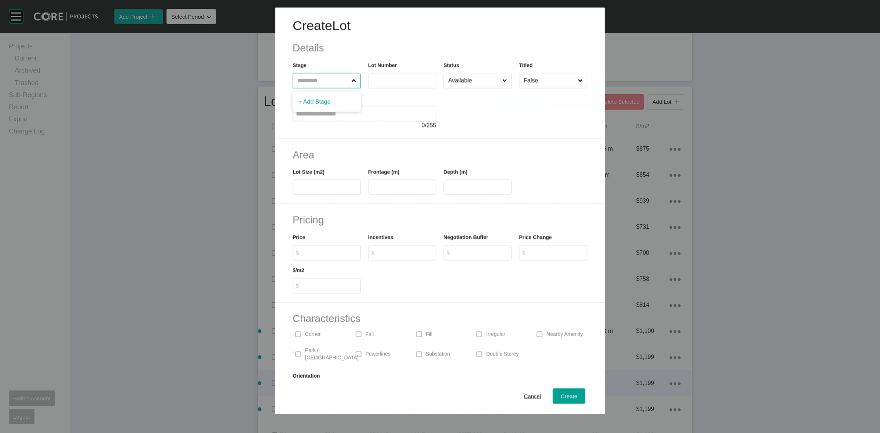
click at [312, 76] on input "text" at bounding box center [323, 80] width 54 height 15
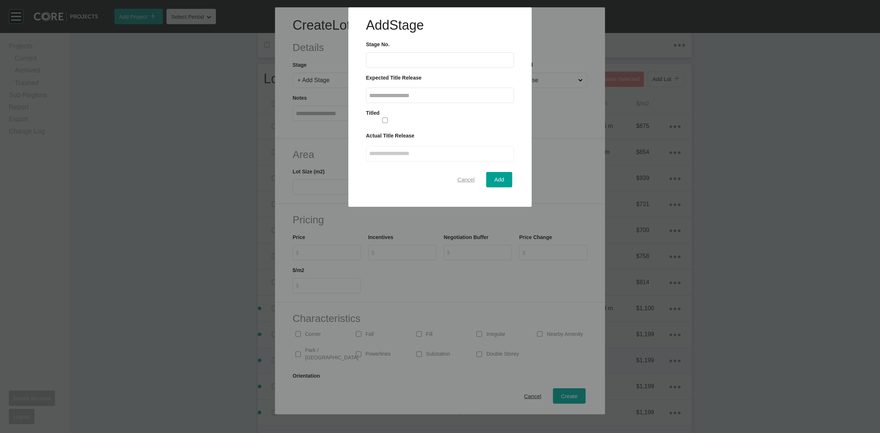
drag, startPoint x: 479, startPoint y: 182, endPoint x: 436, endPoint y: 171, distance: 44.3
click at [479, 182] on button "Cancel" at bounding box center [466, 179] width 33 height 15
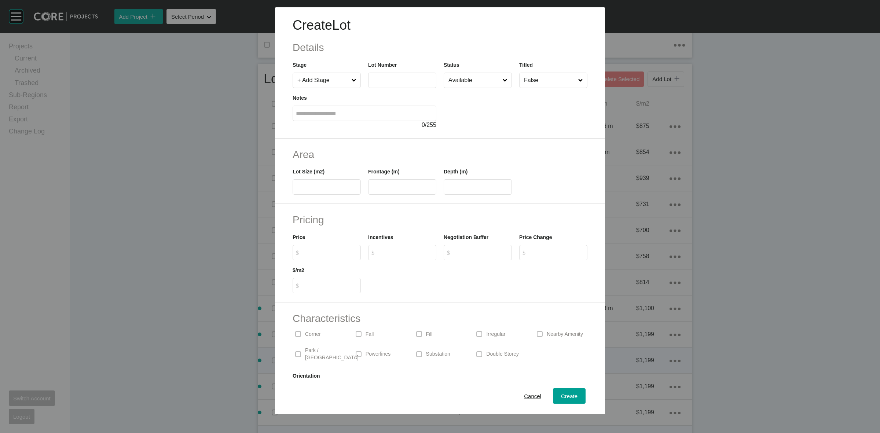
click at [325, 83] on input "+ Add Stage" at bounding box center [323, 80] width 54 height 15
click at [564, 396] on span "Create" at bounding box center [569, 396] width 17 height 6
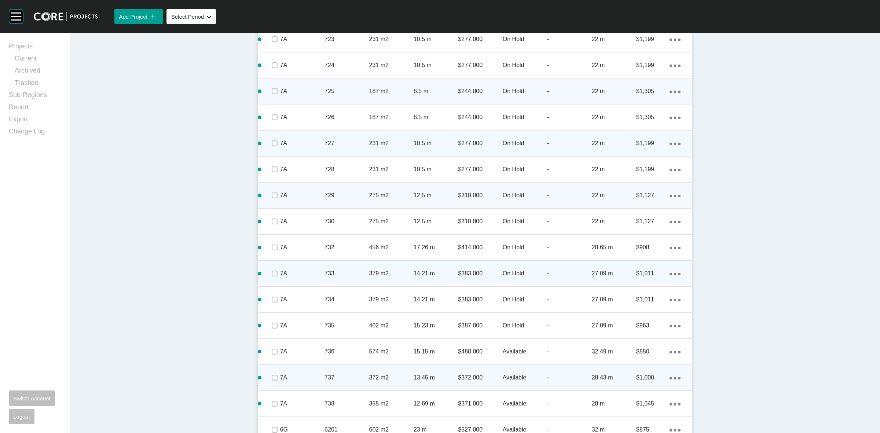
scroll to position [855, 0]
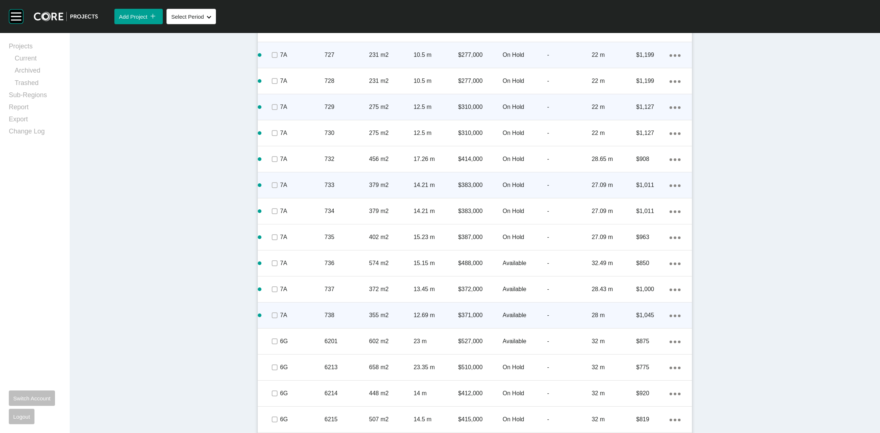
click at [636, 312] on link "Duplicate" at bounding box center [642, 316] width 28 height 11
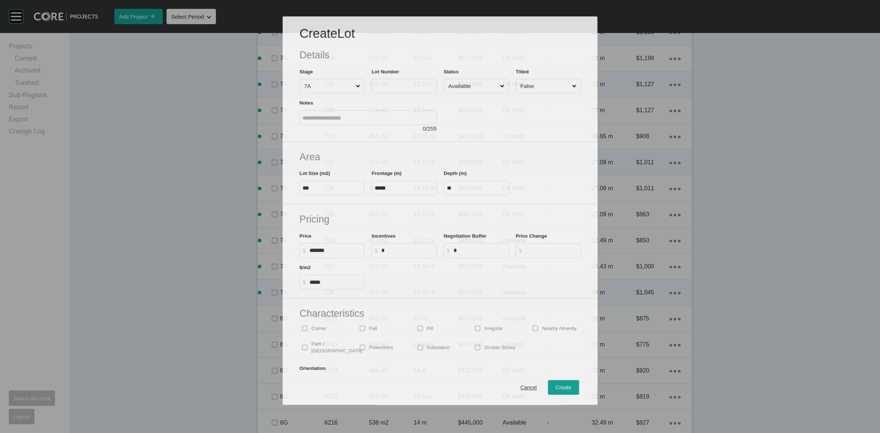
scroll to position [832, 0]
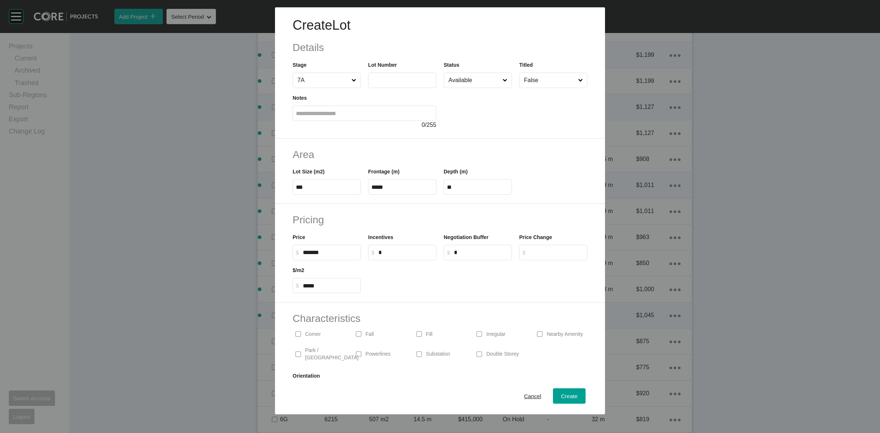
click at [384, 78] on input "text" at bounding box center [402, 80] width 62 height 6
click at [565, 392] on div "Create" at bounding box center [569, 396] width 20 height 10
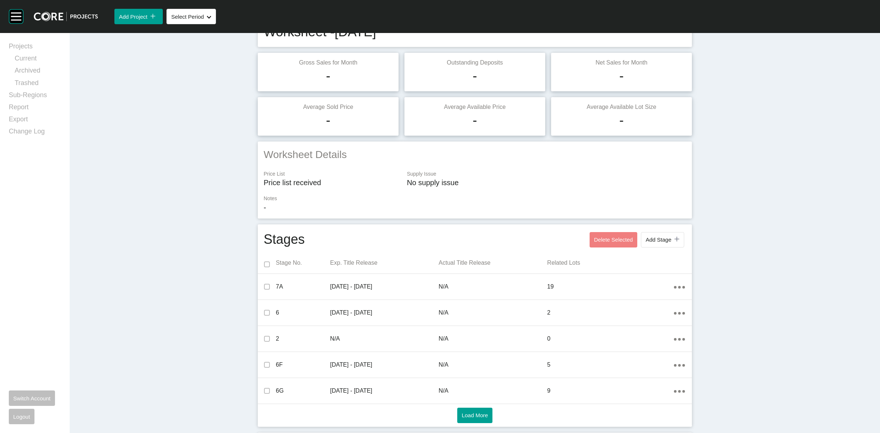
scroll to position [0, 0]
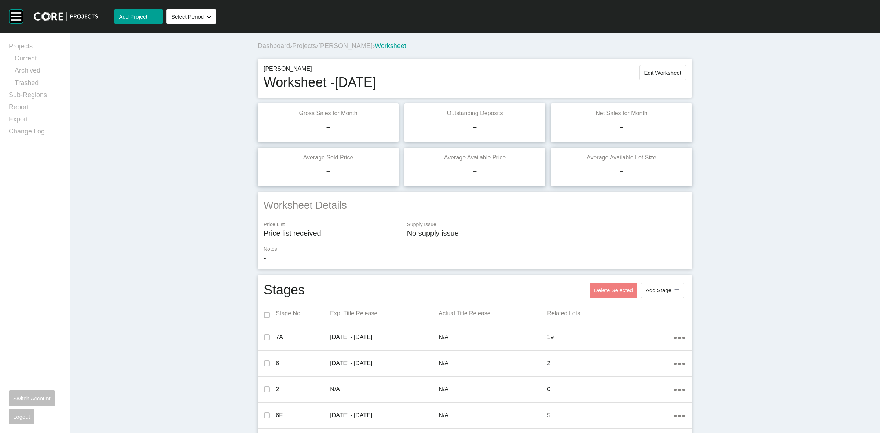
click at [312, 45] on span "Projects" at bounding box center [304, 45] width 24 height 7
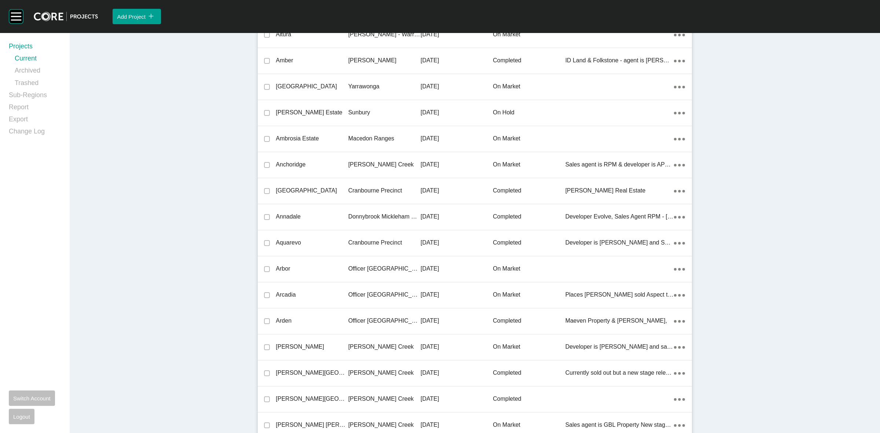
scroll to position [8131, 0]
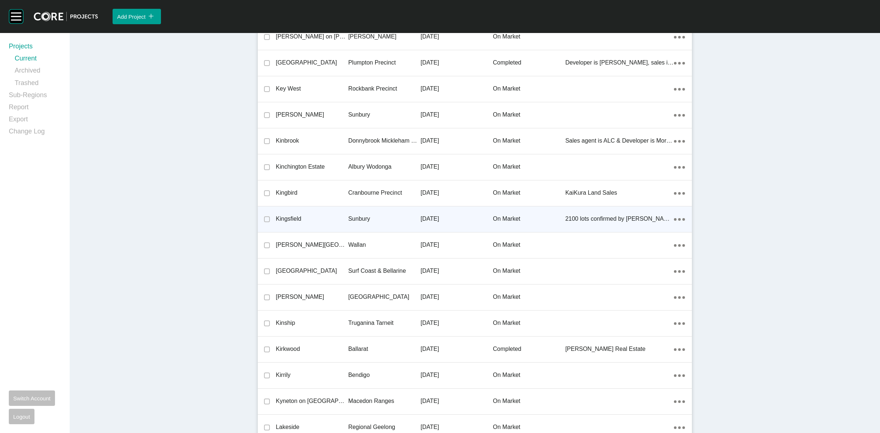
click at [355, 216] on p "Sunbury" at bounding box center [384, 219] width 72 height 8
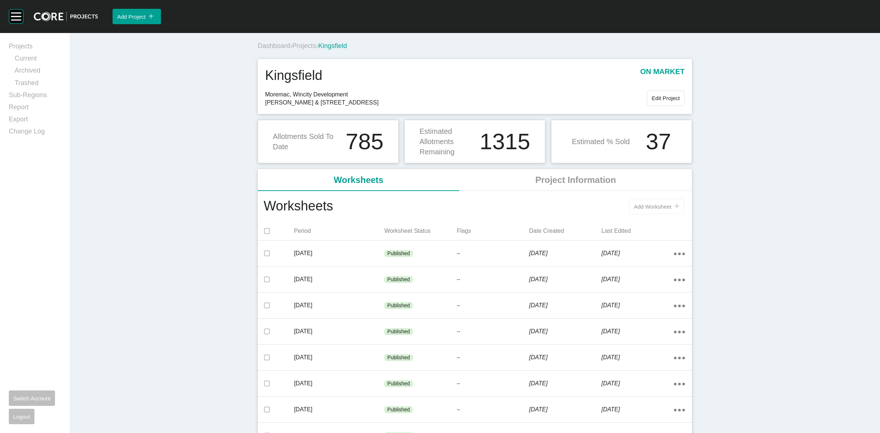
click at [634, 207] on span "Add Worksheet" at bounding box center [652, 207] width 37 height 6
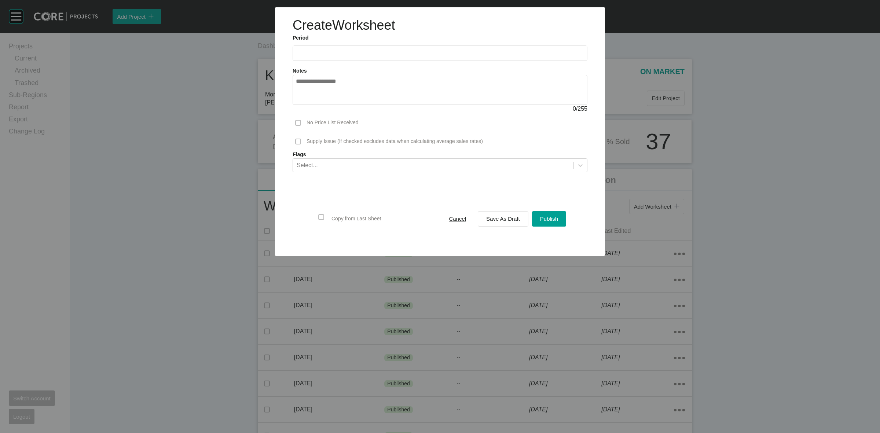
click at [348, 51] on input "text" at bounding box center [440, 53] width 288 height 6
click at [325, 106] on li "Aug" at bounding box center [331, 106] width 25 height 12
click at [497, 219] on span "Save As Draft" at bounding box center [503, 219] width 34 height 6
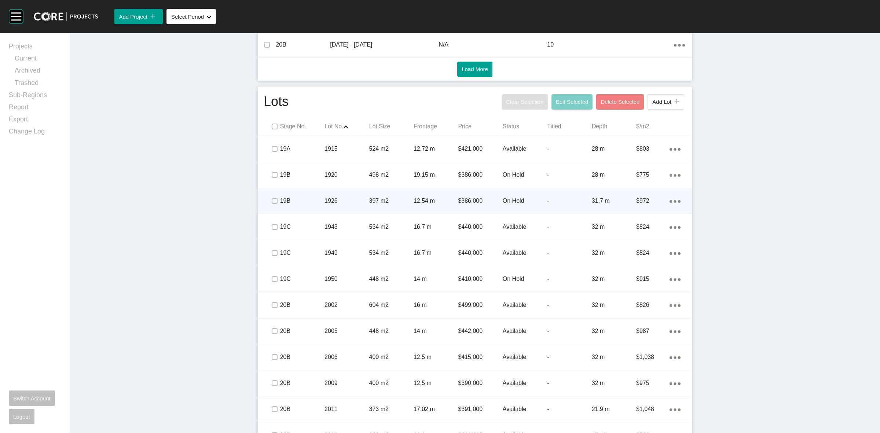
scroll to position [382, 0]
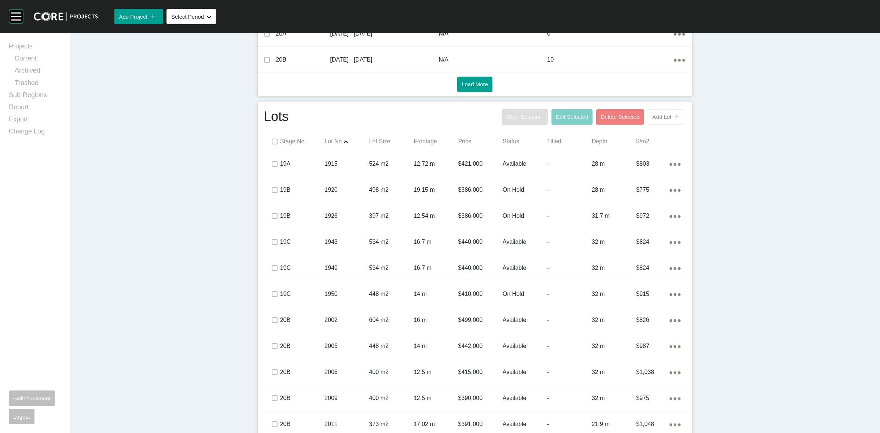
click at [655, 116] on span "Add Lot" at bounding box center [661, 117] width 19 height 6
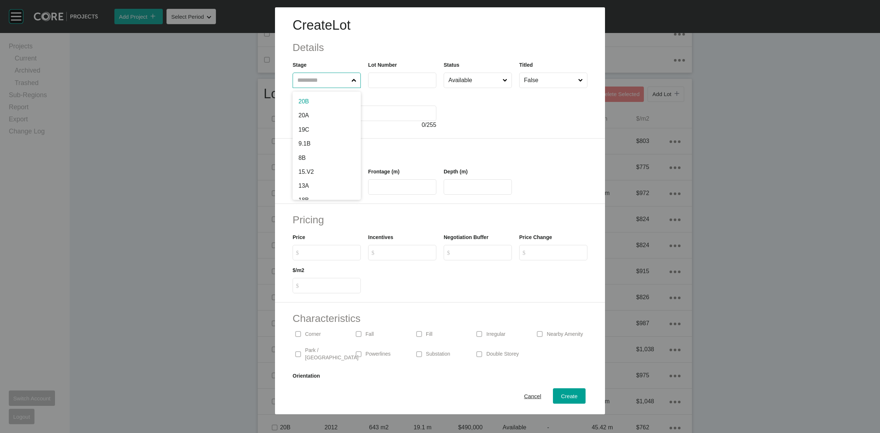
click at [299, 79] on input "text" at bounding box center [323, 80] width 54 height 15
click at [561, 396] on span "Create" at bounding box center [569, 396] width 17 height 6
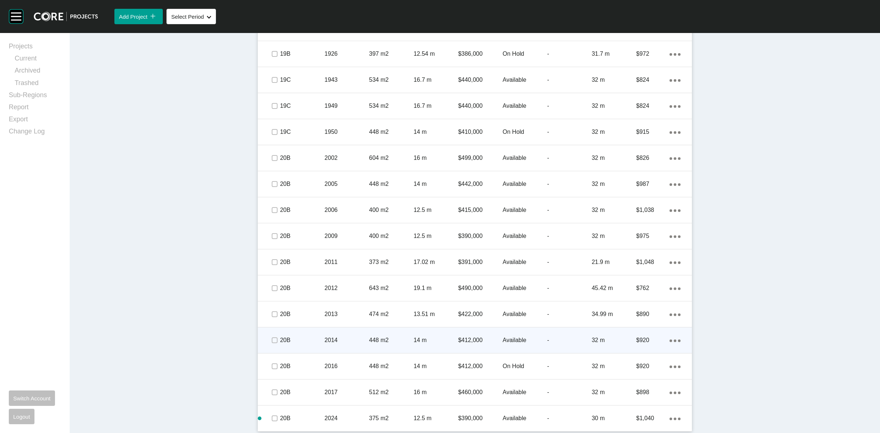
scroll to position [545, 0]
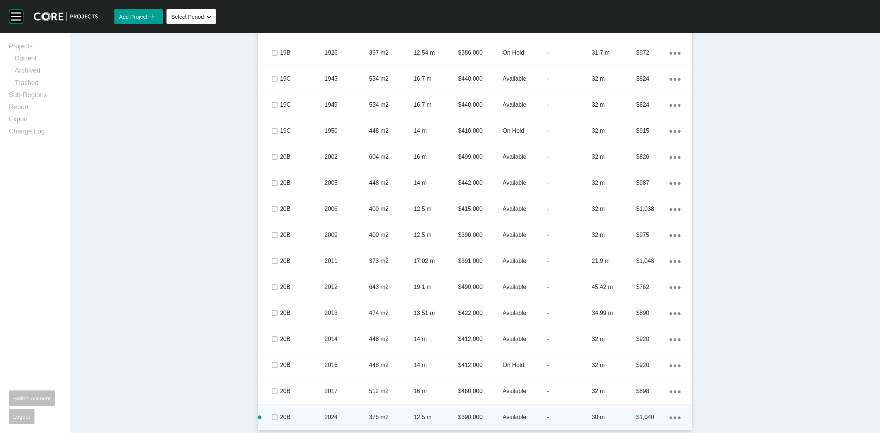
click at [674, 3] on ellipse at bounding box center [675, 1] width 3 height 3
click at [641, 406] on link "Duplicate" at bounding box center [642, 410] width 28 height 11
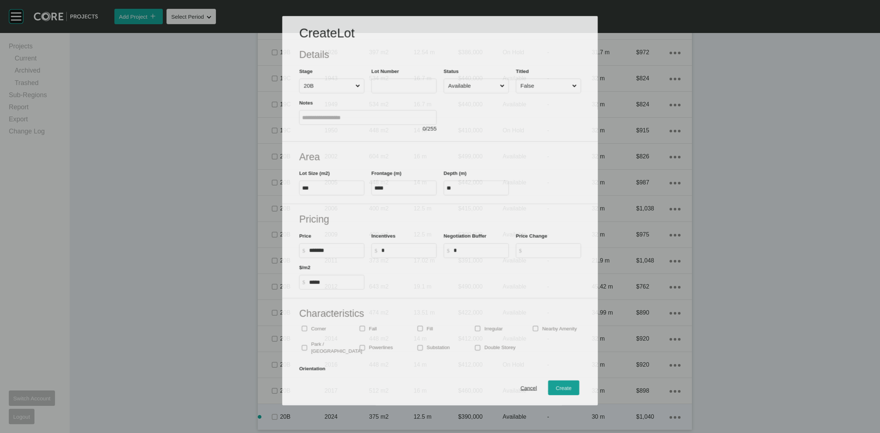
scroll to position [522, 0]
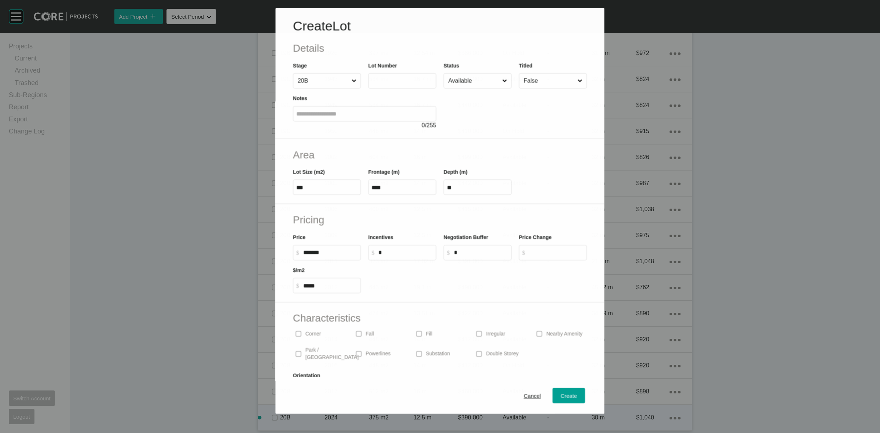
click at [389, 78] on input "text" at bounding box center [403, 81] width 62 height 6
click at [563, 397] on span "Create" at bounding box center [569, 396] width 17 height 6
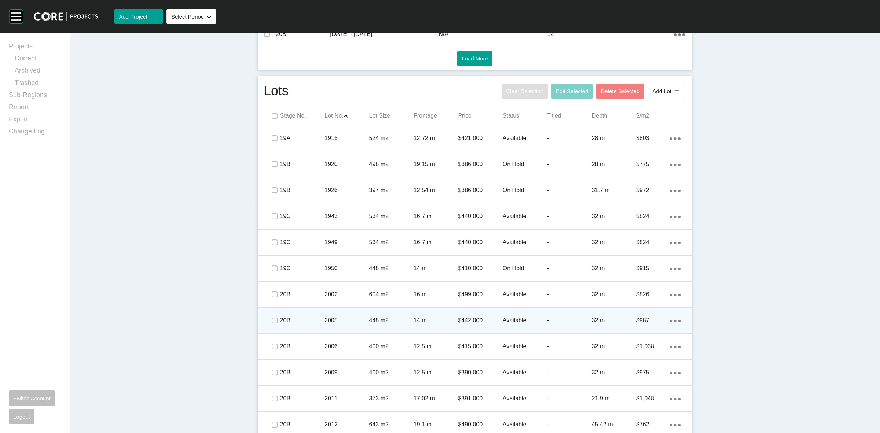
scroll to position [316, 0]
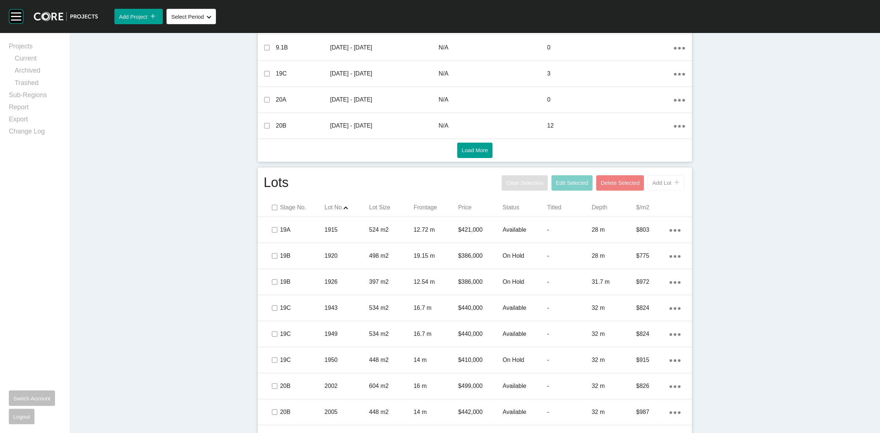
click at [653, 185] on span "Add Lot" at bounding box center [661, 183] width 19 height 6
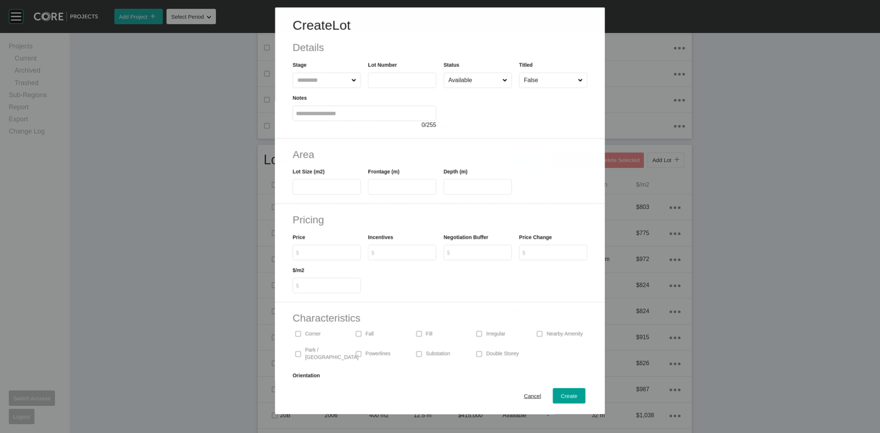
click at [312, 83] on input "text" at bounding box center [323, 80] width 54 height 15
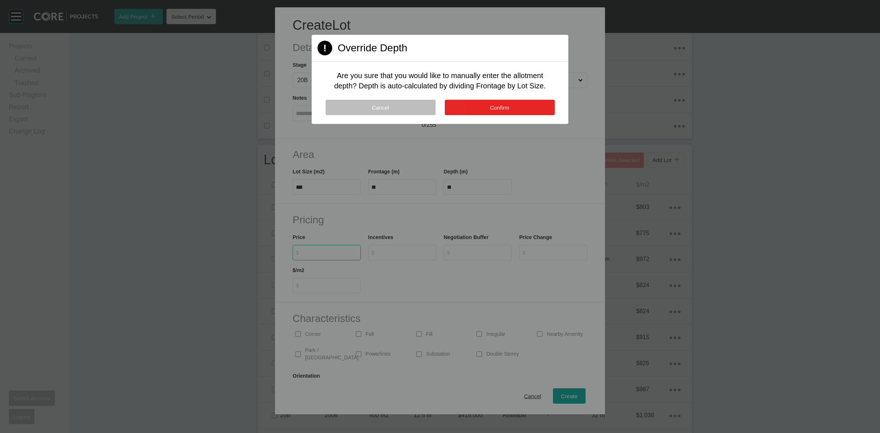
click at [509, 110] on button "Confirm" at bounding box center [500, 107] width 110 height 15
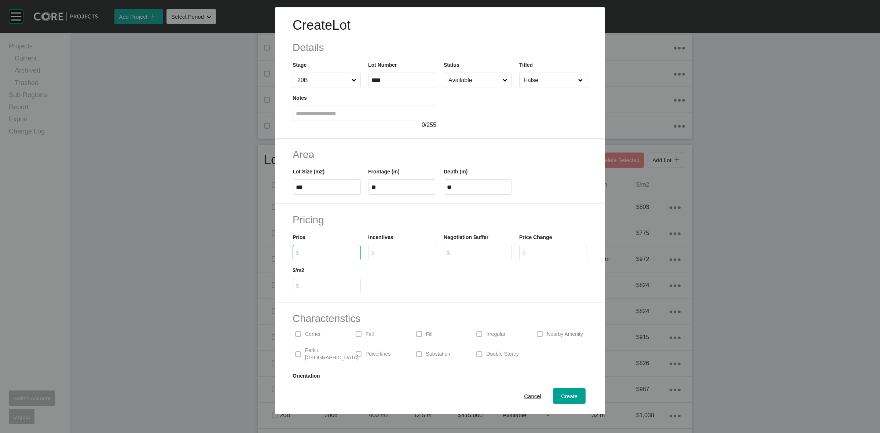
drag, startPoint x: 339, startPoint y: 249, endPoint x: 337, endPoint y: 246, distance: 4.5
click at [338, 249] on input "$ Created with Sketch. $" at bounding box center [330, 252] width 55 height 6
click at [561, 393] on span "Create" at bounding box center [569, 396] width 17 height 6
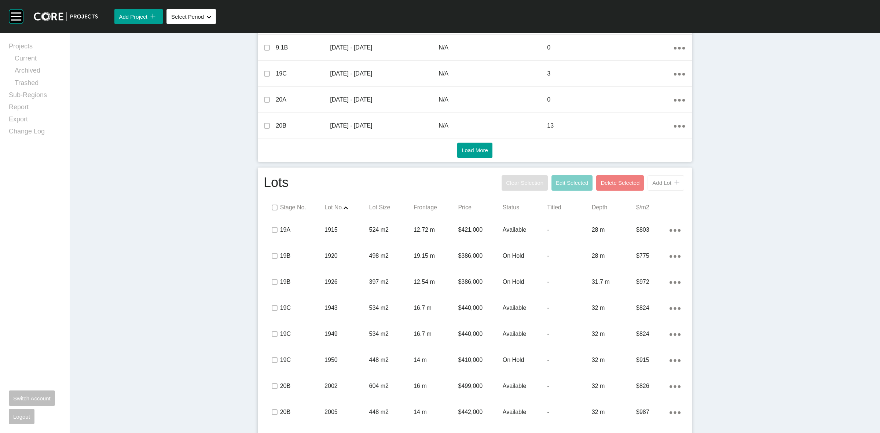
click at [659, 183] on span "Add Lot" at bounding box center [661, 183] width 19 height 6
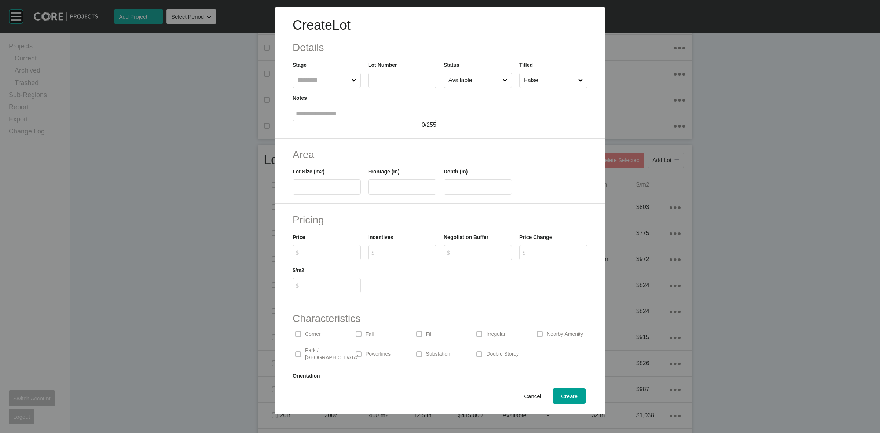
click at [309, 83] on input "text" at bounding box center [323, 80] width 54 height 15
click at [561, 397] on span "Create" at bounding box center [569, 396] width 17 height 6
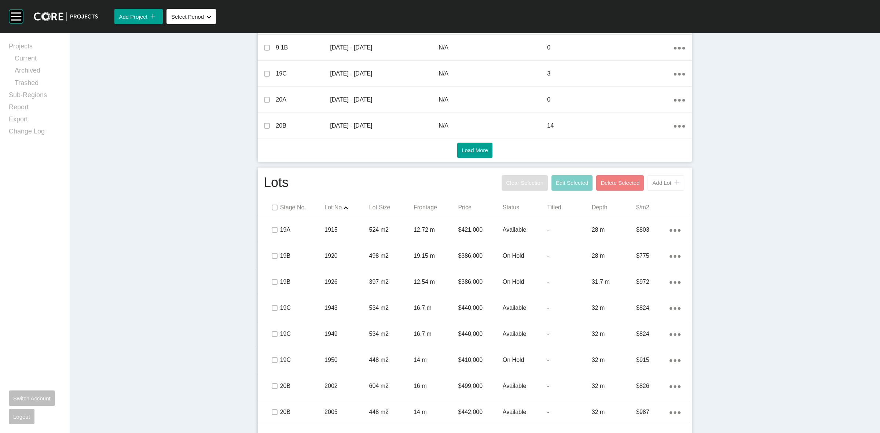
click at [657, 182] on span "Add Lot" at bounding box center [661, 183] width 19 height 6
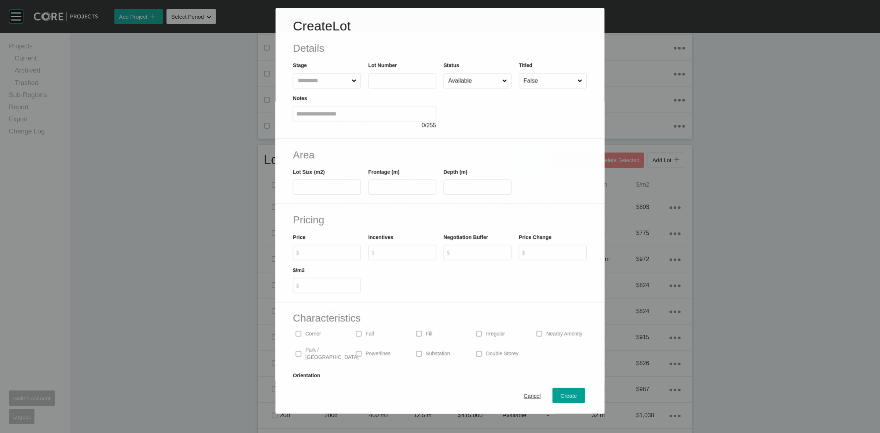
drag, startPoint x: 321, startPoint y: 78, endPoint x: 318, endPoint y: 76, distance: 4.0
click at [318, 78] on input "text" at bounding box center [323, 80] width 54 height 15
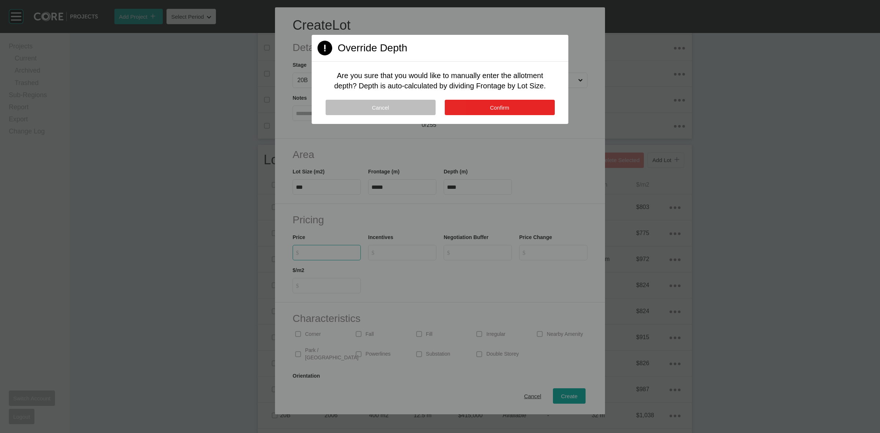
click at [457, 105] on button "Confirm" at bounding box center [500, 107] width 110 height 15
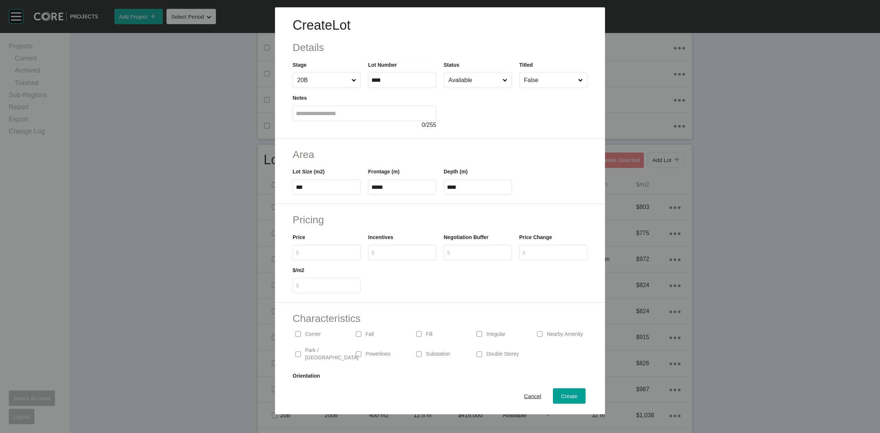
click at [327, 252] on input "$ Created with Sketch. $" at bounding box center [330, 252] width 55 height 6
click at [553, 394] on button "Create" at bounding box center [569, 395] width 33 height 15
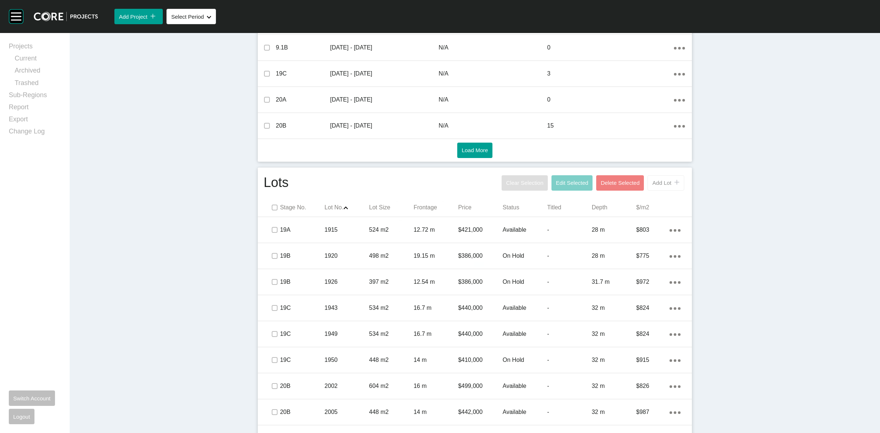
click at [652, 184] on span "Add Lot" at bounding box center [661, 183] width 19 height 6
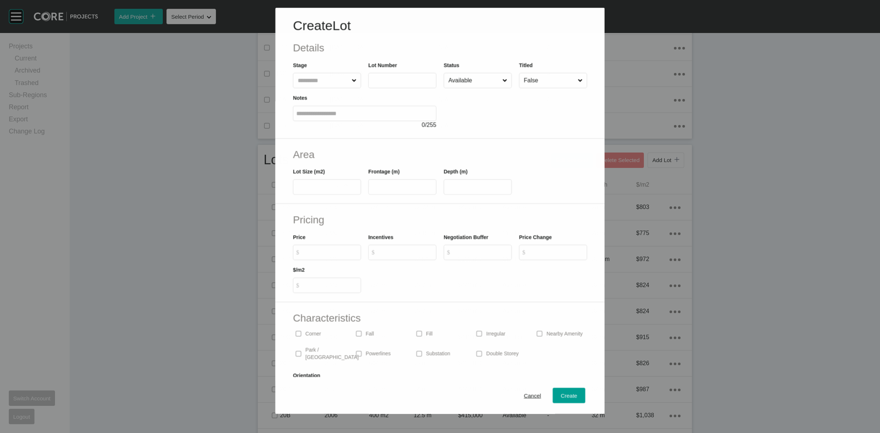
click at [310, 77] on input "text" at bounding box center [323, 80] width 54 height 15
click at [559, 391] on div "Create" at bounding box center [569, 396] width 20 height 10
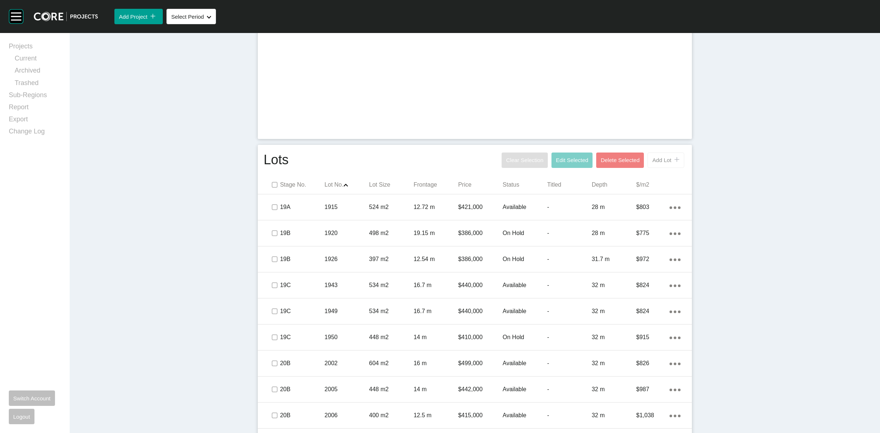
click at [657, 161] on span "Add Lot" at bounding box center [661, 160] width 19 height 6
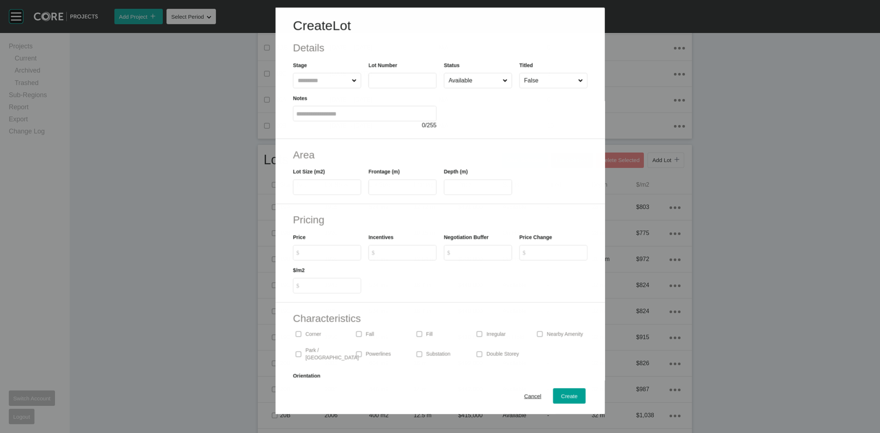
click at [314, 83] on input "text" at bounding box center [323, 80] width 54 height 15
click at [561, 395] on span "Create" at bounding box center [569, 396] width 17 height 6
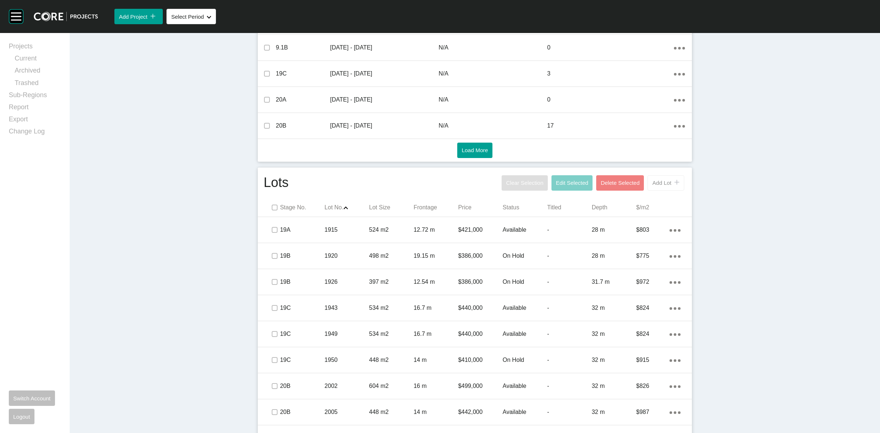
click at [660, 181] on span "Add Lot" at bounding box center [661, 183] width 19 height 6
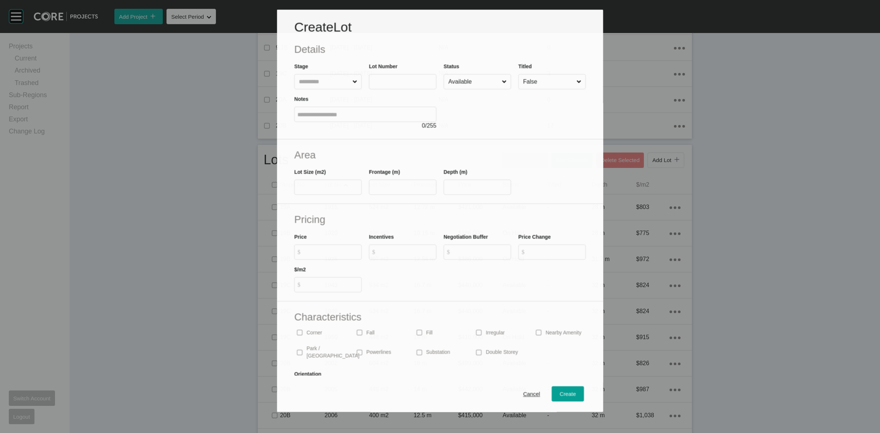
click at [321, 76] on input "text" at bounding box center [324, 81] width 54 height 15
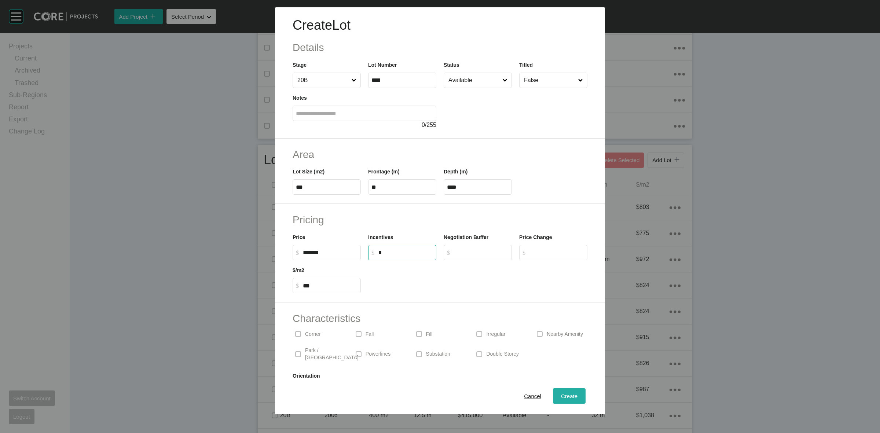
click at [564, 395] on span "Create" at bounding box center [569, 396] width 17 height 6
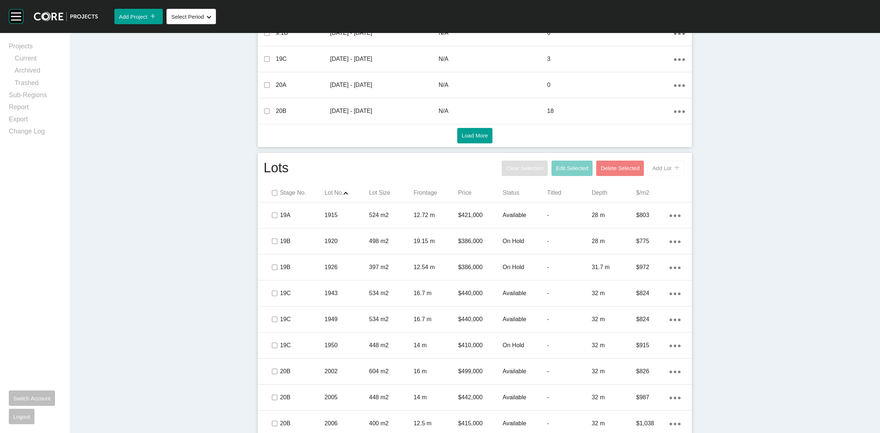
scroll to position [315, 0]
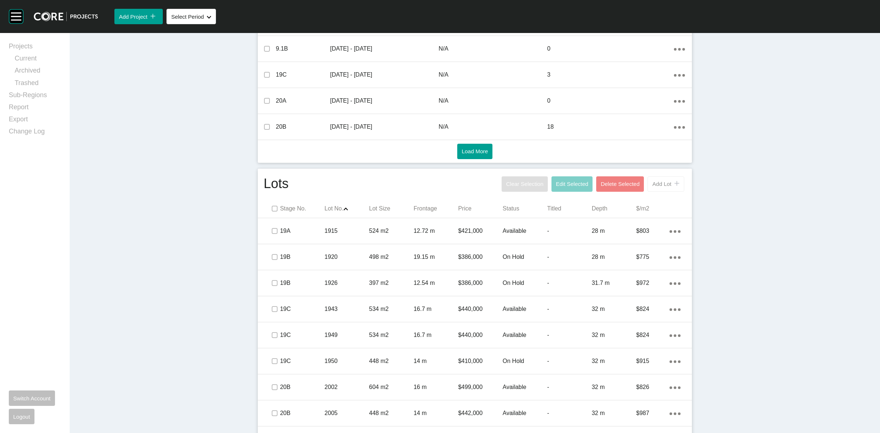
click at [654, 184] on span "Add Lot" at bounding box center [661, 184] width 19 height 6
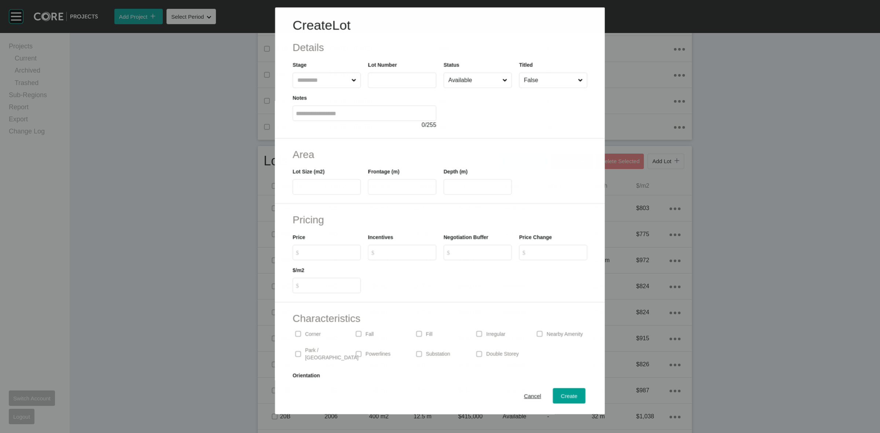
click at [305, 84] on input "text" at bounding box center [323, 80] width 54 height 15
click at [566, 393] on span "Create" at bounding box center [569, 396] width 17 height 6
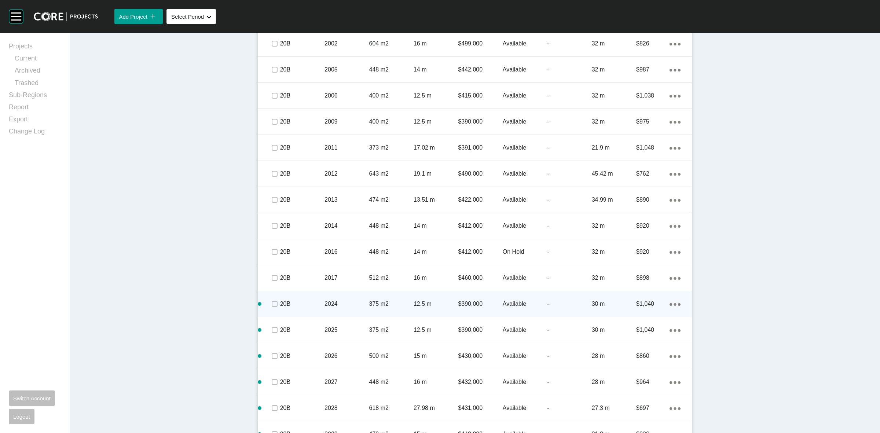
scroll to position [754, 0]
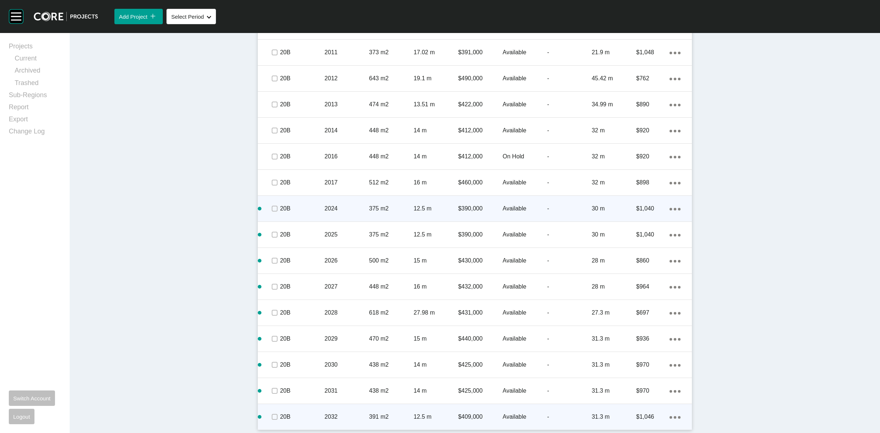
click at [670, 417] on icon "Action Menu Dots Copy 6 Created with Sketch." at bounding box center [675, 417] width 11 height 3
click at [643, 409] on link "Duplicate" at bounding box center [642, 410] width 28 height 11
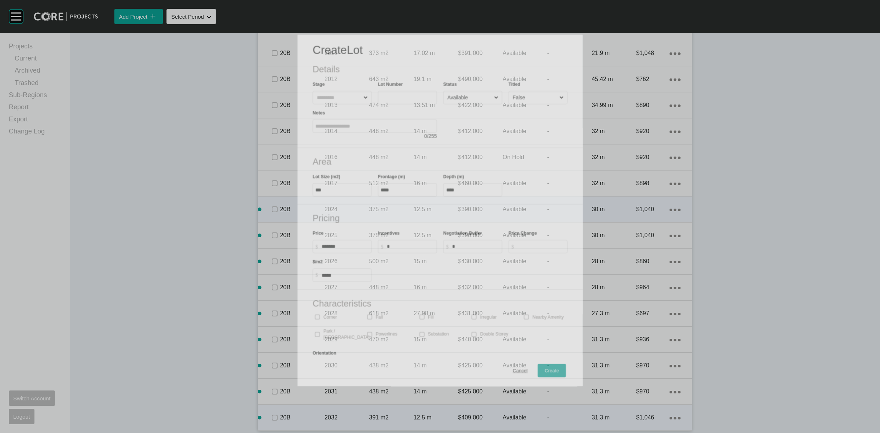
scroll to position [730, 0]
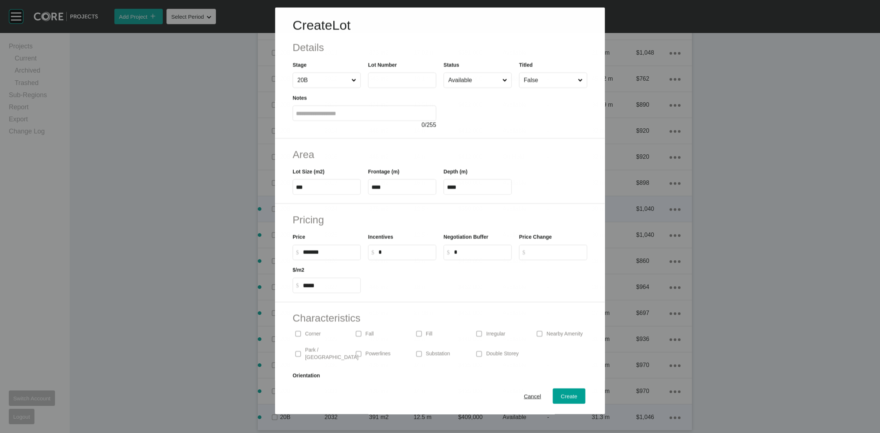
click at [410, 79] on input "text" at bounding box center [402, 80] width 62 height 6
click at [568, 395] on span "Create" at bounding box center [569, 396] width 17 height 6
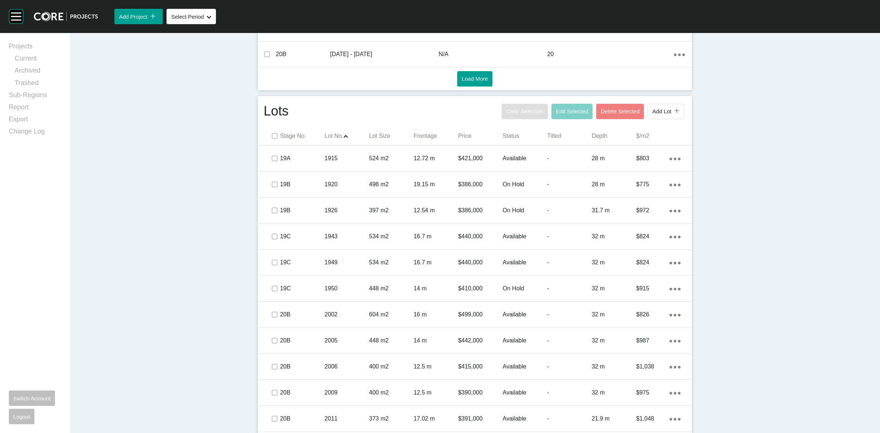
scroll to position [387, 0]
click at [658, 110] on span "Add Lot" at bounding box center [661, 112] width 19 height 6
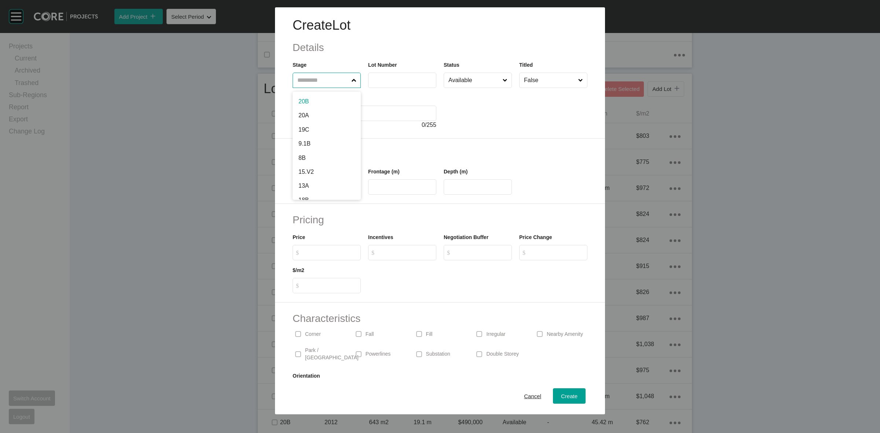
drag, startPoint x: 336, startPoint y: 78, endPoint x: 336, endPoint y: 70, distance: 8.4
click at [336, 78] on input "text" at bounding box center [323, 80] width 54 height 15
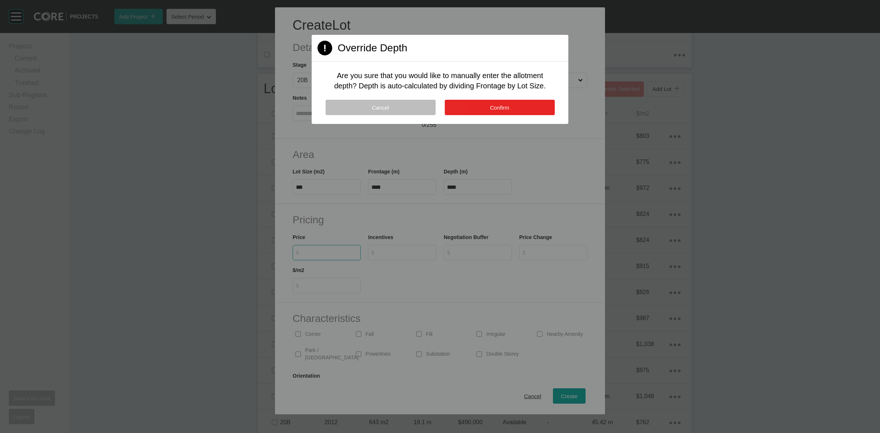
click at [481, 105] on button "Confirm" at bounding box center [500, 107] width 110 height 15
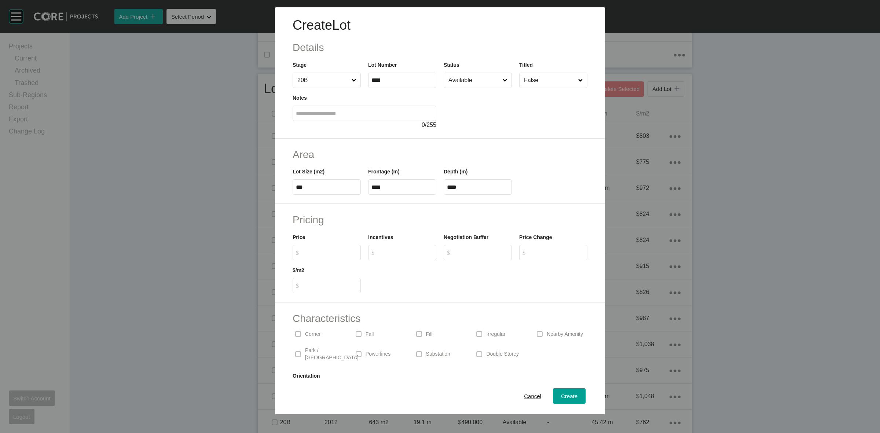
click at [327, 255] on input "$ Created with Sketch. $" at bounding box center [330, 252] width 55 height 6
click at [565, 391] on div "Create" at bounding box center [569, 396] width 20 height 10
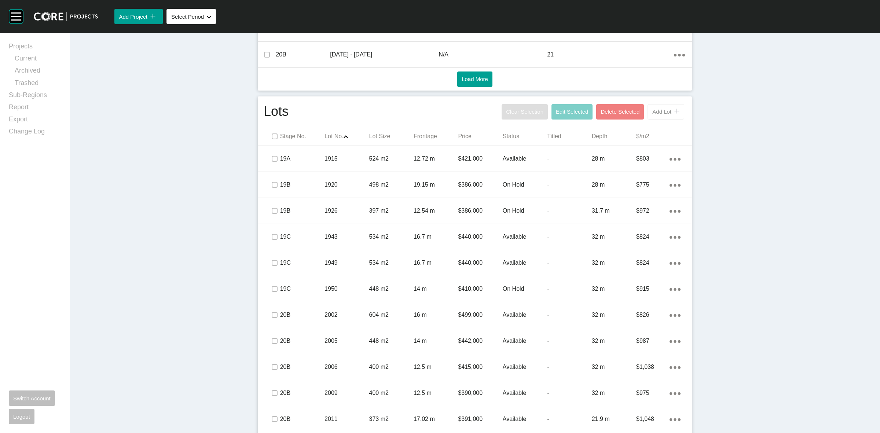
click at [657, 114] on span "Add Lot" at bounding box center [661, 112] width 19 height 6
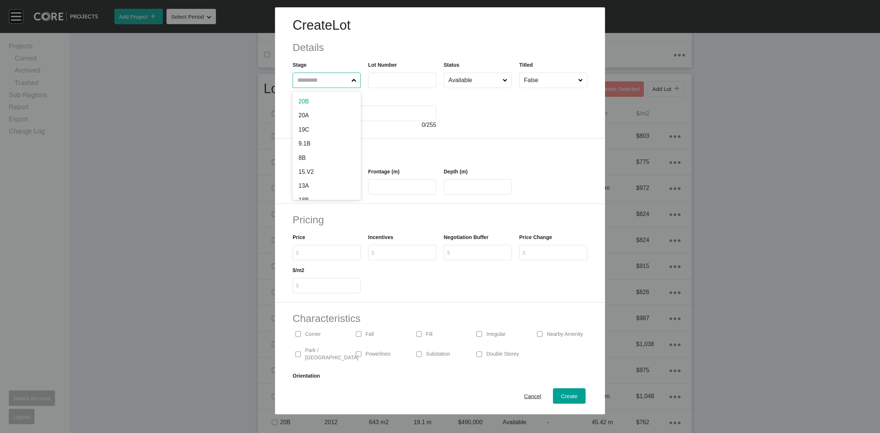
click at [322, 80] on input "text" at bounding box center [323, 80] width 54 height 15
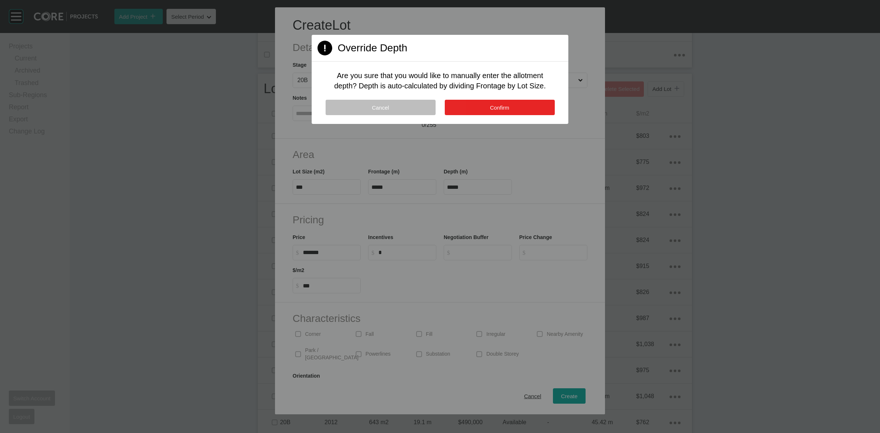
click at [495, 110] on span "Confirm" at bounding box center [499, 108] width 19 height 6
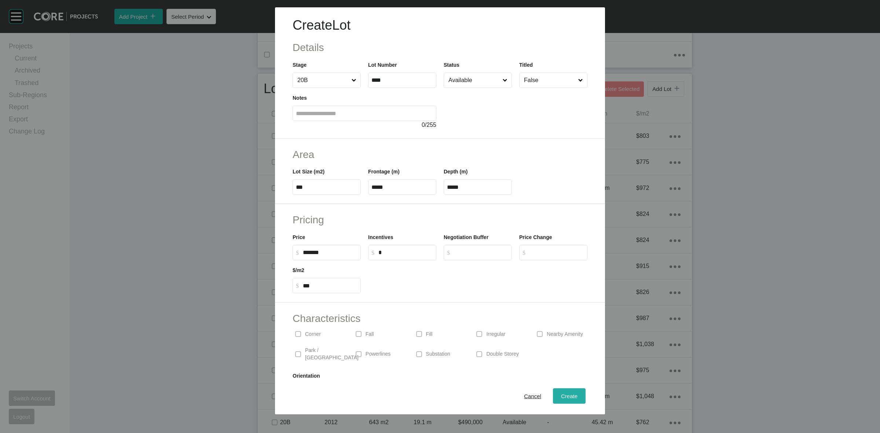
click at [559, 400] on div "Create" at bounding box center [569, 396] width 20 height 10
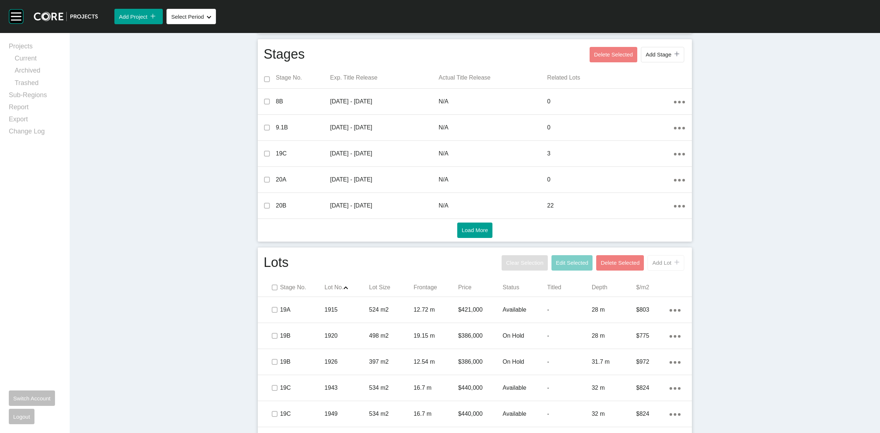
scroll to position [235, 0]
click at [656, 270] on button "Add Lot icon/tick copy 11 Created with Sketch." at bounding box center [666, 263] width 37 height 15
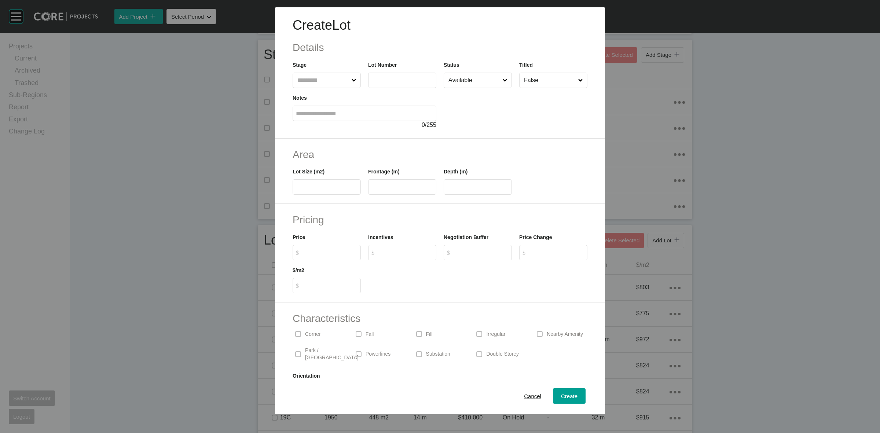
drag, startPoint x: 311, startPoint y: 90, endPoint x: 311, endPoint y: 83, distance: 7.0
click at [312, 87] on div "Create Lot Details Stage Lot Number Status Available Titled False Notes 0 / 255" at bounding box center [440, 72] width 330 height 131
click at [311, 82] on input "text" at bounding box center [323, 80] width 54 height 15
click at [375, 79] on input "text" at bounding box center [402, 80] width 62 height 6
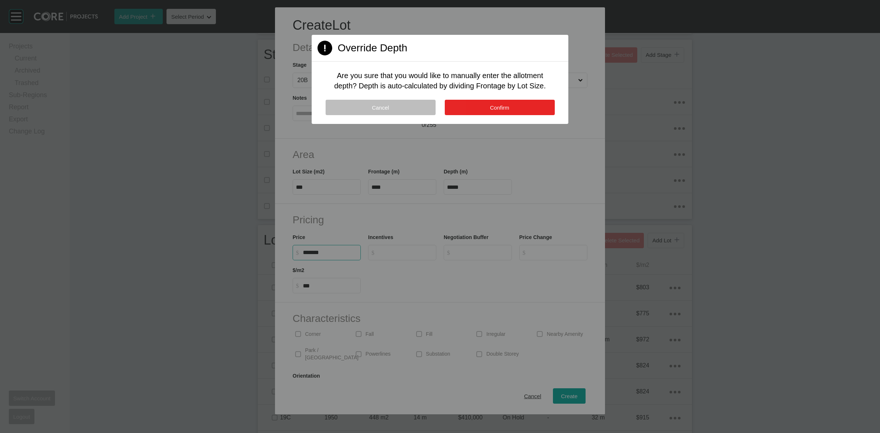
click at [473, 107] on button "Confirm" at bounding box center [500, 107] width 110 height 15
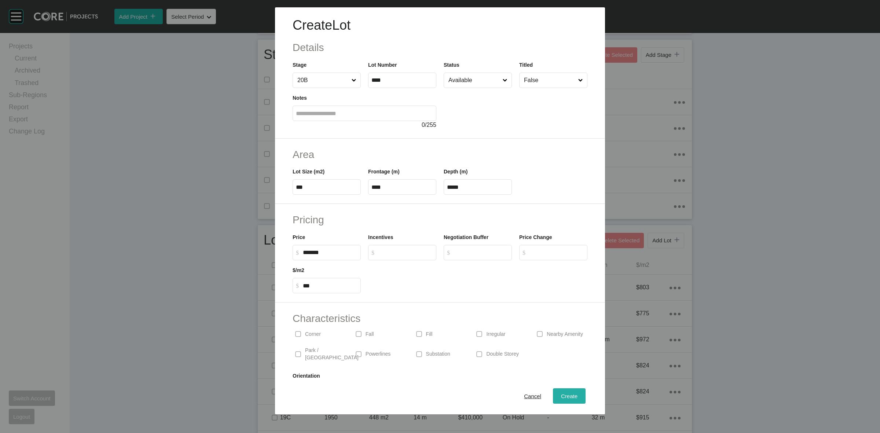
click at [562, 398] on span "Create" at bounding box center [569, 396] width 17 height 6
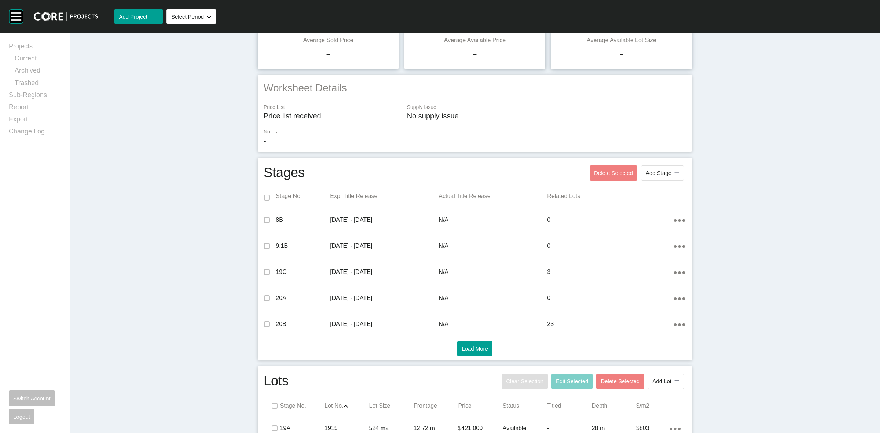
scroll to position [0, 0]
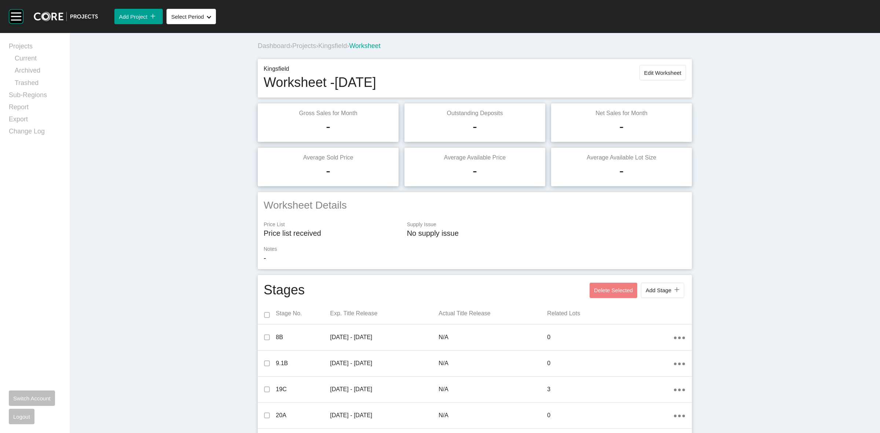
click at [301, 46] on span "Projects" at bounding box center [304, 45] width 24 height 7
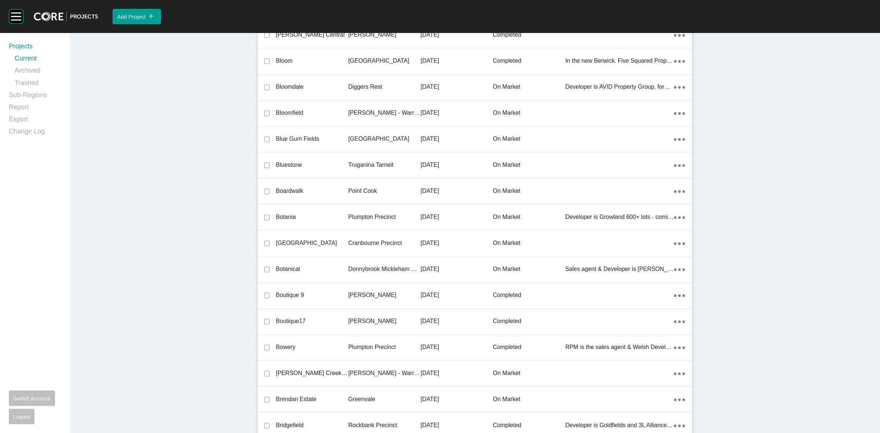
scroll to position [3603, 0]
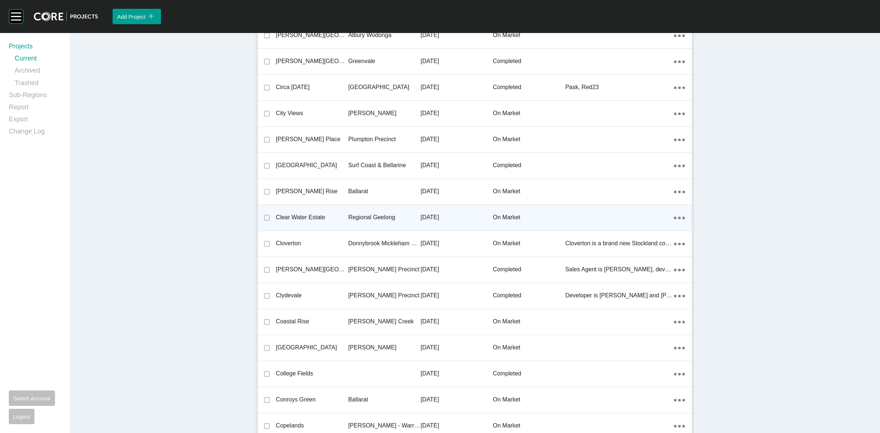
click at [359, 215] on p "Regional Geelong" at bounding box center [384, 217] width 72 height 8
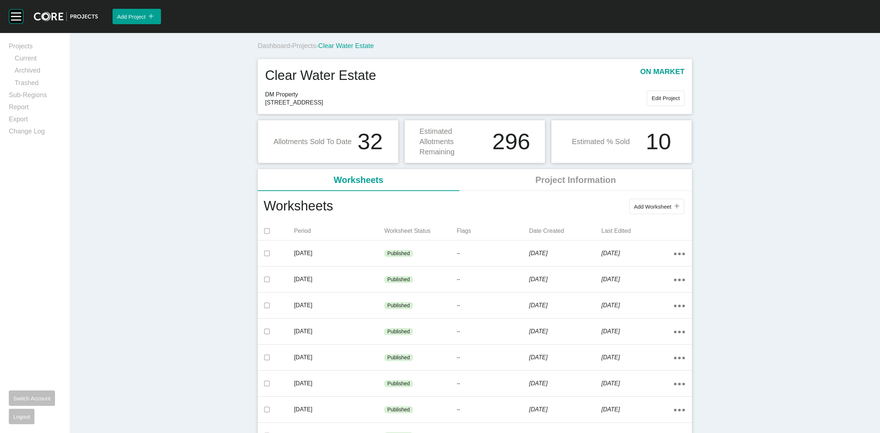
click at [304, 47] on span "Projects" at bounding box center [304, 45] width 24 height 7
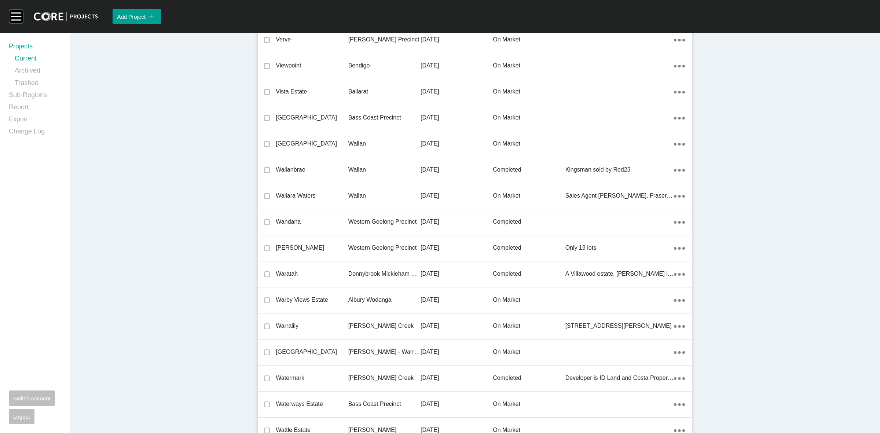
scroll to position [16849, 0]
